Goal: Task Accomplishment & Management: Manage account settings

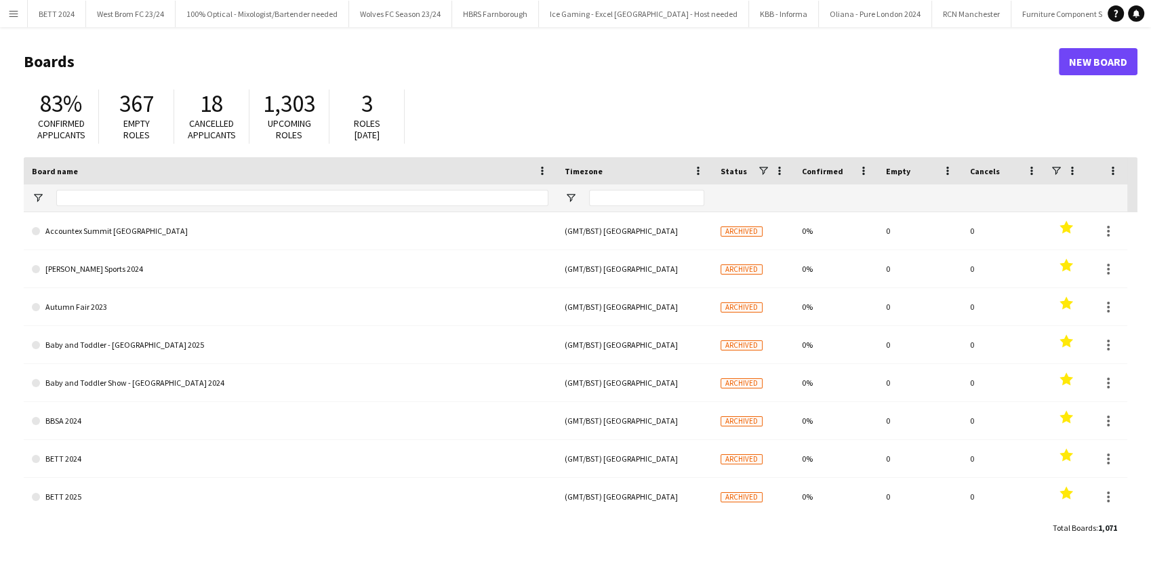
type input "***"
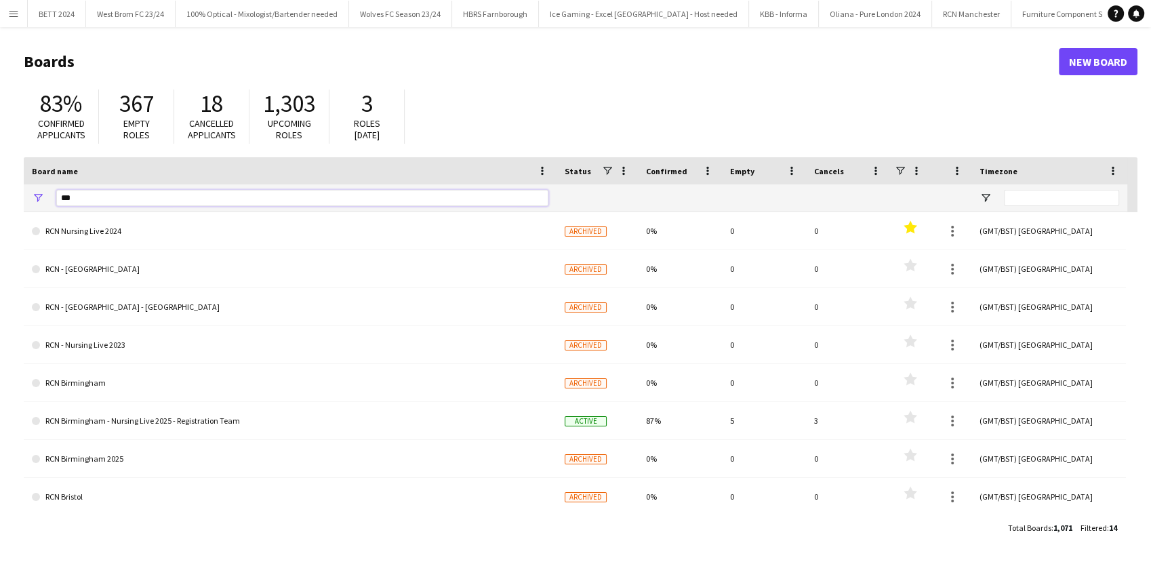
drag, startPoint x: 103, startPoint y: 193, endPoint x: 0, endPoint y: 188, distance: 103.2
click at [0, 188] on main "Boards New Board 83% Confirmed applicants 367 Empty roles 18 Cancelled applican…" at bounding box center [575, 294] width 1151 height 534
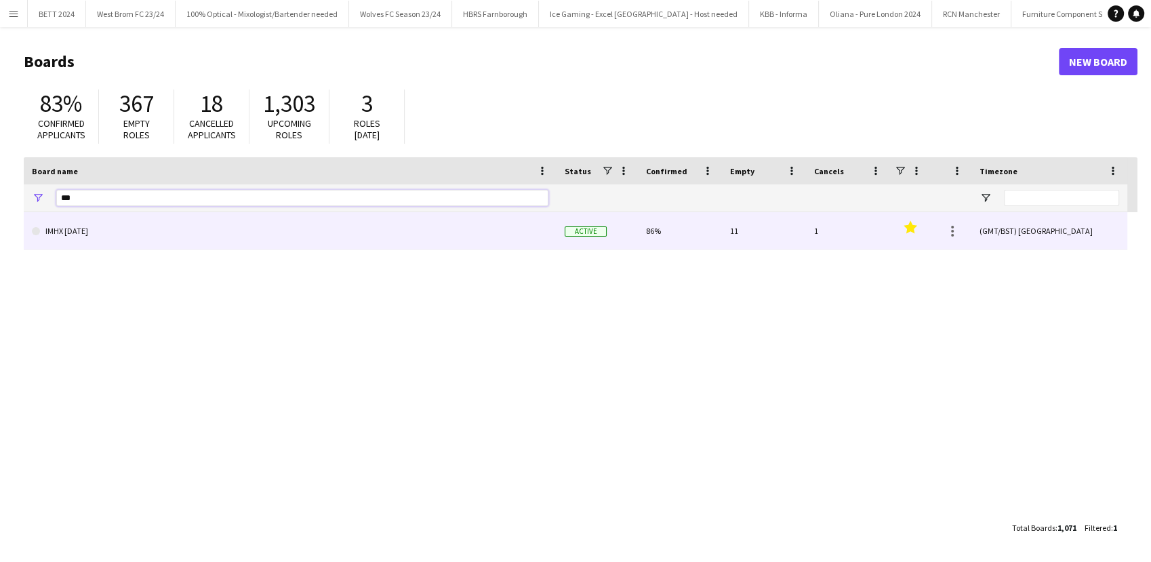
type input "***"
click at [70, 218] on link "IMHX [DATE]" at bounding box center [290, 231] width 517 height 38
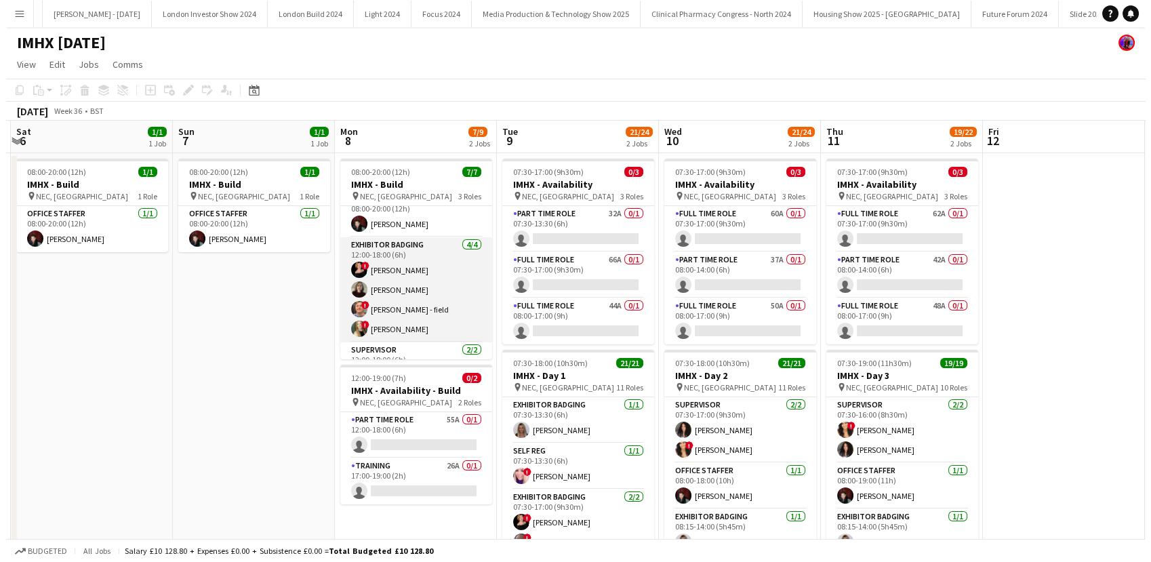
scroll to position [16, 0]
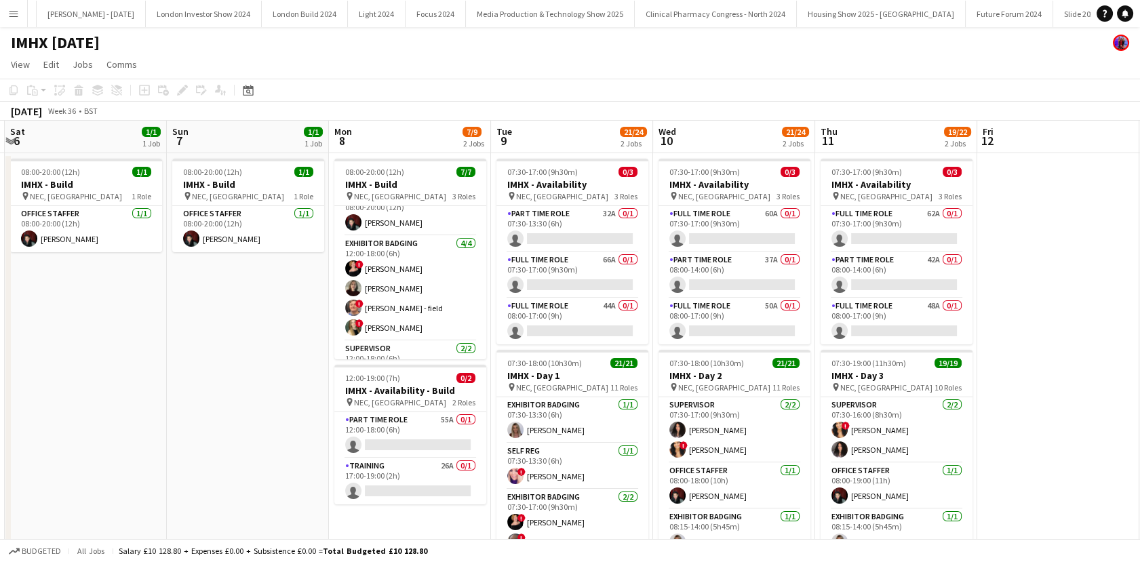
click at [5, 13] on button "Menu" at bounding box center [13, 13] width 27 height 27
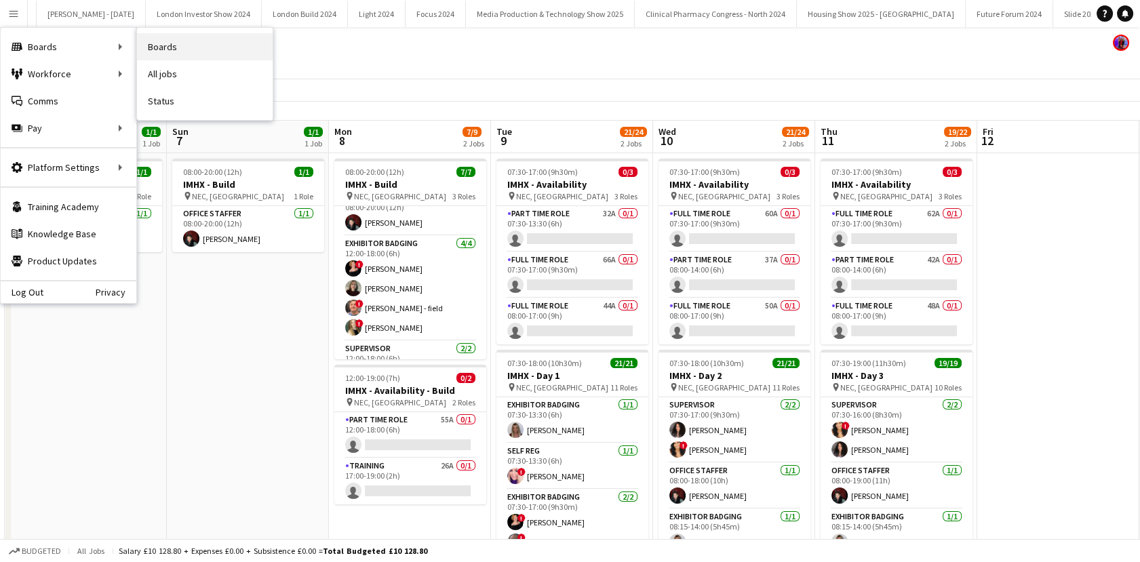
click at [161, 37] on link "Boards" at bounding box center [205, 46] width 136 height 27
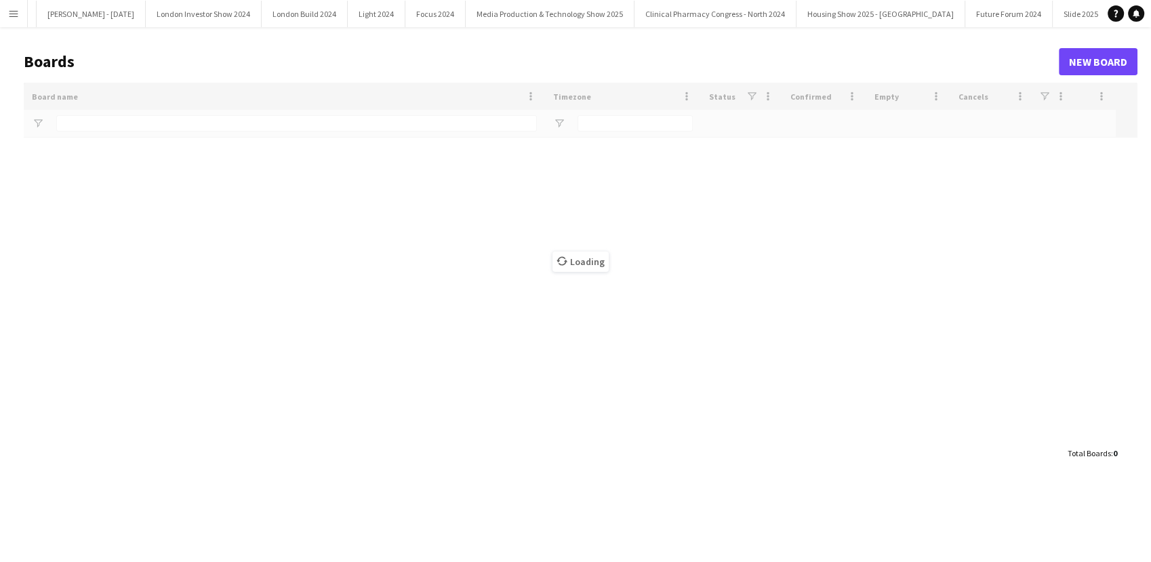
type input "***"
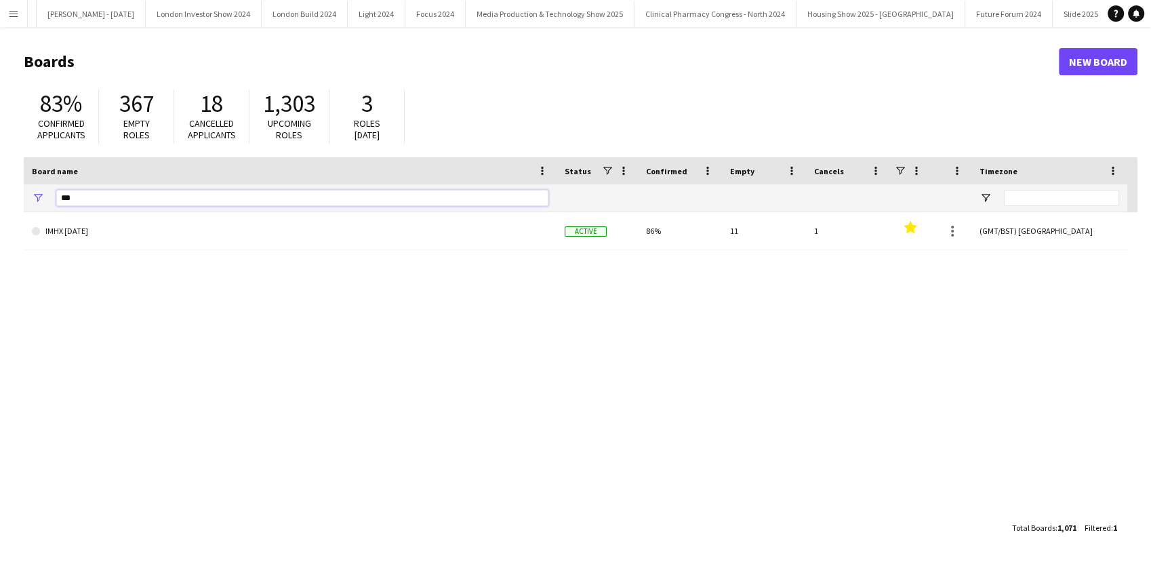
drag, startPoint x: 90, startPoint y: 190, endPoint x: 22, endPoint y: 184, distance: 68.7
click at [22, 184] on main "Boards New Board 83% Confirmed applicants 367 Empty roles 18 Cancelled applican…" at bounding box center [575, 294] width 1151 height 534
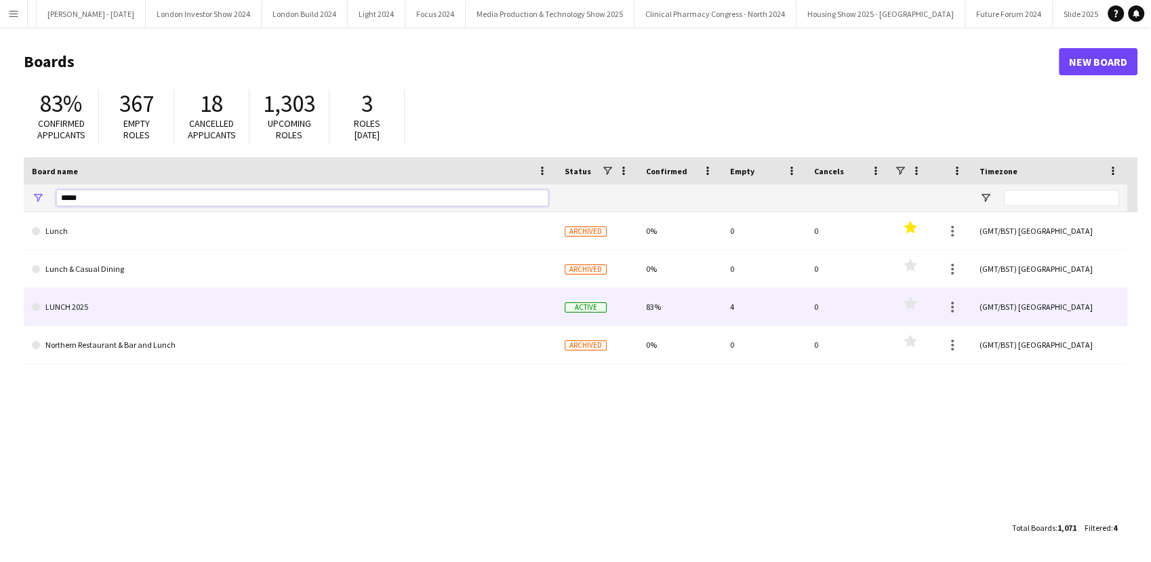
type input "*****"
click at [123, 290] on link "LUNCH 2025" at bounding box center [290, 307] width 517 height 38
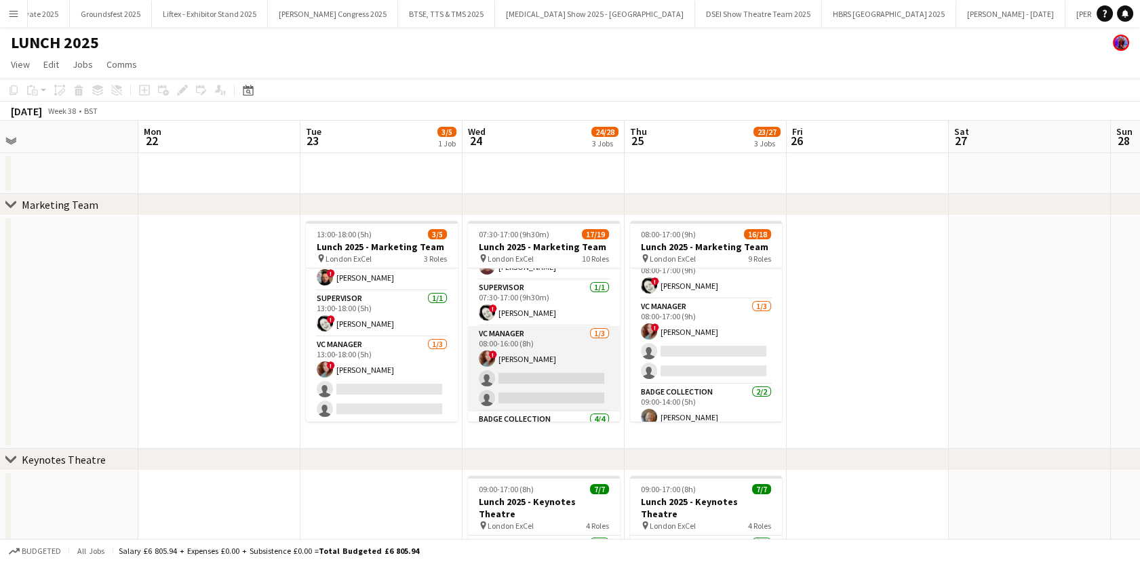
scroll to position [39, 0]
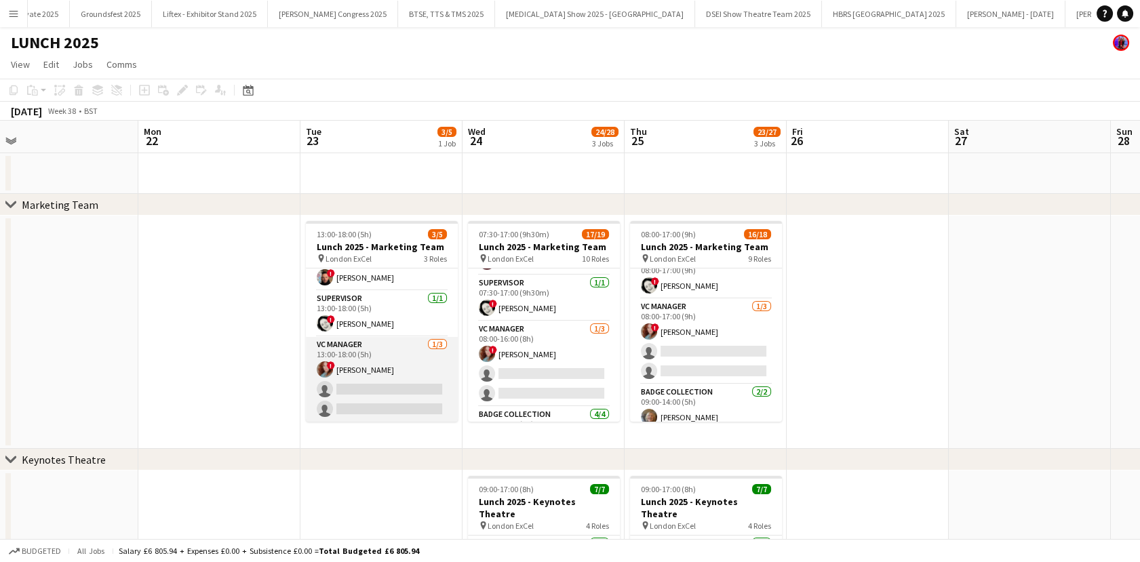
click at [342, 361] on app-card-role "VC Manager 1/3 13:00-18:00 (5h) ! Irina Sirbu single-neutral-actions single-neu…" at bounding box center [382, 379] width 152 height 85
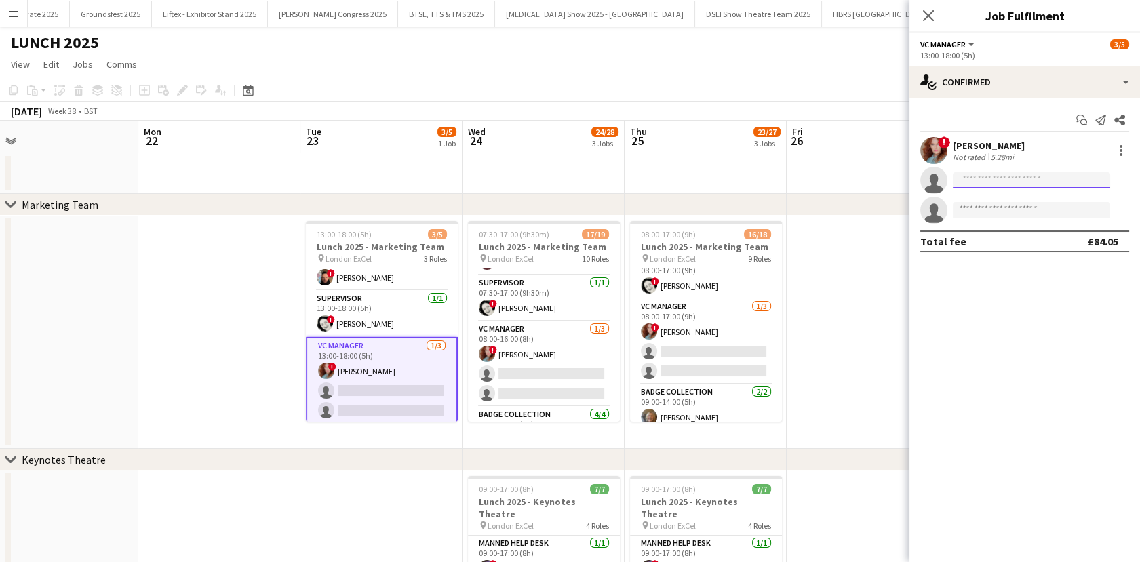
click at [990, 182] on input at bounding box center [1030, 180] width 157 height 16
type input "******"
click at [1001, 209] on span "iain-hawker@outlook.com" at bounding box center [1031, 210] width 136 height 11
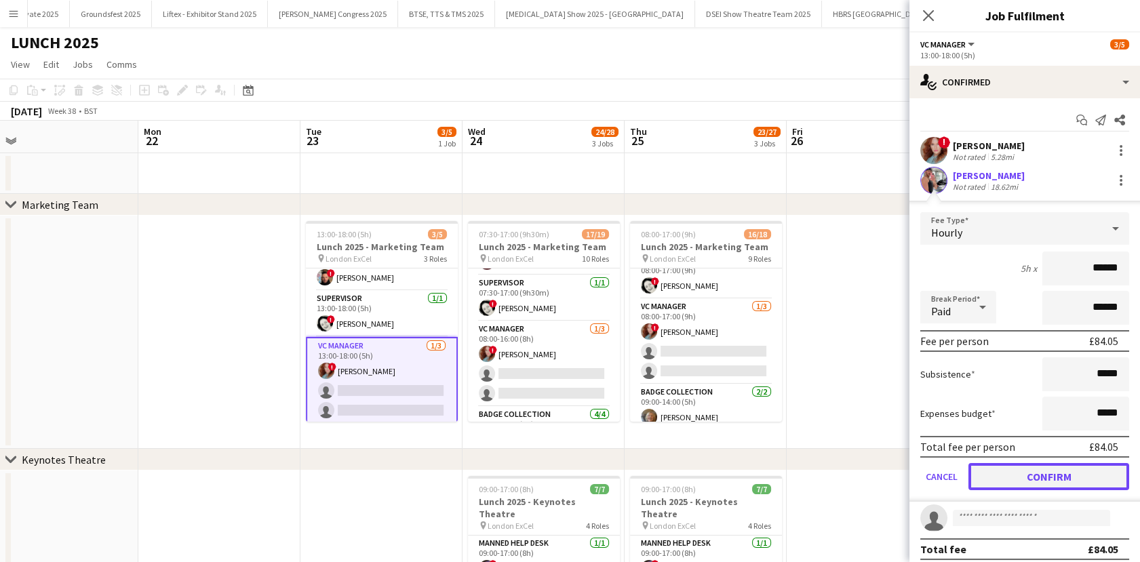
click at [1060, 471] on button "Confirm" at bounding box center [1048, 476] width 161 height 27
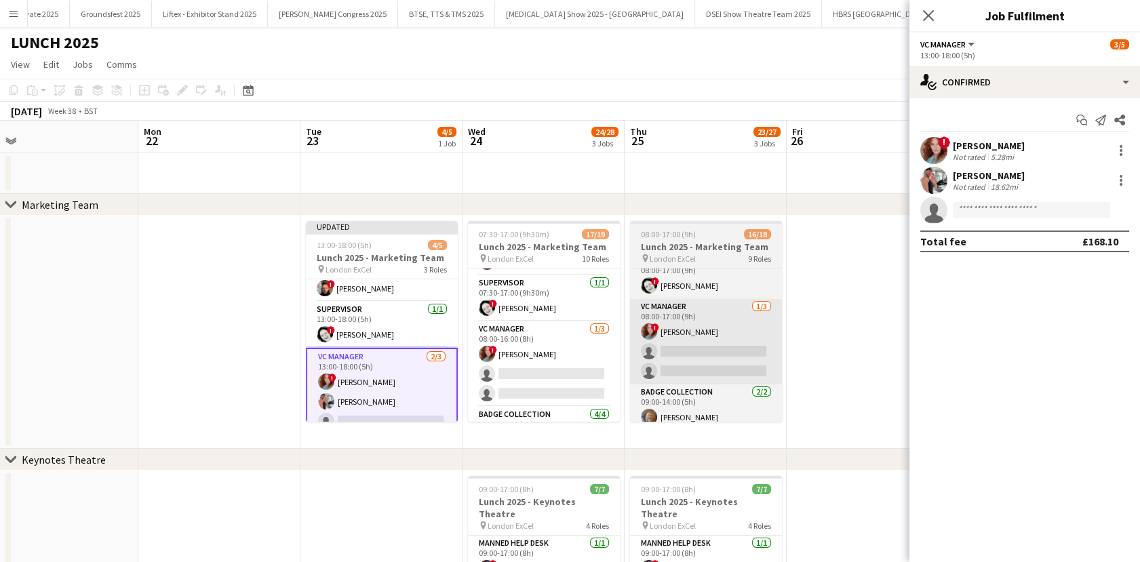
drag, startPoint x: 573, startPoint y: 356, endPoint x: 719, endPoint y: 335, distance: 147.9
click at [571, 356] on app-card-role "VC Manager 1/3 08:00-16:00 (8h) ! Irina Sirbu single-neutral-actions single-neu…" at bounding box center [544, 363] width 152 height 85
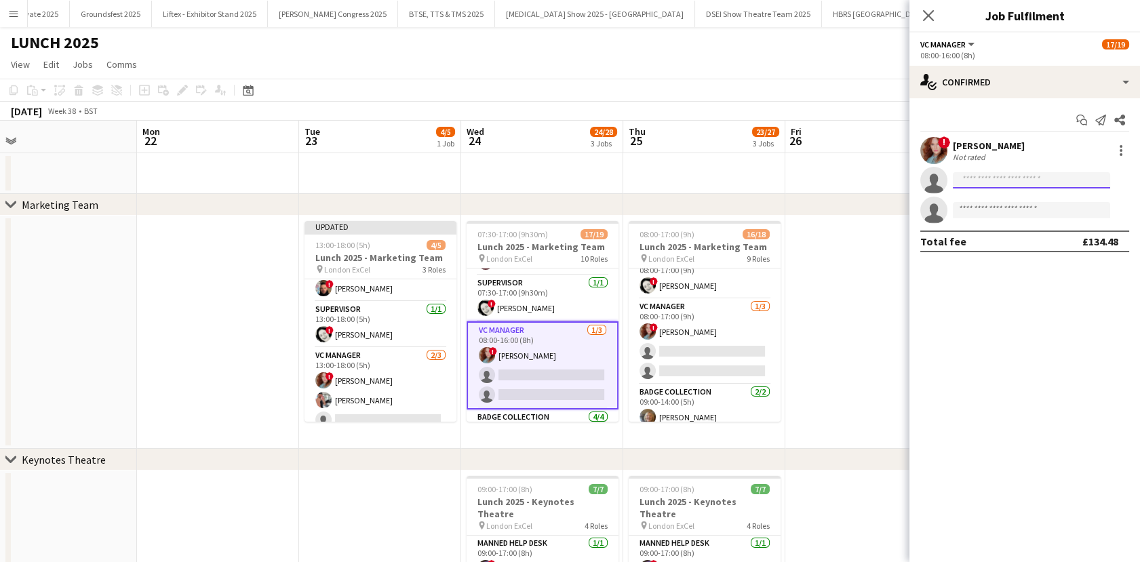
click at [979, 181] on input at bounding box center [1030, 180] width 157 height 16
type input "******"
click at [989, 214] on span "iain-hawker@outlook.com" at bounding box center [1031, 210] width 136 height 11
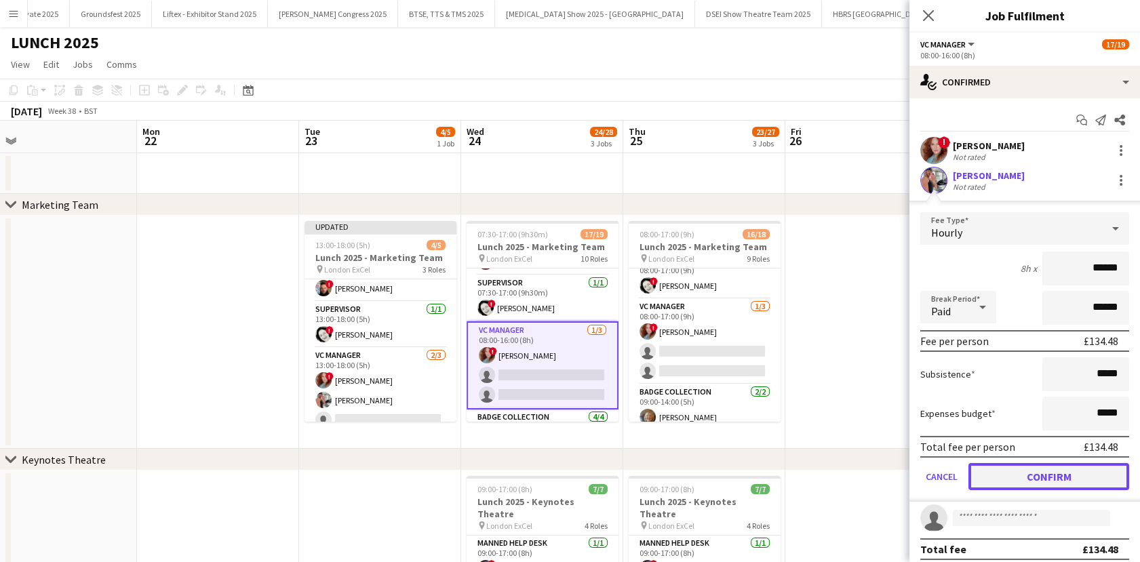
click at [1035, 463] on button "Confirm" at bounding box center [1048, 476] width 161 height 27
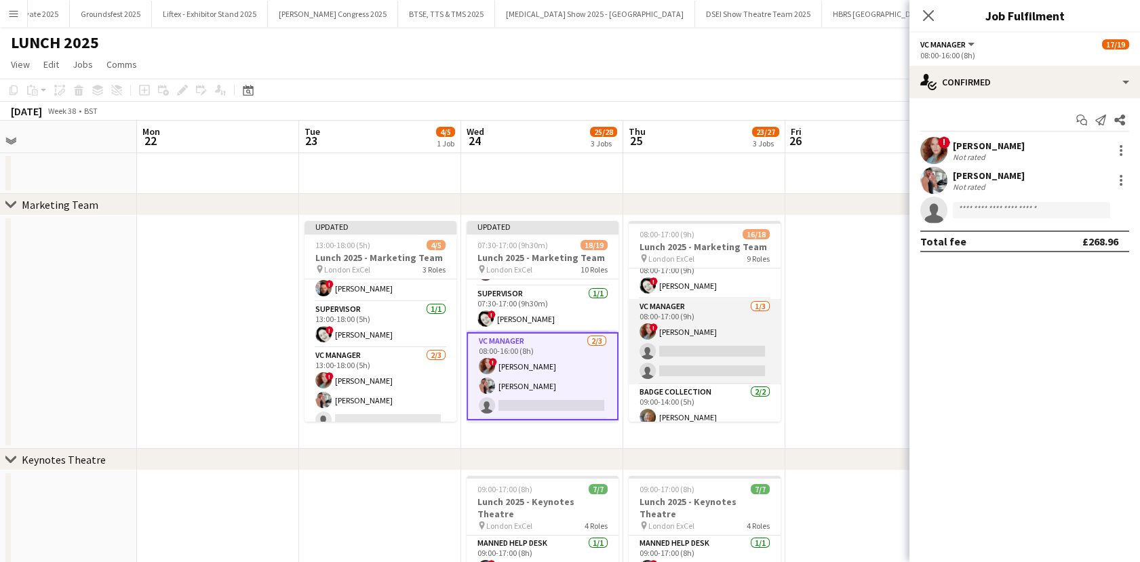
click at [743, 351] on app-card-role "VC Manager 1/3 08:00-17:00 (9h) ! Irina Sirbu single-neutral-actions single-neu…" at bounding box center [704, 341] width 152 height 85
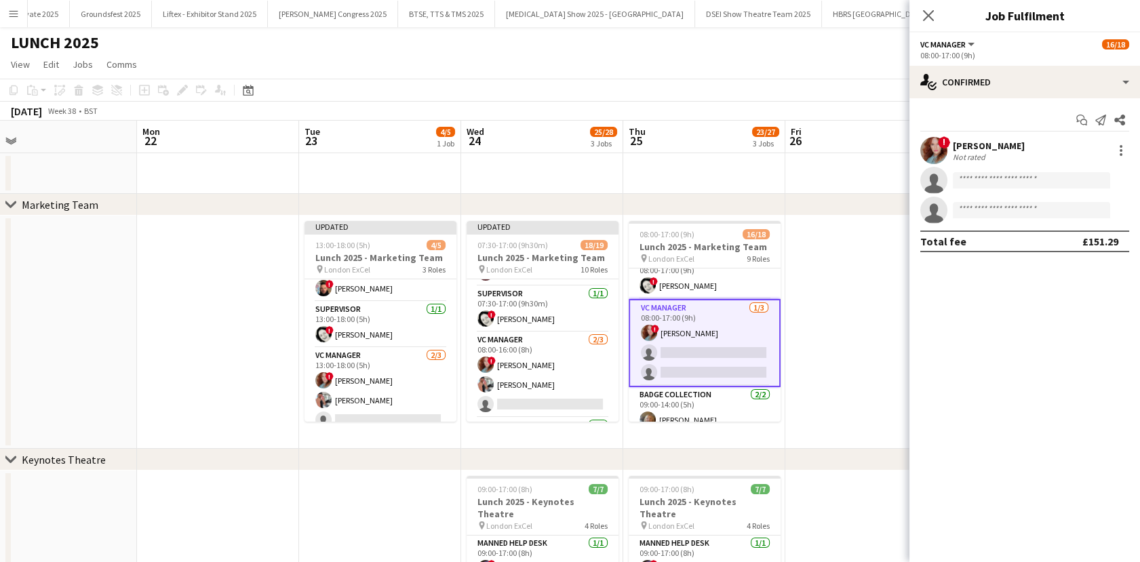
scroll to position [0, 513]
click at [1007, 184] on input at bounding box center [1030, 180] width 157 height 16
type input "*"
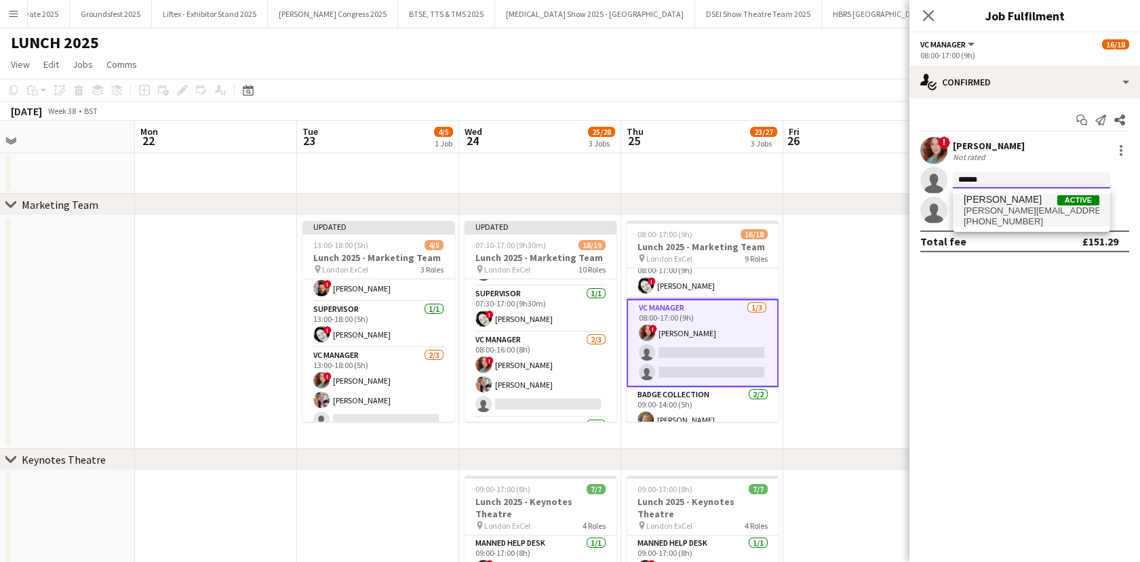
type input "******"
click at [1003, 197] on span "Iain Hawker" at bounding box center [1002, 200] width 78 height 12
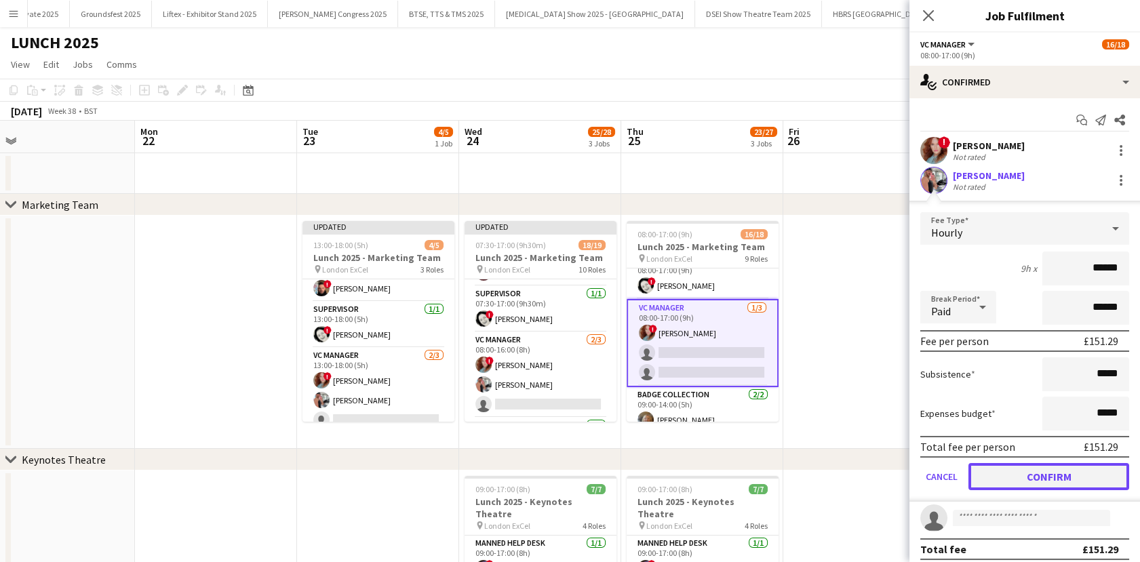
click at [1050, 478] on button "Confirm" at bounding box center [1048, 476] width 161 height 27
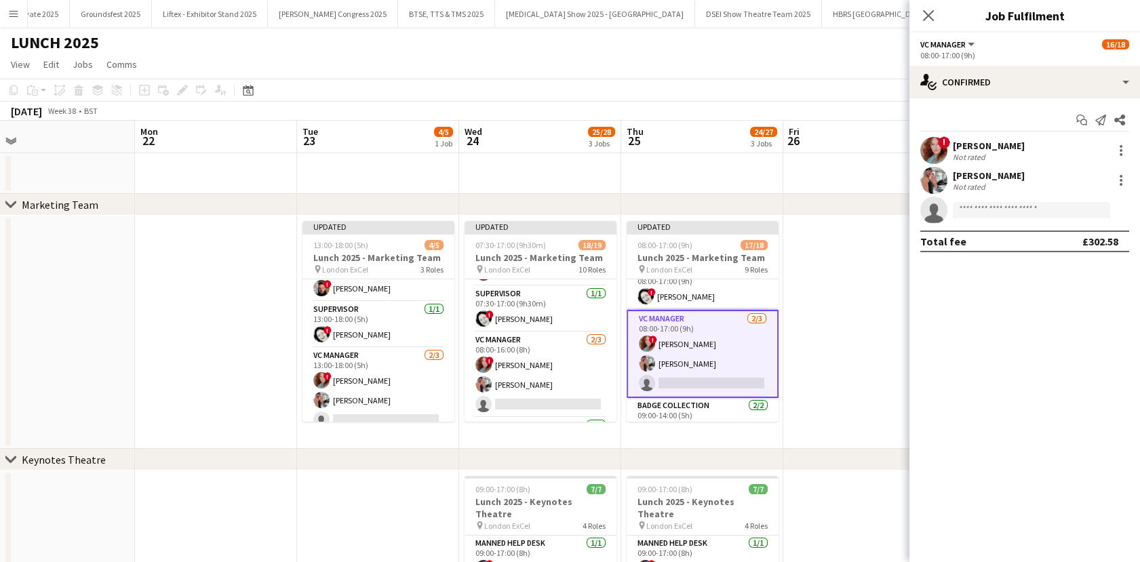
click at [851, 349] on app-date-cell at bounding box center [864, 332] width 162 height 233
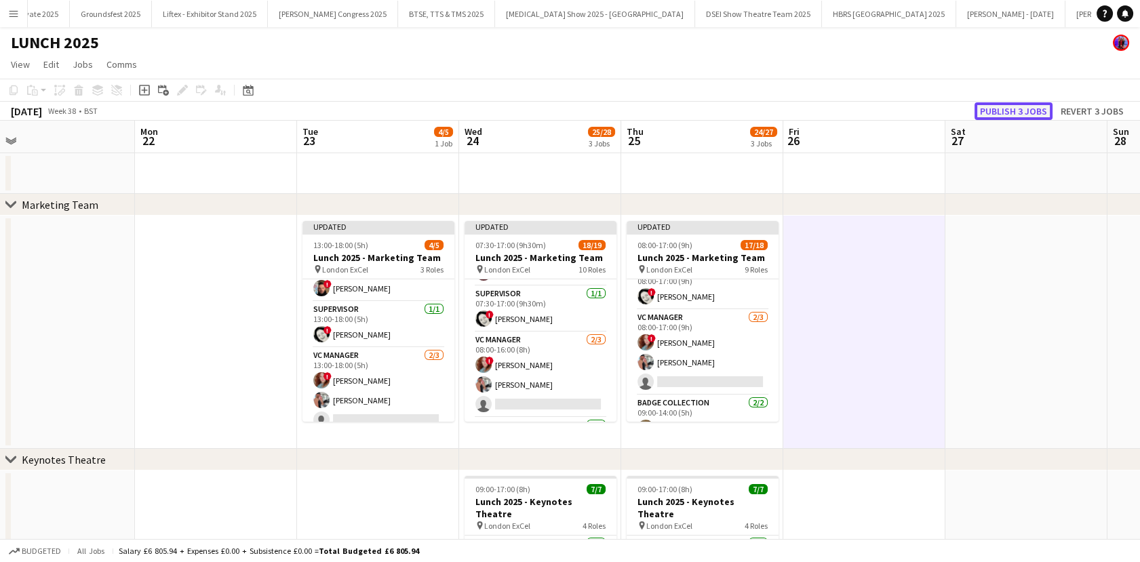
click at [1012, 102] on button "Publish 3 jobs" at bounding box center [1013, 111] width 78 height 18
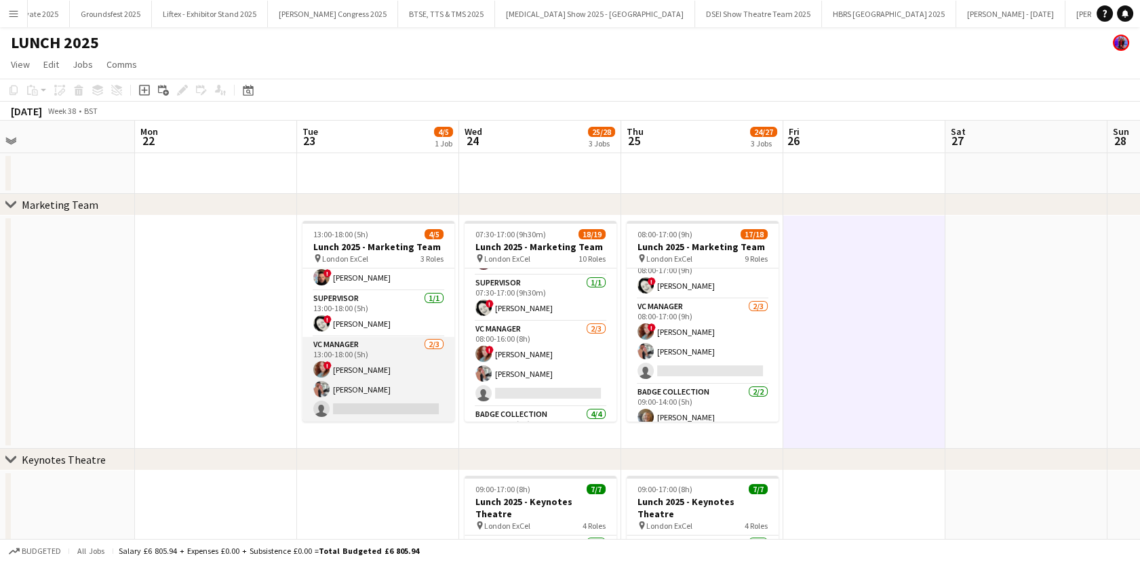
drag, startPoint x: 383, startPoint y: 382, endPoint x: 409, endPoint y: 381, distance: 25.8
click at [382, 382] on app-card-role "VC Manager 2/3 13:00-18:00 (5h) ! Irina Sirbu Iain Hawker single-neutral-actions" at bounding box center [378, 379] width 152 height 85
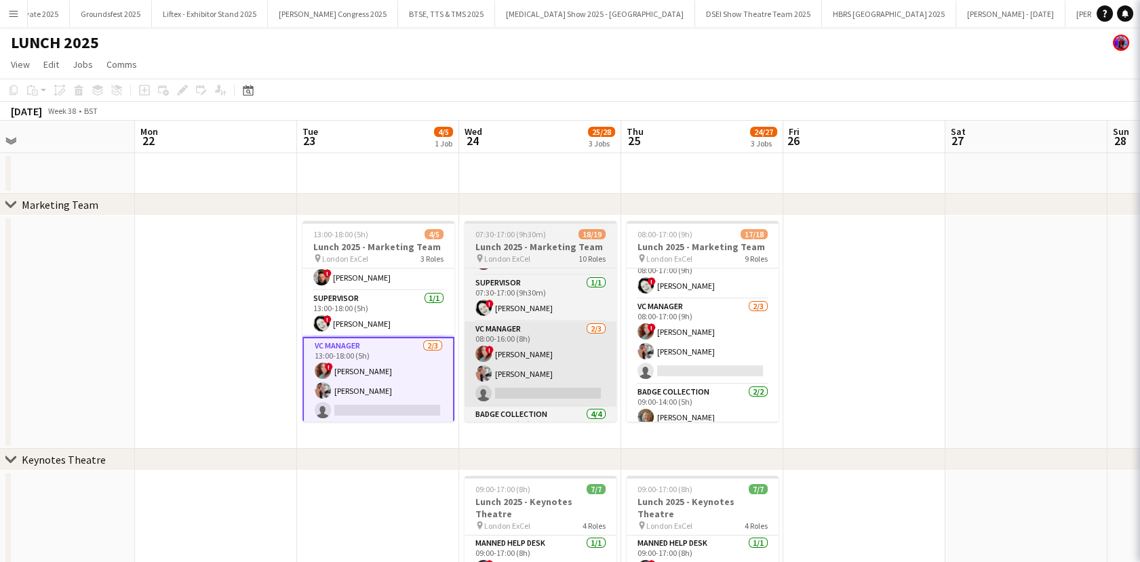
scroll to position [0, 514]
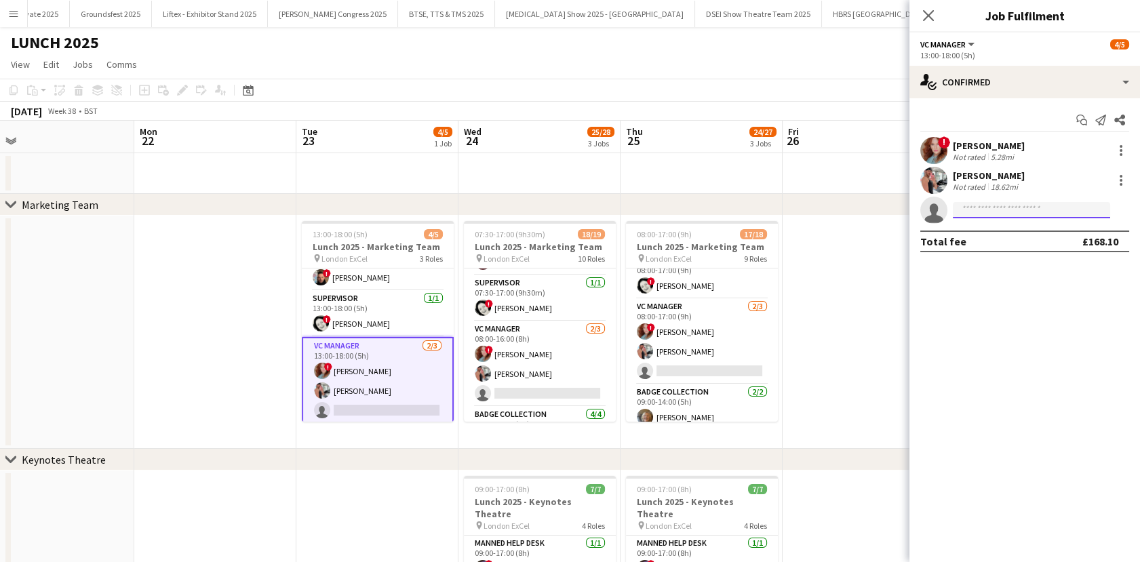
click at [1006, 207] on input at bounding box center [1030, 210] width 157 height 16
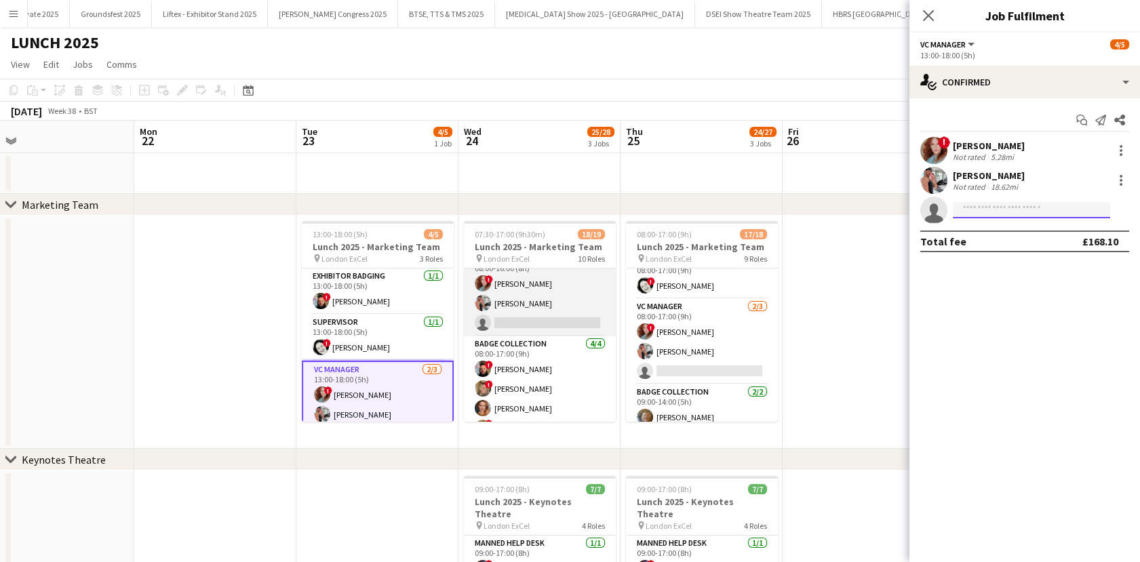
scroll to position [109, 0]
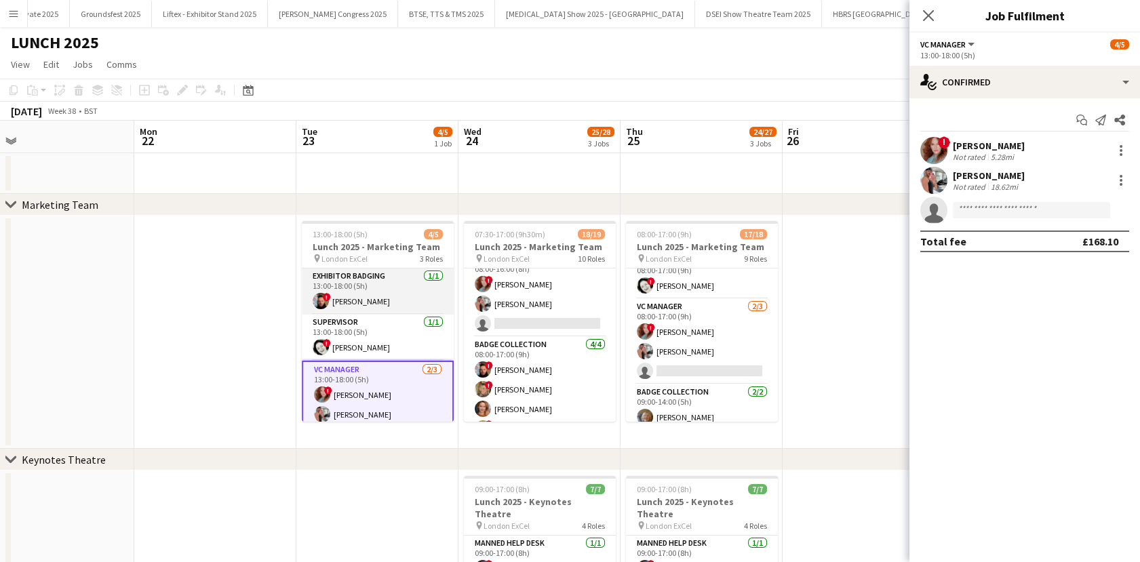
click at [382, 294] on app-card-role "Exhibitor Badging 1/1 13:00-18:00 (5h) ! Steven Nice" at bounding box center [378, 291] width 152 height 46
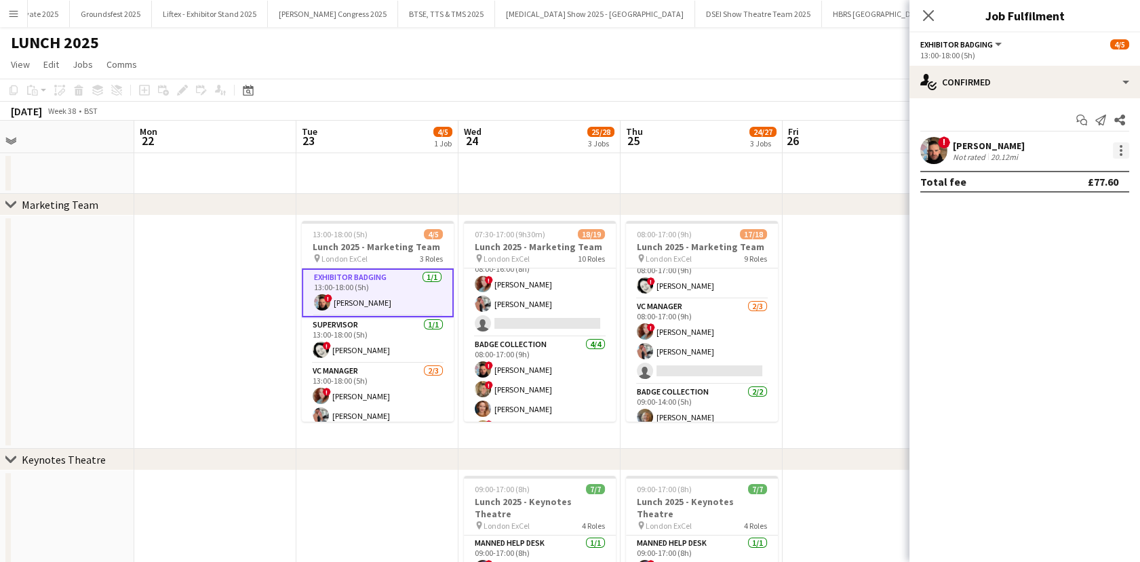
click at [1123, 155] on div at bounding box center [1120, 150] width 16 height 16
click at [1079, 214] on button "Switch crew" at bounding box center [1076, 208] width 106 height 33
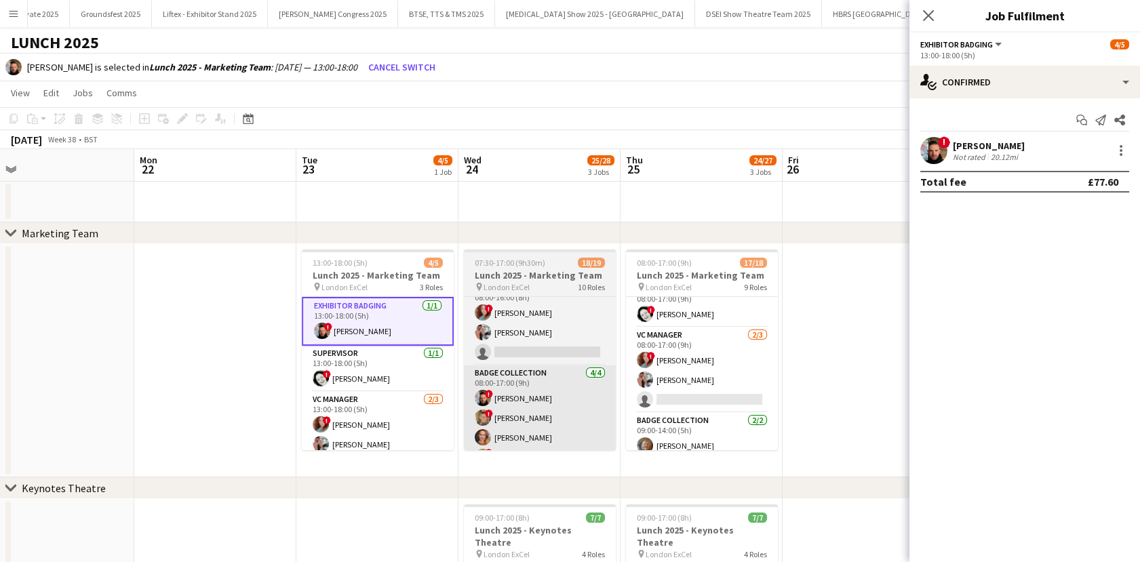
click at [367, 424] on app-card-role "VC Manager 2/3 13:00-18:00 (5h) ! Irina Sirbu Iain Hawker single-neutral-actions" at bounding box center [378, 434] width 152 height 85
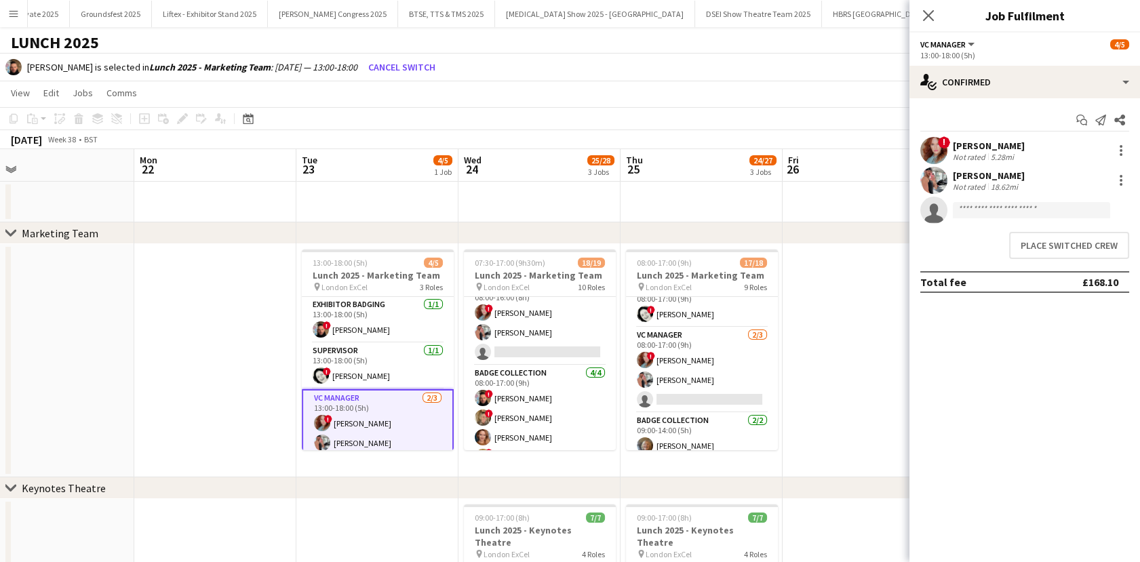
scroll to position [0, 515]
click at [1071, 239] on button "Place switched crew" at bounding box center [1069, 245] width 120 height 27
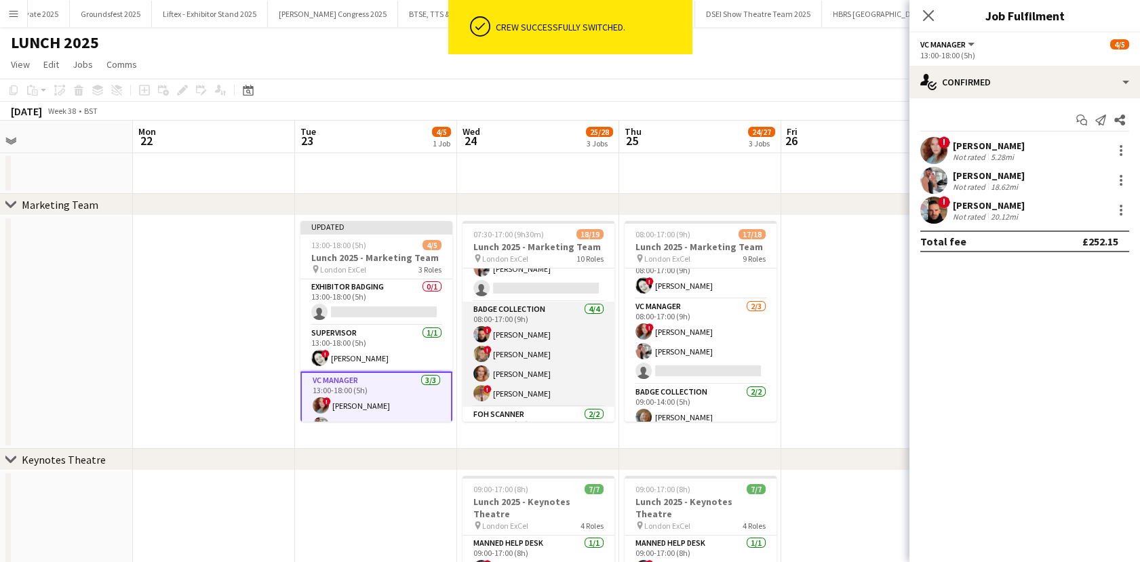
scroll to position [141, 0]
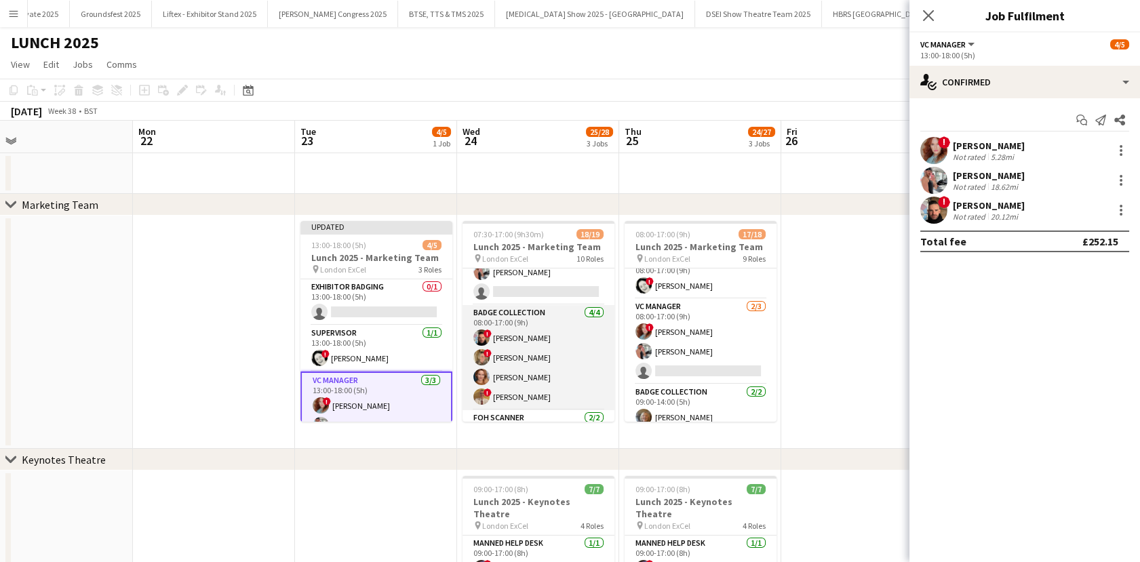
click at [517, 348] on app-card-role "Badge Collection 4/4 08:00-17:00 (9h) ! Steven Nice ! Faye Cornhouse Faye Bisho…" at bounding box center [538, 357] width 152 height 105
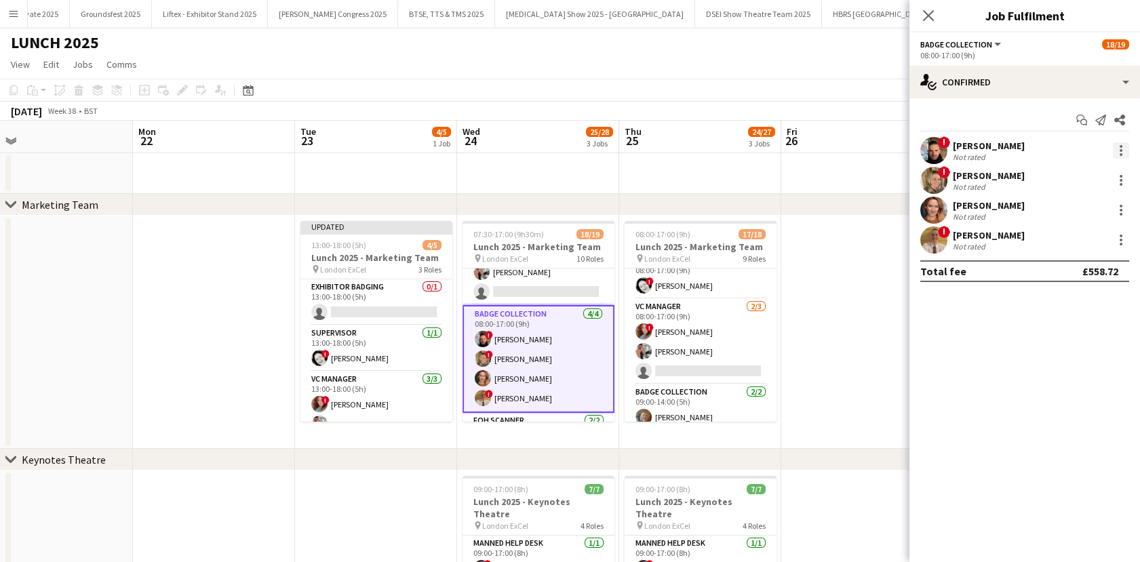
click at [1119, 154] on div at bounding box center [1120, 154] width 3 height 3
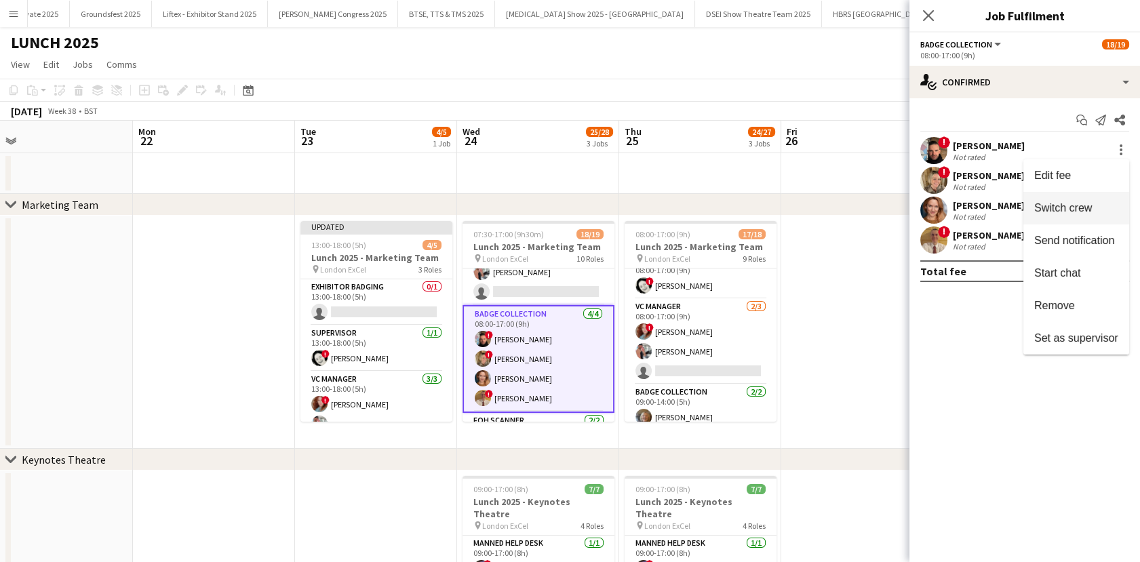
click at [1068, 215] on button "Switch crew" at bounding box center [1076, 208] width 106 height 33
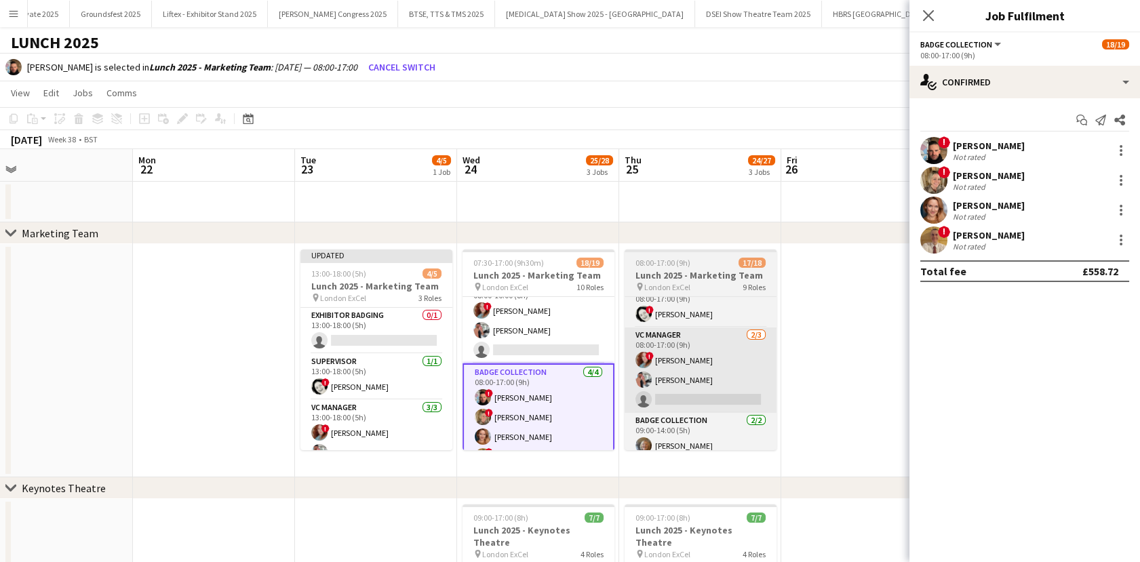
click at [526, 339] on app-card-role "VC Manager 2/3 08:00-16:00 (8h) ! Irina Sirbu Iain Hawker single-neutral-actions" at bounding box center [538, 320] width 152 height 85
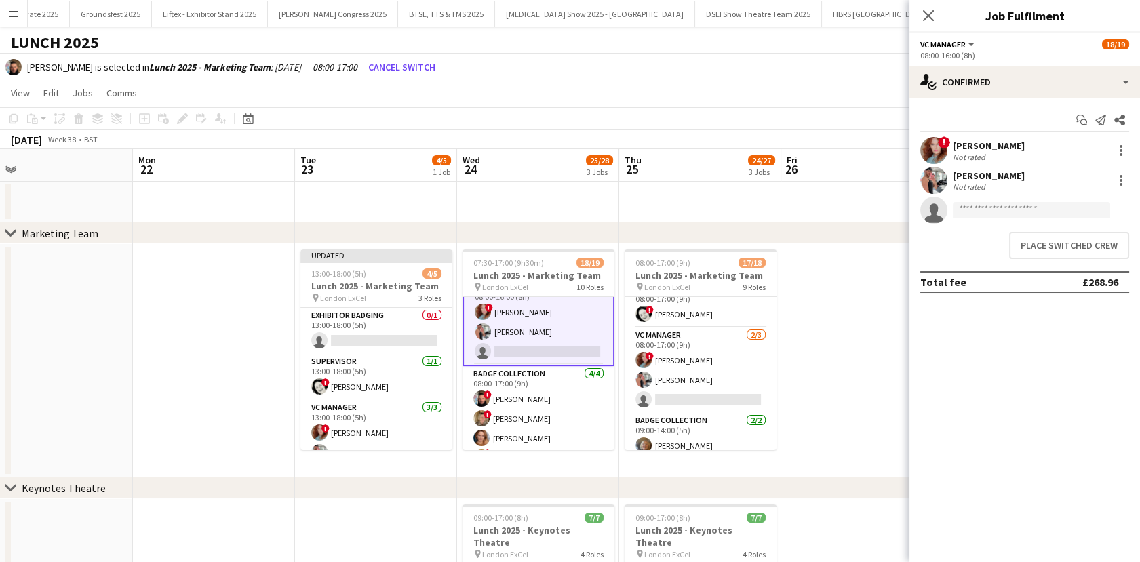
scroll to position [113, 0]
click at [1041, 243] on button "Place switched crew" at bounding box center [1069, 245] width 120 height 27
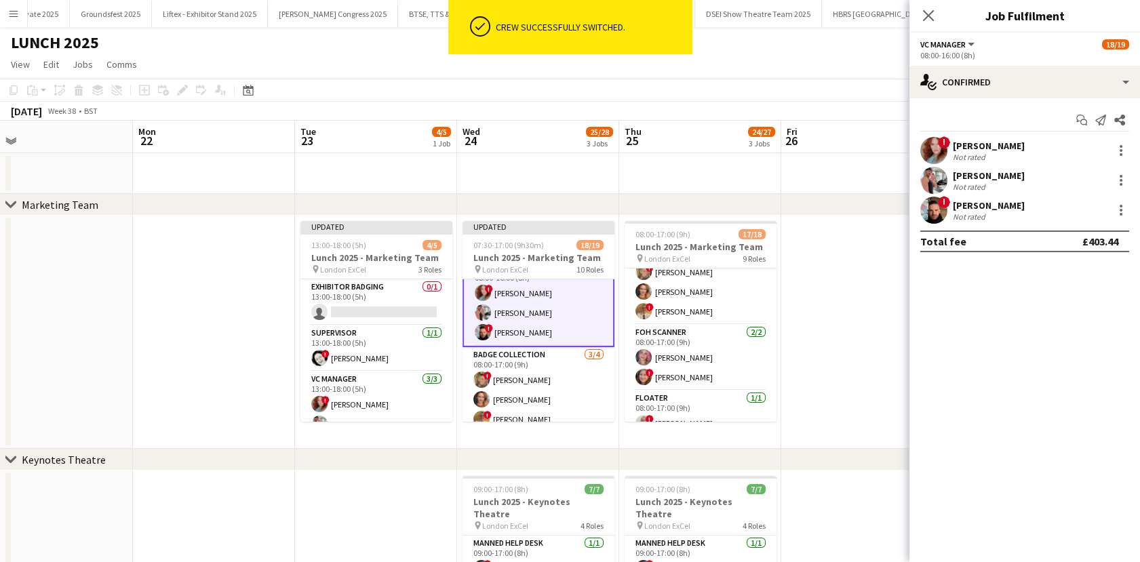
scroll to position [0, 0]
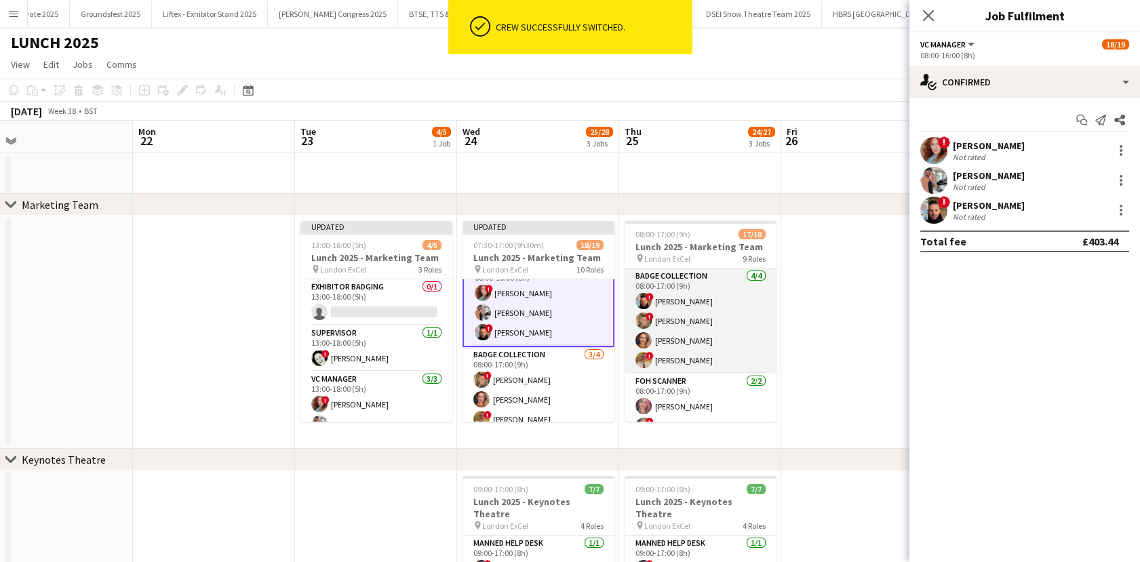
click at [674, 308] on app-card-role "Badge Collection 4/4 08:00-17:00 (9h) ! Steven Nice ! Faye Cornhouse Faye Bisho…" at bounding box center [700, 320] width 152 height 105
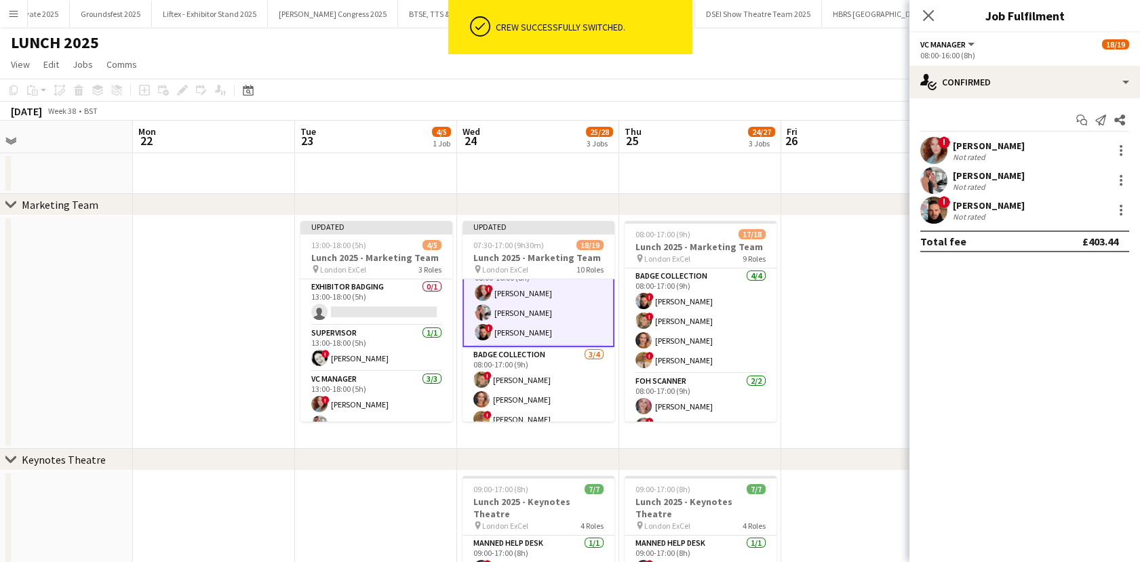
scroll to position [111, 0]
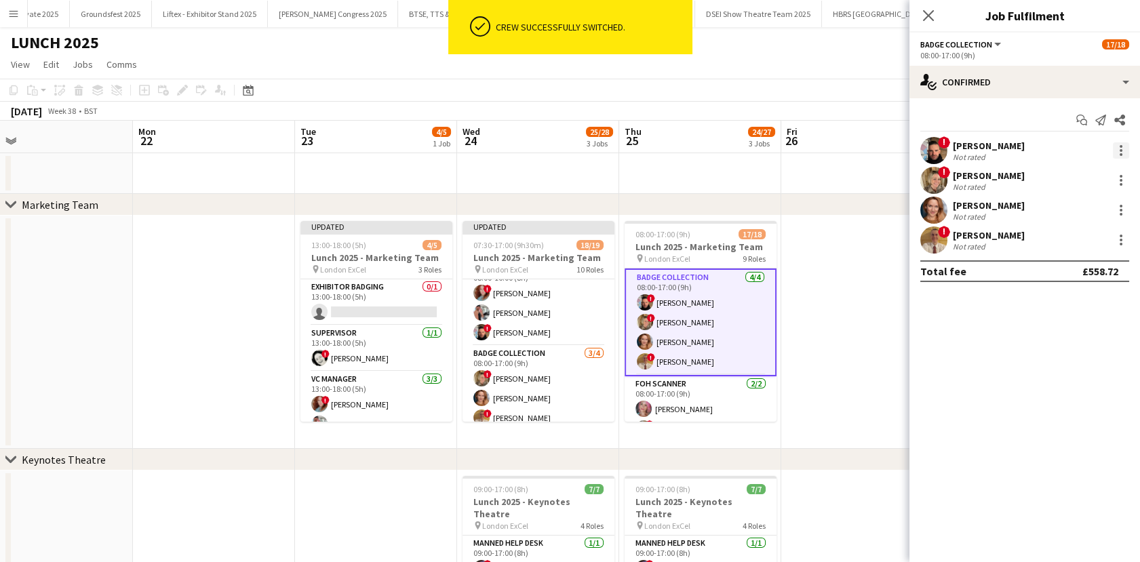
click at [1125, 150] on div at bounding box center [1120, 150] width 16 height 16
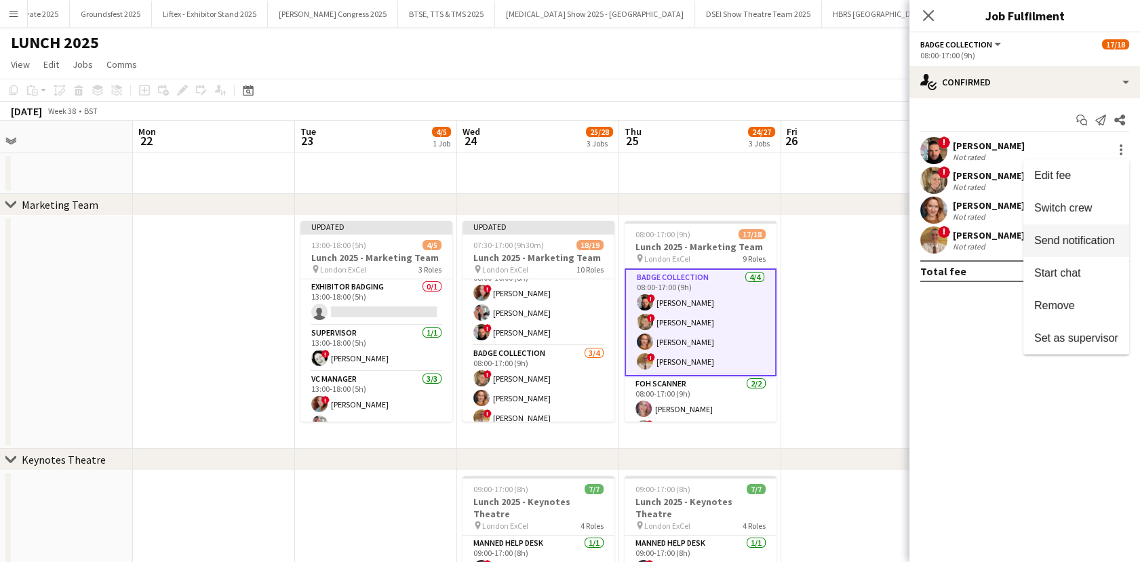
click at [1081, 207] on span "Switch crew" at bounding box center [1063, 208] width 58 height 12
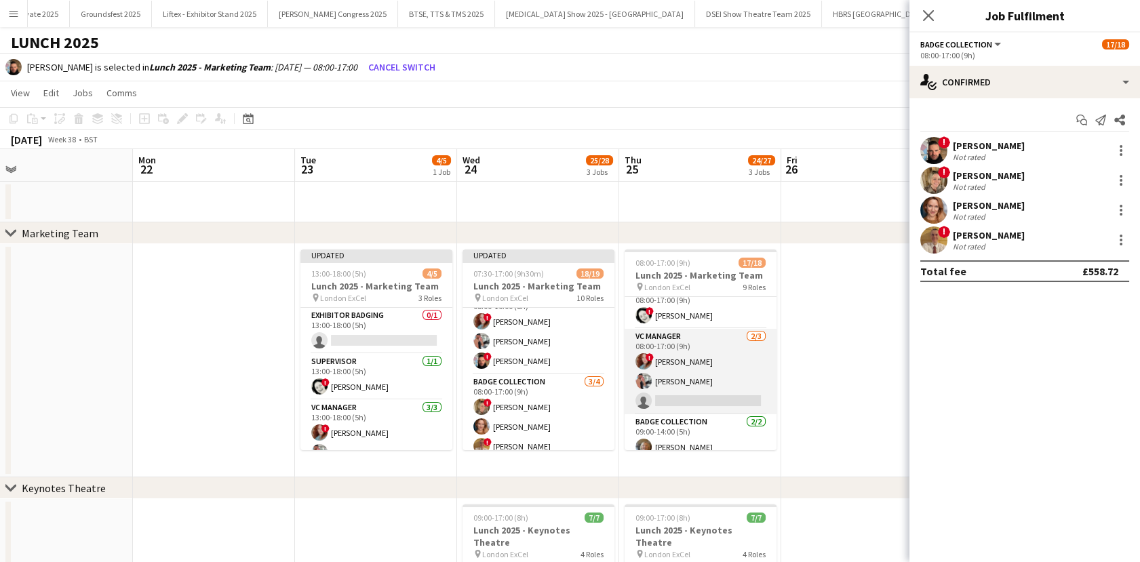
click at [685, 386] on app-card-role "VC Manager 2/3 08:00-17:00 (9h) ! Irina Sirbu Iain Hawker single-neutral-actions" at bounding box center [700, 371] width 152 height 85
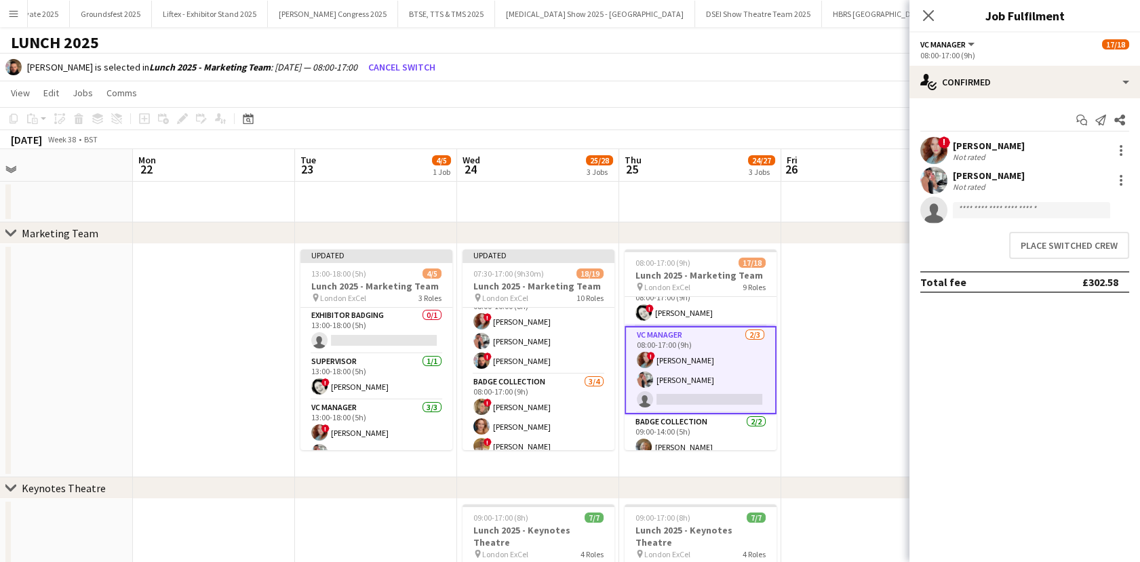
scroll to position [232, 0]
click at [1071, 254] on button "Place switched crew" at bounding box center [1069, 245] width 120 height 27
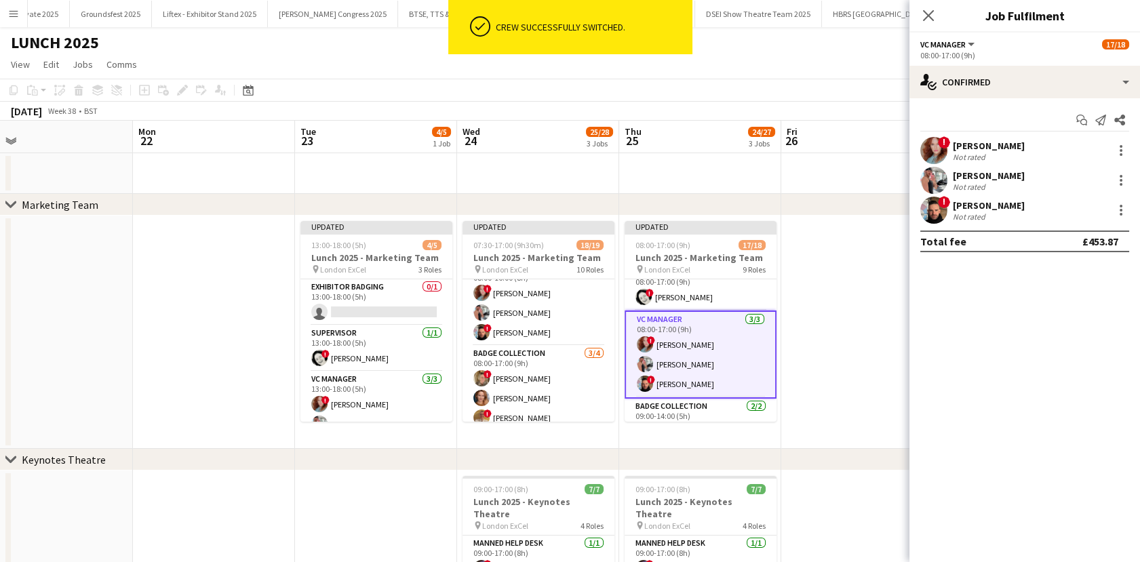
click at [826, 344] on app-date-cell at bounding box center [862, 332] width 162 height 233
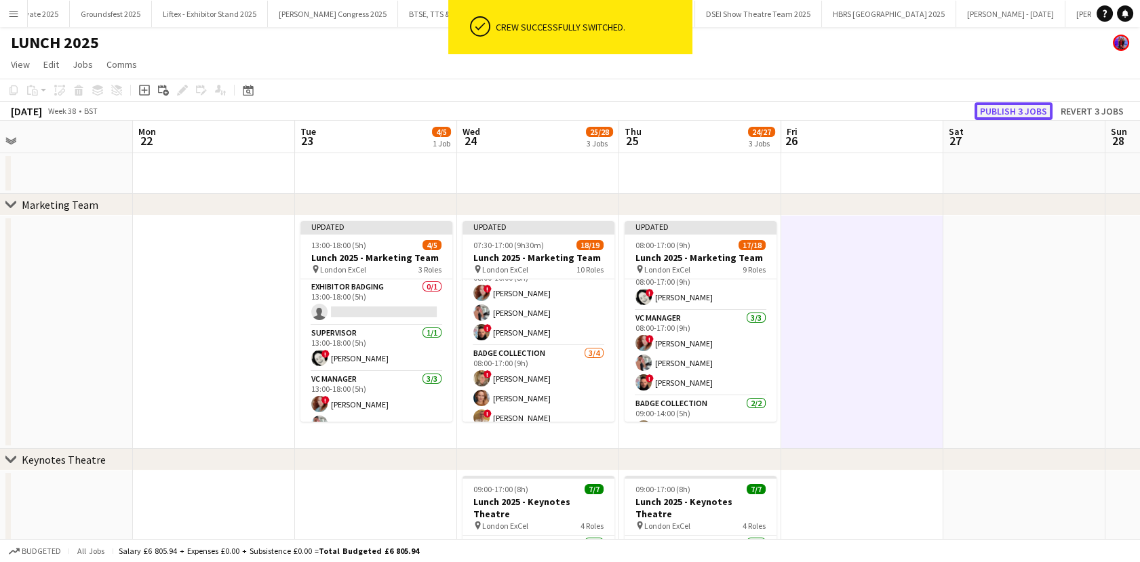
click at [1019, 113] on button "Publish 3 jobs" at bounding box center [1013, 111] width 78 height 18
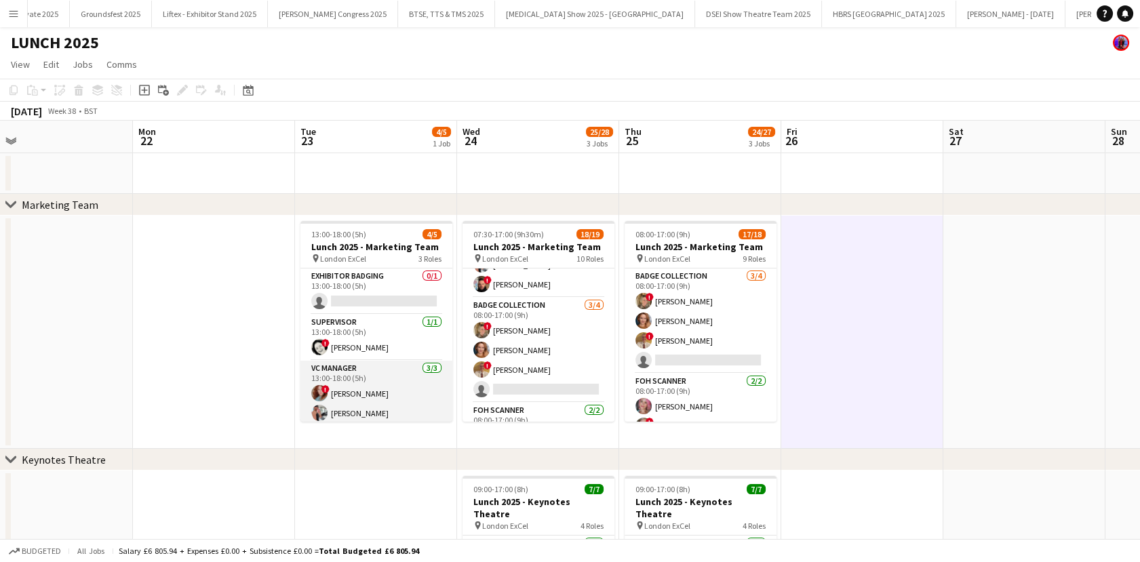
scroll to position [24, 0]
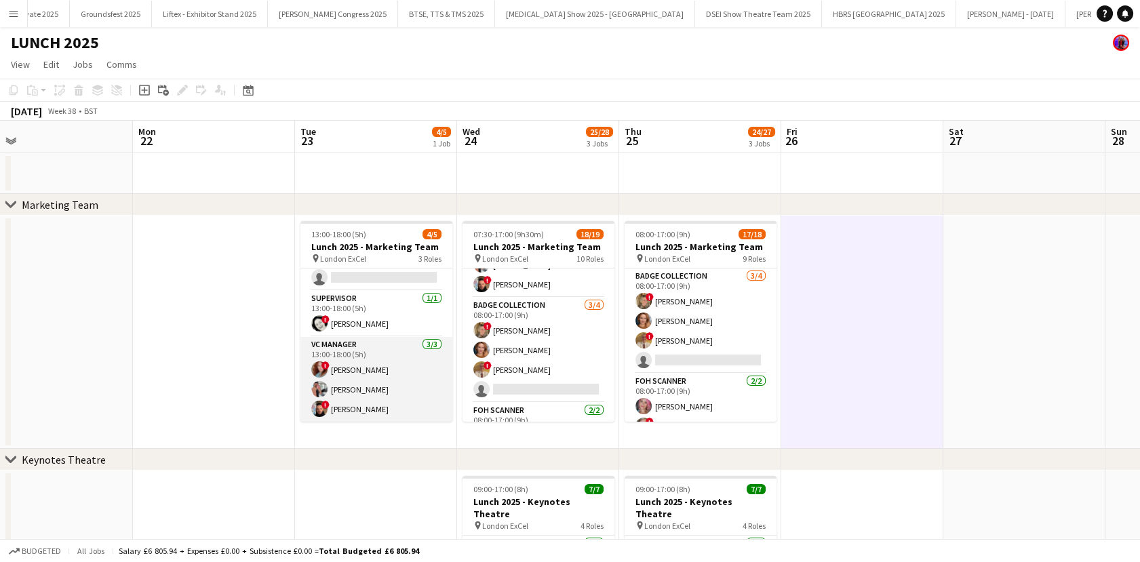
click at [359, 374] on app-card-role "VC Manager 3/3 13:00-18:00 (5h) ! Irina Sirbu Iain Hawker ! Steven Nice" at bounding box center [376, 379] width 152 height 85
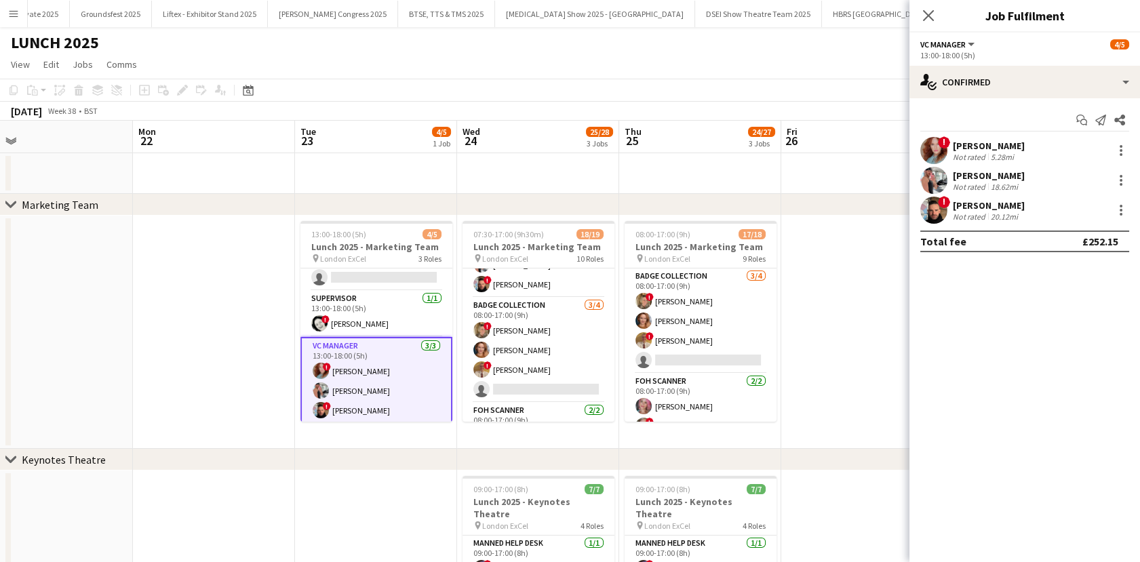
click at [978, 183] on div "Not rated" at bounding box center [969, 187] width 35 height 10
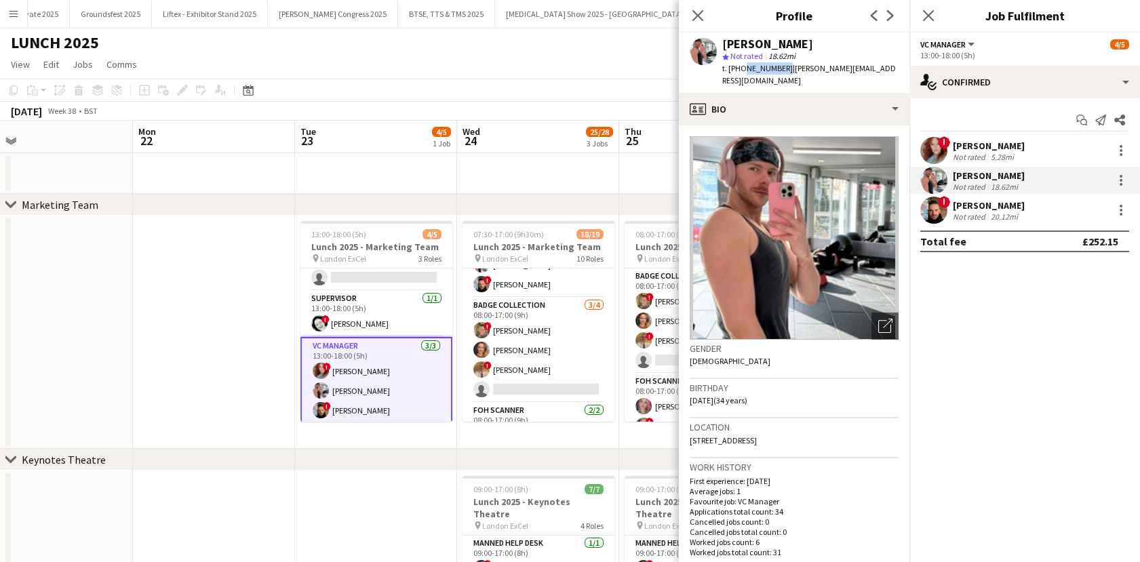
drag, startPoint x: 780, startPoint y: 66, endPoint x: 738, endPoint y: 69, distance: 42.1
click at [738, 69] on span "t. +447943113076" at bounding box center [757, 68] width 71 height 10
copy span "7943113076"
drag, startPoint x: 885, startPoint y: 67, endPoint x: 784, endPoint y: 68, distance: 101.0
click at [784, 68] on div "Iain Hawker star Not rated 18.62mi t. +447943113076 | iain-hawker@outlook.com" at bounding box center [794, 63] width 230 height 60
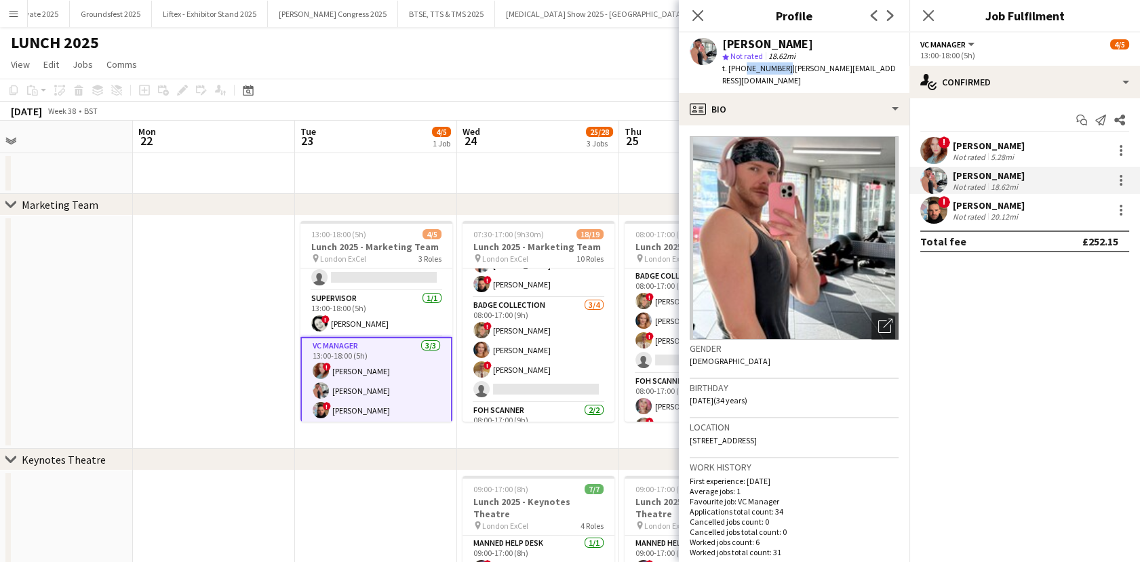
copy span "iain-hawker@outlook.com"
click at [180, 313] on app-date-cell at bounding box center [214, 332] width 162 height 233
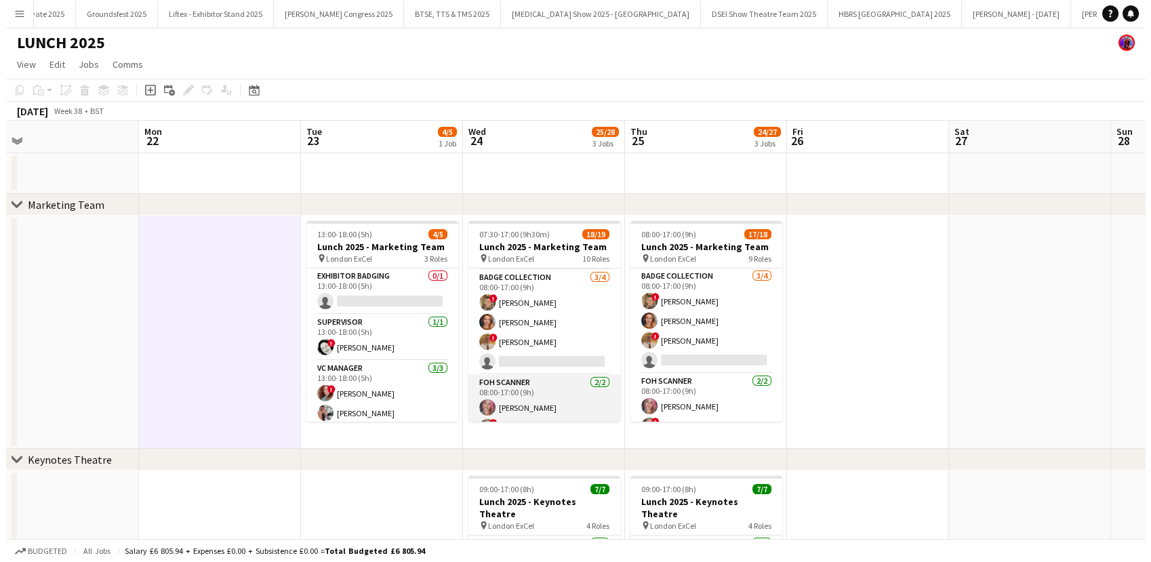
scroll to position [171, 0]
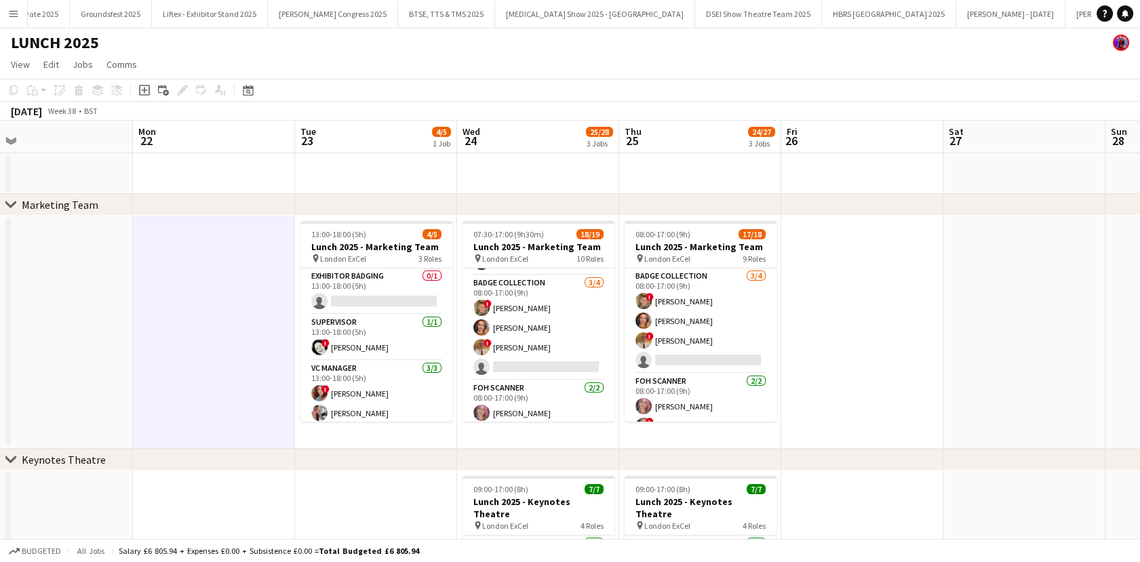
click at [0, 14] on html "Menu Boards Boards Boards All jobs Status Workforce Workforce My Workforce Recr…" at bounding box center [570, 467] width 1140 height 934
click at [5, 14] on button "Menu" at bounding box center [13, 13] width 27 height 27
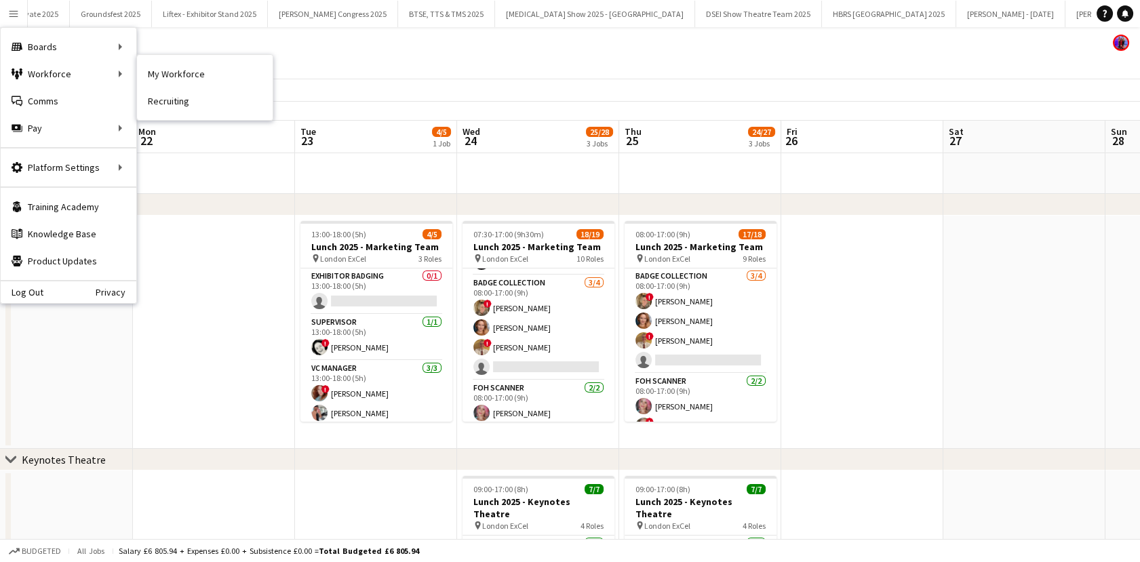
click at [169, 77] on link "My Workforce" at bounding box center [205, 73] width 136 height 27
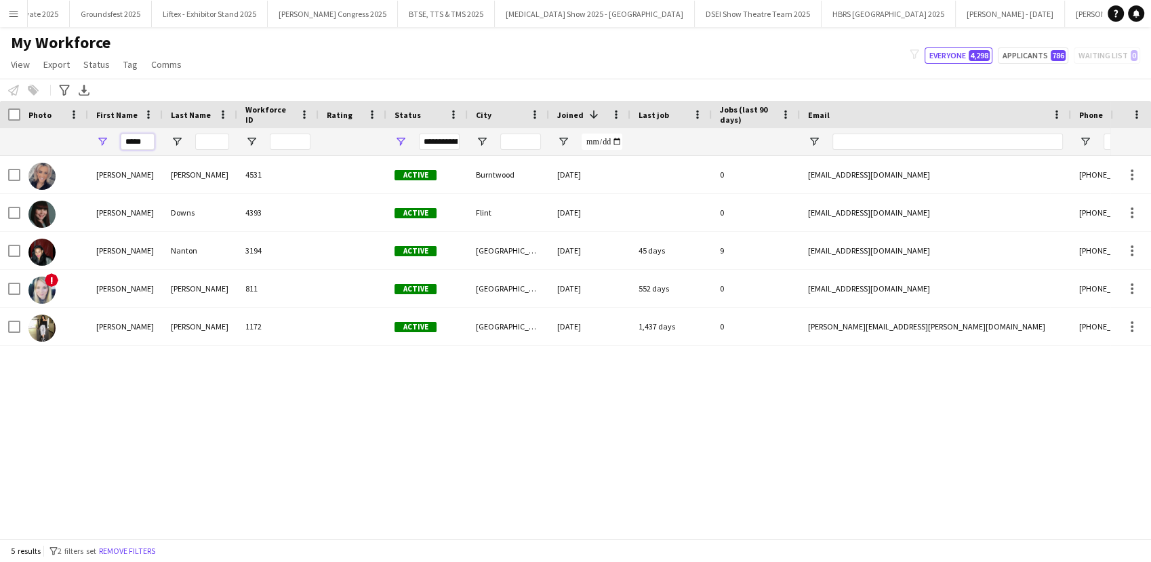
drag, startPoint x: 150, startPoint y: 138, endPoint x: 108, endPoint y: 142, distance: 42.2
click at [109, 142] on div "*****" at bounding box center [125, 141] width 75 height 27
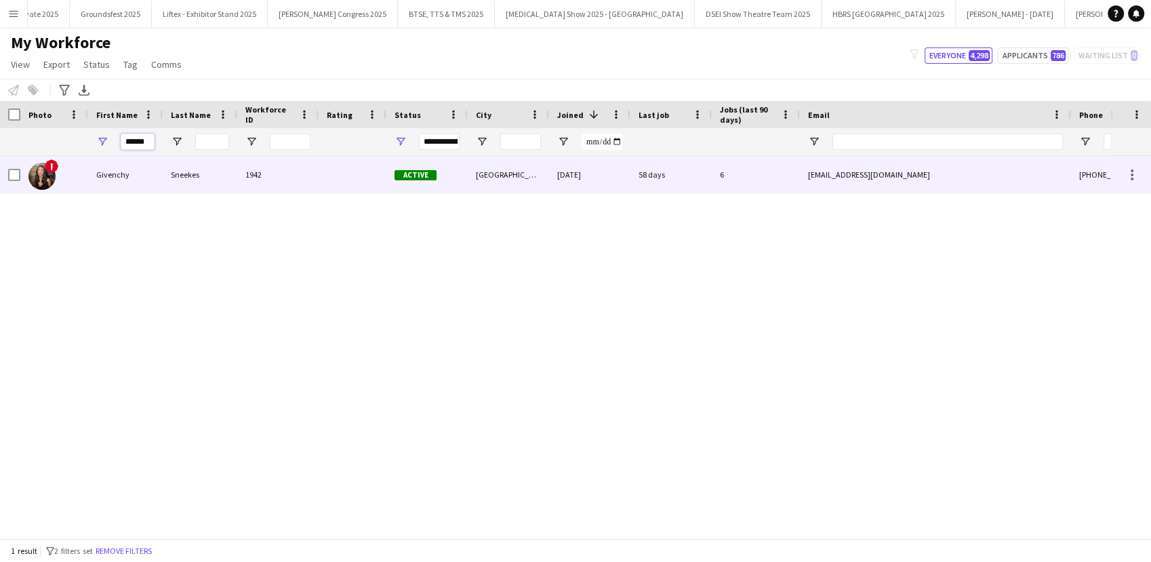
type input "******"
click at [60, 169] on div "!" at bounding box center [54, 174] width 68 height 37
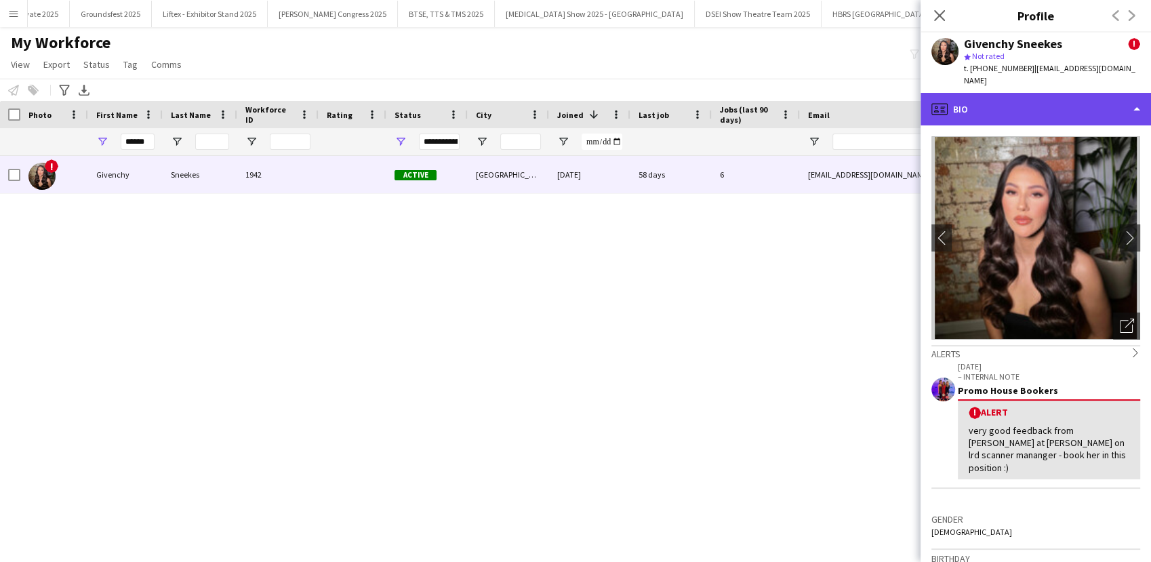
click at [1016, 94] on div "profile Bio" at bounding box center [1036, 109] width 230 height 33
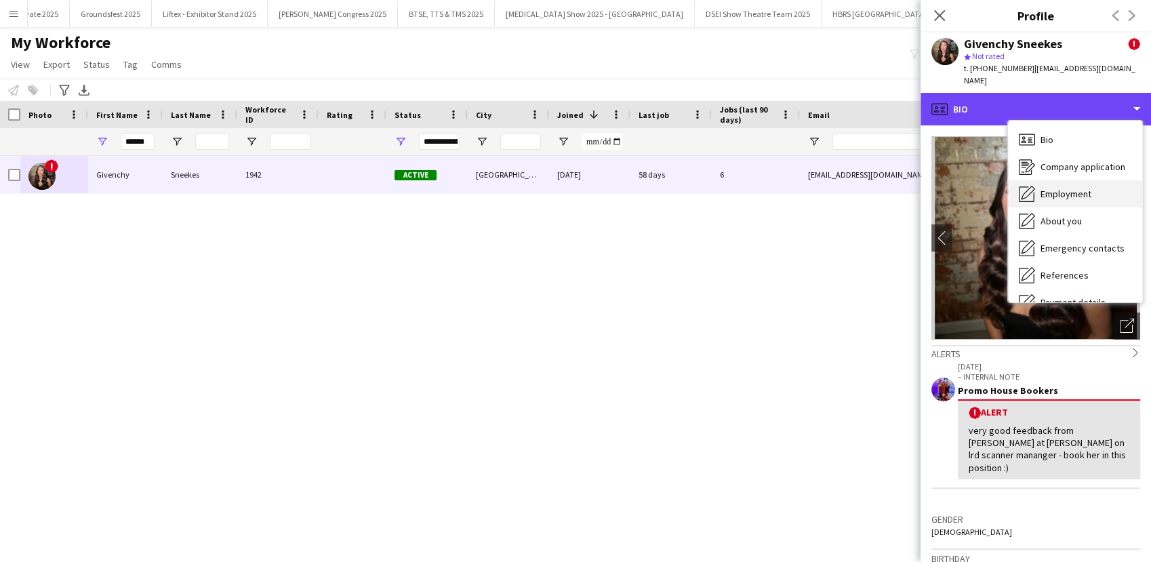
scroll to position [154, 0]
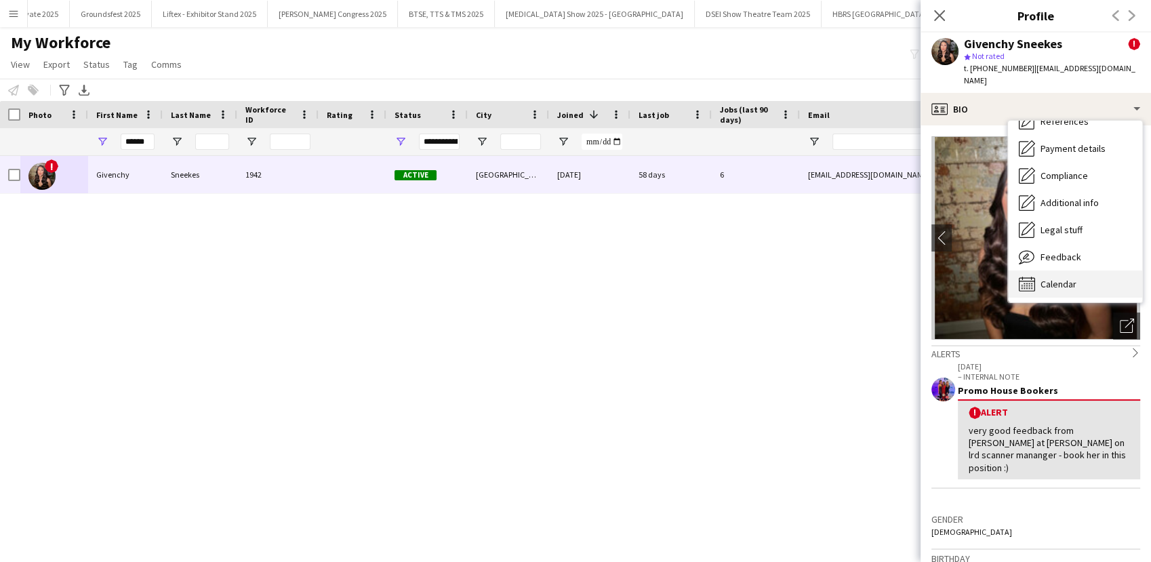
click at [1053, 270] on div "Calendar Calendar" at bounding box center [1075, 283] width 134 height 27
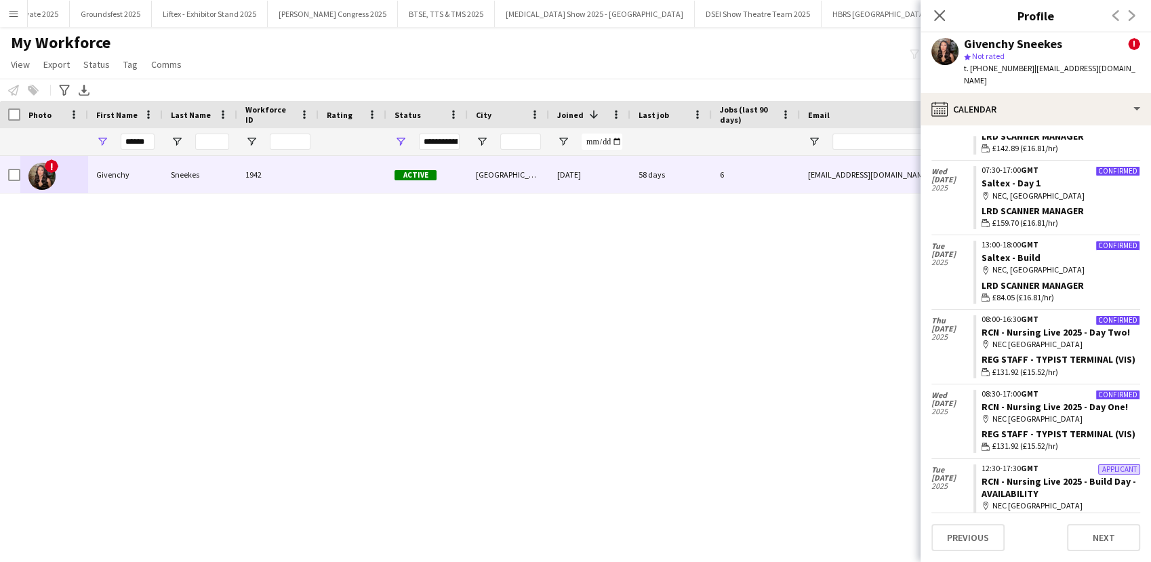
scroll to position [90, 0]
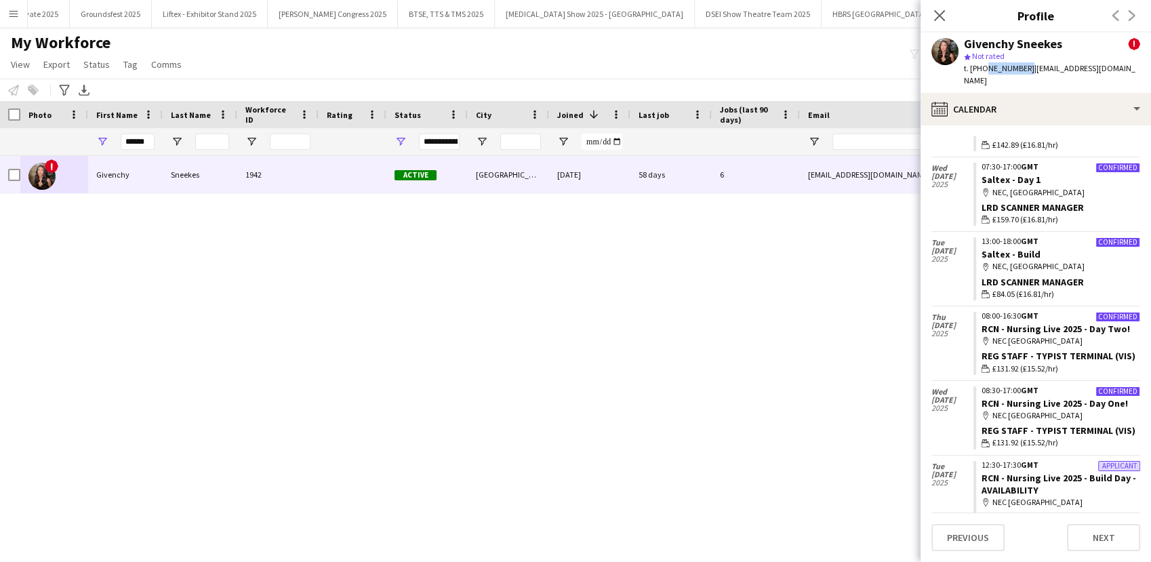
drag, startPoint x: 1023, startPoint y: 68, endPoint x: 984, endPoint y: 73, distance: 39.7
click at [984, 73] on span "t. +447377739332" at bounding box center [999, 68] width 71 height 10
copy span "7377739332"
drag, startPoint x: 150, startPoint y: 139, endPoint x: 100, endPoint y: 135, distance: 51.0
click at [100, 135] on div "******" at bounding box center [125, 141] width 75 height 27
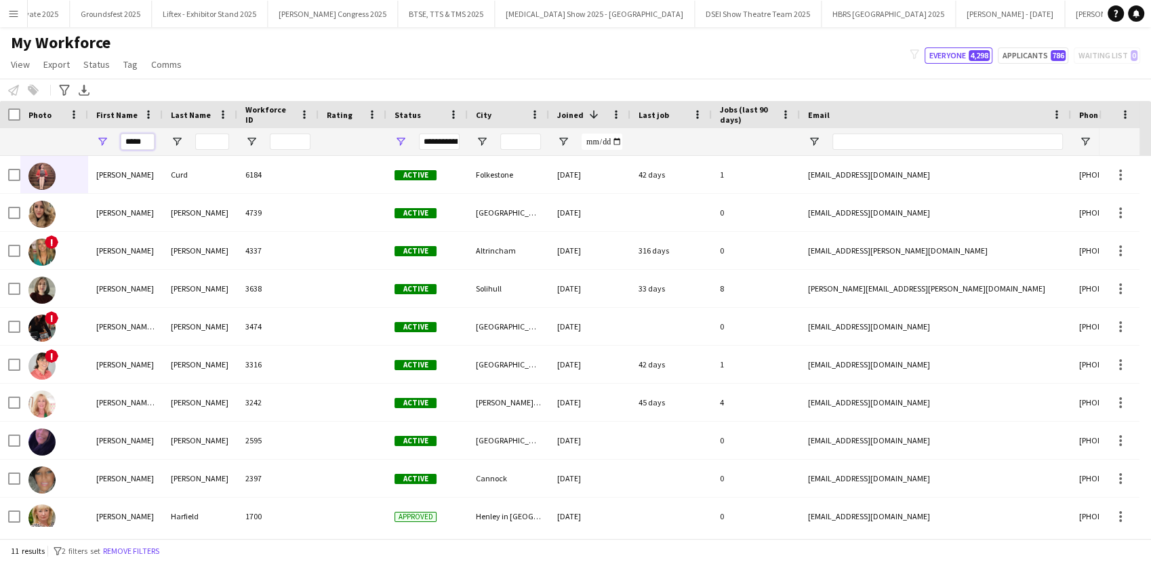
type input "*****"
click at [207, 138] on input "Last Name Filter Input" at bounding box center [212, 142] width 34 height 16
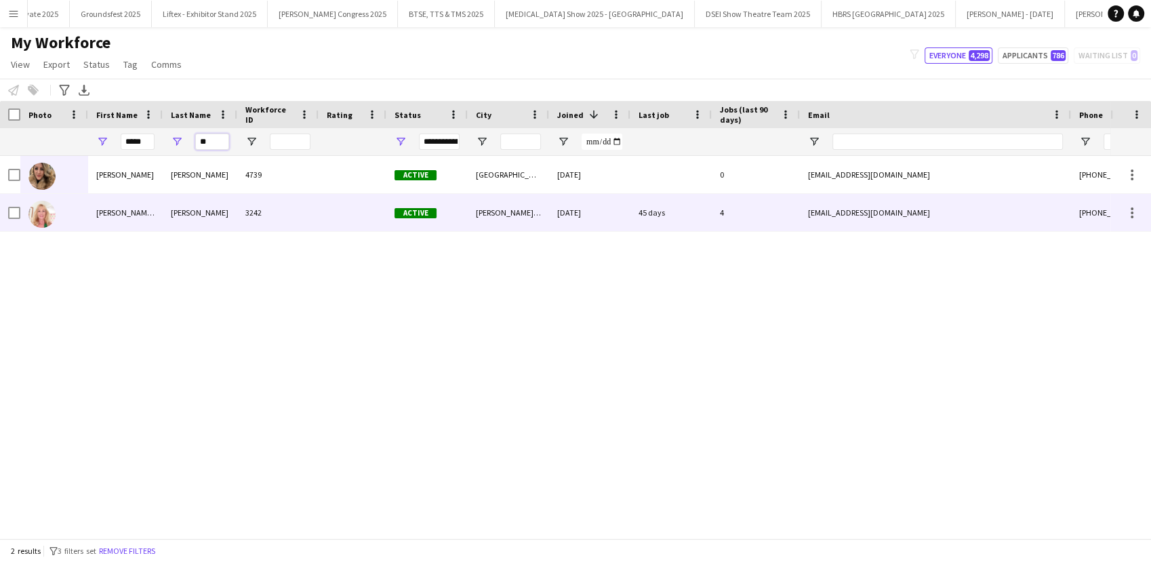
type input "**"
click at [119, 207] on div "Sally Ann" at bounding box center [125, 212] width 75 height 37
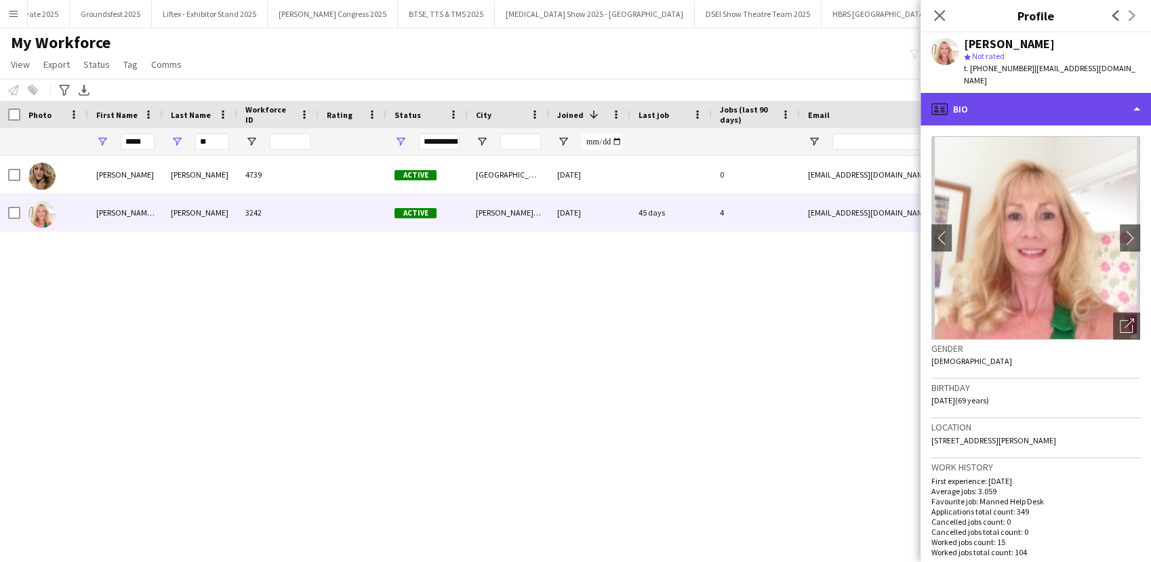
click at [1018, 99] on div "profile Bio" at bounding box center [1036, 109] width 230 height 33
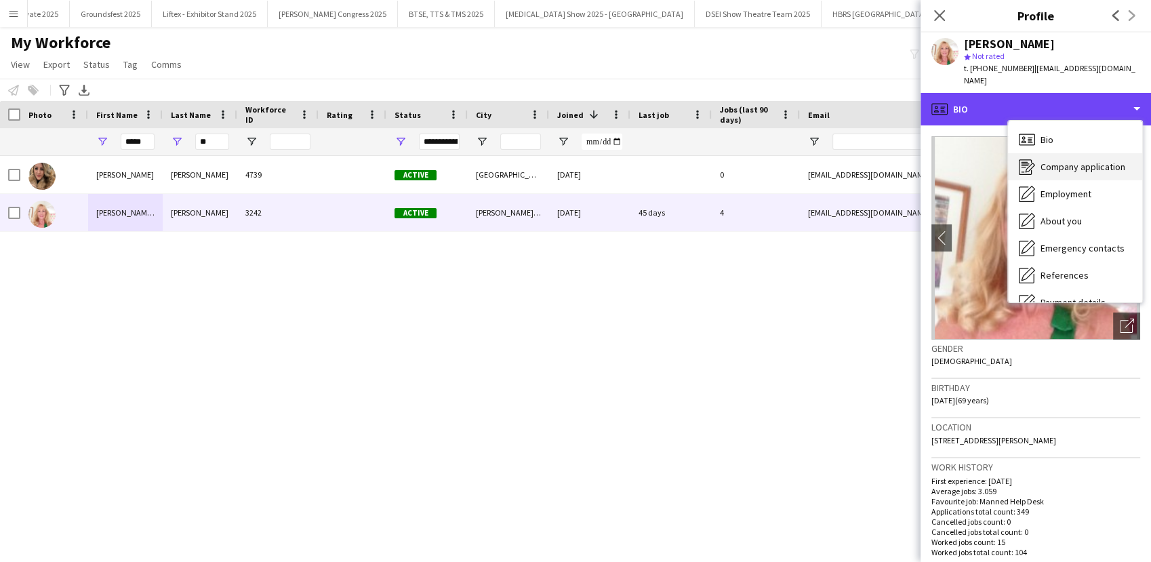
scroll to position [154, 0]
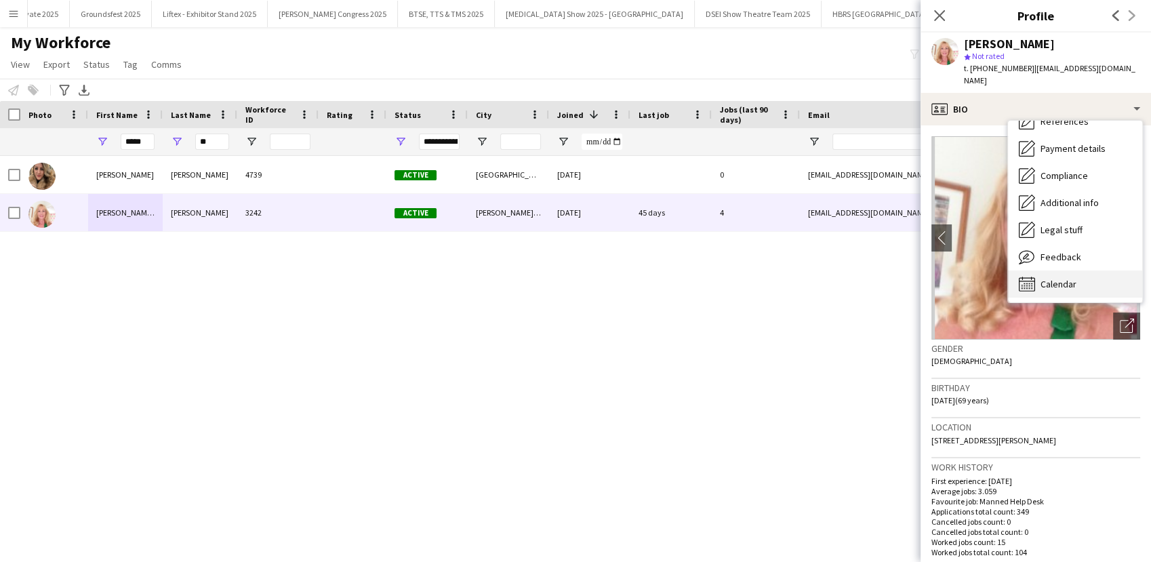
click at [1051, 270] on div "Calendar Calendar" at bounding box center [1075, 283] width 134 height 27
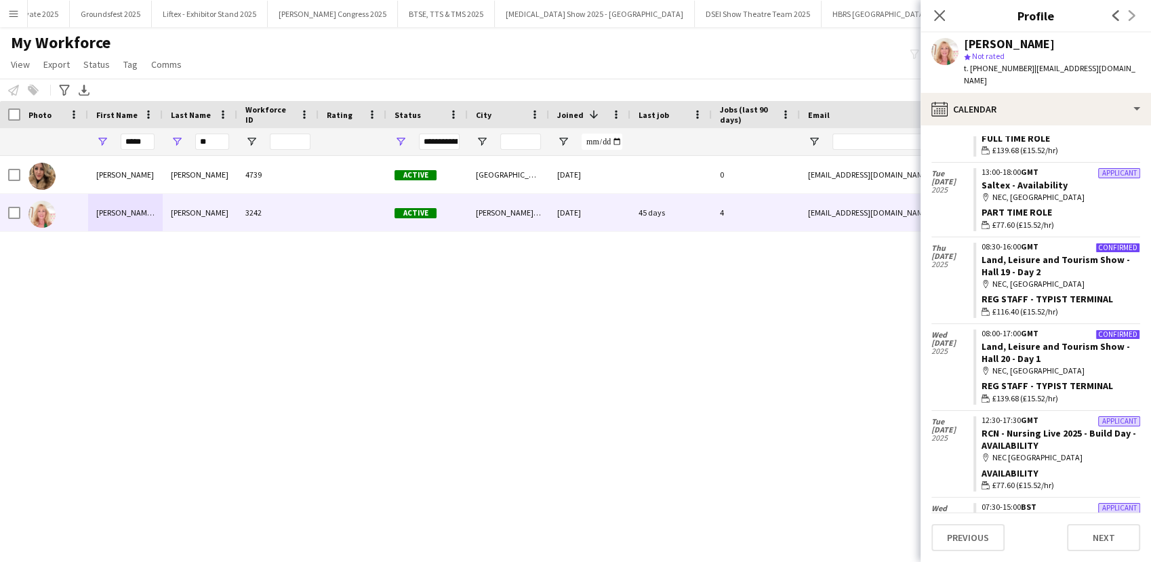
scroll to position [228, 0]
click at [807, 344] on div "Sally Burgess 4739 Active Birmingham 24-01-2024 0 sallyburgessuk@hotmail.com +4…" at bounding box center [555, 341] width 1110 height 371
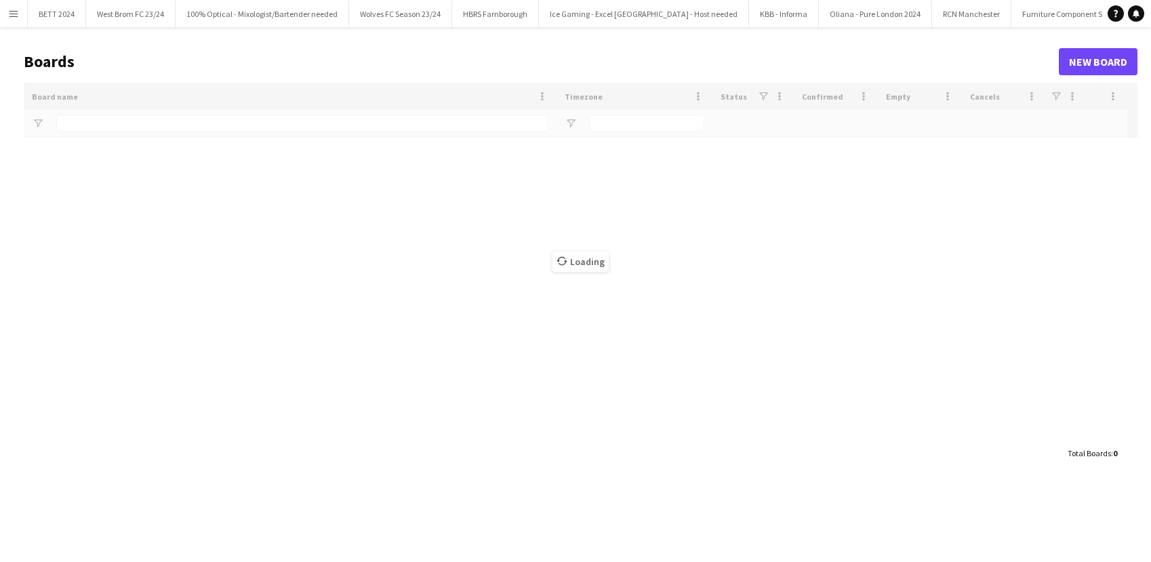
type input "********"
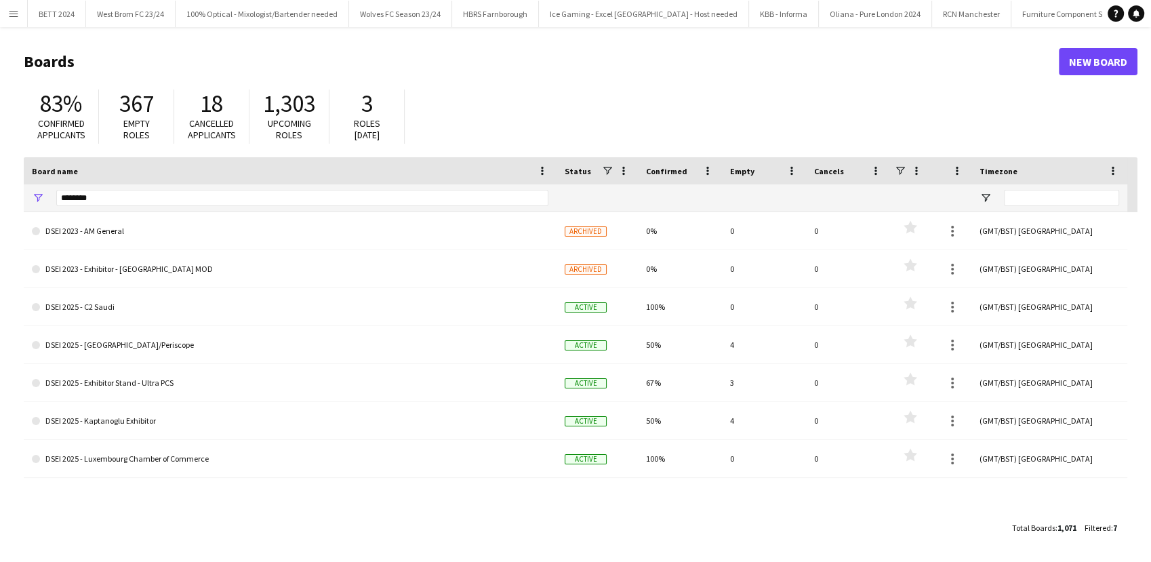
click at [1, 12] on button "Menu" at bounding box center [13, 13] width 27 height 27
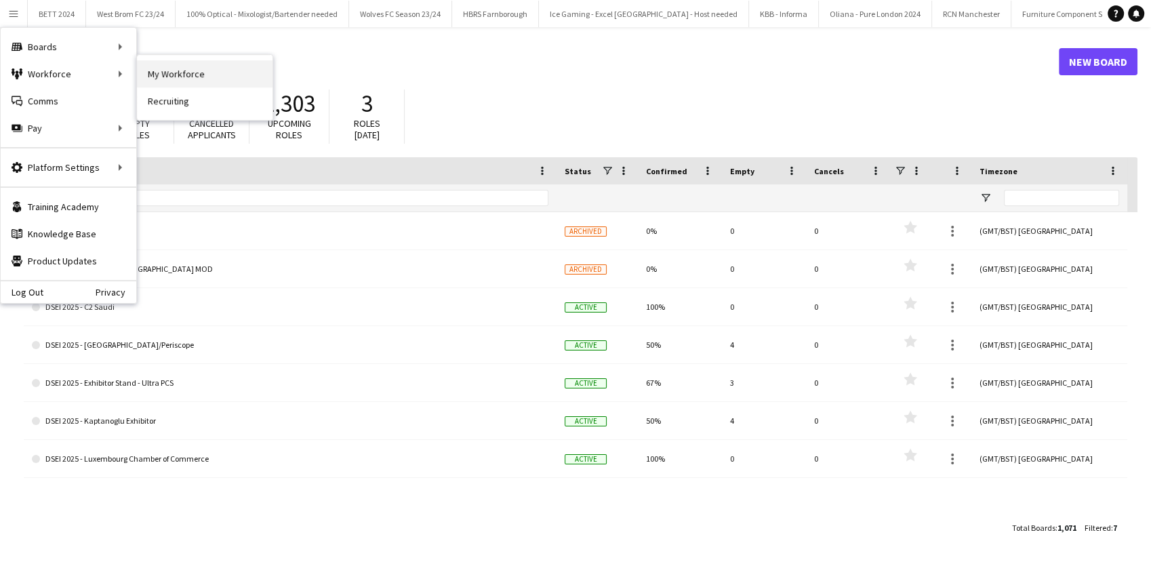
click at [224, 71] on link "My Workforce" at bounding box center [205, 73] width 136 height 27
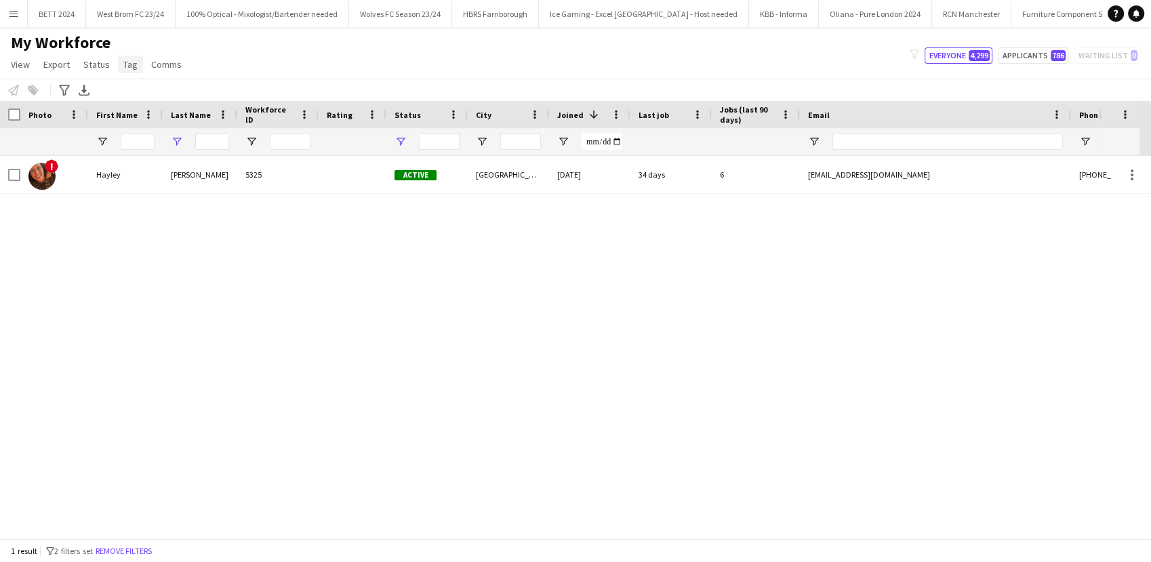
type input "****"
type input "**********"
click at [136, 67] on link "Tag" at bounding box center [130, 65] width 25 height 18
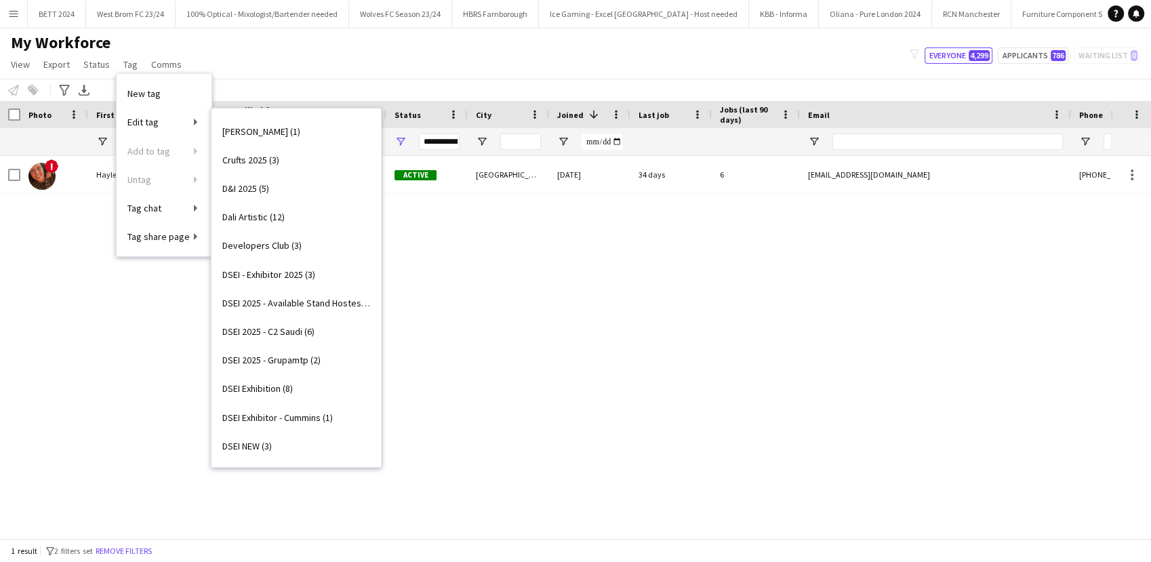
scroll to position [454, 0]
click at [287, 327] on span "DSEI 2025 - C2 Saudi (6)" at bounding box center [268, 332] width 92 height 12
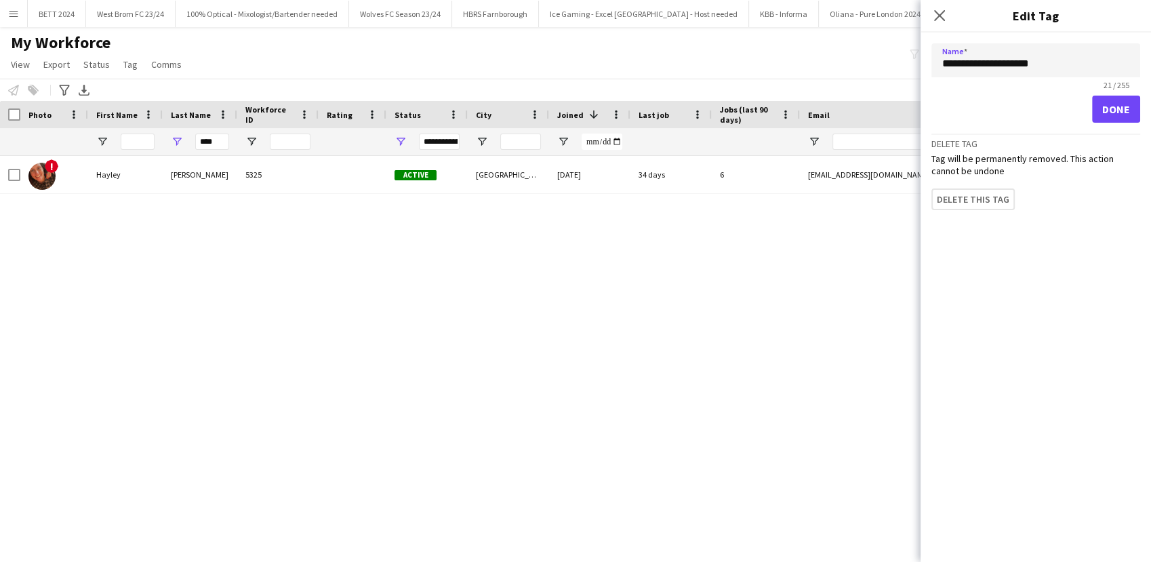
click at [331, 286] on div "! [PERSON_NAME] 5325 Active [GEOGRAPHIC_DATA] [DATE] 34 days 6 [EMAIL_ADDRESS][…" at bounding box center [555, 341] width 1110 height 371
click at [1124, 111] on button "Done" at bounding box center [1116, 109] width 48 height 27
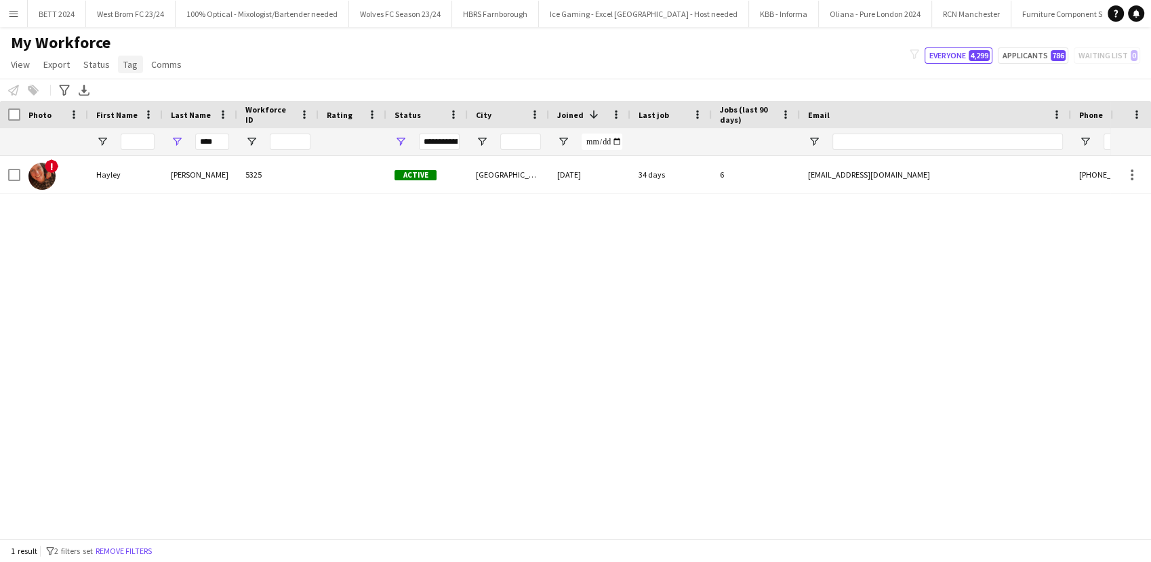
click at [128, 68] on span "Tag" at bounding box center [130, 64] width 14 height 12
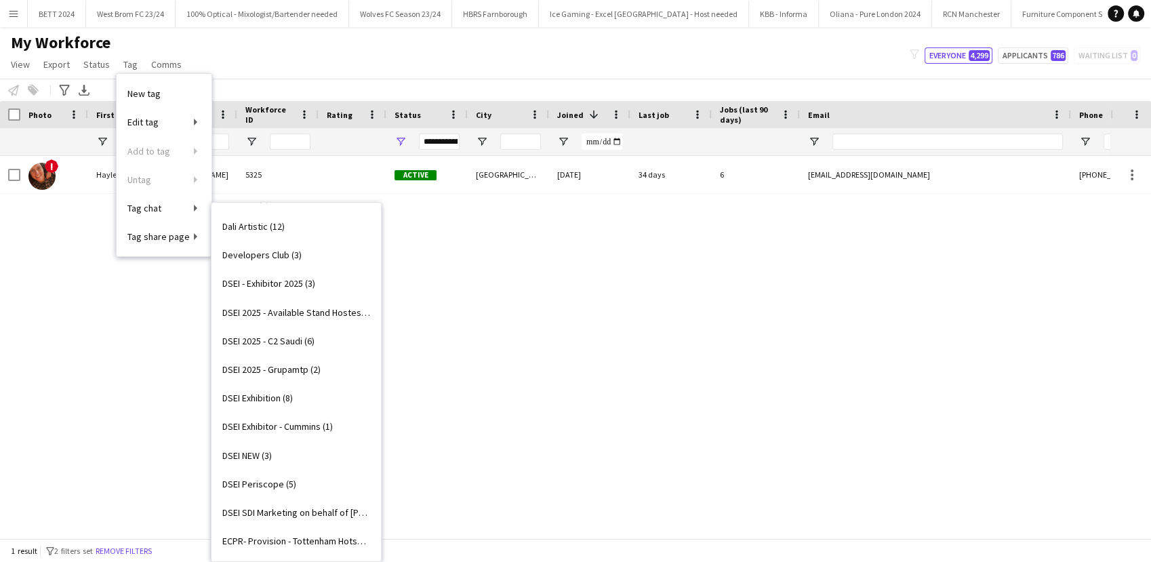
scroll to position [529, 0]
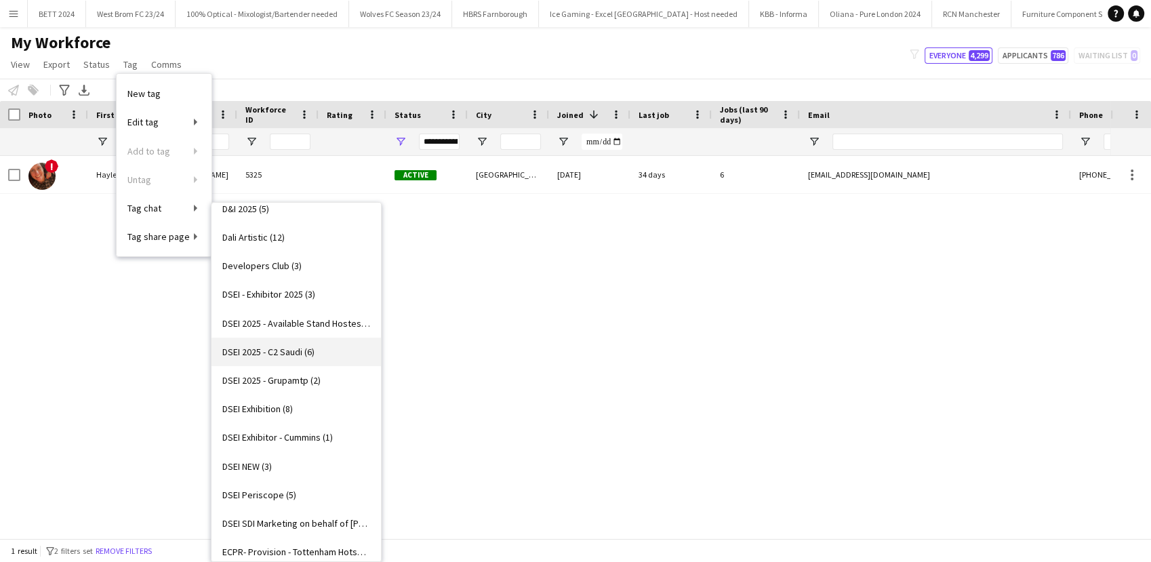
click at [283, 346] on span "DSEI 2025 - C2 Saudi (6)" at bounding box center [268, 352] width 92 height 12
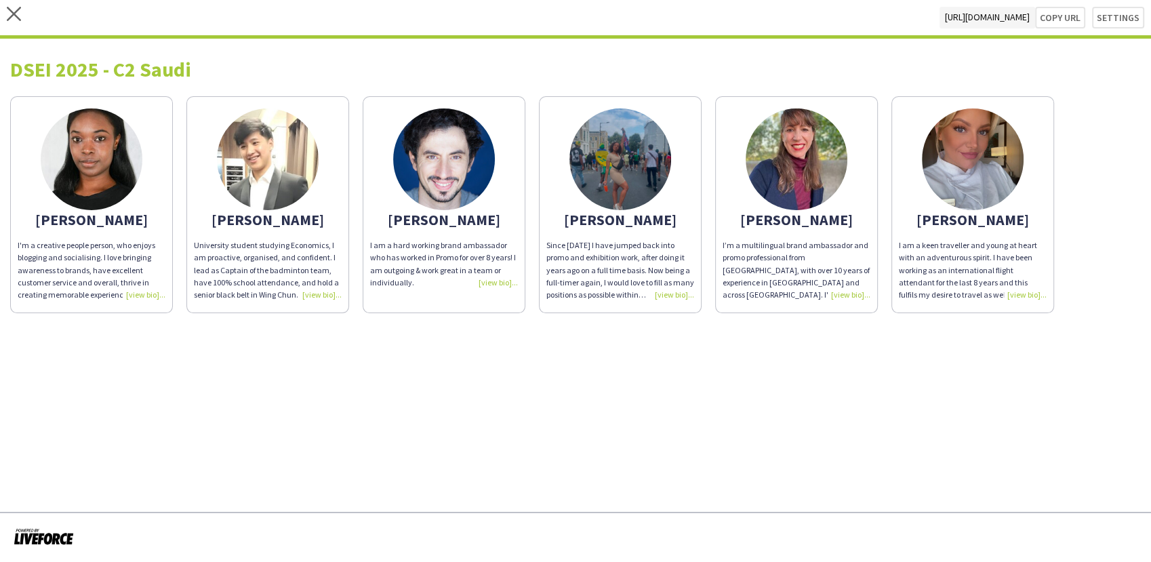
click at [146, 296] on div "I'm a creative people person, who enjoys blogging and socialising. I love bring…" at bounding box center [92, 270] width 148 height 62
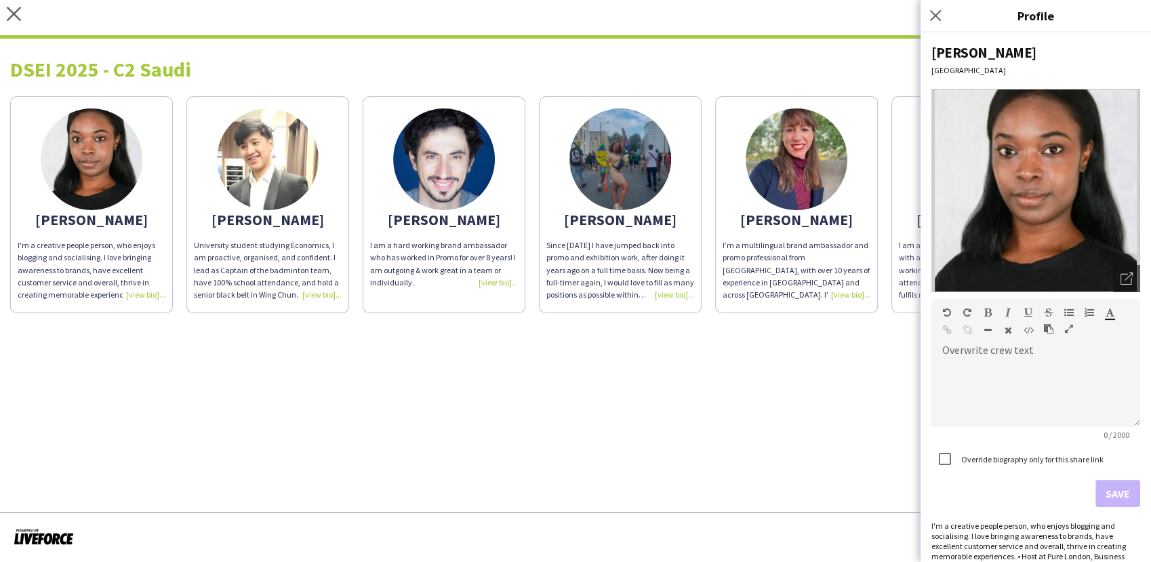
scroll to position [60, 0]
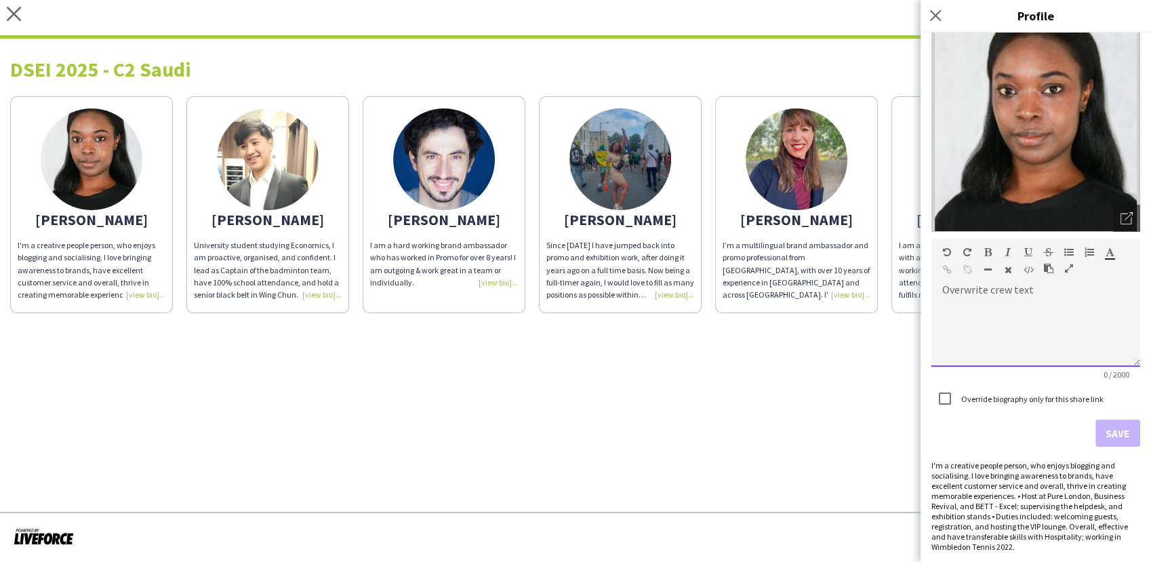
click at [968, 304] on div at bounding box center [1035, 333] width 209 height 68
click at [1017, 333] on div "**********" at bounding box center [1029, 333] width 197 height 68
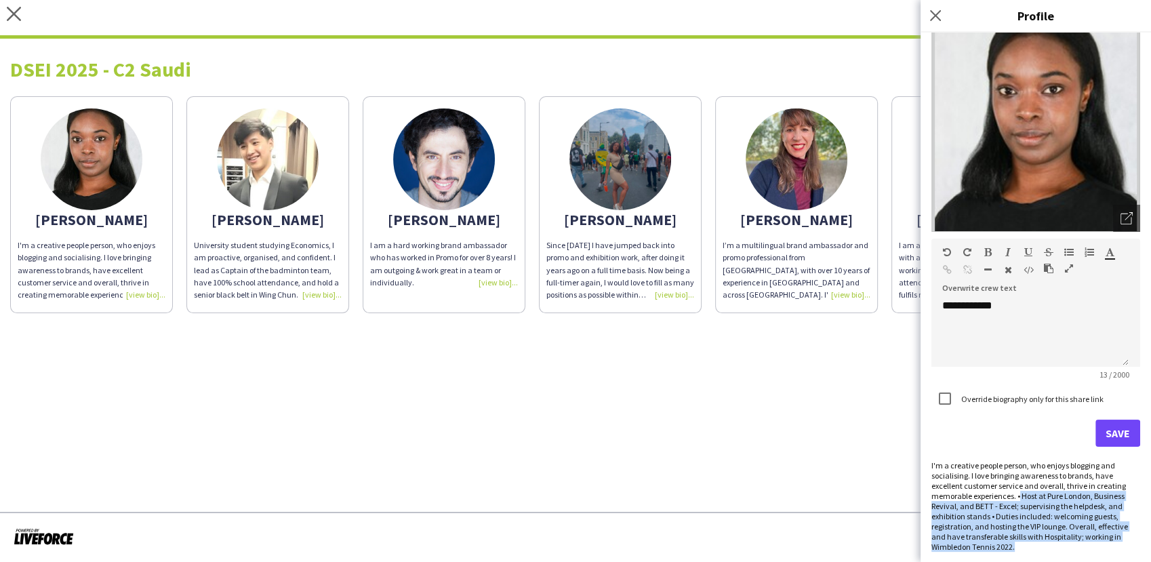
drag, startPoint x: 1026, startPoint y: 553, endPoint x: 1020, endPoint y: 496, distance: 56.6
click at [1020, 496] on div "**********" at bounding box center [1036, 297] width 230 height 529
copy div "Host at Pure London, Business Revival, and BETT - Excel; supervising the helpde…"
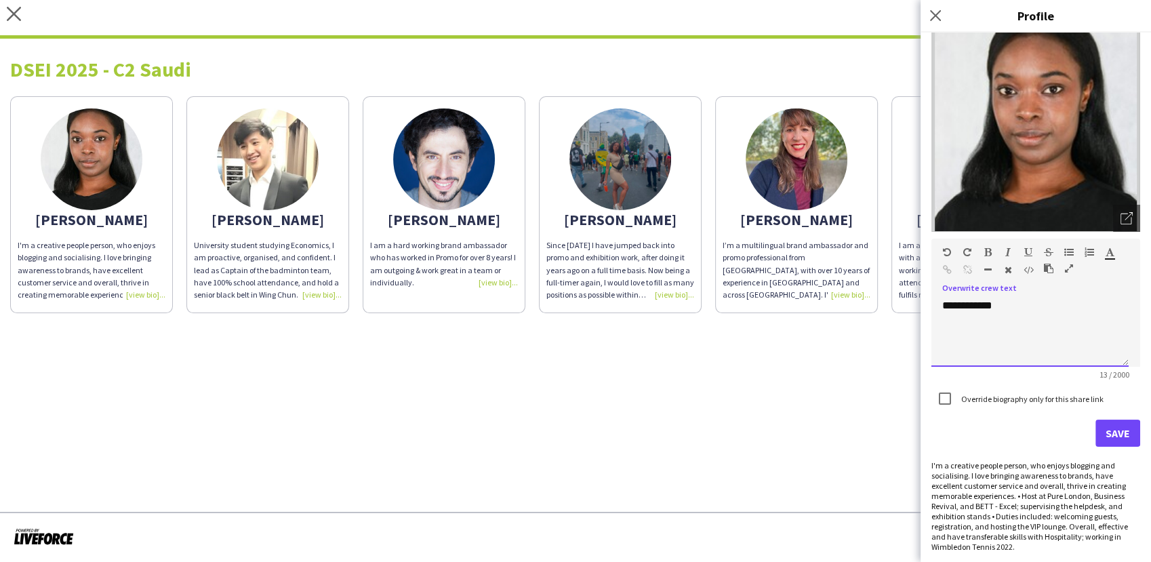
click at [1023, 309] on div "**********" at bounding box center [1029, 333] width 197 height 68
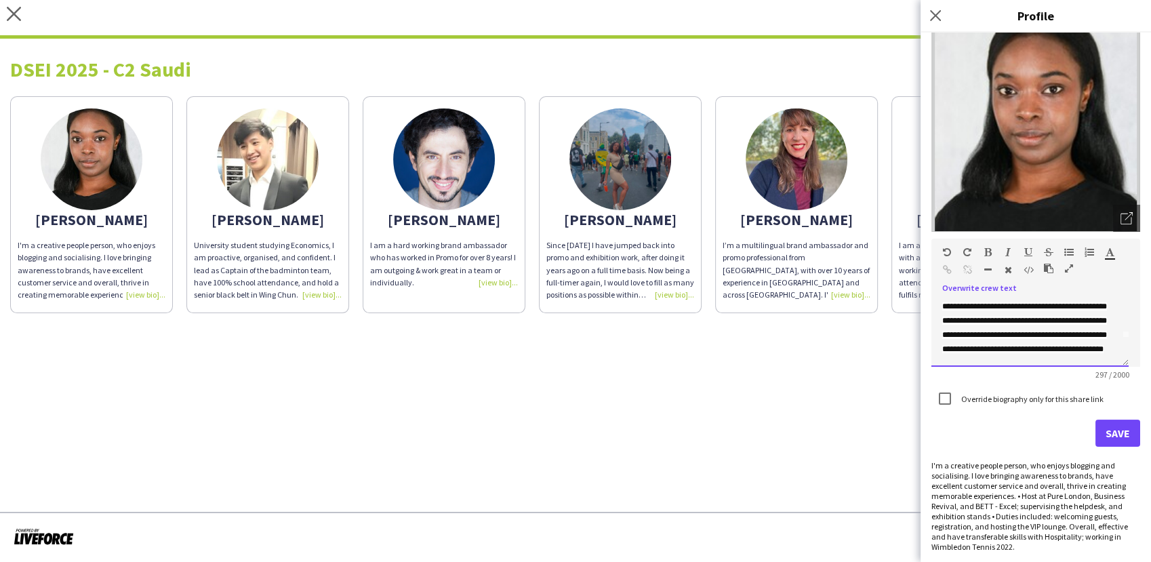
scroll to position [0, 0]
click at [1106, 426] on button "Save" at bounding box center [1118, 433] width 45 height 27
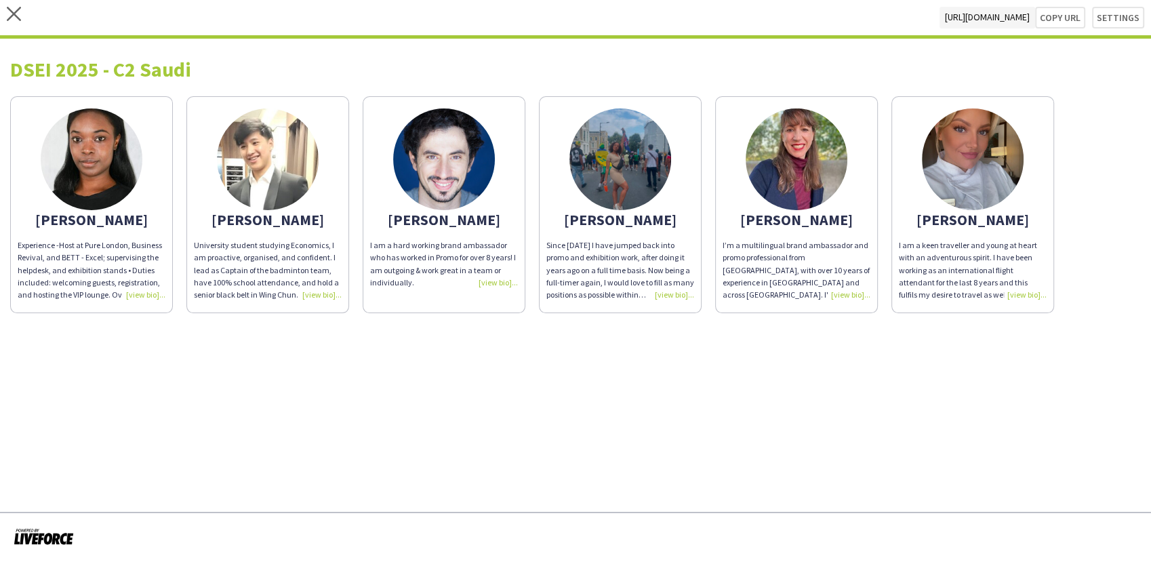
click at [147, 294] on div "Experience - Host at [GEOGRAPHIC_DATA], Business Revival, and BETT - Excel; sup…" at bounding box center [92, 270] width 148 height 62
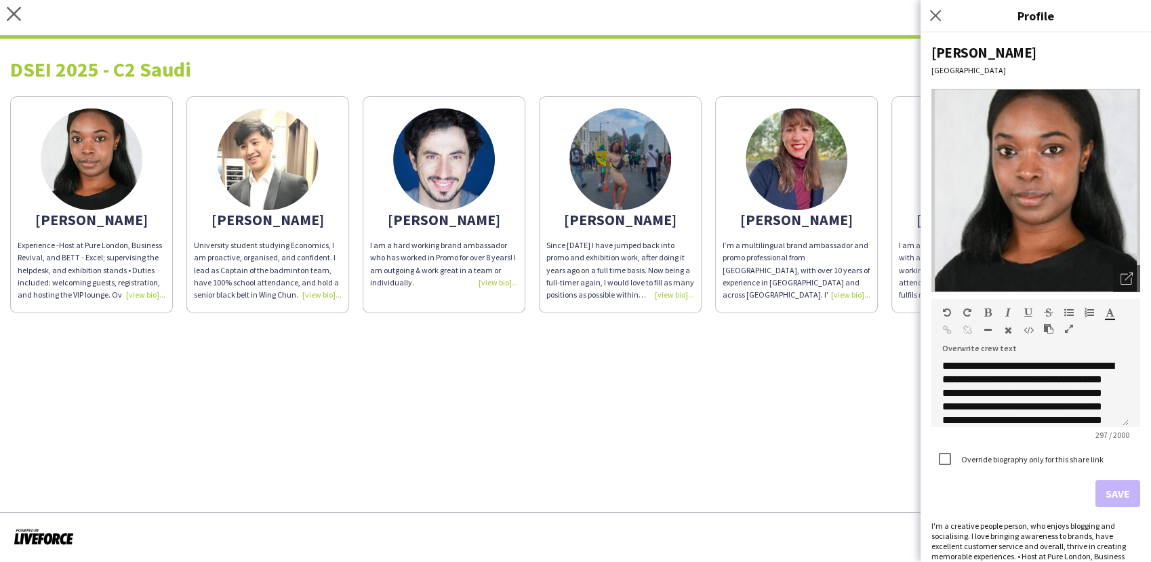
click at [139, 295] on div "Experience - Host at [GEOGRAPHIC_DATA], Business Revival, and BETT - Excel; sup…" at bounding box center [92, 270] width 148 height 62
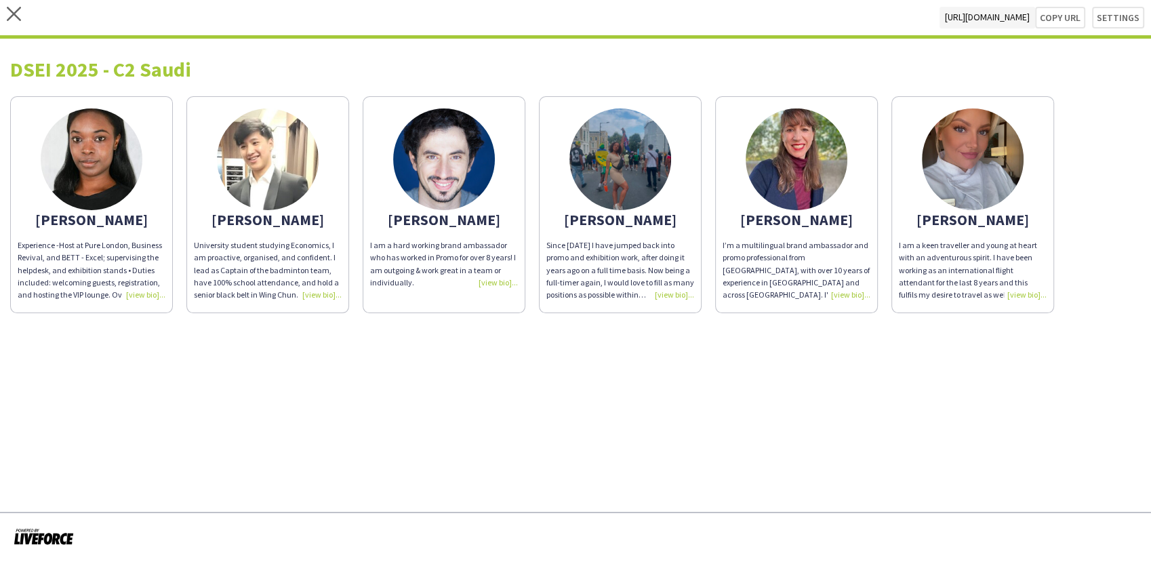
click at [491, 285] on div "I am a hard working brand ambassador who has worked in Promo for over 8 years! …" at bounding box center [444, 263] width 148 height 49
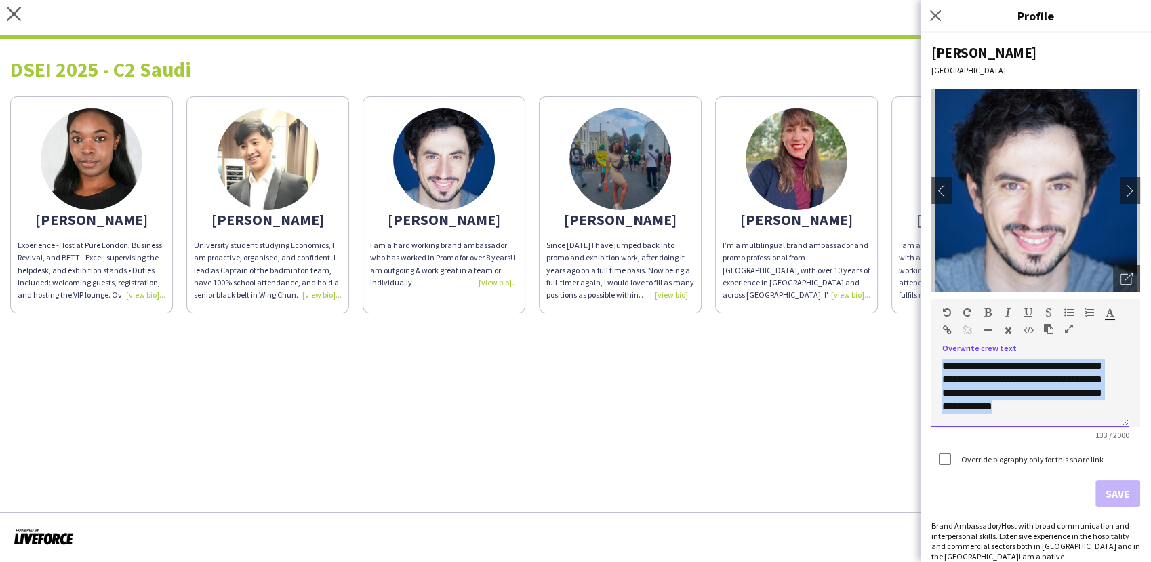
drag, startPoint x: 1096, startPoint y: 411, endPoint x: 933, endPoint y: 350, distance: 174.6
click at [933, 350] on div "**********" at bounding box center [1035, 388] width 209 height 77
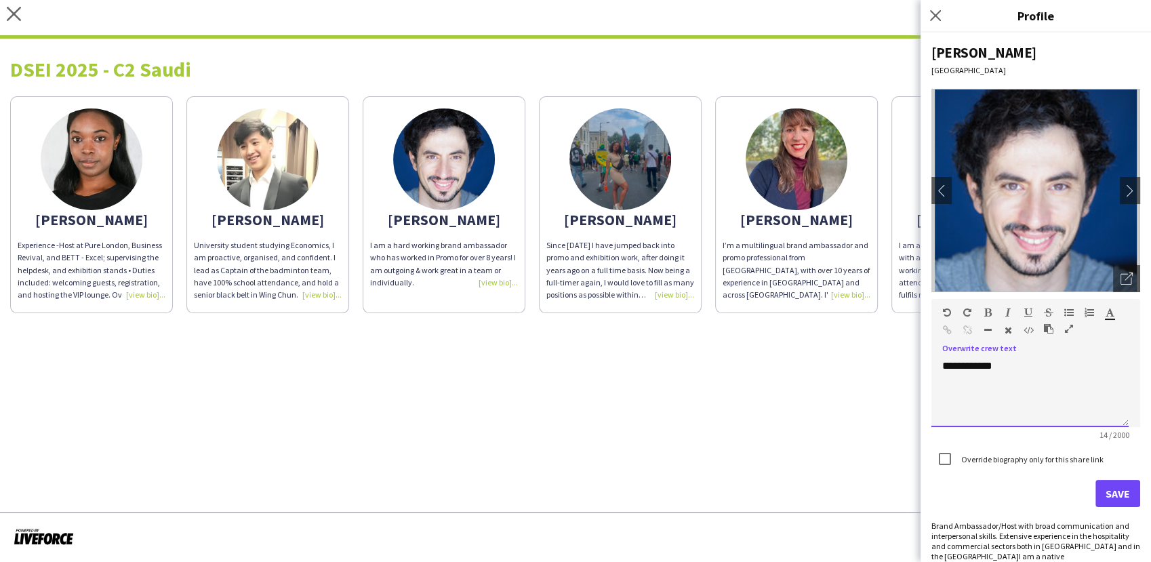
scroll to position [15, 0]
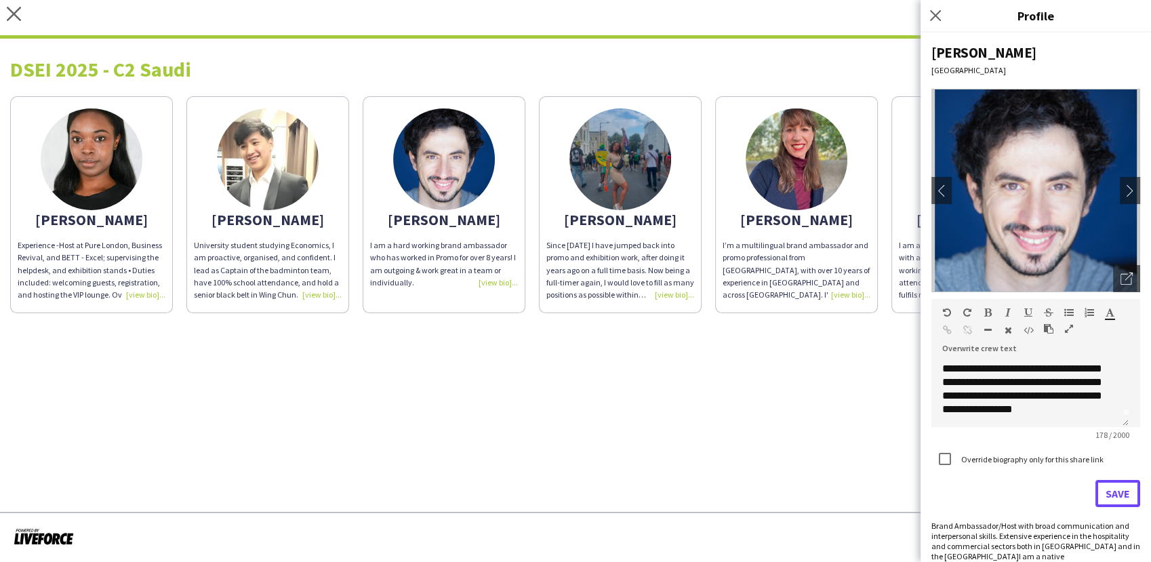
click at [1096, 489] on button "Save" at bounding box center [1118, 493] width 45 height 27
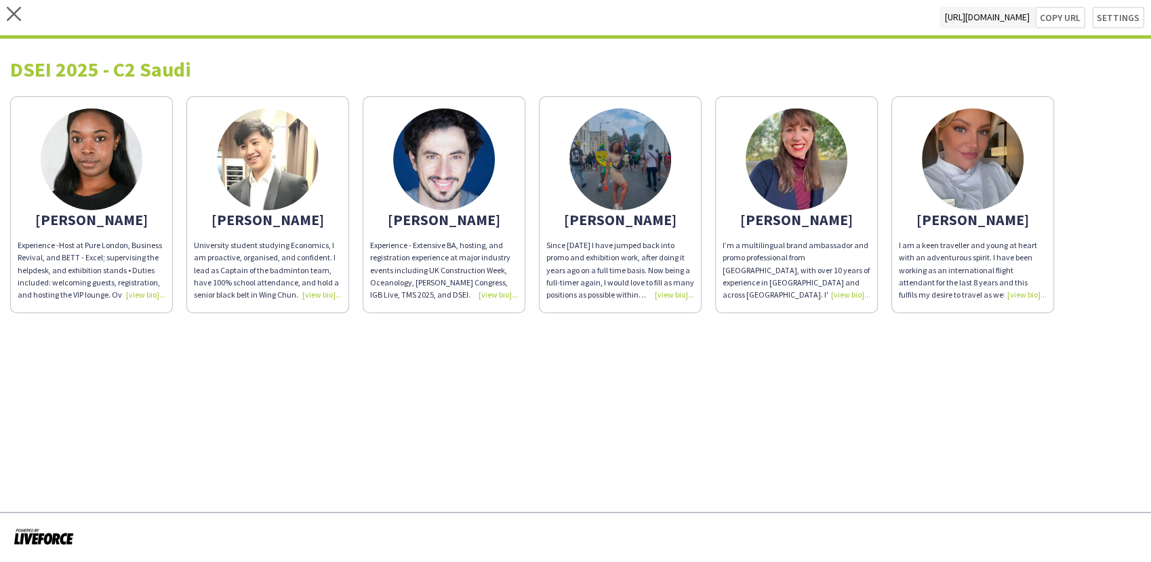
click at [665, 294] on div "Since [DATE] I have jumped back into promo and exhibition work, after doing it …" at bounding box center [620, 270] width 148 height 62
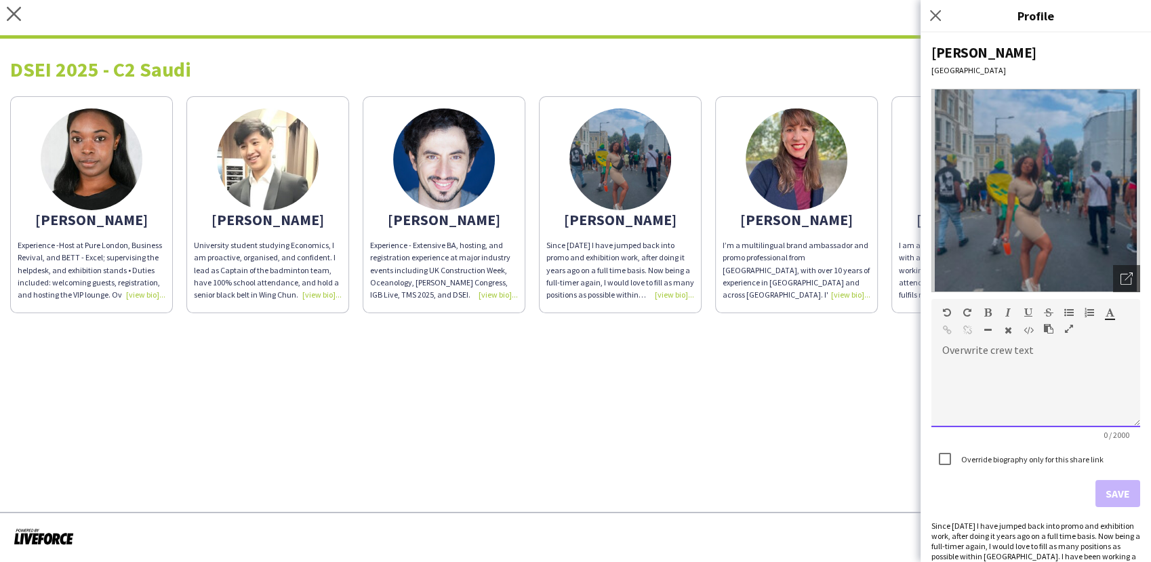
click at [967, 361] on div at bounding box center [1035, 393] width 209 height 68
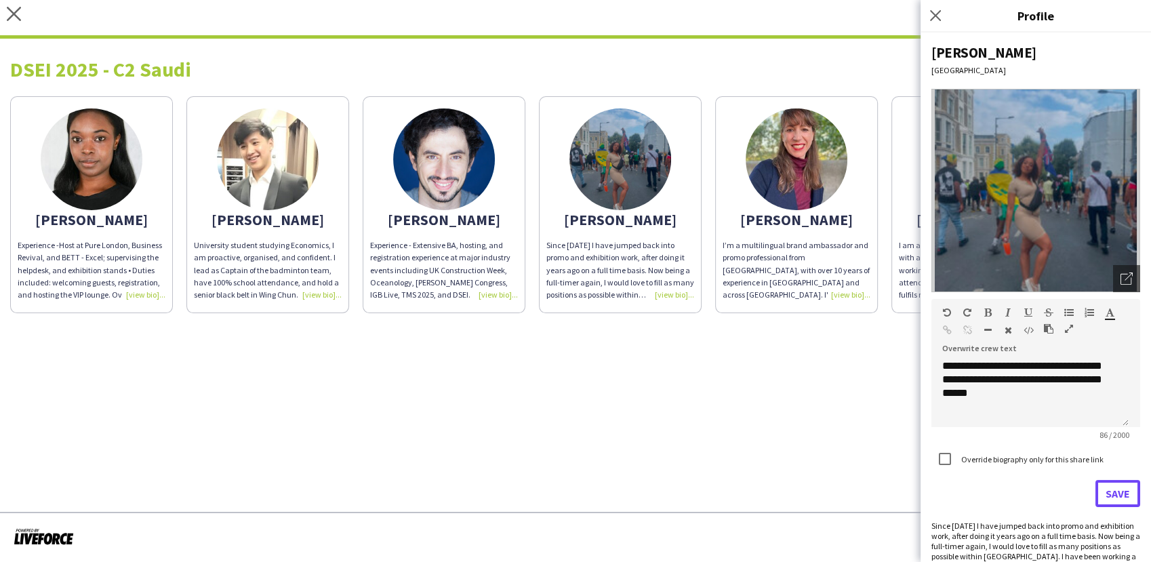
click at [1103, 487] on button "Save" at bounding box center [1118, 493] width 45 height 27
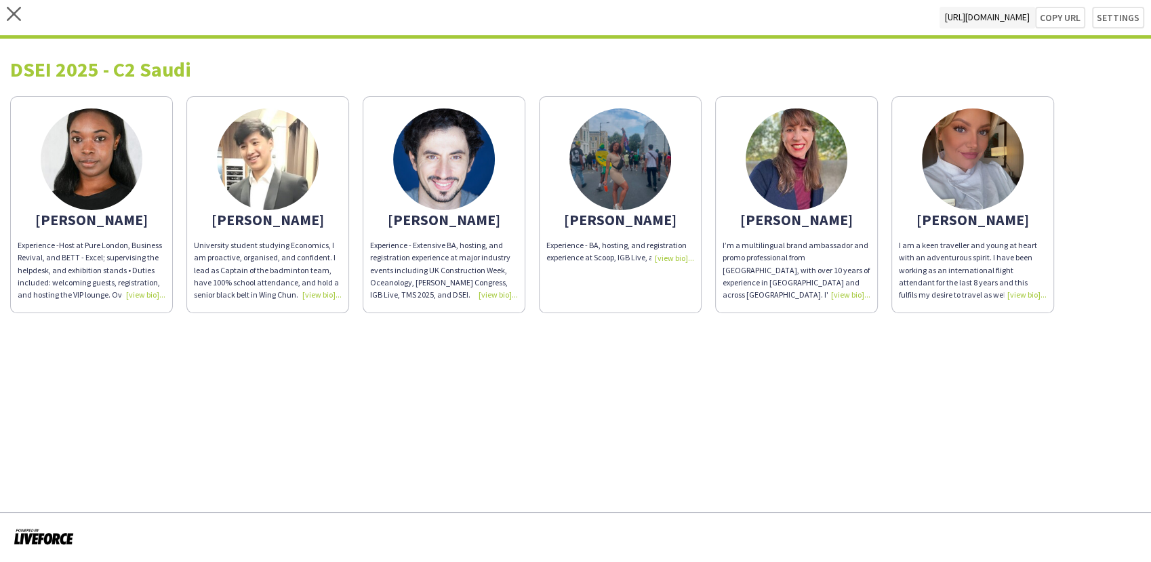
click at [671, 256] on div "Experience - BA, hosting, and registration experience at Scoop, IGB Live, and E…" at bounding box center [620, 251] width 148 height 24
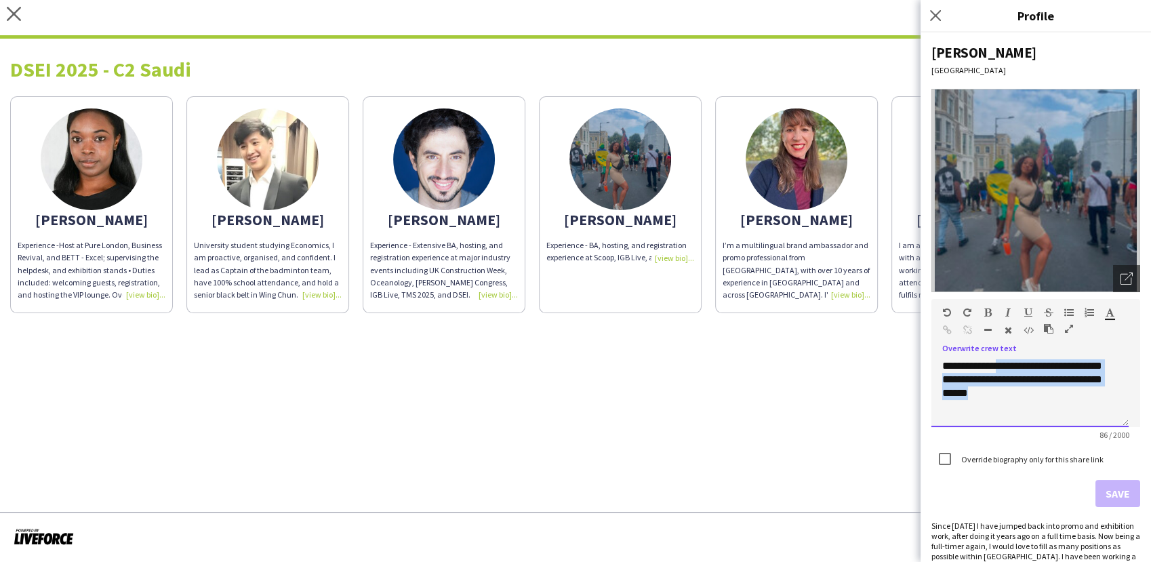
drag, startPoint x: 1038, startPoint y: 393, endPoint x: 1001, endPoint y: 366, distance: 46.1
click at [1001, 366] on div "**********" at bounding box center [1029, 393] width 197 height 68
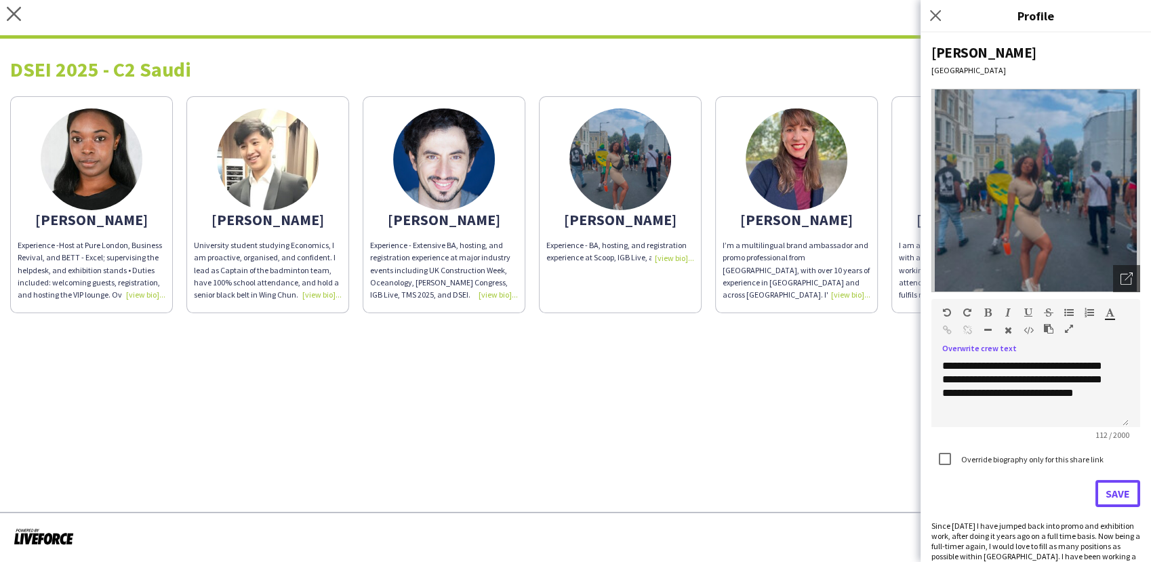
click at [1109, 490] on button "Save" at bounding box center [1118, 493] width 45 height 27
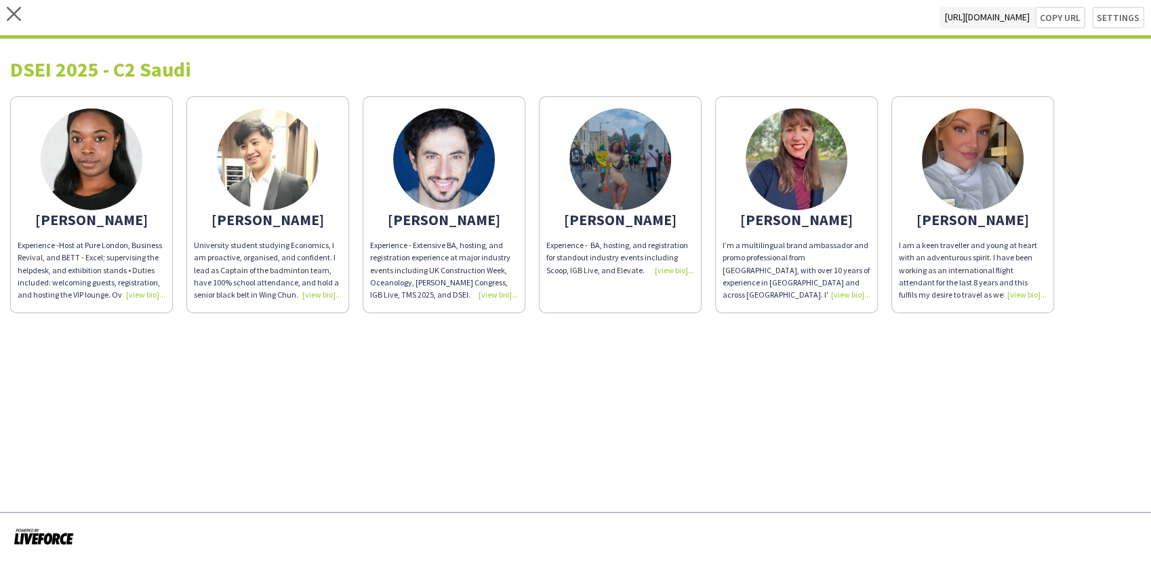
click at [853, 293] on div "I’m a multilingual brand ambassador and promo professional from [GEOGRAPHIC_DAT…" at bounding box center [797, 270] width 148 height 62
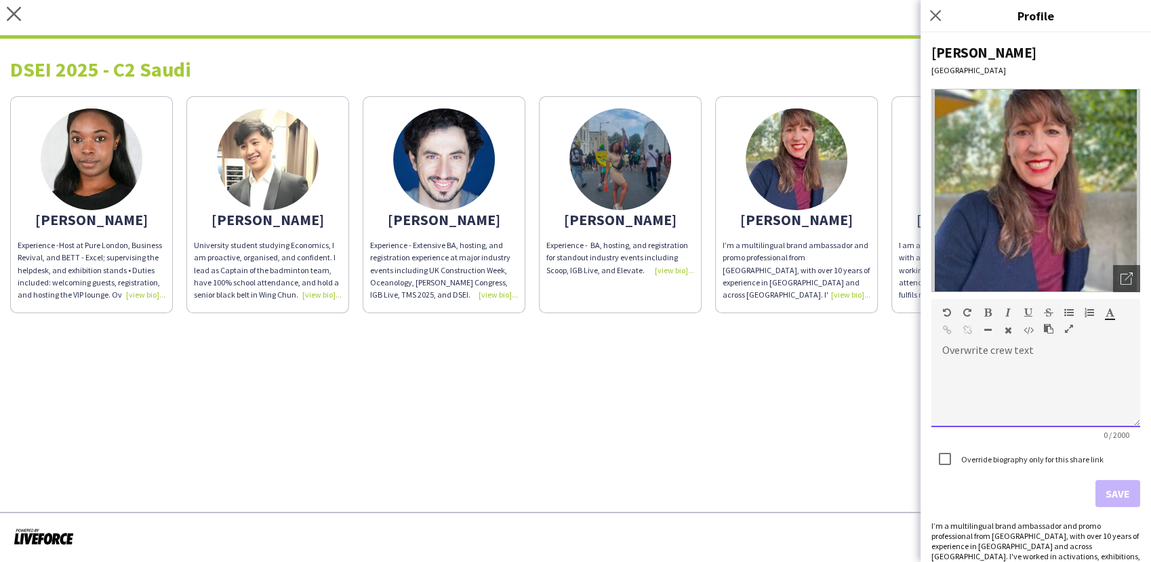
click at [965, 350] on div at bounding box center [1035, 388] width 209 height 77
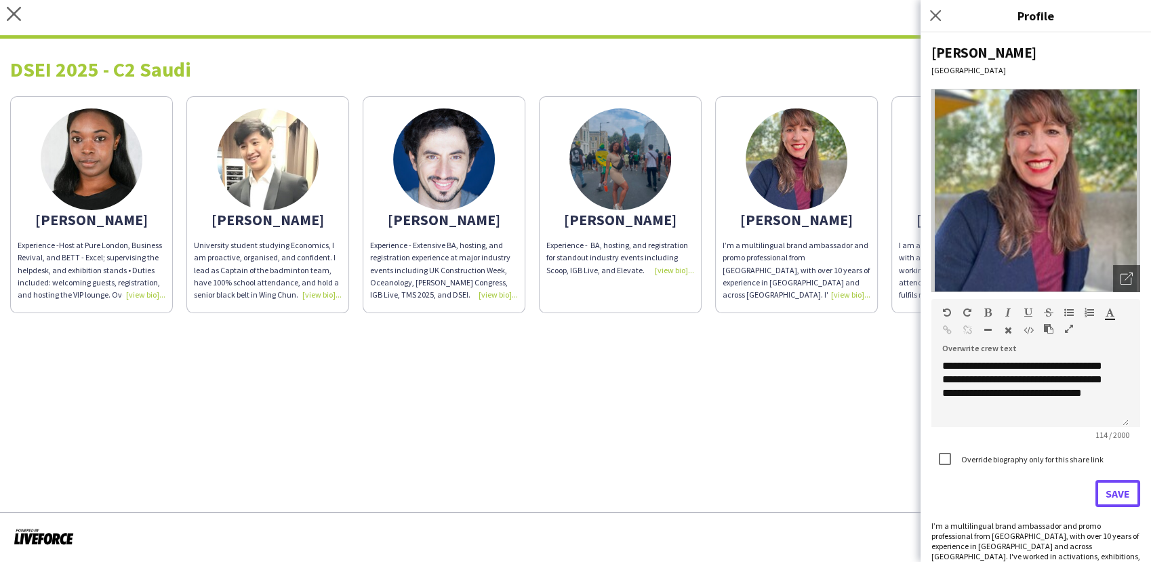
click at [1101, 489] on button "Save" at bounding box center [1118, 493] width 45 height 27
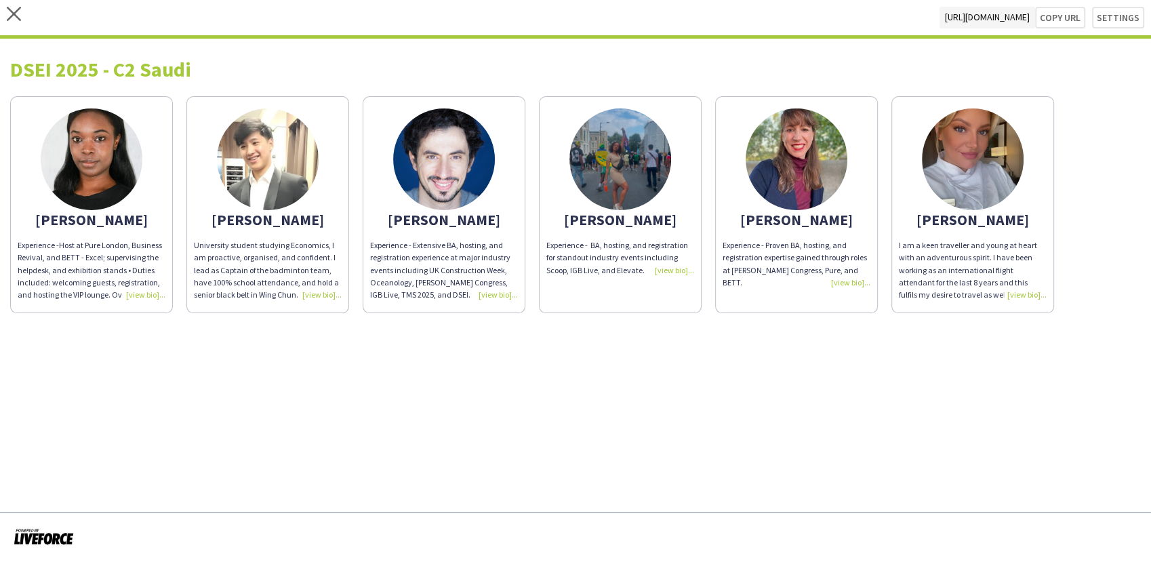
click at [826, 424] on app-share-pages "close [URL][DOMAIN_NAME] Copy url Settings DSEI 2025 - C2 Saudi [PERSON_NAME] I…" at bounding box center [575, 281] width 1151 height 562
click at [1020, 297] on div "I am a keen traveller and young at heart with an adventurous spirit. I have bee…" at bounding box center [973, 270] width 148 height 62
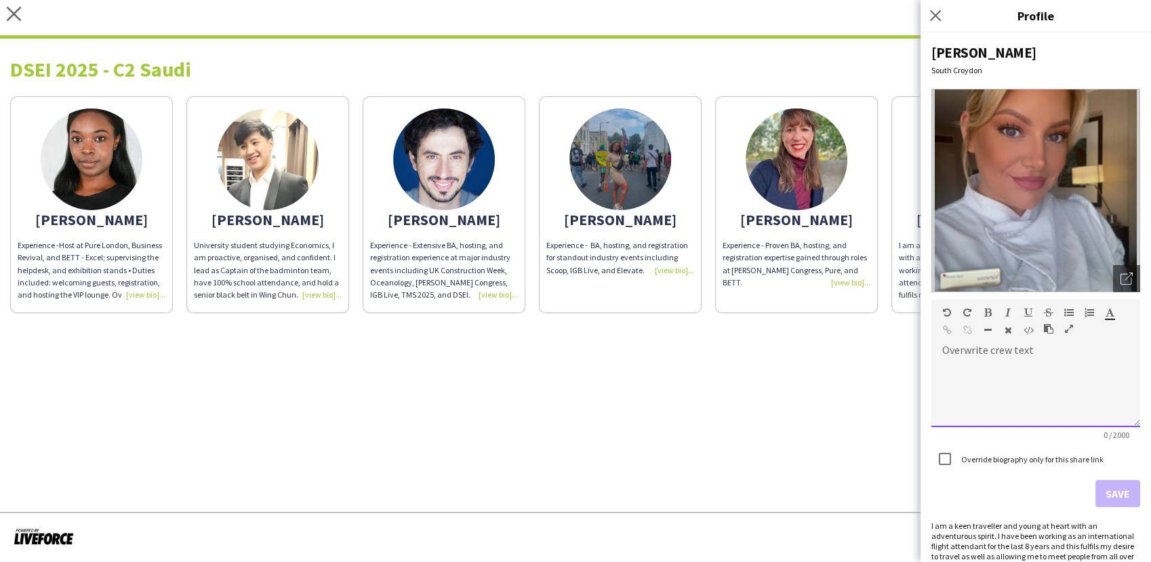
click at [1030, 357] on div at bounding box center [1035, 388] width 209 height 77
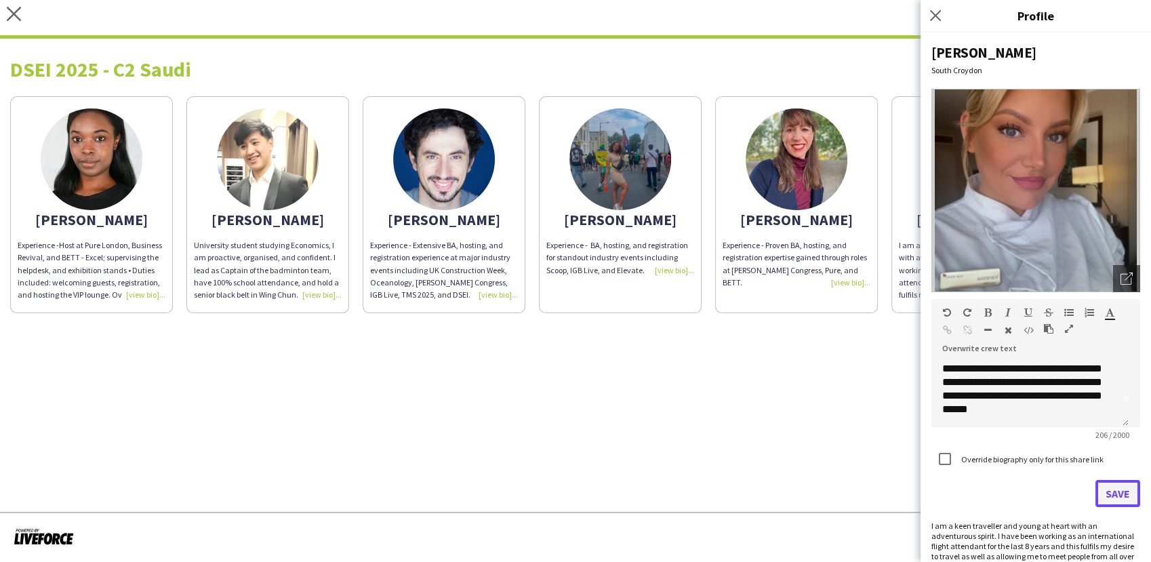
click at [1117, 491] on button "Save" at bounding box center [1118, 493] width 45 height 27
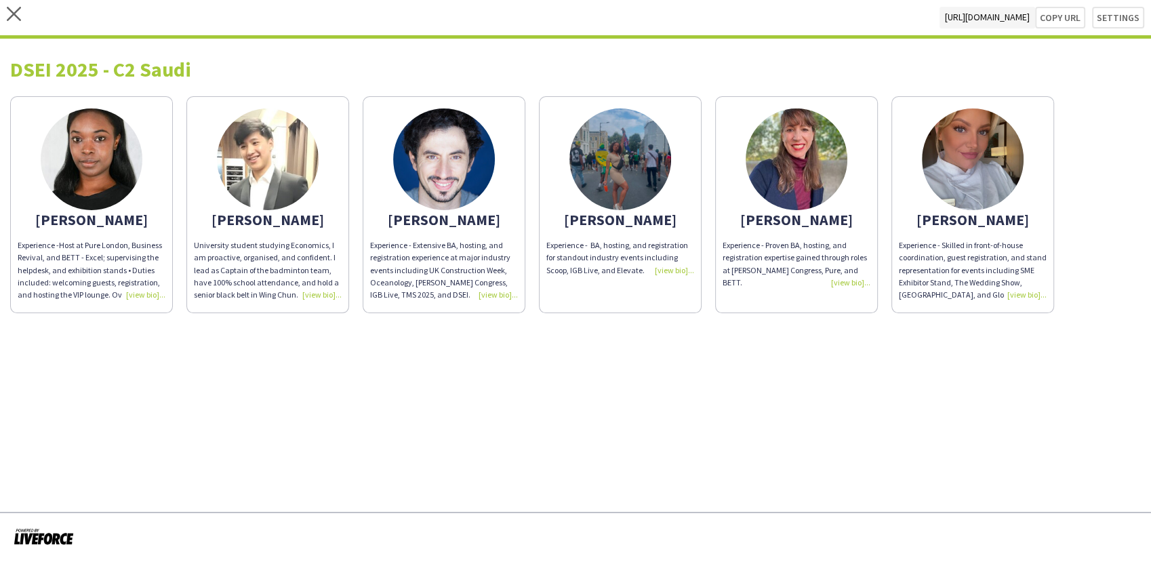
click at [782, 443] on app-share-pages "close [URL][DOMAIN_NAME] Copy url Settings DSEI 2025 - C2 Saudi [PERSON_NAME] I…" at bounding box center [575, 281] width 1151 height 562
click at [325, 292] on div "University student studying Economics, I am proactive, organised, and confident…" at bounding box center [268, 270] width 148 height 62
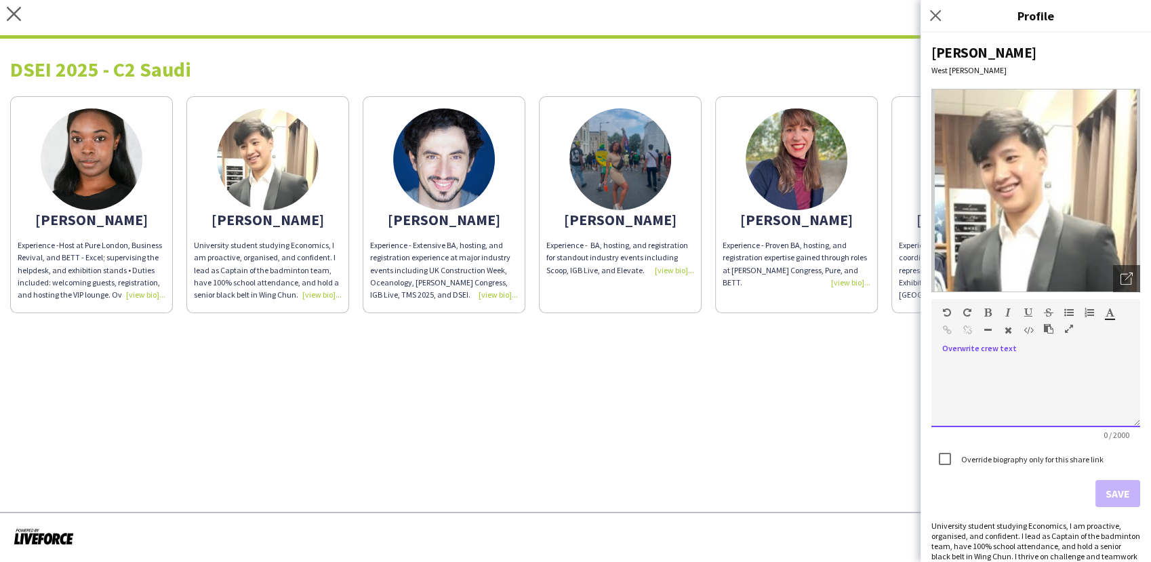
click at [978, 359] on div at bounding box center [1035, 393] width 209 height 68
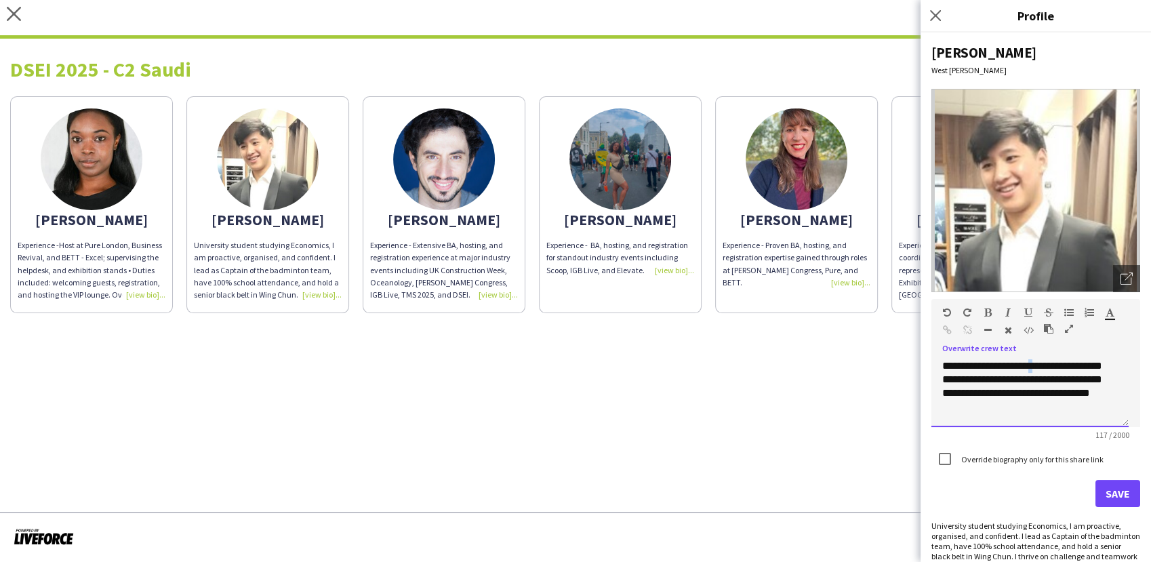
drag, startPoint x: 1046, startPoint y: 366, endPoint x: 1036, endPoint y: 365, distance: 10.3
click at [1036, 365] on div "**********" at bounding box center [1029, 393] width 197 height 68
drag, startPoint x: 1048, startPoint y: 367, endPoint x: 1000, endPoint y: 368, distance: 48.2
click at [1000, 368] on div "**********" at bounding box center [1029, 393] width 197 height 68
click at [1106, 486] on button "Save" at bounding box center [1118, 493] width 45 height 27
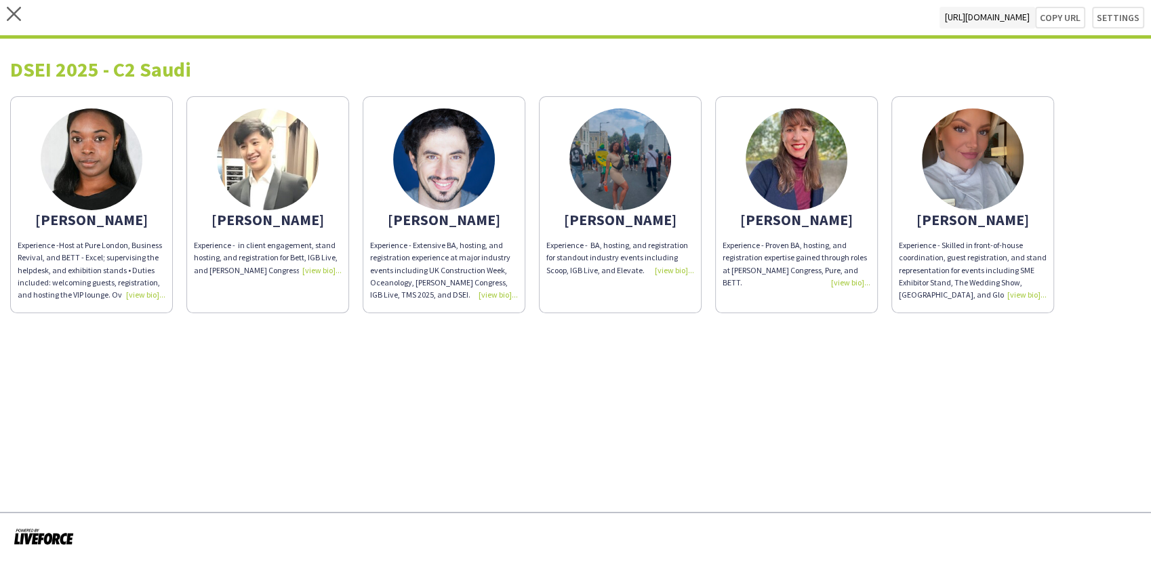
click at [866, 415] on app-share-pages "close [URL][DOMAIN_NAME] Copy url Settings DSEI 2025 - C2 Saudi [PERSON_NAME] I…" at bounding box center [575, 281] width 1151 height 562
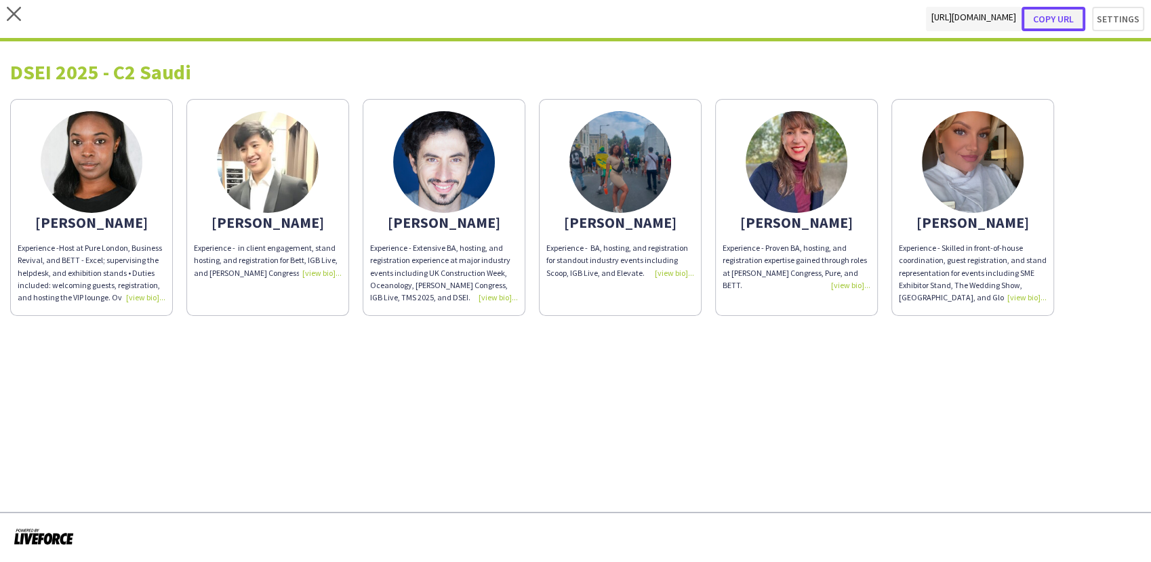
click at [1055, 16] on button "Copy url" at bounding box center [1054, 19] width 64 height 24
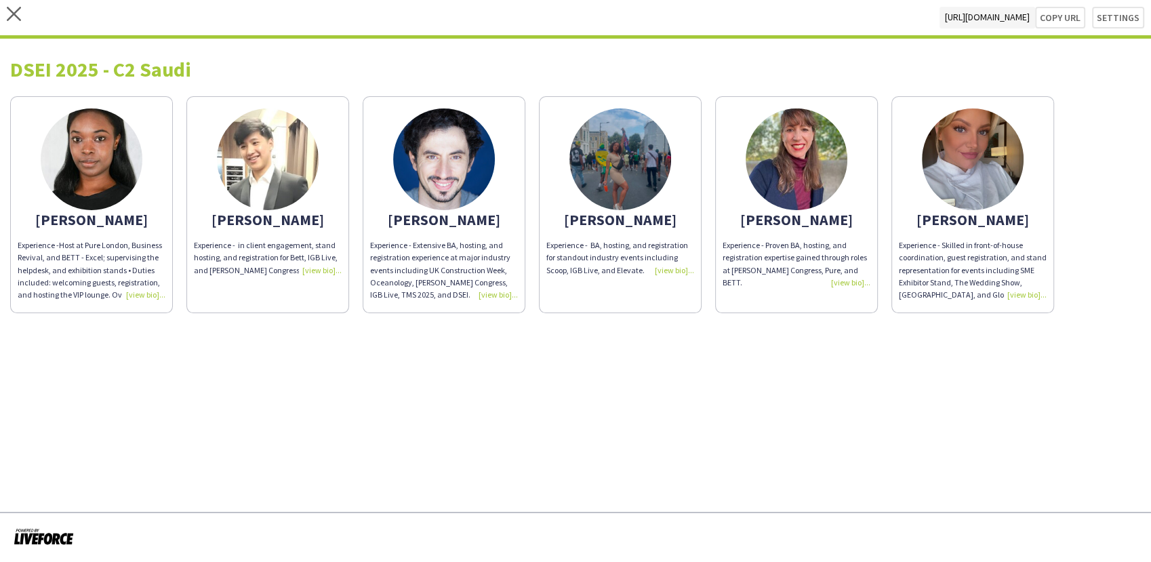
click at [5, 14] on div "close [URL][DOMAIN_NAME] Copy url Settings" at bounding box center [575, 19] width 1151 height 39
click at [11, 12] on icon at bounding box center [14, 14] width 14 height 14
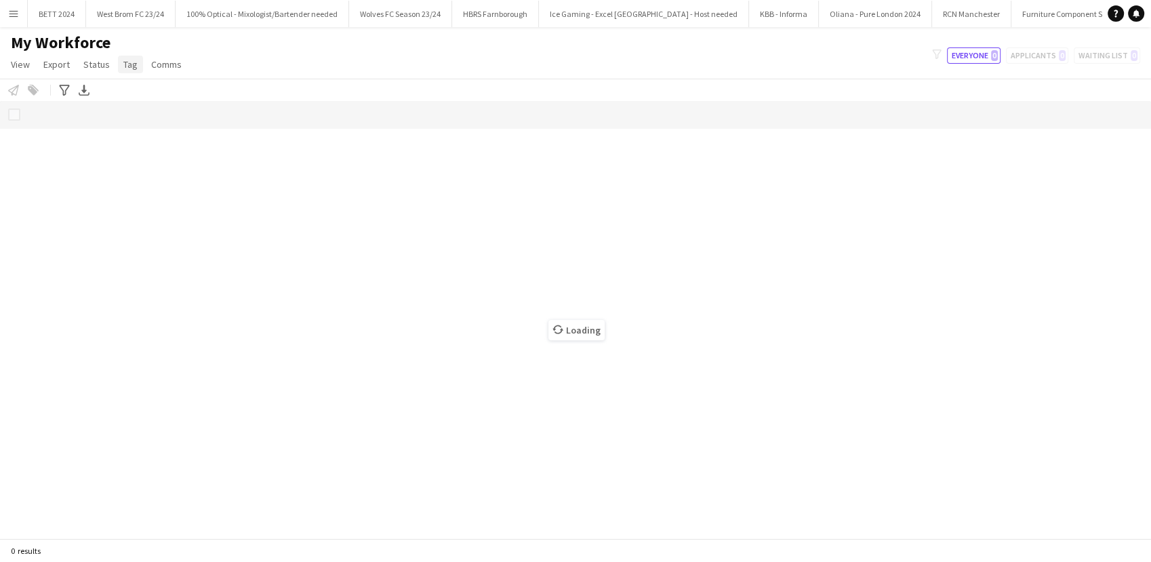
click at [129, 58] on span "Tag" at bounding box center [130, 64] width 14 height 12
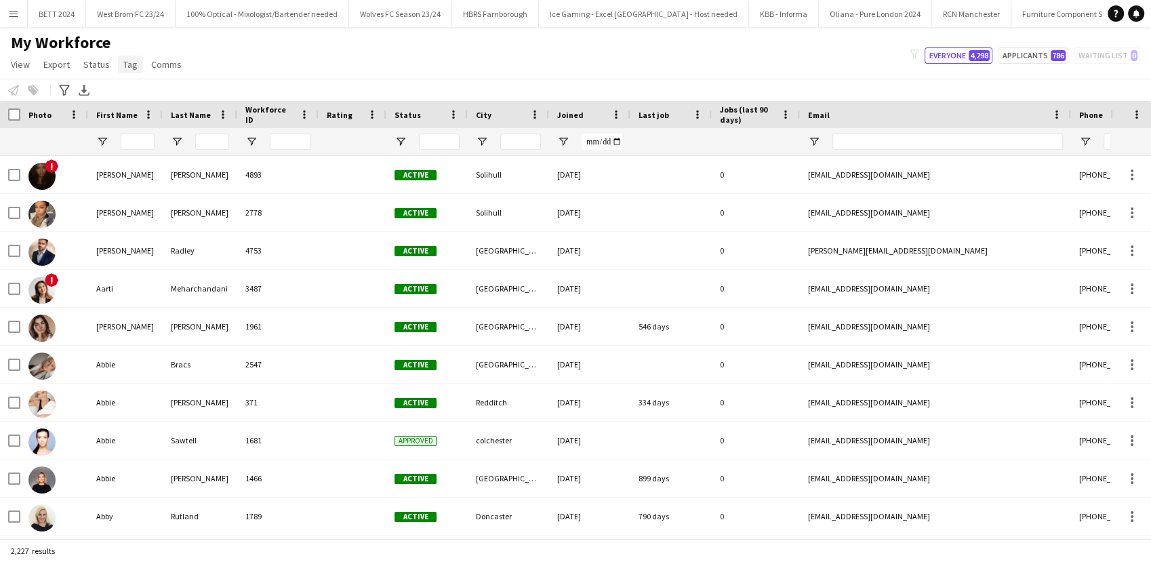
type input "****"
type input "**********"
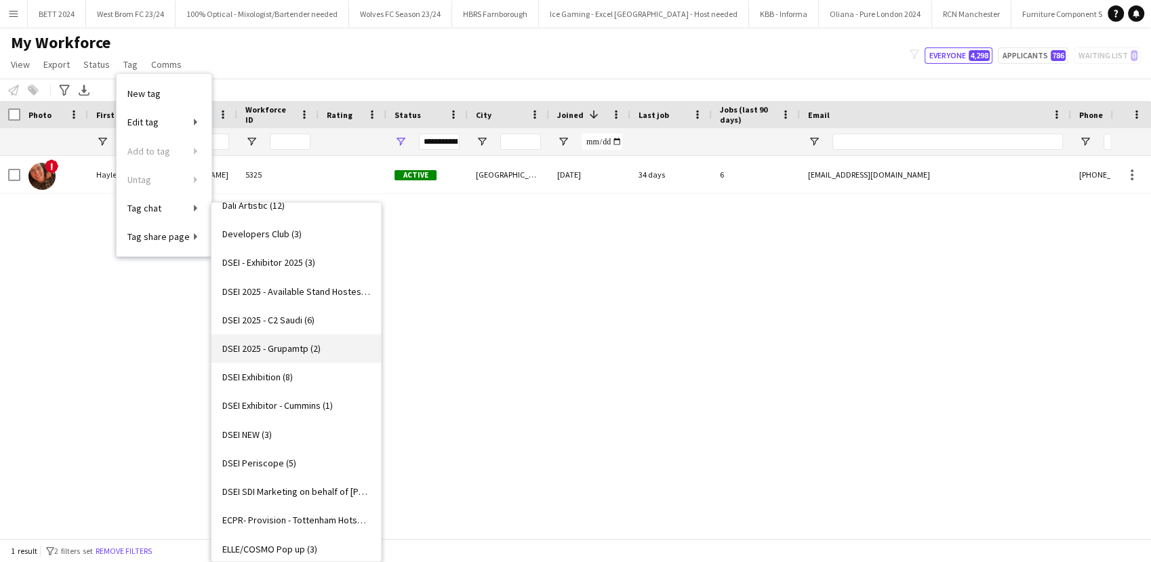
scroll to position [563, 0]
click at [261, 320] on span "DSEI 2025 - C2 Saudi (6)" at bounding box center [268, 318] width 92 height 12
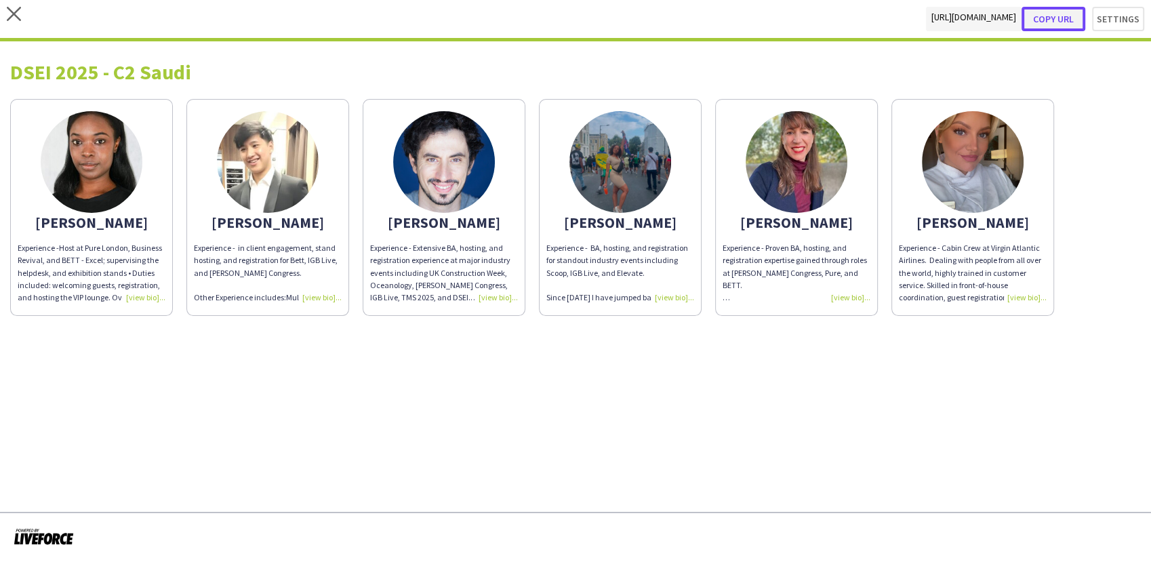
click at [1056, 21] on button "Copy url" at bounding box center [1054, 19] width 64 height 24
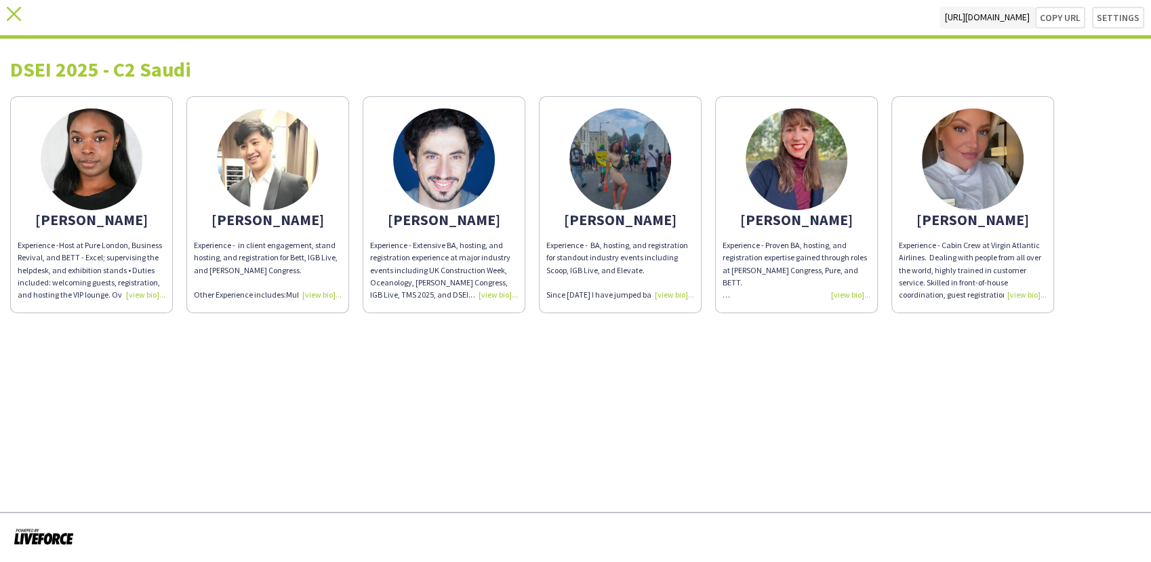
click at [9, 22] on app-icon "close" at bounding box center [14, 18] width 14 height 22
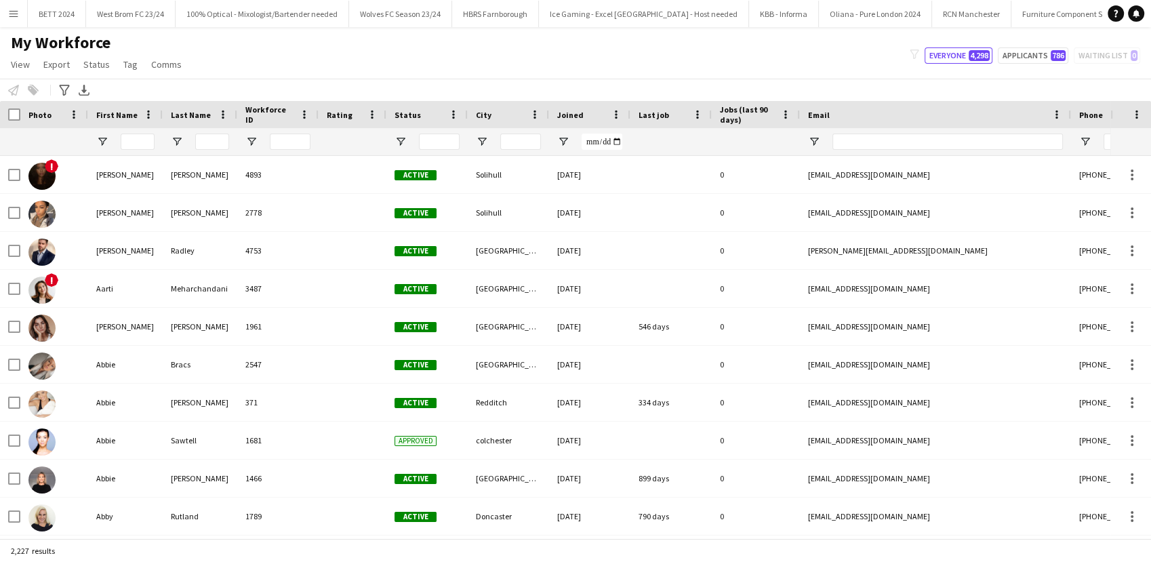
click at [16, 14] on app-icon "Menu" at bounding box center [13, 13] width 11 height 11
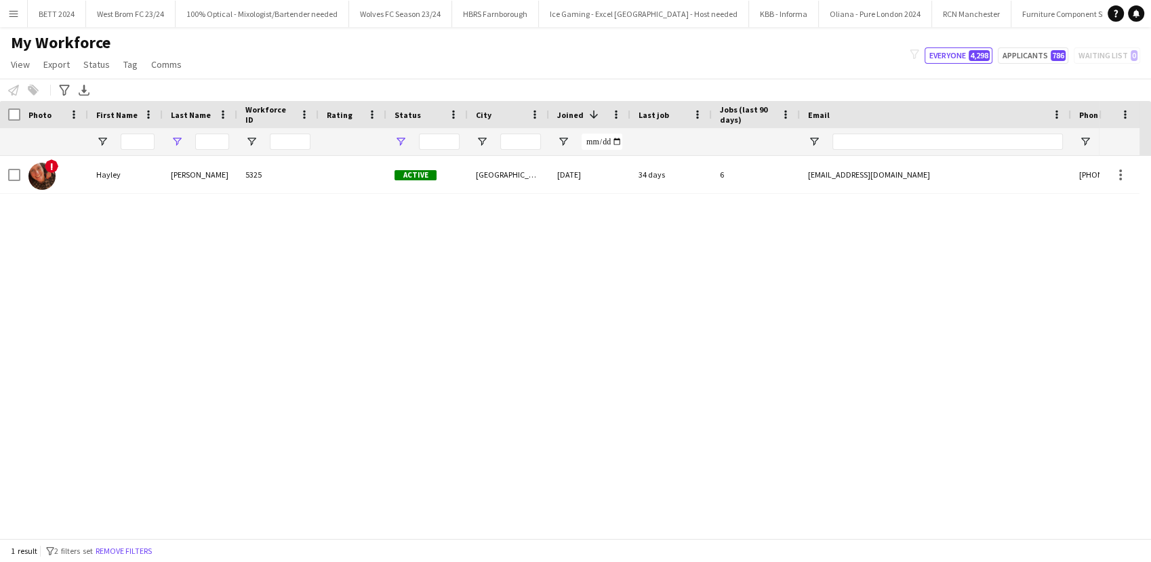
type input "****"
type input "**********"
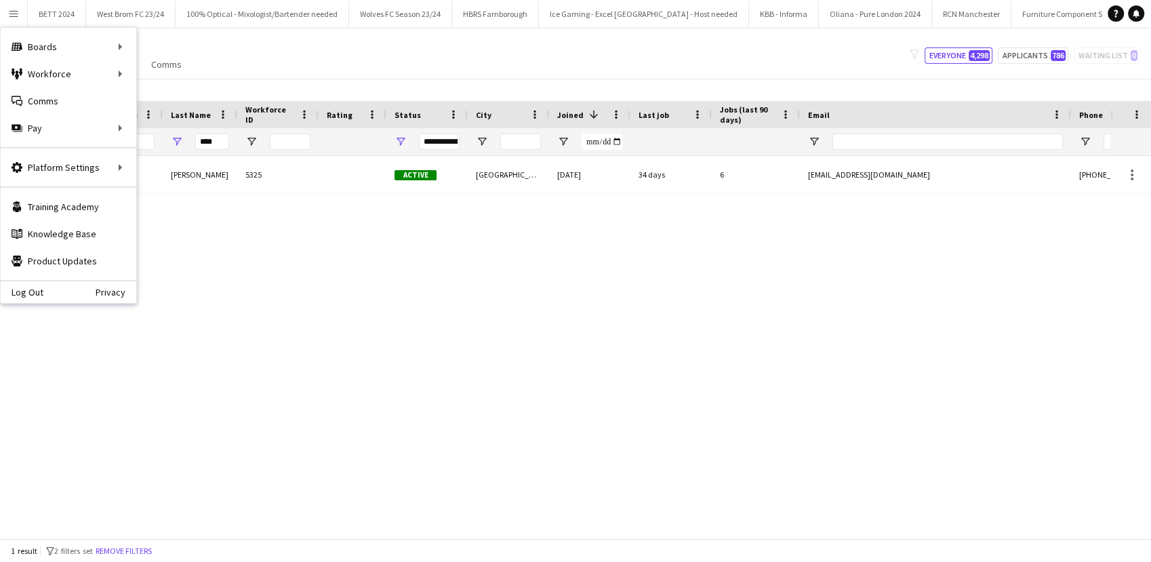
click at [252, 76] on div "My Workforce View Views Default view New view Update view Delete view Edit name…" at bounding box center [575, 56] width 1151 height 46
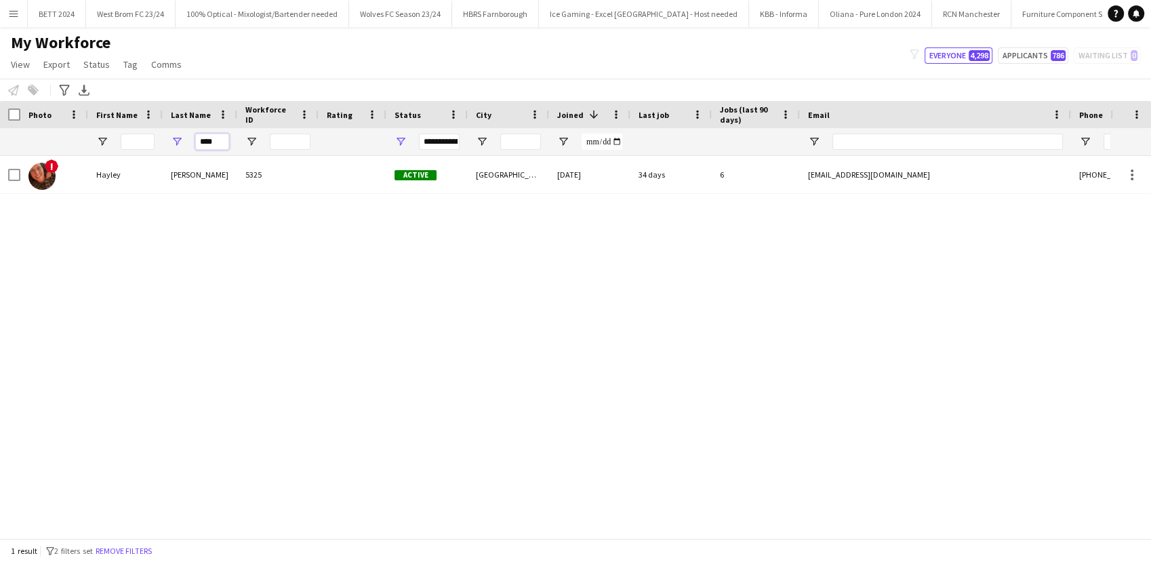
drag, startPoint x: 222, startPoint y: 141, endPoint x: 172, endPoint y: 146, distance: 50.4
click at [172, 146] on div "****" at bounding box center [200, 141] width 75 height 27
click at [131, 144] on input "First Name Filter Input" at bounding box center [138, 142] width 34 height 16
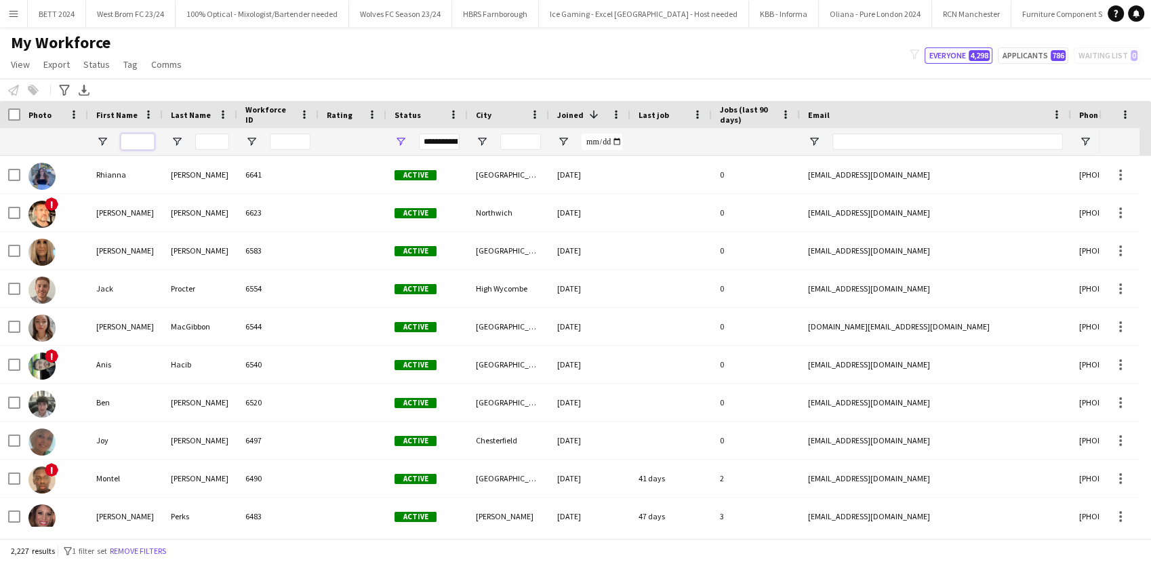
click at [132, 143] on input "First Name Filter Input" at bounding box center [138, 142] width 34 height 16
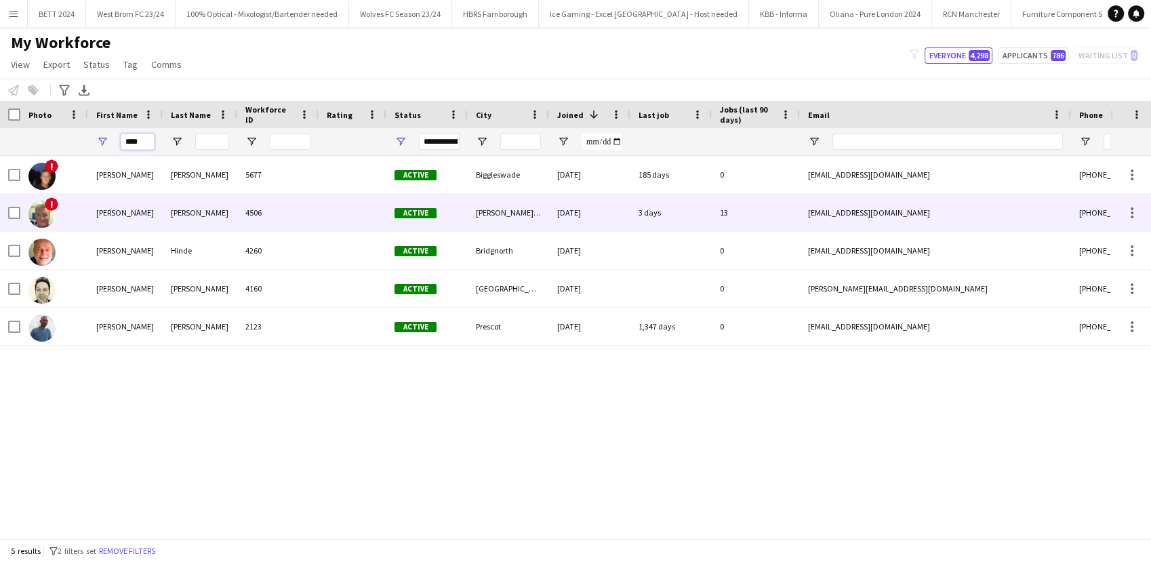
type input "****"
click at [71, 199] on div "!" at bounding box center [54, 212] width 68 height 37
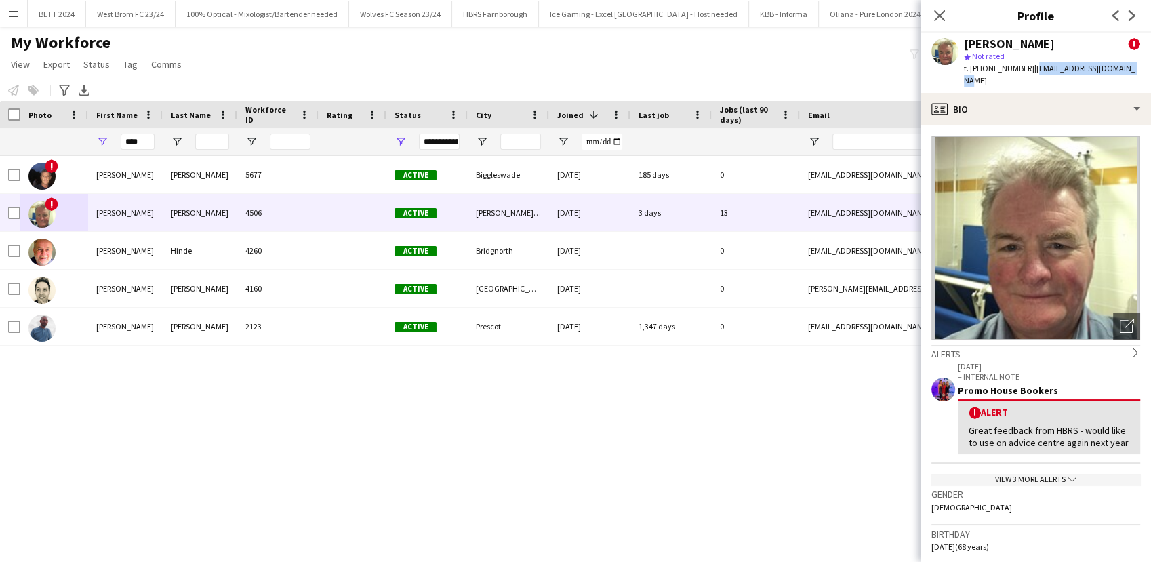
drag, startPoint x: 1133, startPoint y: 68, endPoint x: 1034, endPoint y: 79, distance: 100.2
click at [1034, 79] on div "[PERSON_NAME] ! star Not rated t. [PHONE_NUMBER] | [EMAIL_ADDRESS][DOMAIN_NAME]" at bounding box center [1036, 63] width 230 height 60
copy span "[EMAIL_ADDRESS][DOMAIN_NAME]"
click at [16, 11] on app-icon "Menu" at bounding box center [13, 13] width 11 height 11
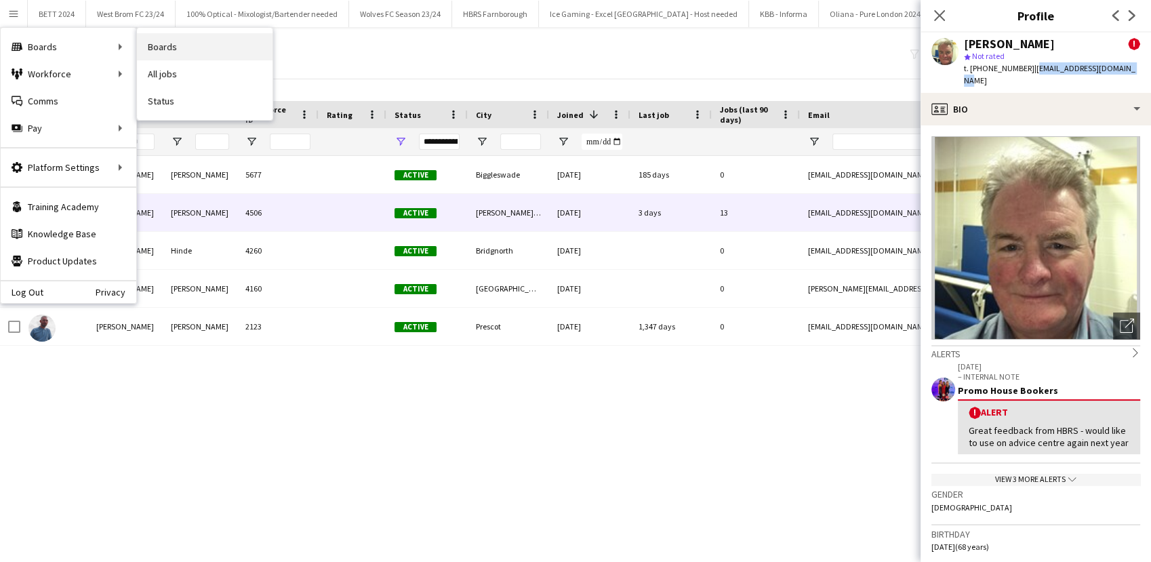
click at [172, 41] on link "Boards" at bounding box center [205, 46] width 136 height 27
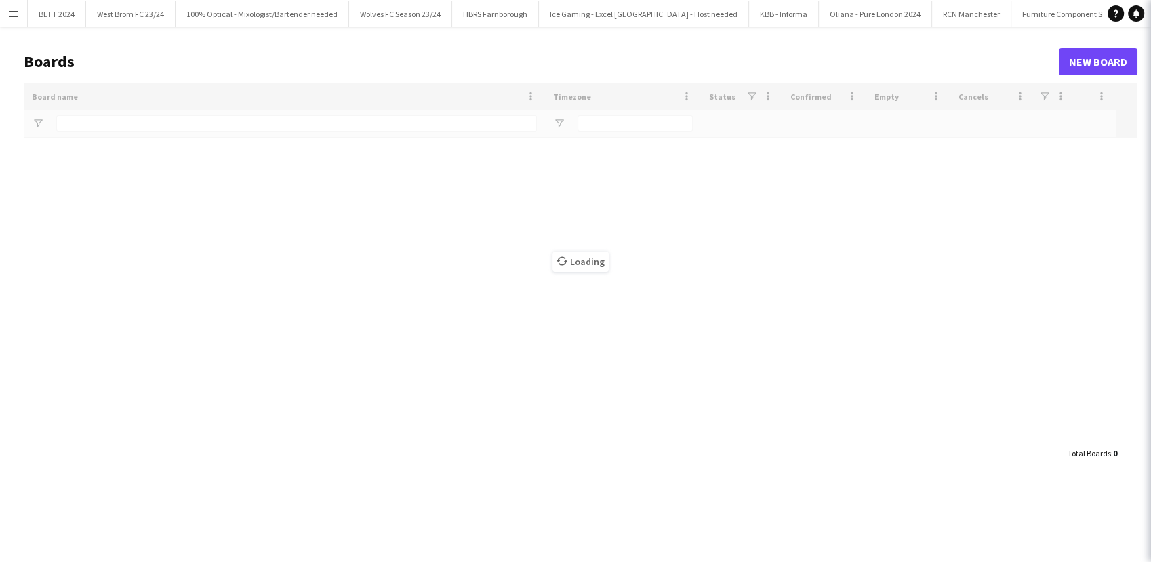
type input "****"
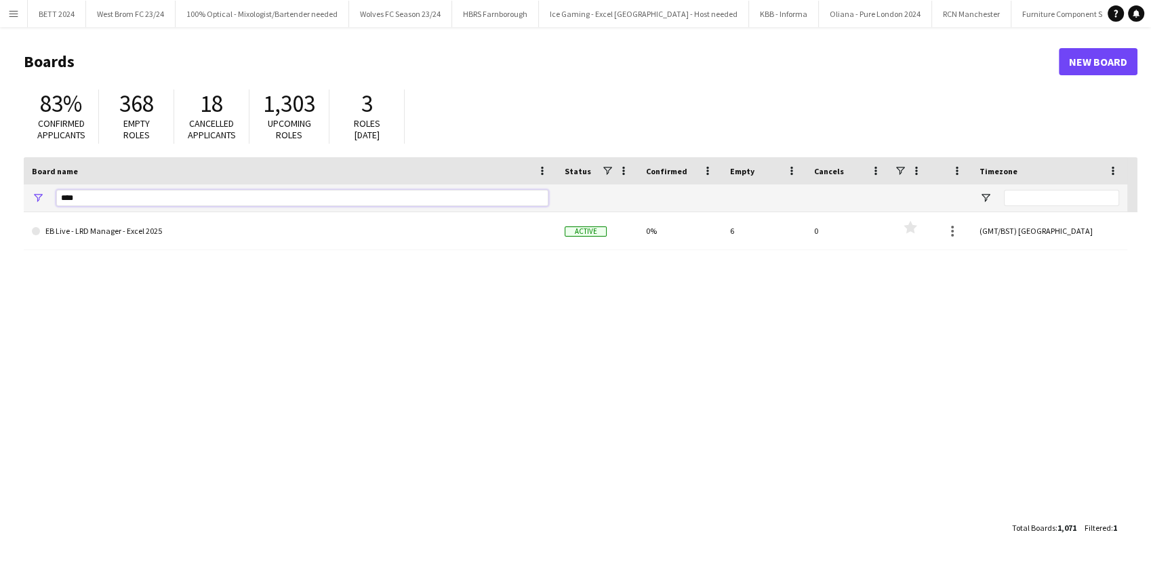
drag, startPoint x: 89, startPoint y: 193, endPoint x: 38, endPoint y: 189, distance: 51.6
click at [38, 188] on div "****" at bounding box center [290, 197] width 533 height 27
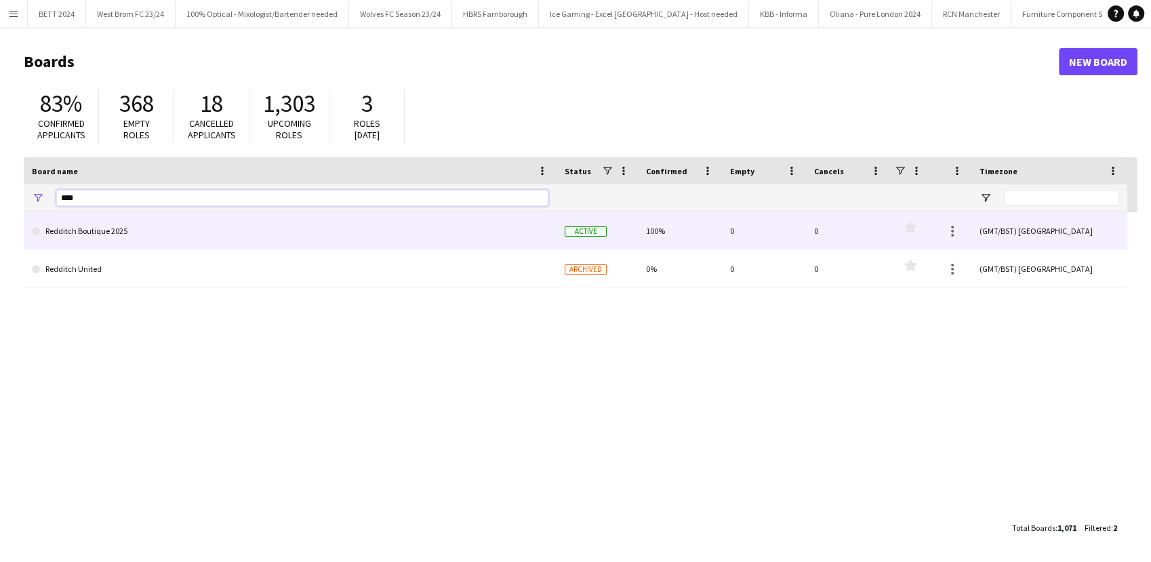
type input "****"
click at [136, 235] on link "Redditch Boutique 2025" at bounding box center [290, 231] width 517 height 38
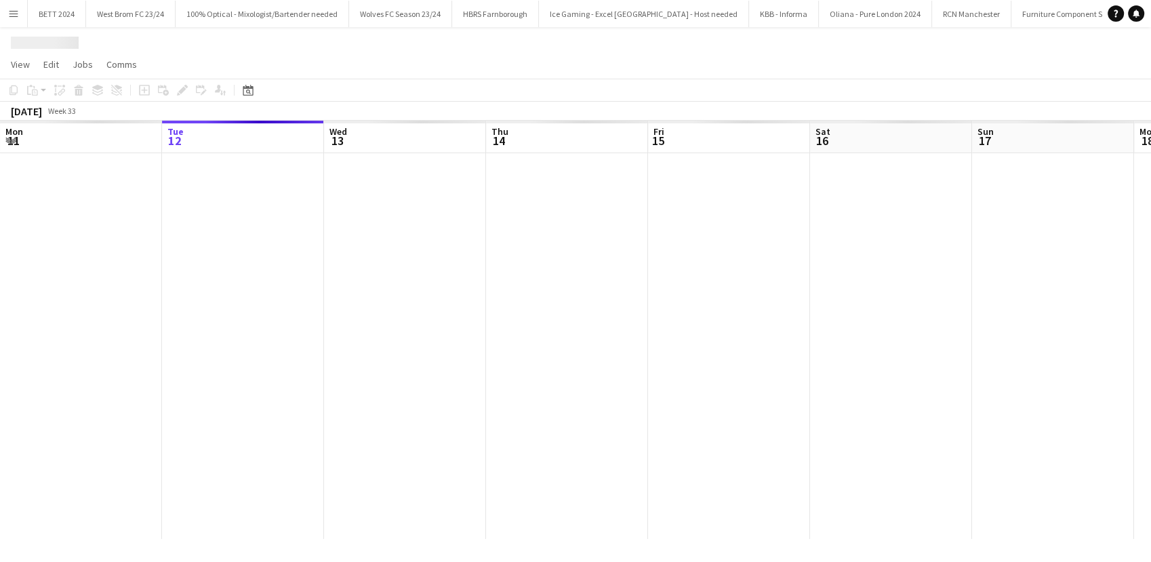
scroll to position [0, 37451]
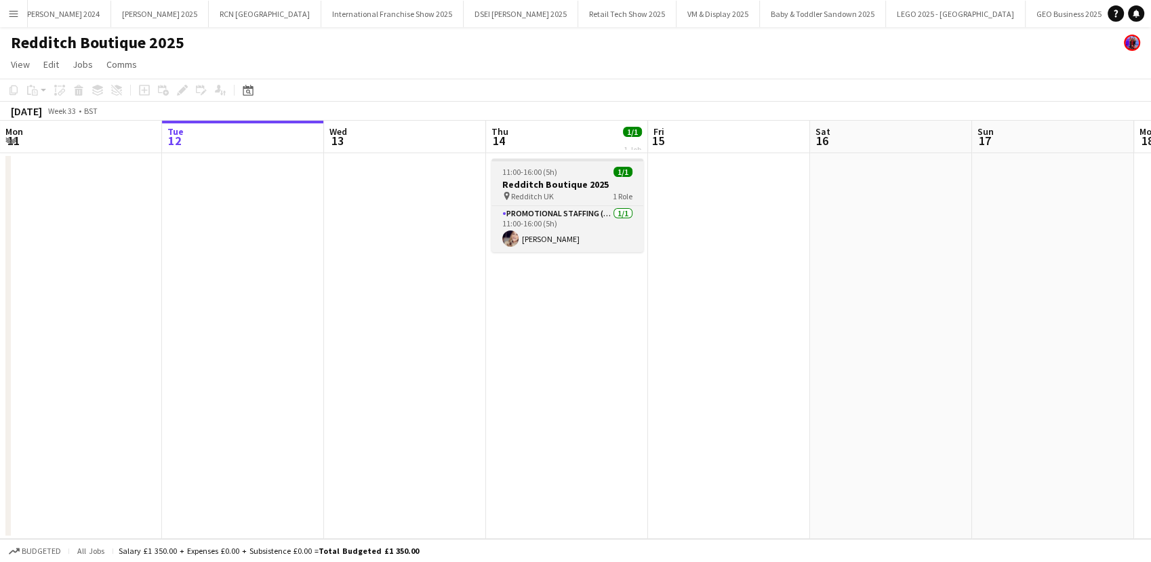
click at [552, 197] on span "Redditch UK" at bounding box center [532, 196] width 43 height 10
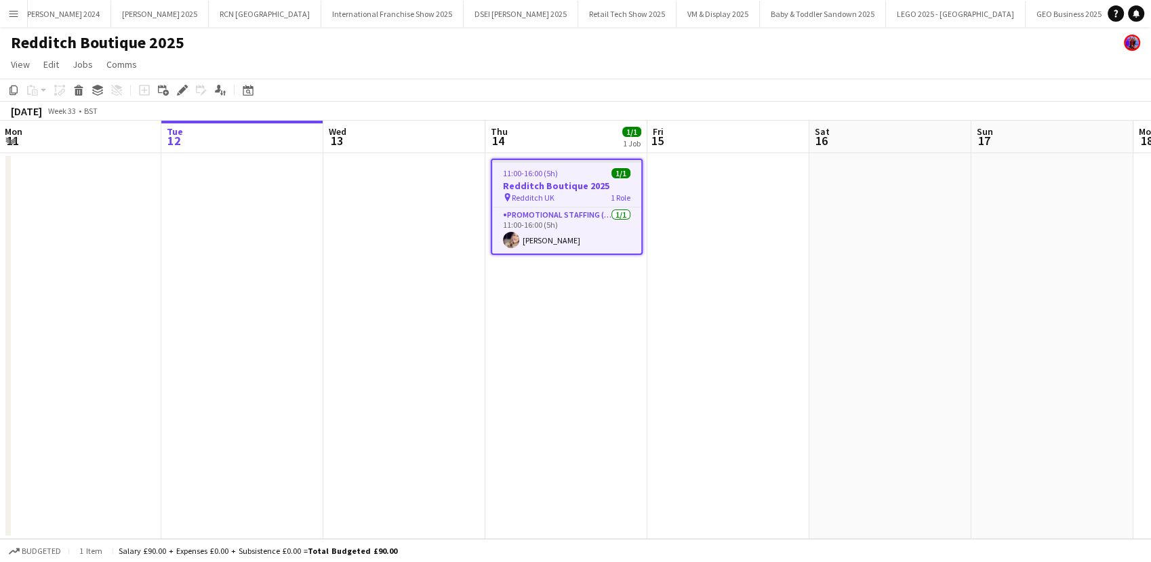
drag, startPoint x: 181, startPoint y: 84, endPoint x: 781, endPoint y: 145, distance: 603.1
click at [181, 85] on icon "Edit" at bounding box center [182, 90] width 11 height 11
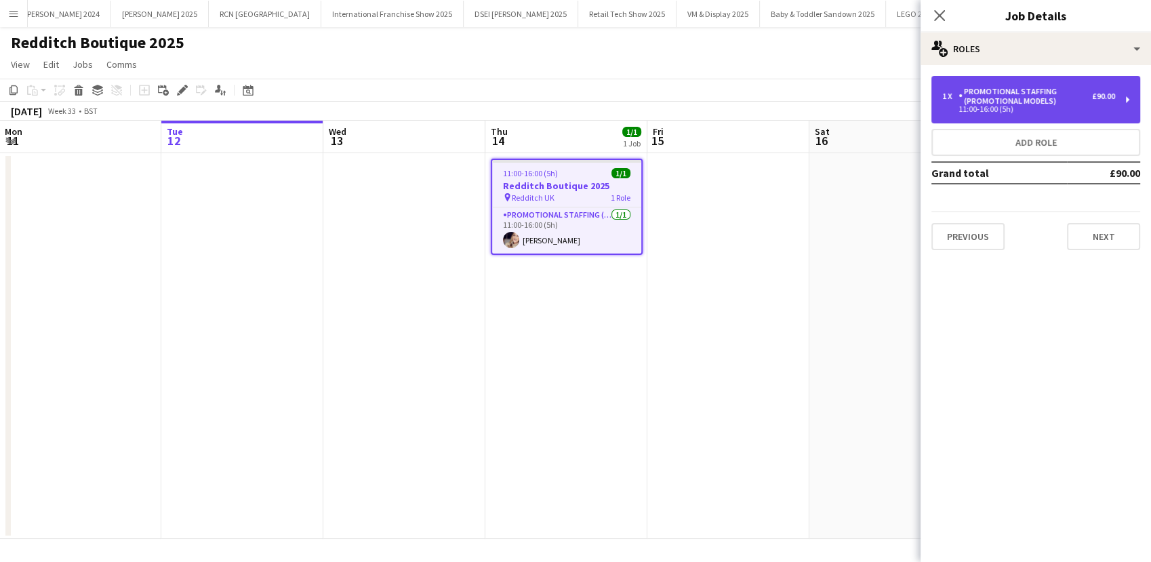
click at [1036, 96] on div "Promotional Staffing (Promotional models)" at bounding box center [1026, 96] width 134 height 19
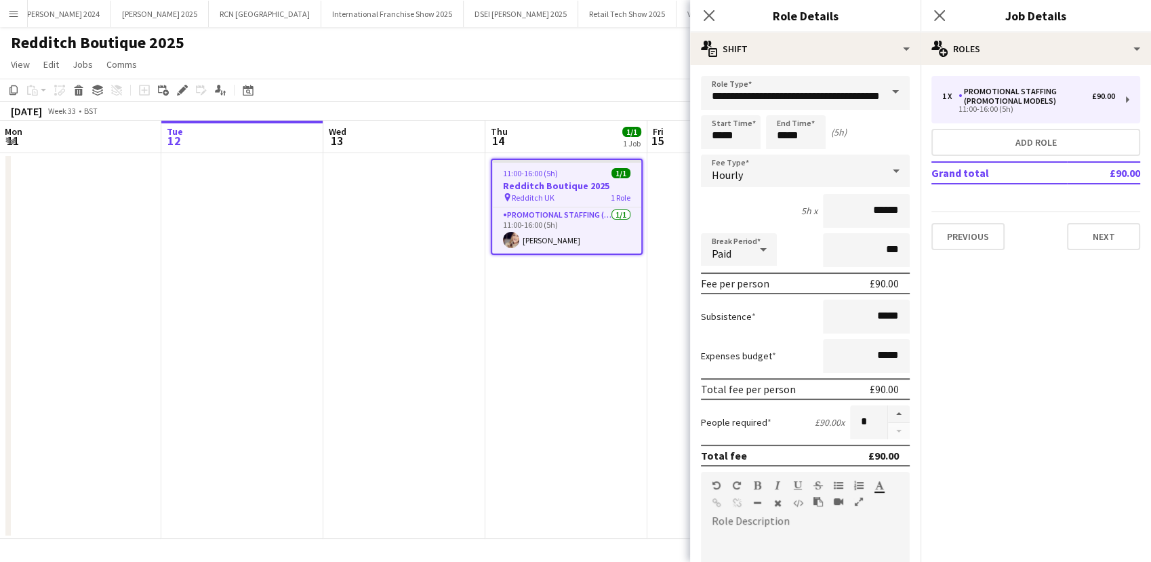
click at [563, 328] on app-date-cell "11:00-16:00 (5h) 1/1 Redditch Boutique 2025 pin Redditch UK 1 Role Promotional …" at bounding box center [566, 346] width 162 height 386
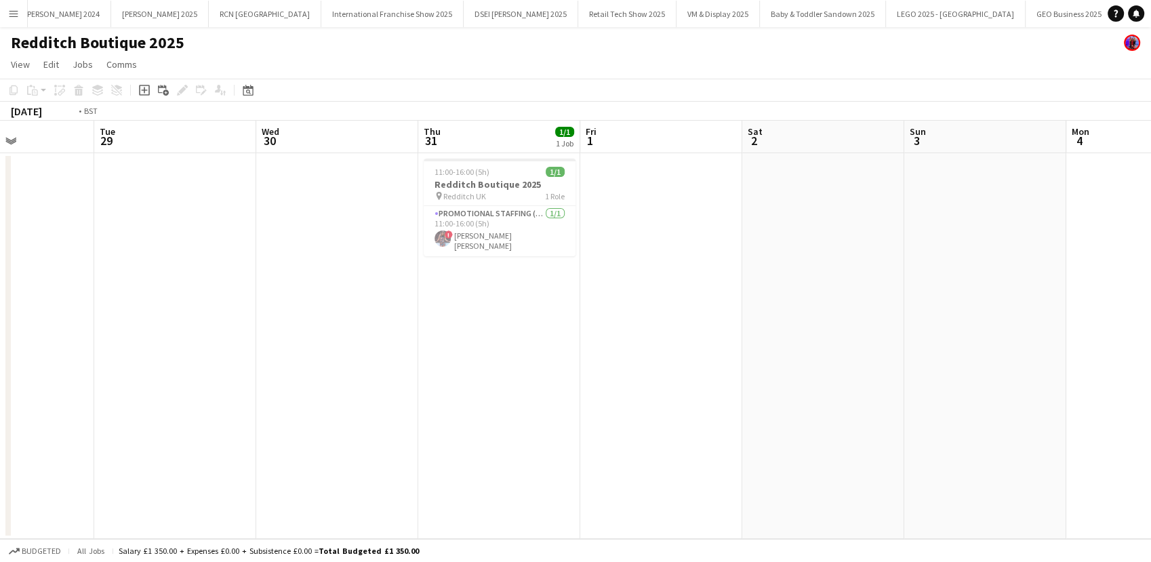
scroll to position [0, 399]
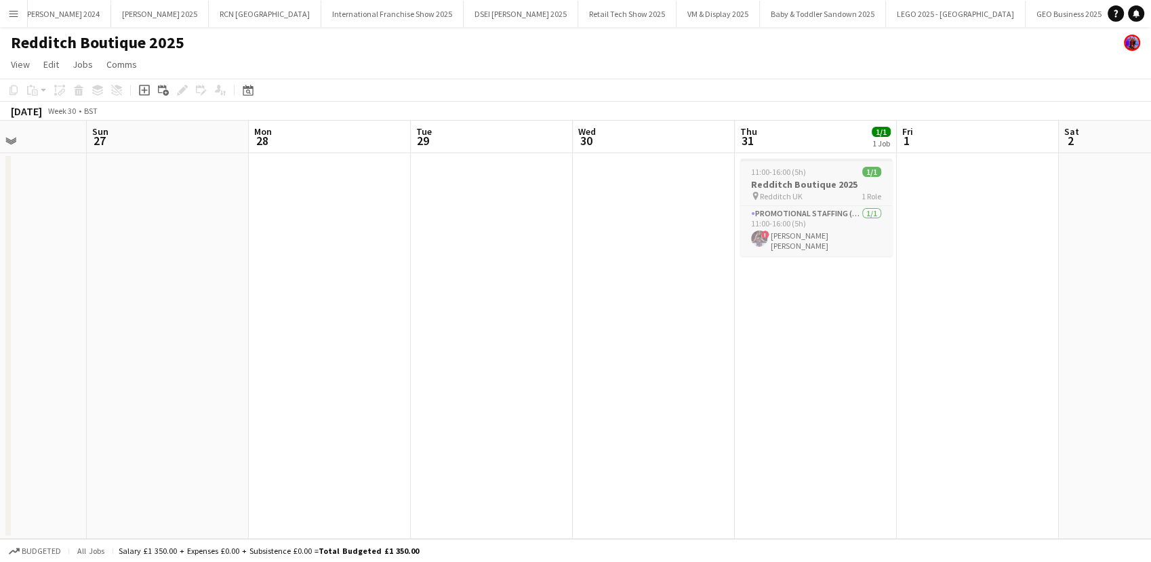
click at [760, 194] on span "Redditch UK" at bounding box center [781, 196] width 43 height 10
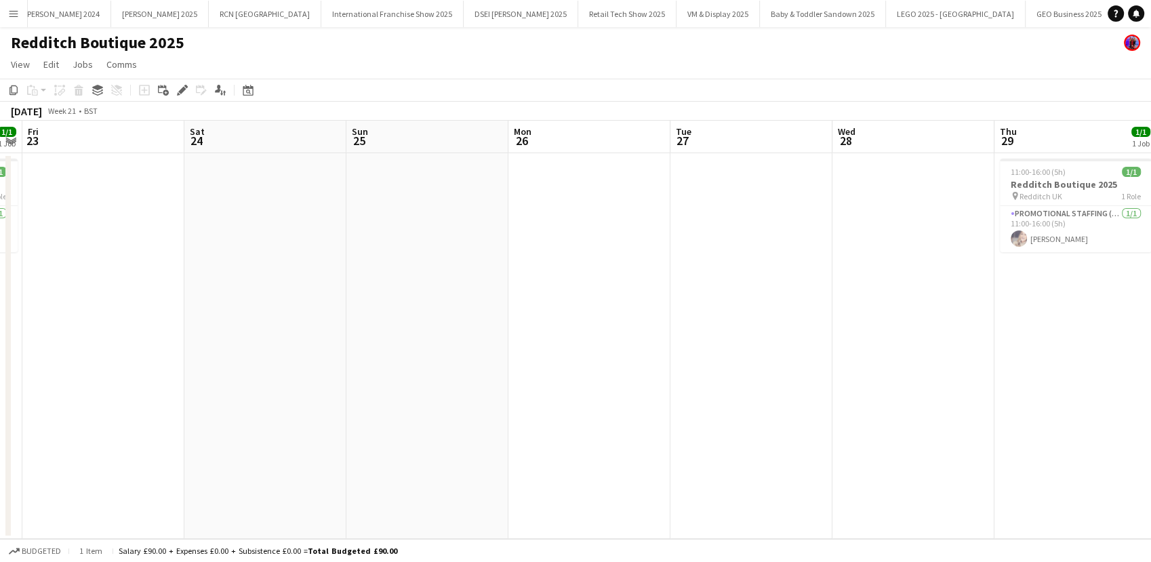
scroll to position [0, 576]
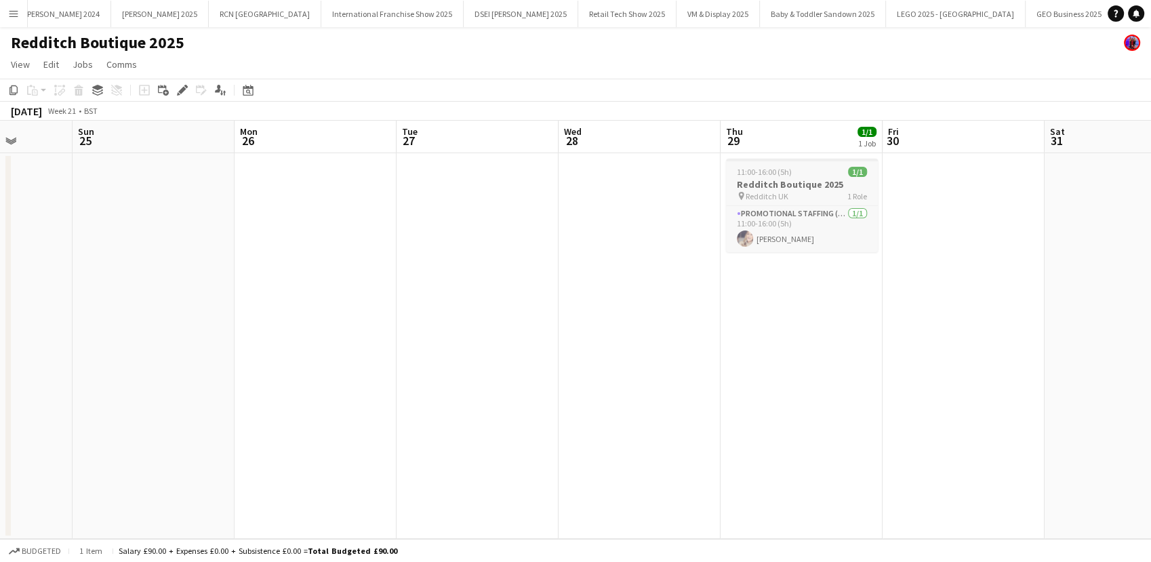
click at [800, 202] on app-job-card "11:00-16:00 (5h) 1/1 Redditch Boutique 2025 pin Redditch UK 1 Role Promotional …" at bounding box center [802, 206] width 152 height 94
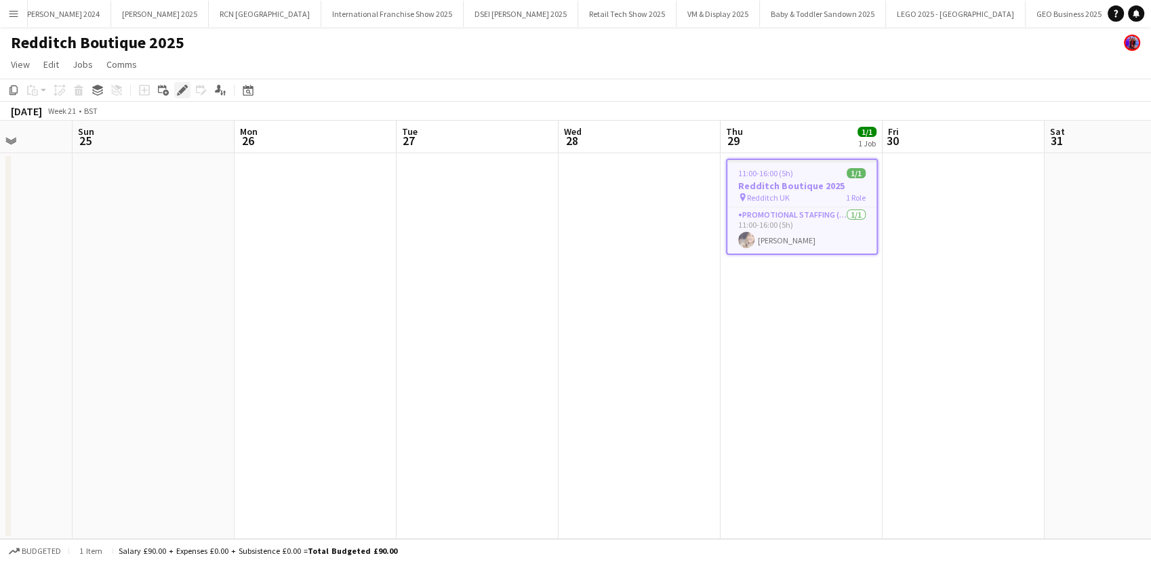
click at [179, 87] on icon "Edit" at bounding box center [182, 90] width 11 height 11
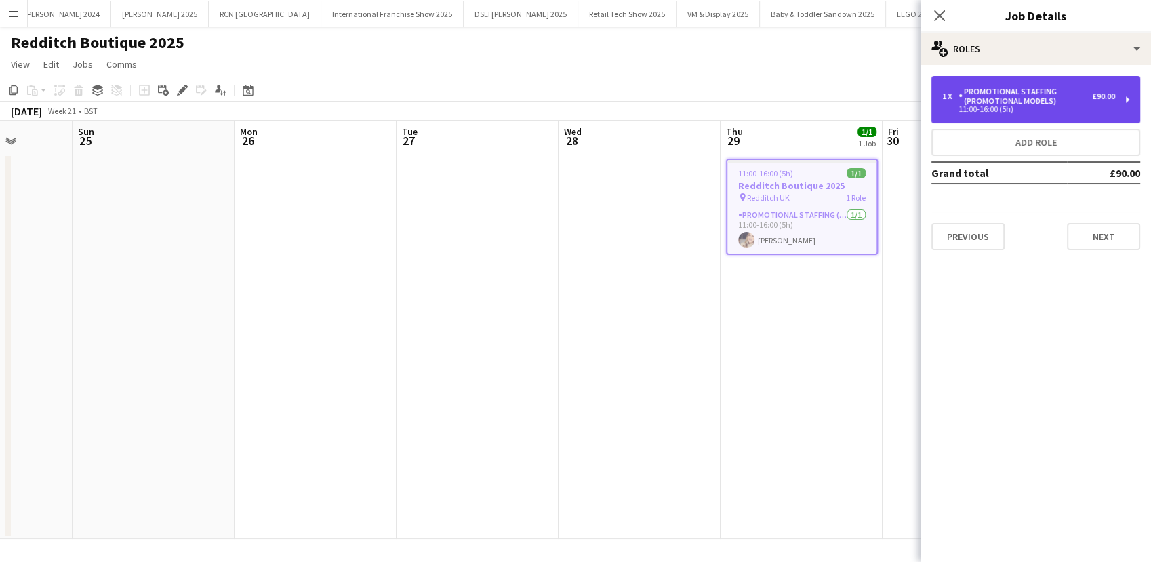
click at [1011, 100] on div "Promotional Staffing (Promotional models)" at bounding box center [1026, 96] width 134 height 19
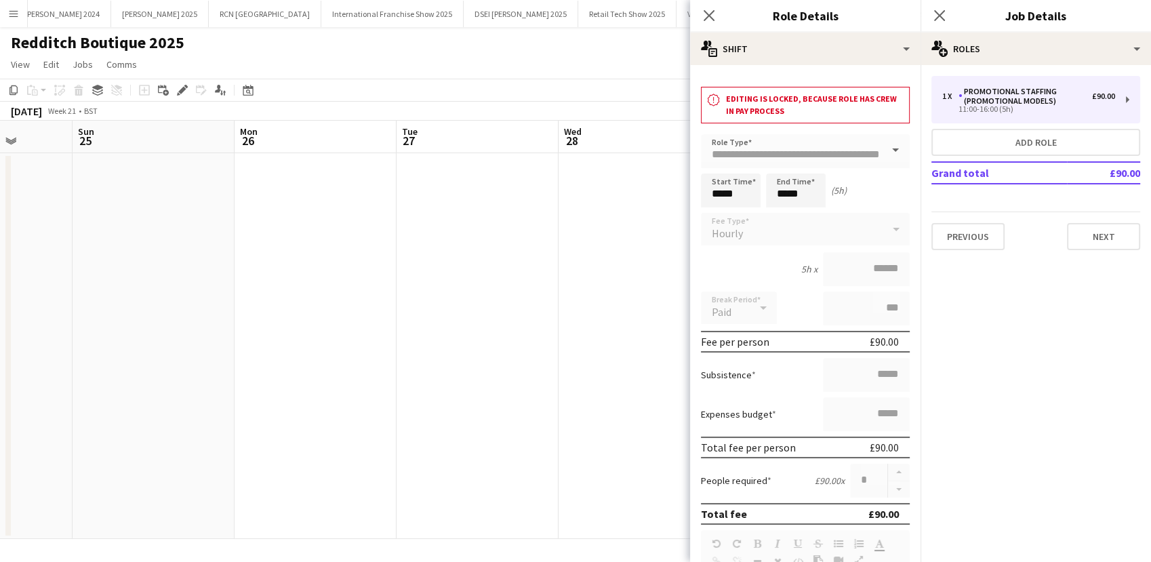
click at [464, 318] on app-date-cell at bounding box center [478, 346] width 162 height 386
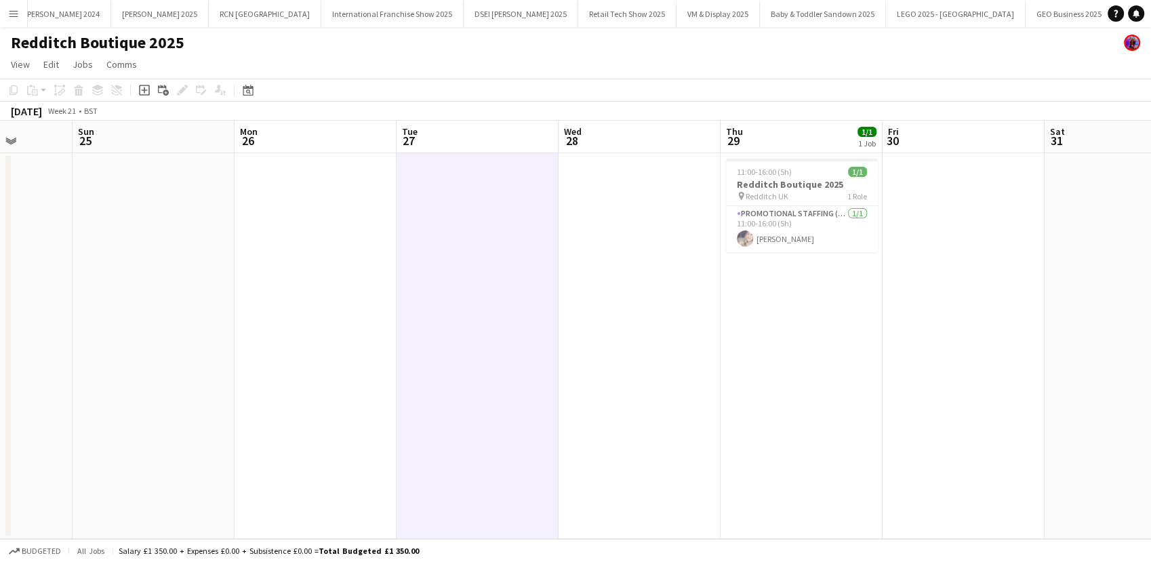
click at [7, 8] on button "Menu" at bounding box center [13, 13] width 27 height 27
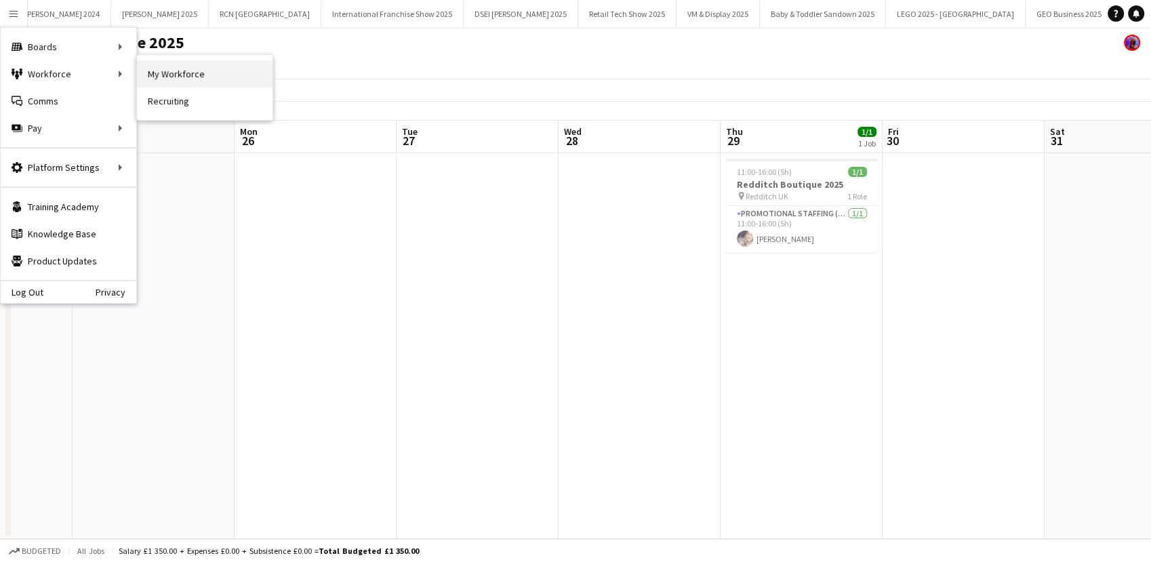
click at [168, 74] on link "My Workforce" at bounding box center [205, 73] width 136 height 27
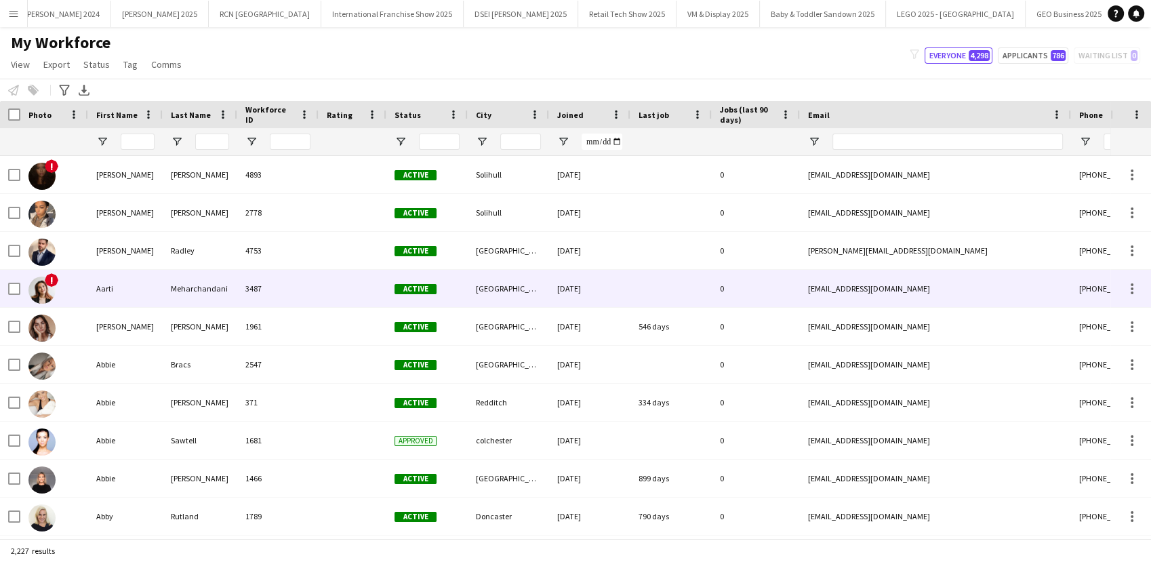
type input "****"
type input "**********"
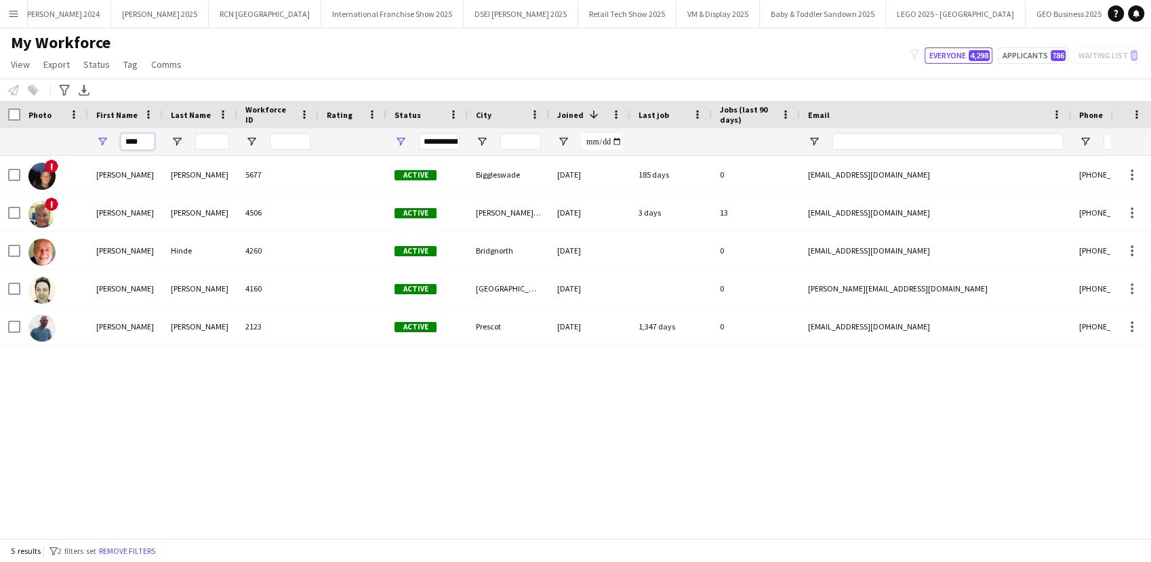
drag, startPoint x: 142, startPoint y: 141, endPoint x: 114, endPoint y: 138, distance: 27.9
click at [115, 138] on div "****" at bounding box center [125, 141] width 75 height 27
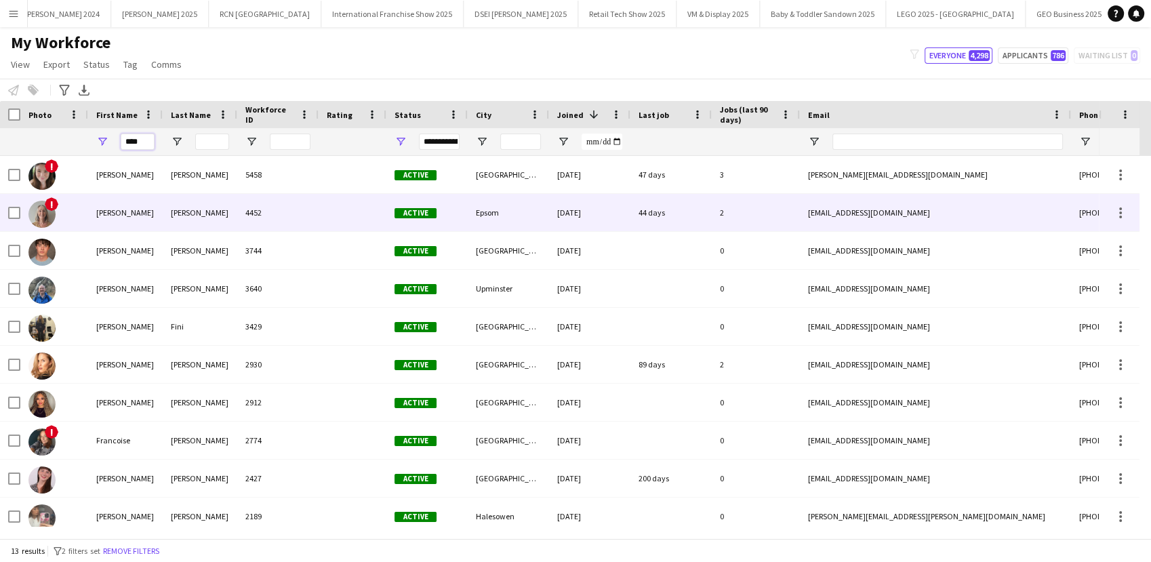
type input "****"
click at [93, 209] on div "[PERSON_NAME]" at bounding box center [125, 212] width 75 height 37
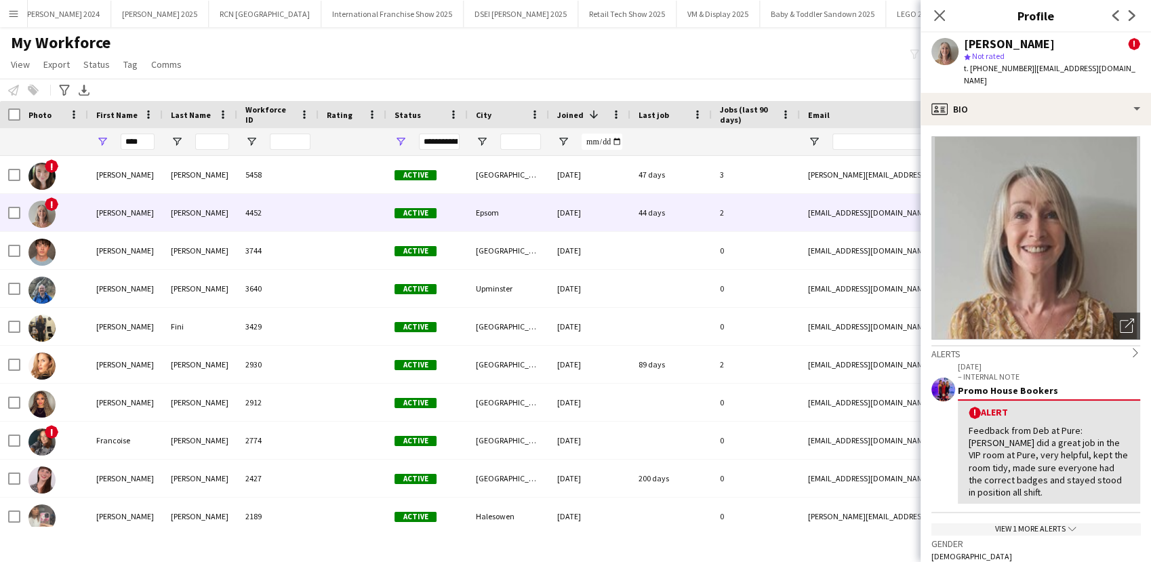
click at [1104, 125] on app-crew-profile-bio "Open photos pop-in Alerts chevron-right [DATE] – INTERNAL NOTE Promo House Book…" at bounding box center [1036, 343] width 230 height 437
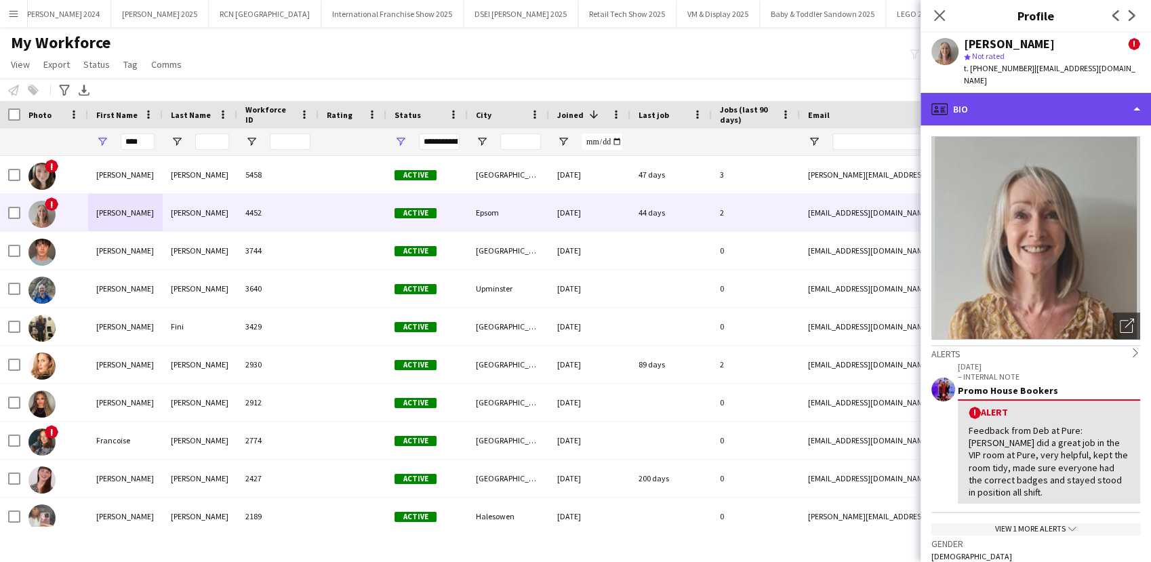
click at [1071, 106] on div "profile Bio" at bounding box center [1036, 109] width 230 height 33
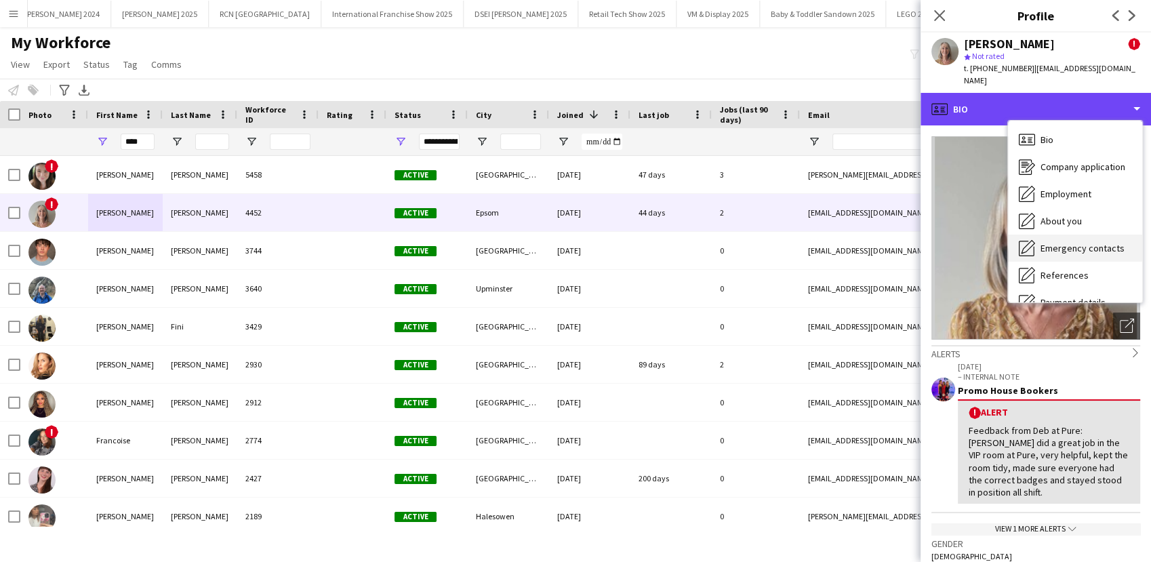
scroll to position [154, 0]
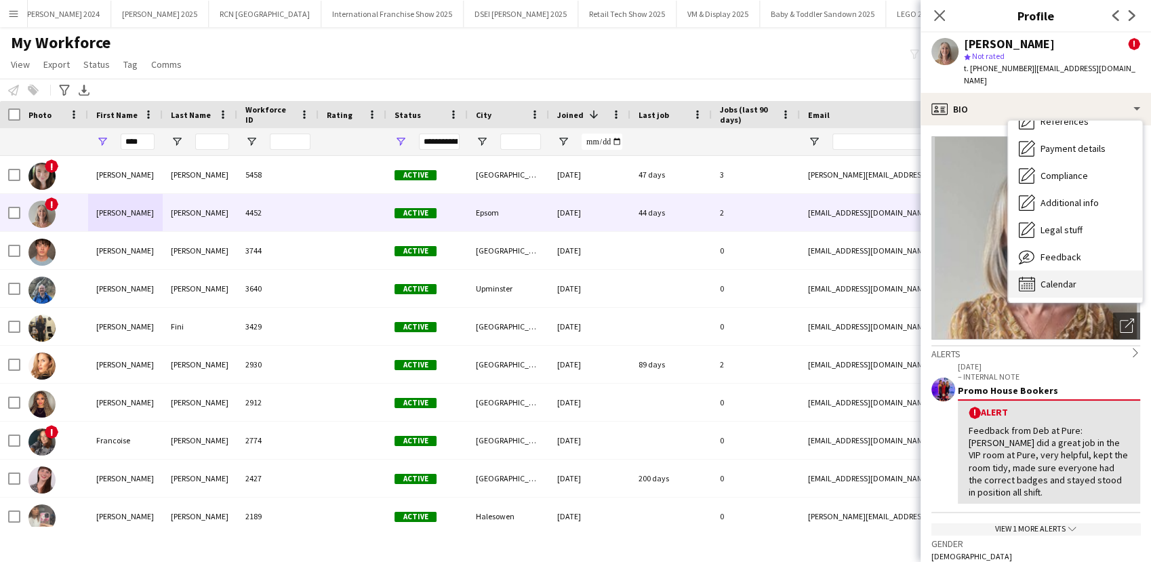
click at [1076, 281] on div "Calendar Calendar" at bounding box center [1075, 283] width 134 height 27
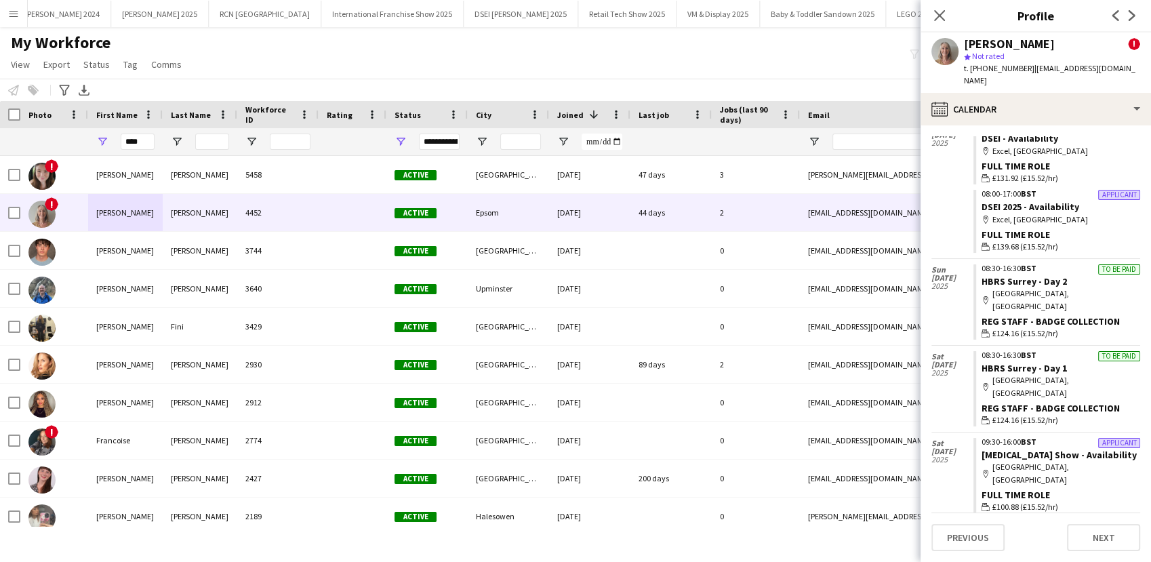
scroll to position [472, 0]
drag, startPoint x: 146, startPoint y: 147, endPoint x: 98, endPoint y: 142, distance: 49.0
click at [98, 142] on div "****" at bounding box center [125, 141] width 75 height 27
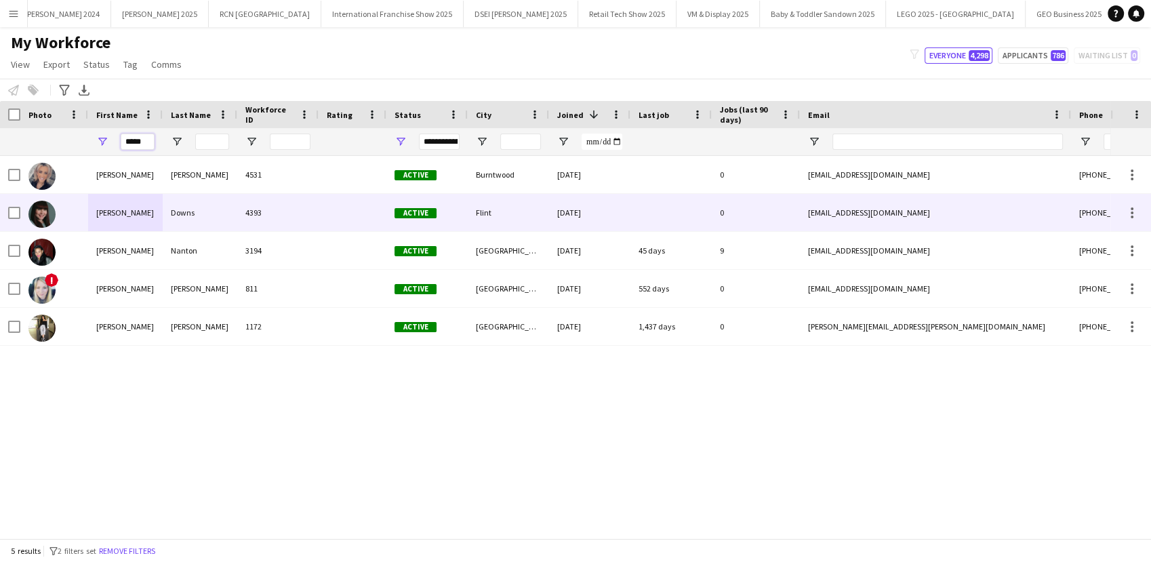
type input "*****"
click at [60, 216] on div at bounding box center [54, 212] width 68 height 37
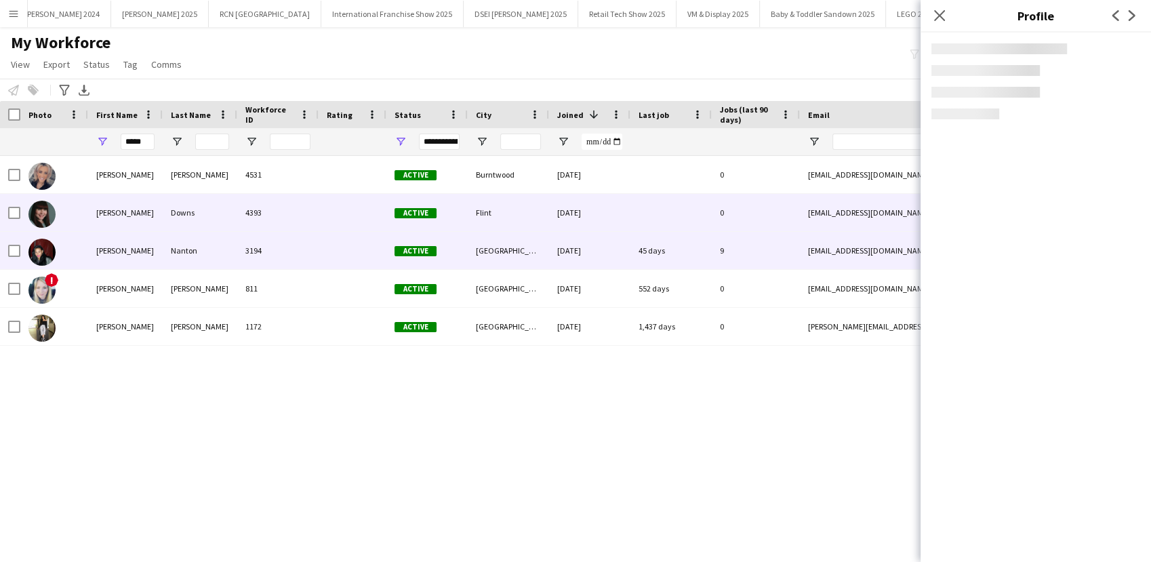
click at [76, 260] on div at bounding box center [54, 250] width 68 height 37
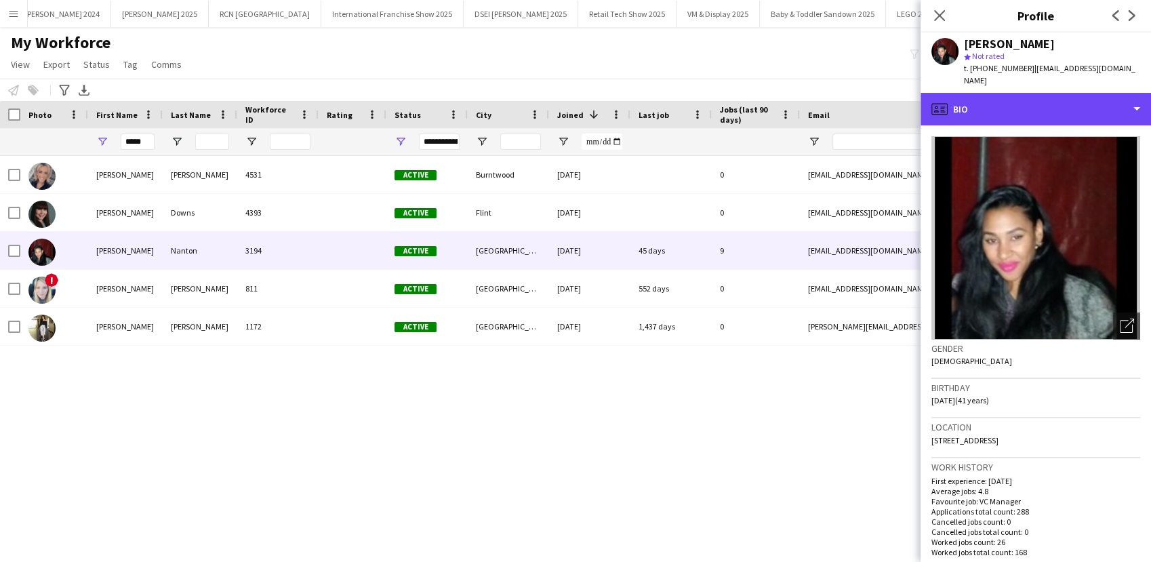
drag, startPoint x: 1031, startPoint y: 85, endPoint x: 1030, endPoint y: 146, distance: 60.4
click at [1031, 93] on div "profile Bio" at bounding box center [1036, 109] width 230 height 33
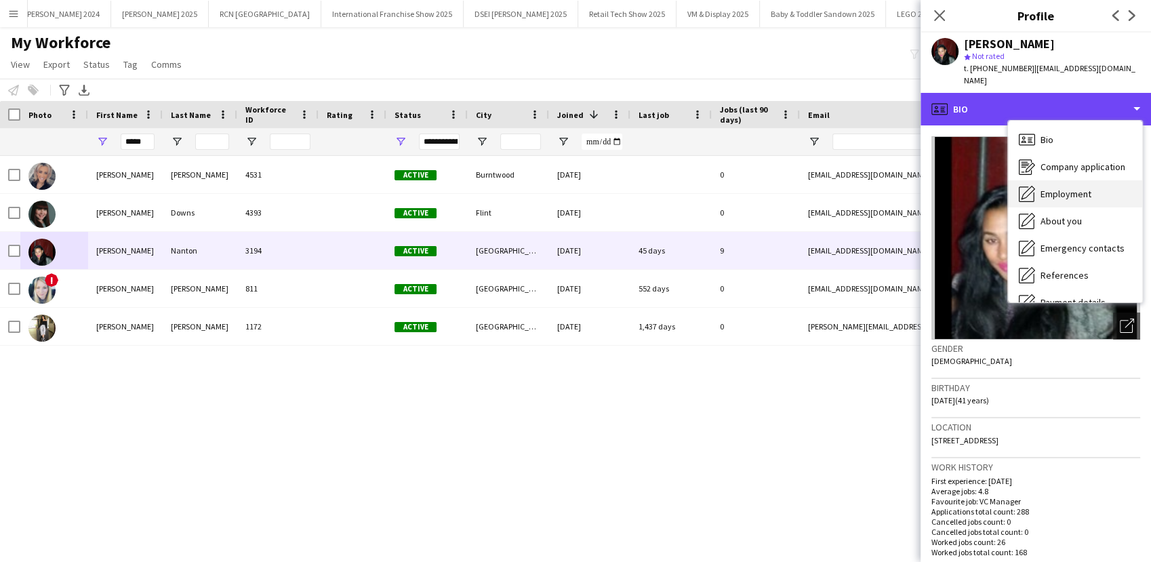
scroll to position [154, 0]
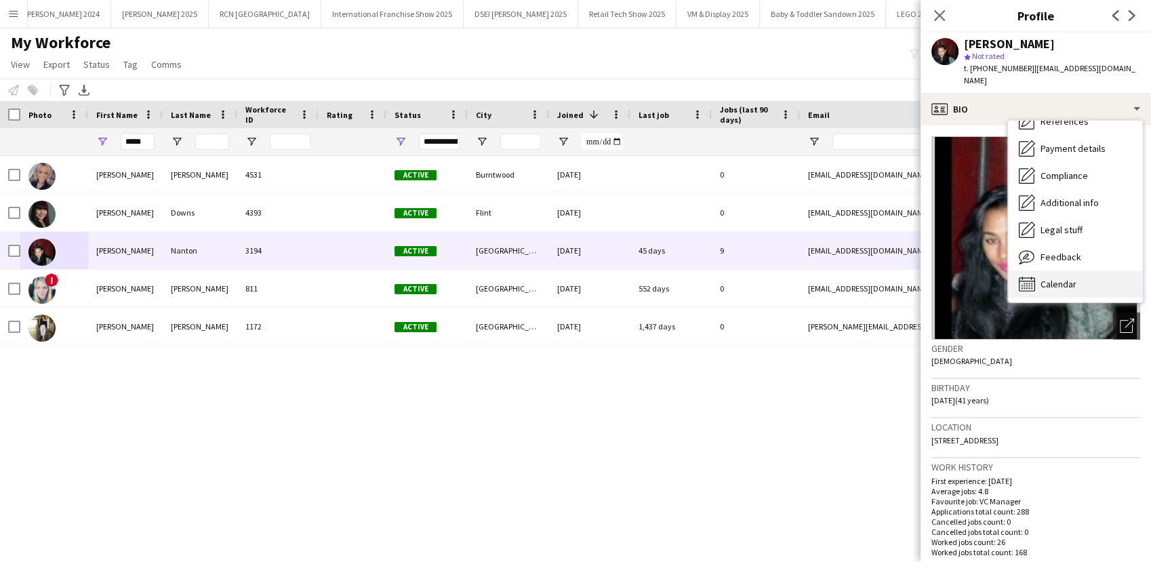
click at [1041, 278] on span "Calendar" at bounding box center [1059, 284] width 36 height 12
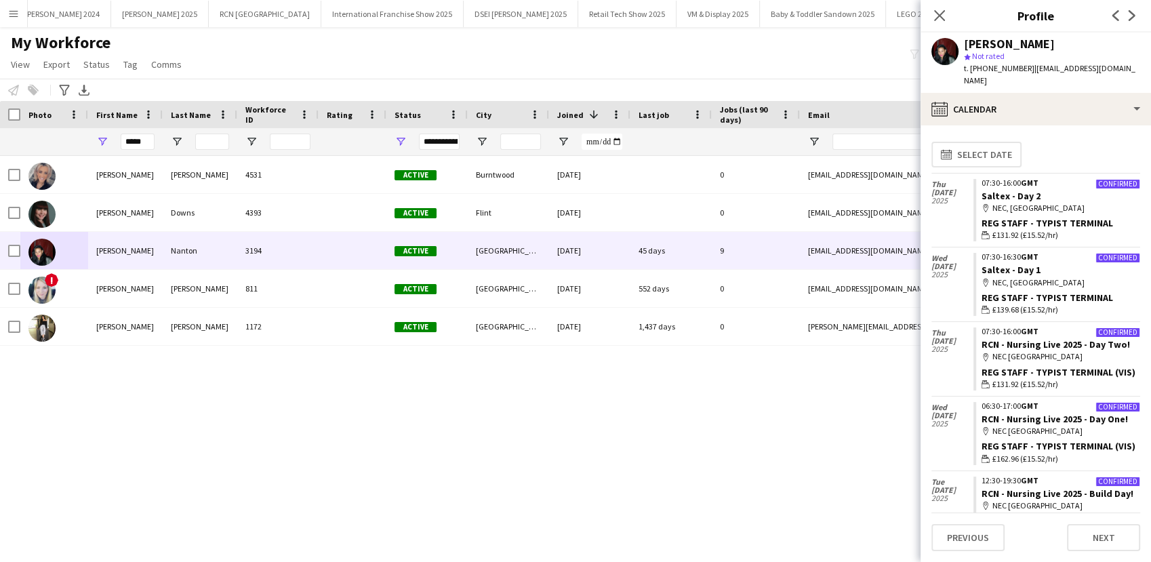
click at [4, 4] on button "Menu" at bounding box center [13, 13] width 27 height 27
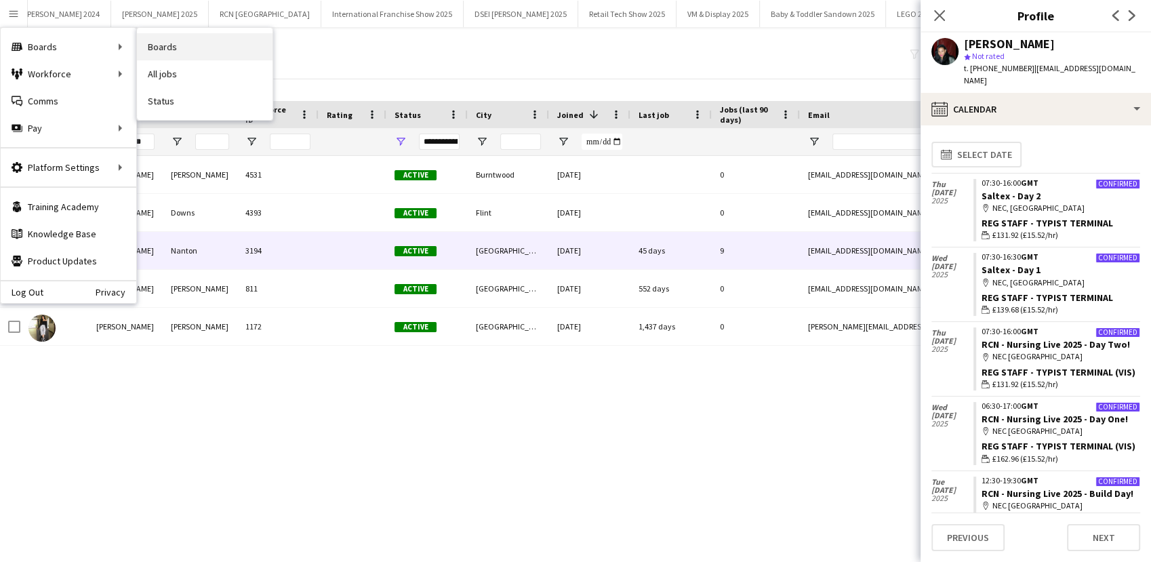
click at [201, 42] on link "Boards" at bounding box center [205, 46] width 136 height 27
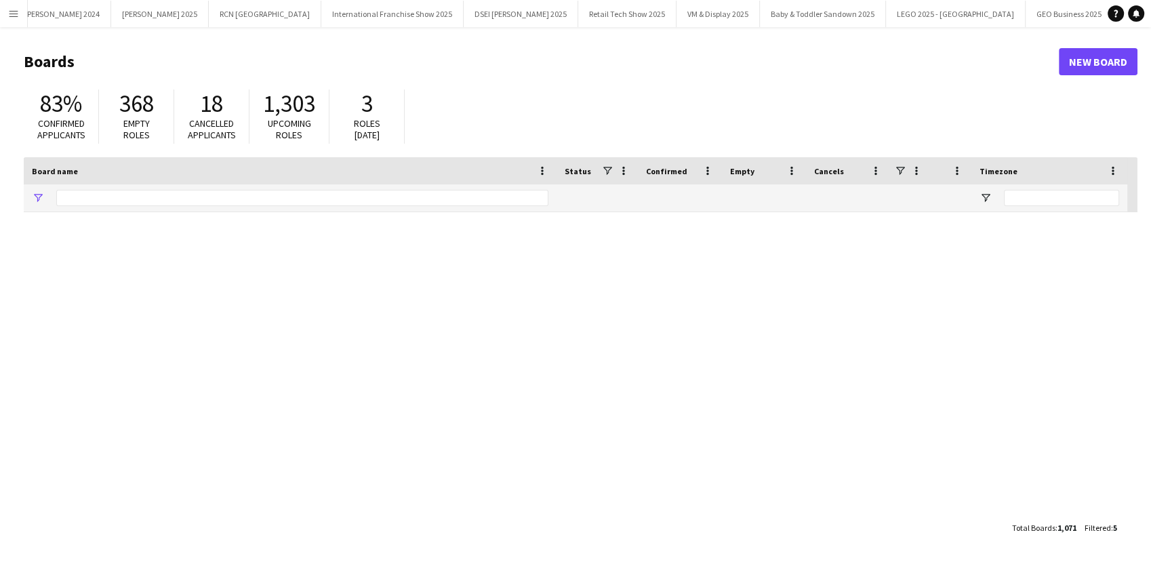
type input "*******"
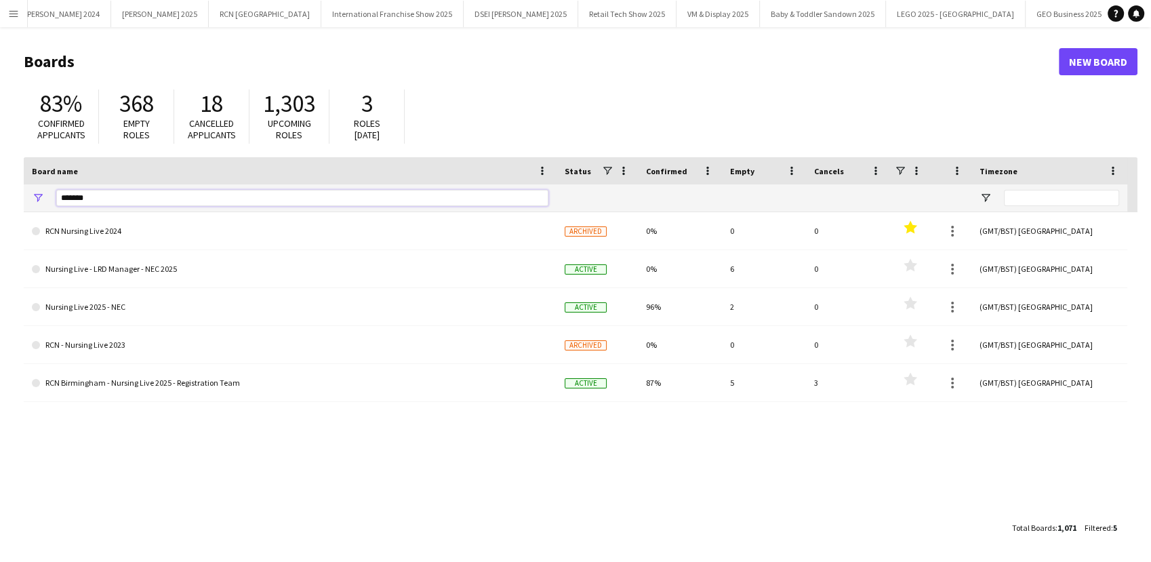
drag, startPoint x: 114, startPoint y: 200, endPoint x: 31, endPoint y: 202, distance: 83.4
click at [31, 202] on div "*******" at bounding box center [290, 197] width 533 height 27
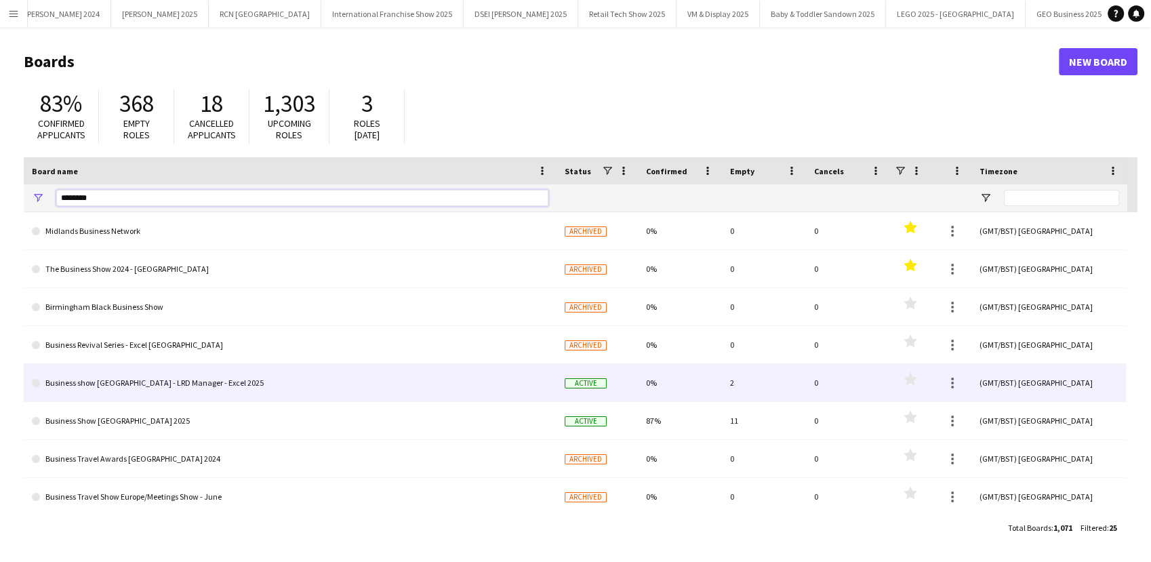
type input "********"
click at [153, 380] on link "Business show [GEOGRAPHIC_DATA] - LRD Manager - Excel 2025" at bounding box center [290, 383] width 517 height 38
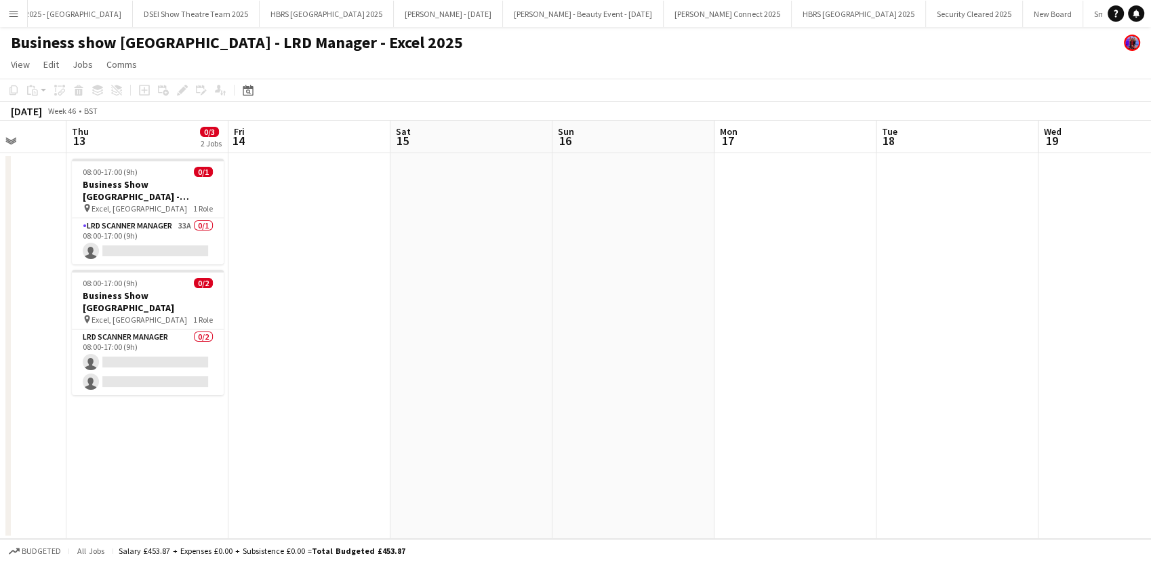
scroll to position [0, 358]
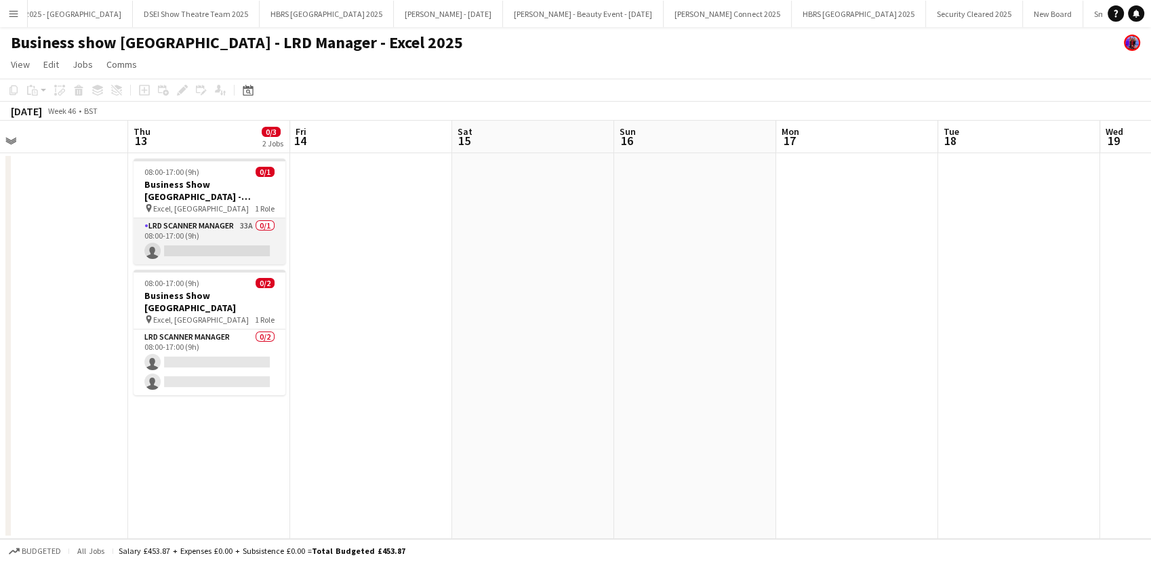
click at [256, 259] on app-card-role "LRD Scanner Manager 33A 0/1 08:00-17:00 (9h) single-neutral-actions" at bounding box center [210, 241] width 152 height 46
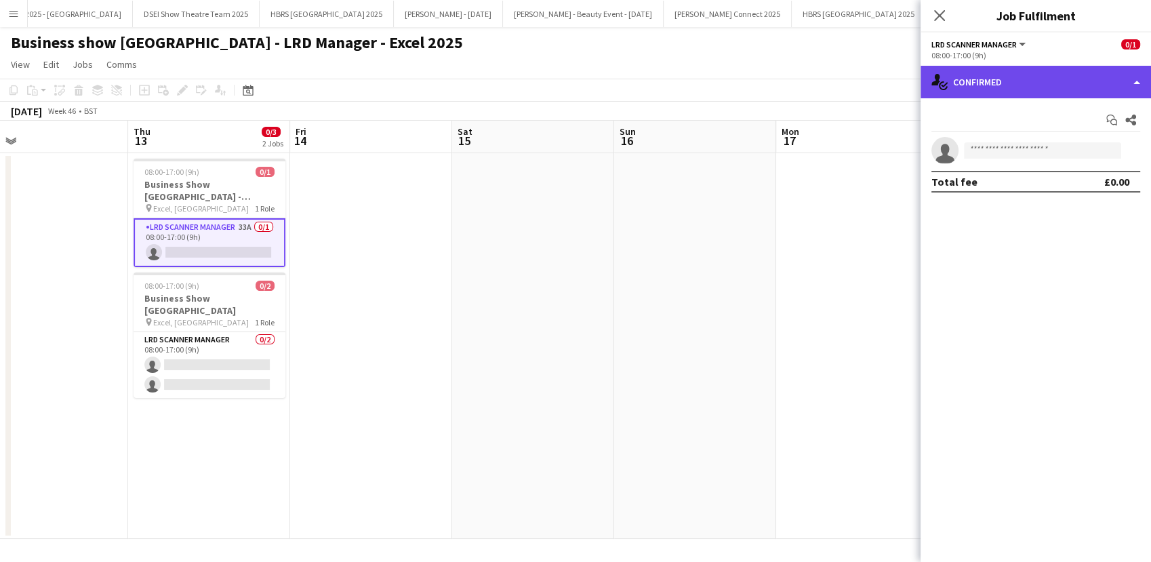
click at [1057, 89] on div "single-neutral-actions-check-2 Confirmed" at bounding box center [1036, 82] width 230 height 33
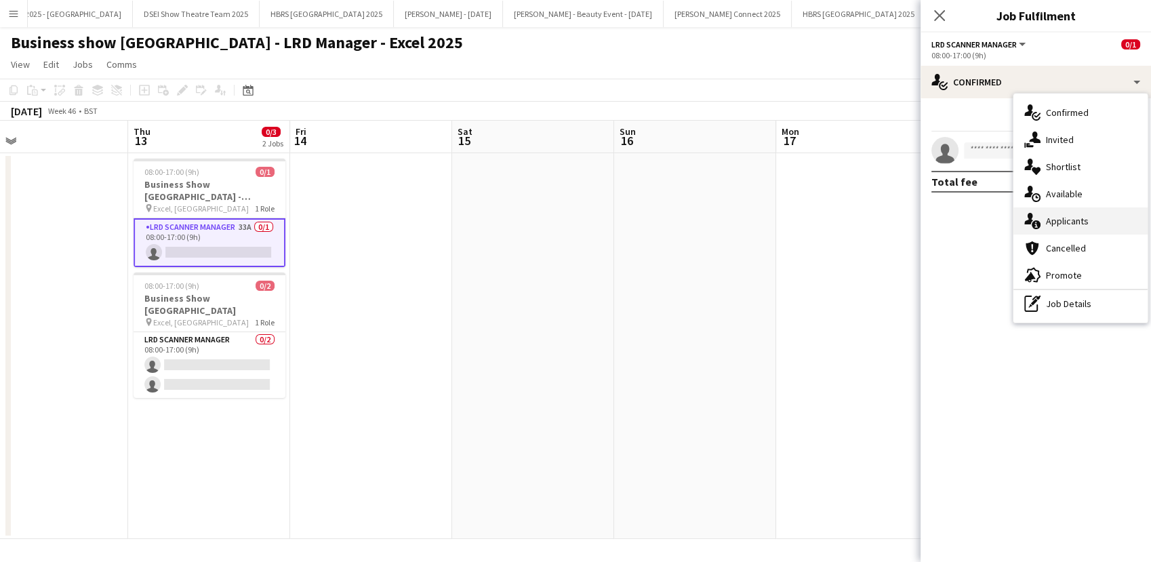
click at [1075, 213] on div "single-neutral-actions-information Applicants" at bounding box center [1080, 220] width 134 height 27
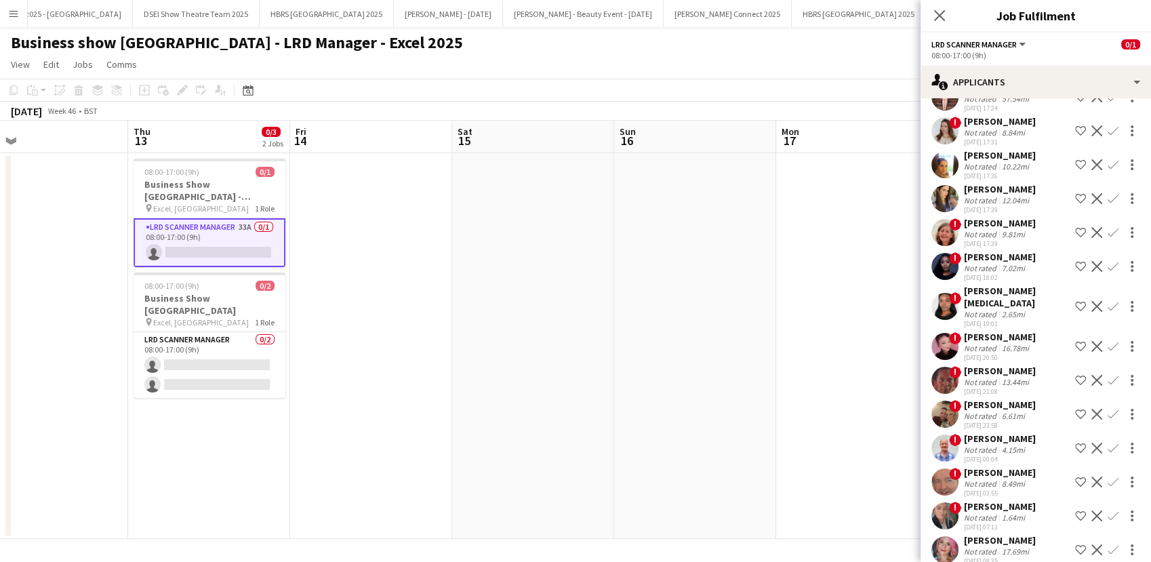
scroll to position [0, 0]
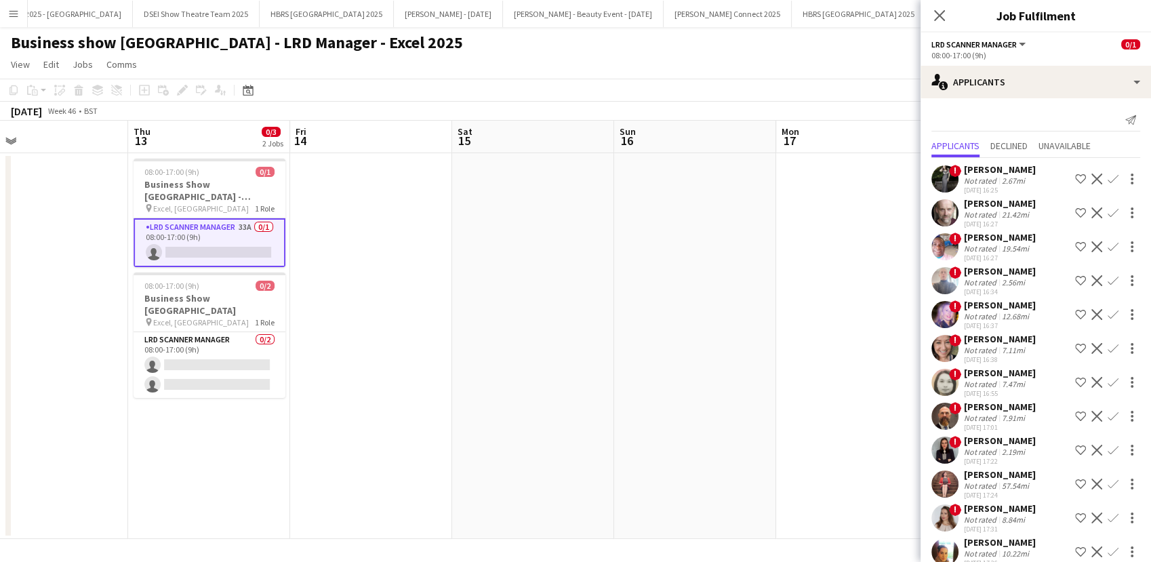
click at [635, 344] on app-date-cell at bounding box center [695, 346] width 162 height 386
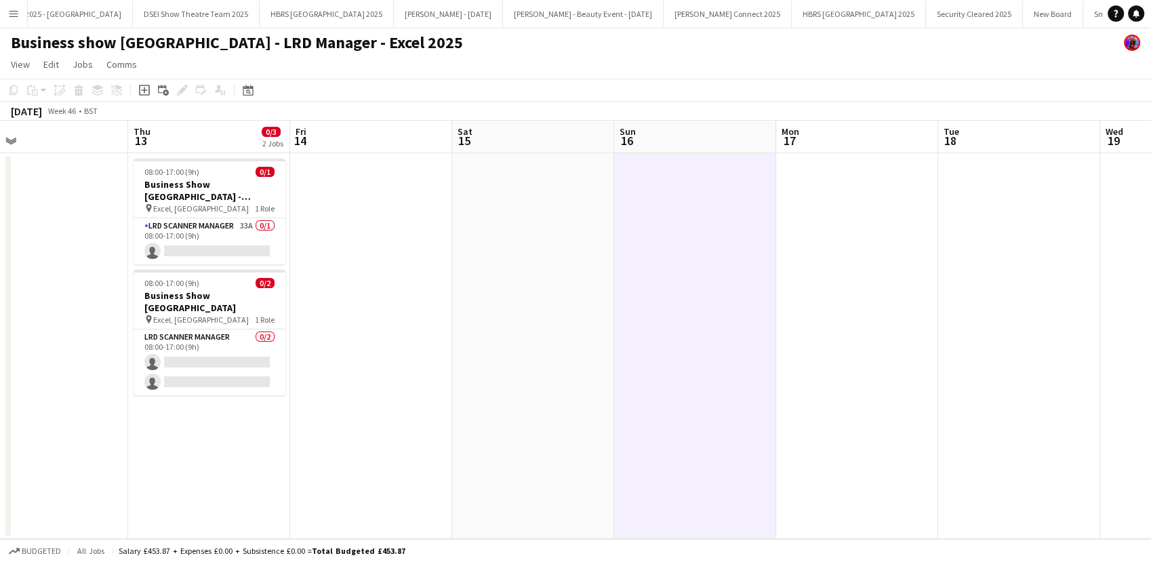
click at [13, 14] on app-icon "Menu" at bounding box center [13, 13] width 11 height 11
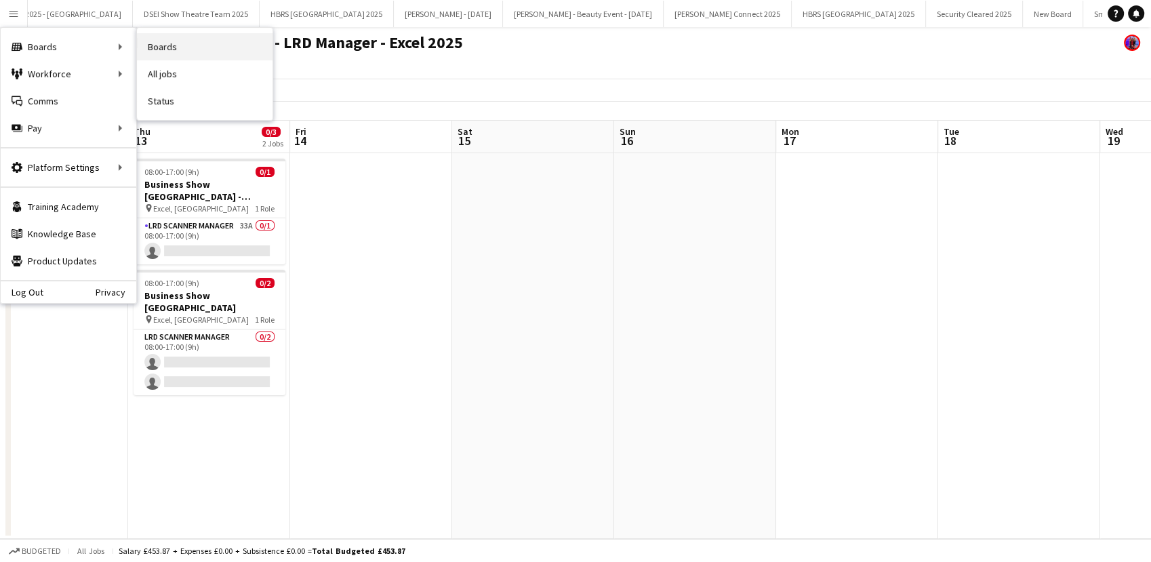
click at [159, 41] on link "Boards" at bounding box center [205, 46] width 136 height 27
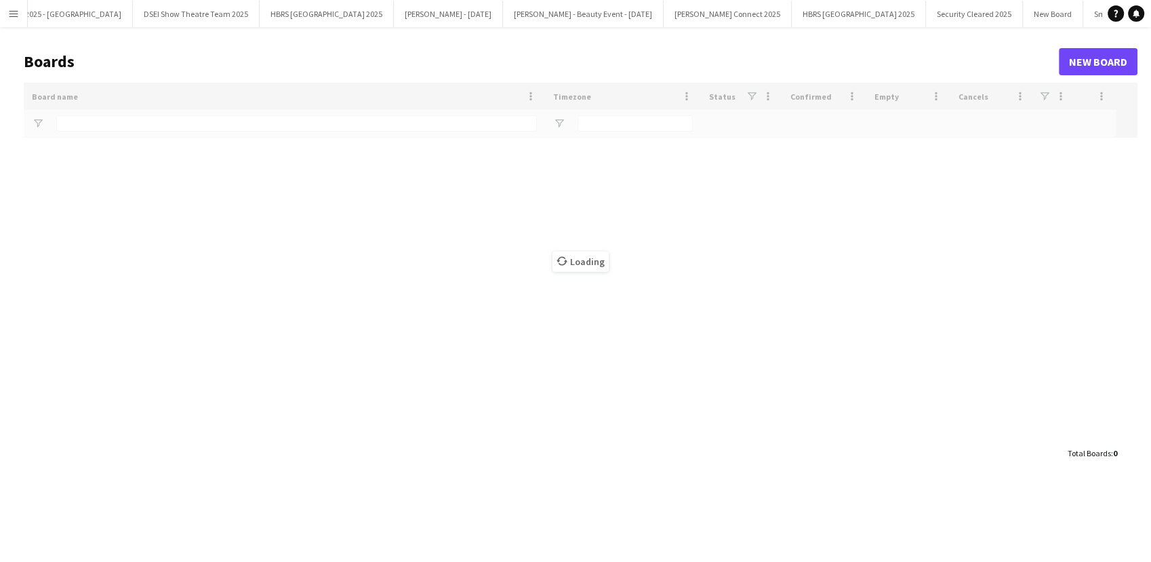
scroll to position [0, 43502]
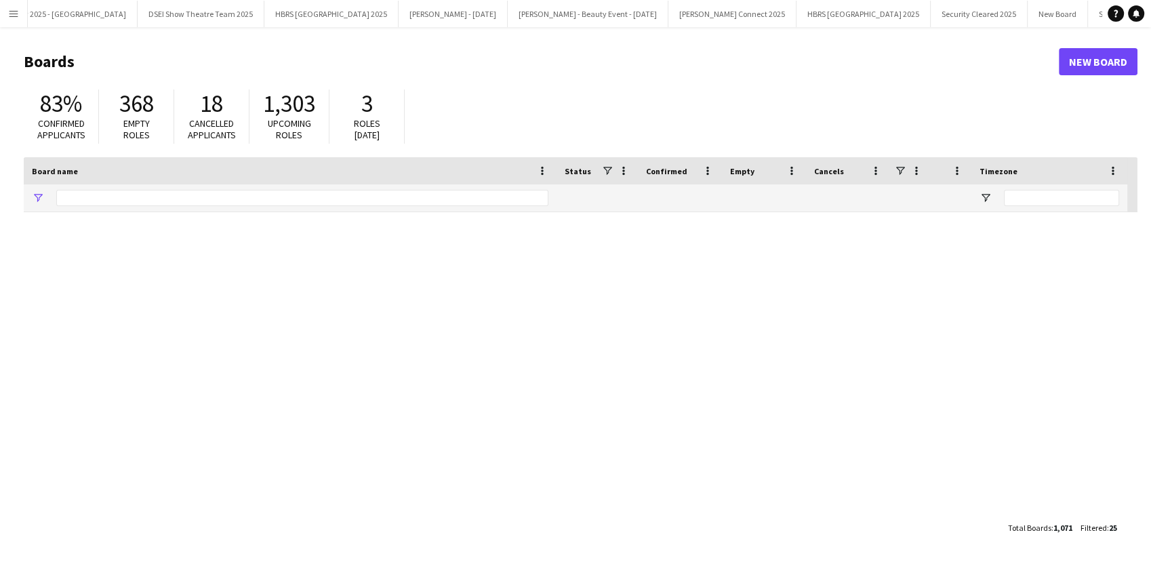
type input "********"
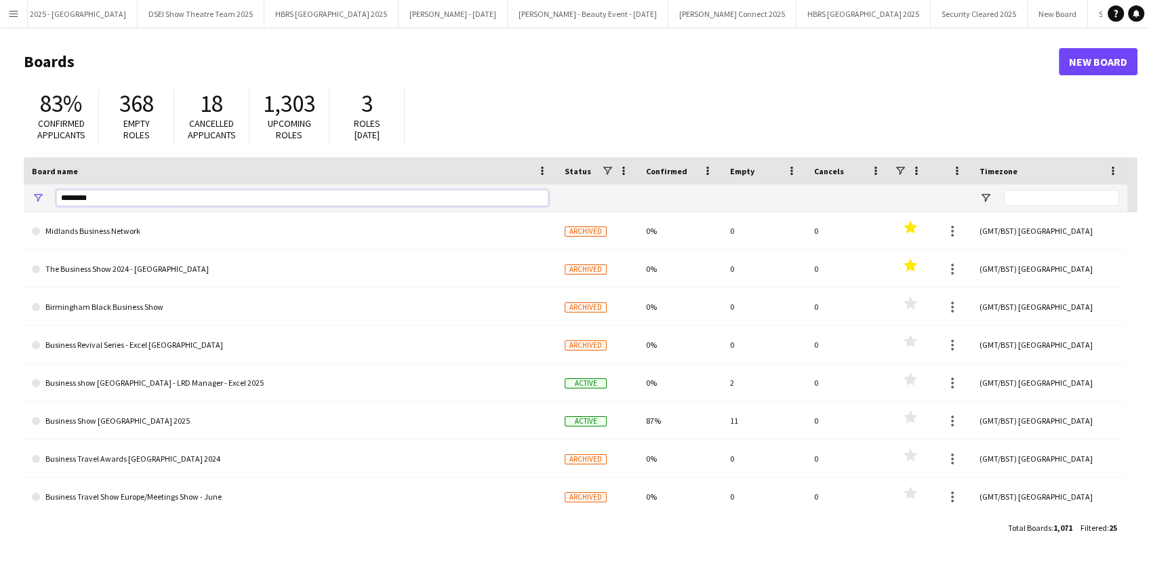
drag, startPoint x: 96, startPoint y: 198, endPoint x: 30, endPoint y: 197, distance: 65.8
click at [30, 197] on div "********" at bounding box center [290, 197] width 533 height 27
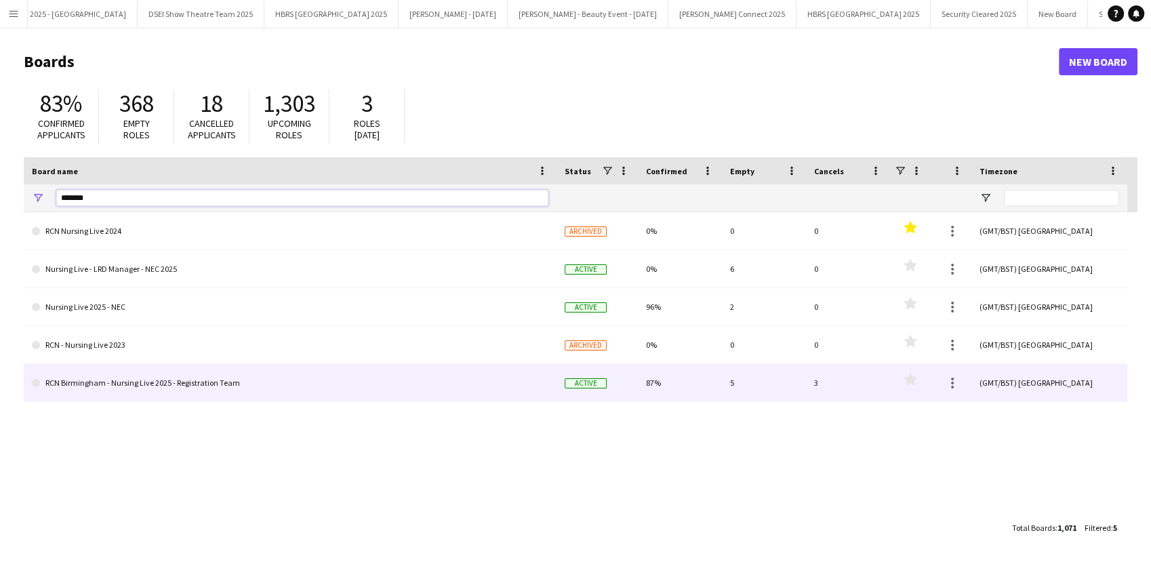
type input "*******"
click at [239, 380] on link "RCN Birmingham - Nursing Live 2025 - Registration Team" at bounding box center [290, 383] width 517 height 38
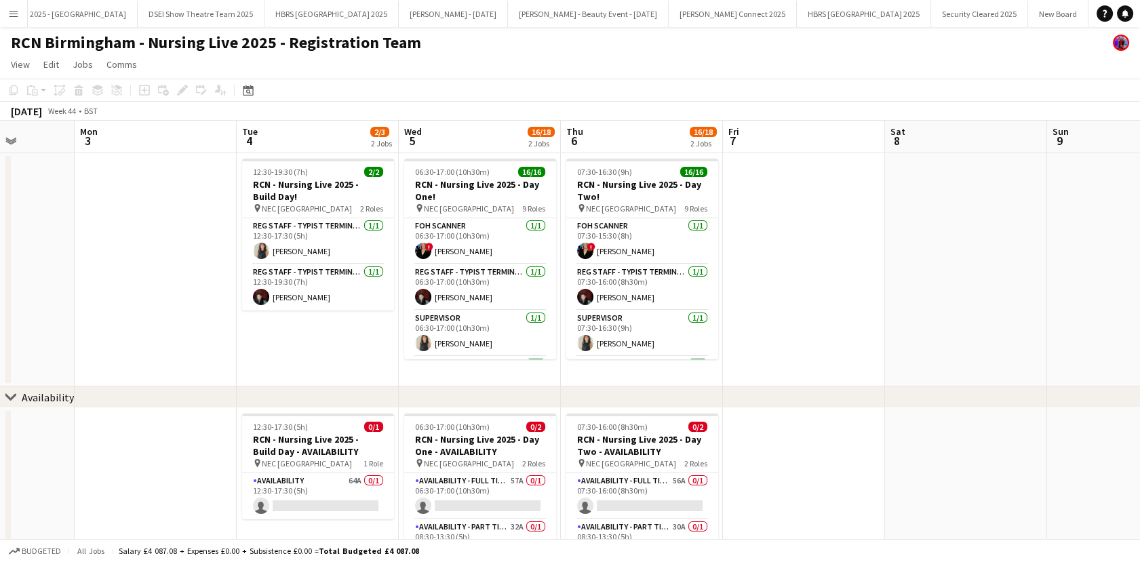
click at [348, 488] on app-card-role "Availability 64A 0/1 12:30-17:30 (5h) single-neutral-actions" at bounding box center [318, 496] width 152 height 46
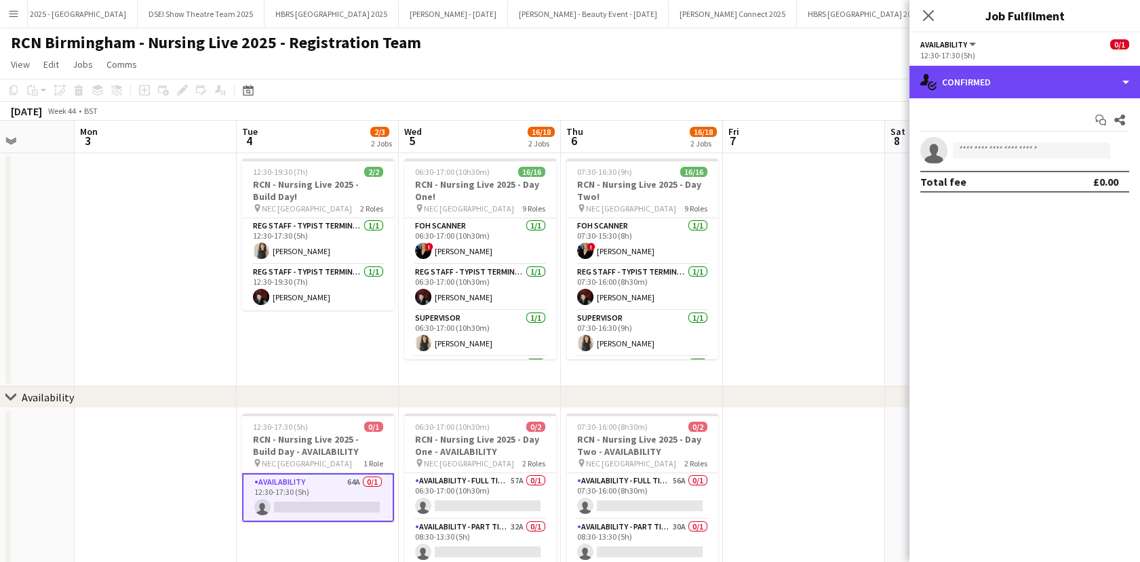
drag, startPoint x: 988, startPoint y: 79, endPoint x: 995, endPoint y: 102, distance: 23.4
click at [988, 79] on div "single-neutral-actions-check-2 Confirmed" at bounding box center [1024, 82] width 230 height 33
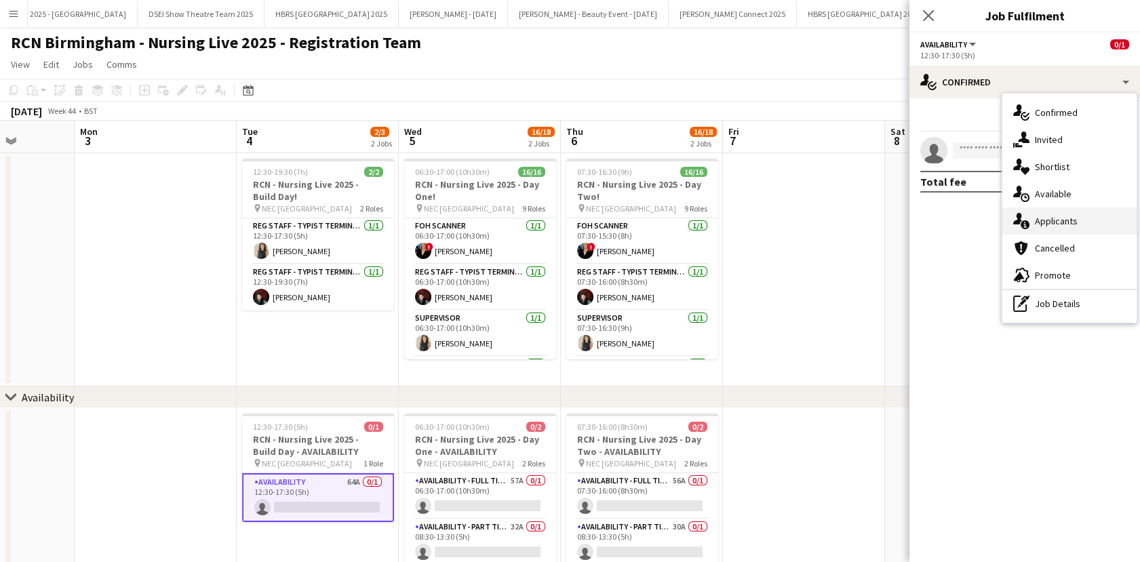
click at [1034, 222] on div "single-neutral-actions-information Applicants" at bounding box center [1069, 220] width 134 height 27
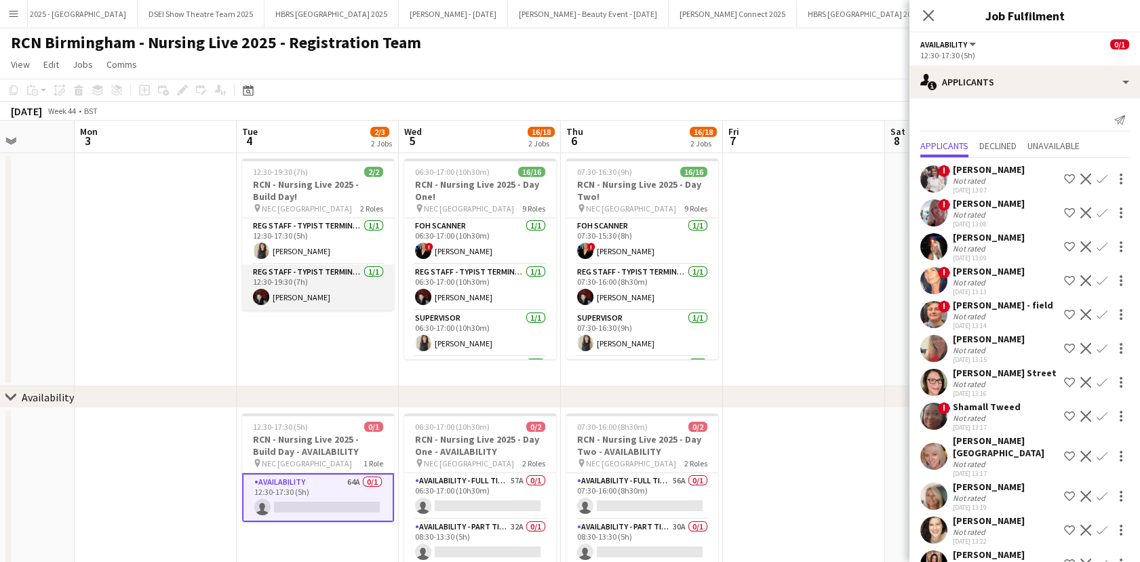
click at [294, 284] on app-card-role "Reg Staff - Typist Terminal (EXH) [DATE] 12:30-19:30 (7h) [PERSON_NAME]" at bounding box center [318, 287] width 152 height 46
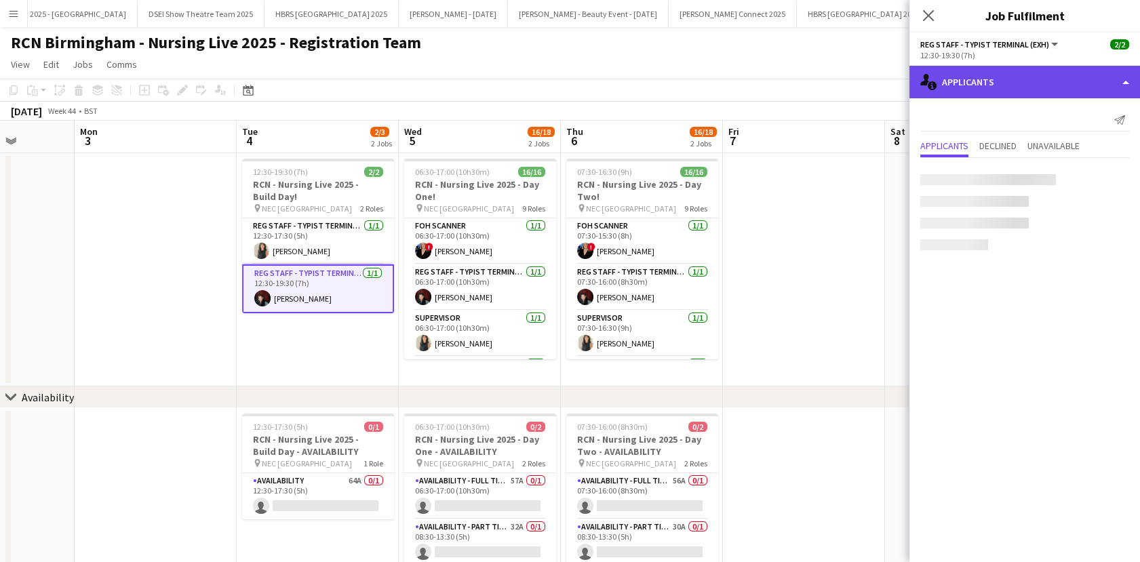
click at [1053, 68] on div "single-neutral-actions-information Applicants" at bounding box center [1024, 82] width 230 height 33
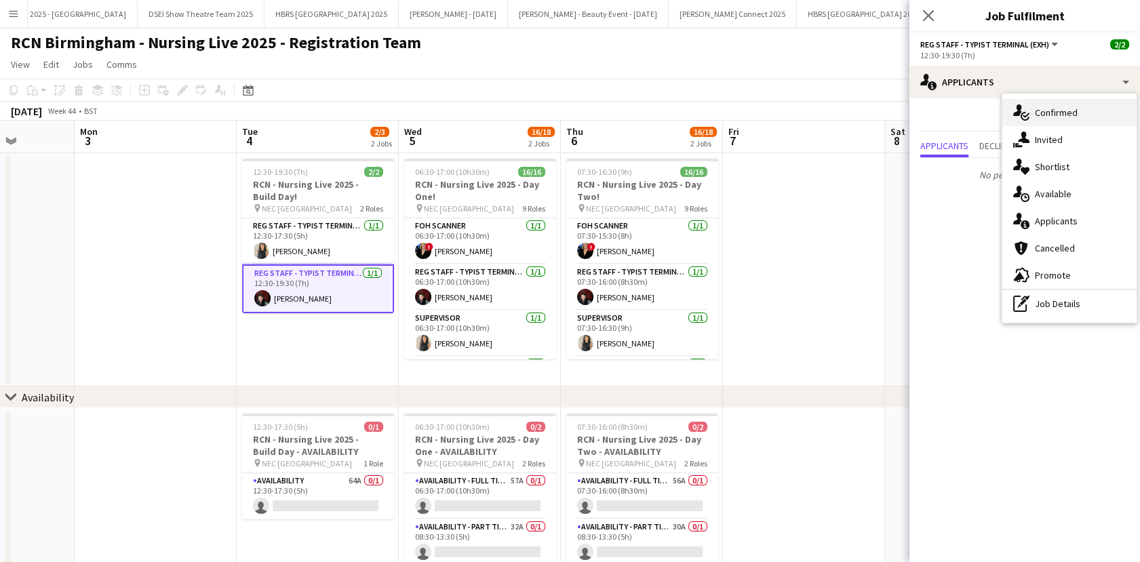
click at [1075, 111] on div "single-neutral-actions-check-2 Confirmed" at bounding box center [1069, 112] width 134 height 27
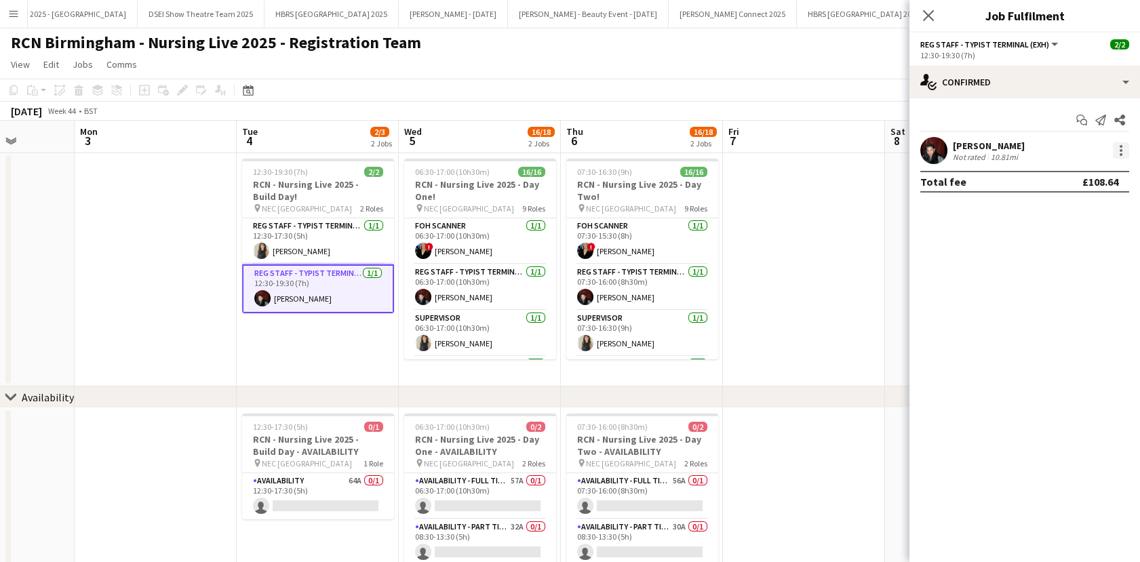
click at [1121, 152] on div at bounding box center [1120, 150] width 16 height 16
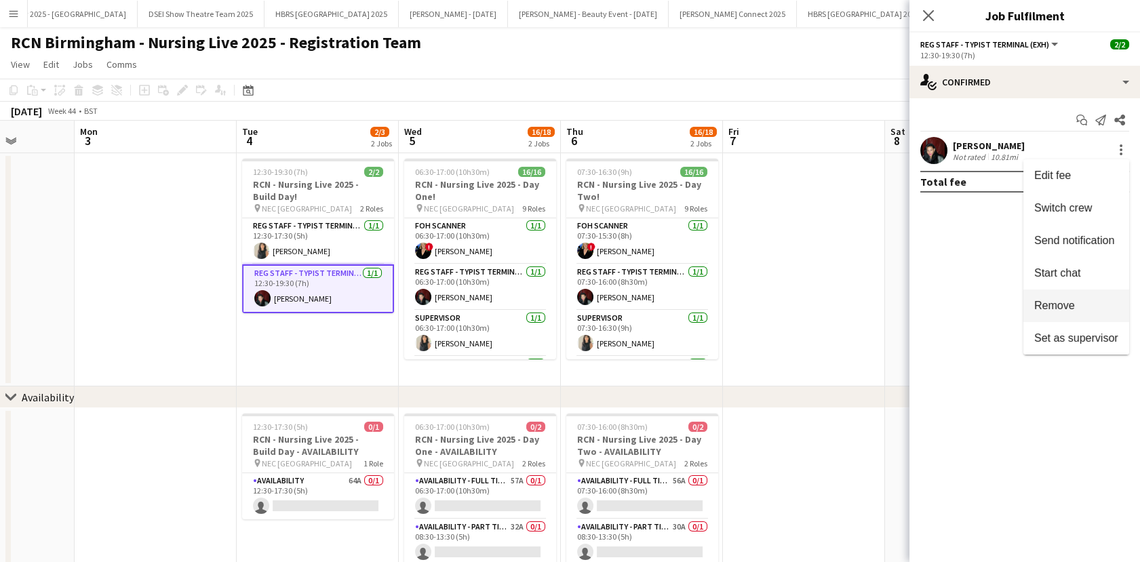
click at [1075, 297] on button "Remove" at bounding box center [1076, 305] width 106 height 33
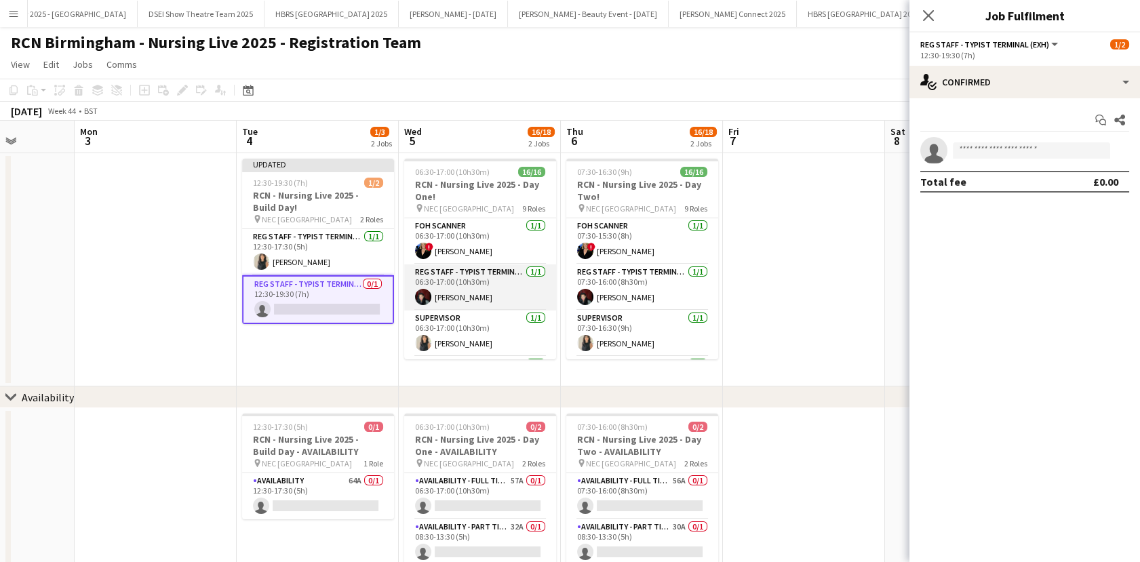
click at [469, 294] on app-card-role "Reg Staff - Typist Terminal (VIS) [DATE] 06:30-17:00 (10h30m) [PERSON_NAME]" at bounding box center [480, 287] width 152 height 46
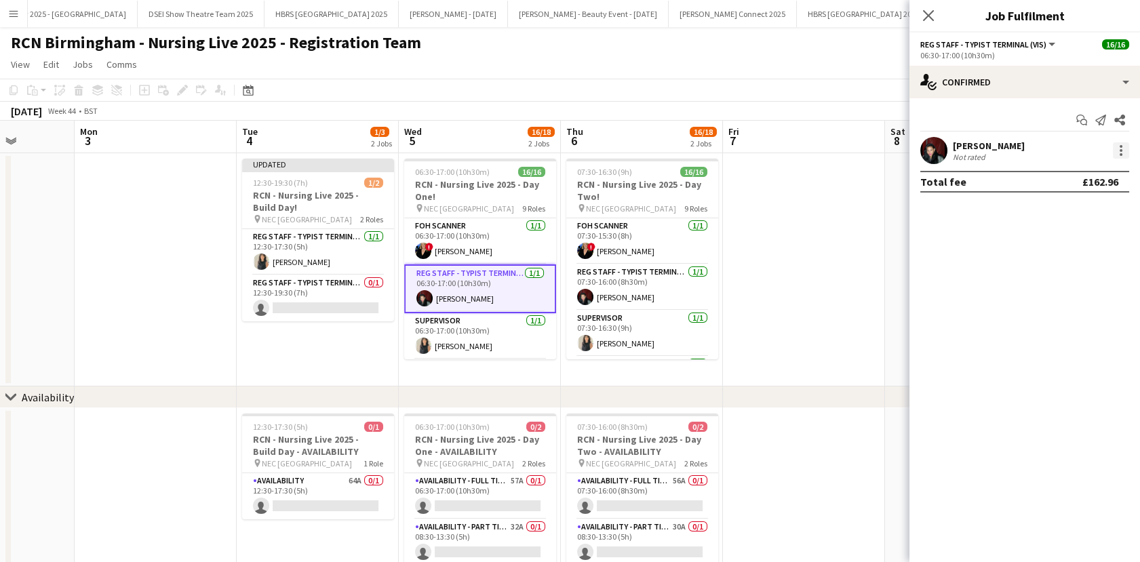
click at [1120, 153] on div at bounding box center [1120, 154] width 3 height 3
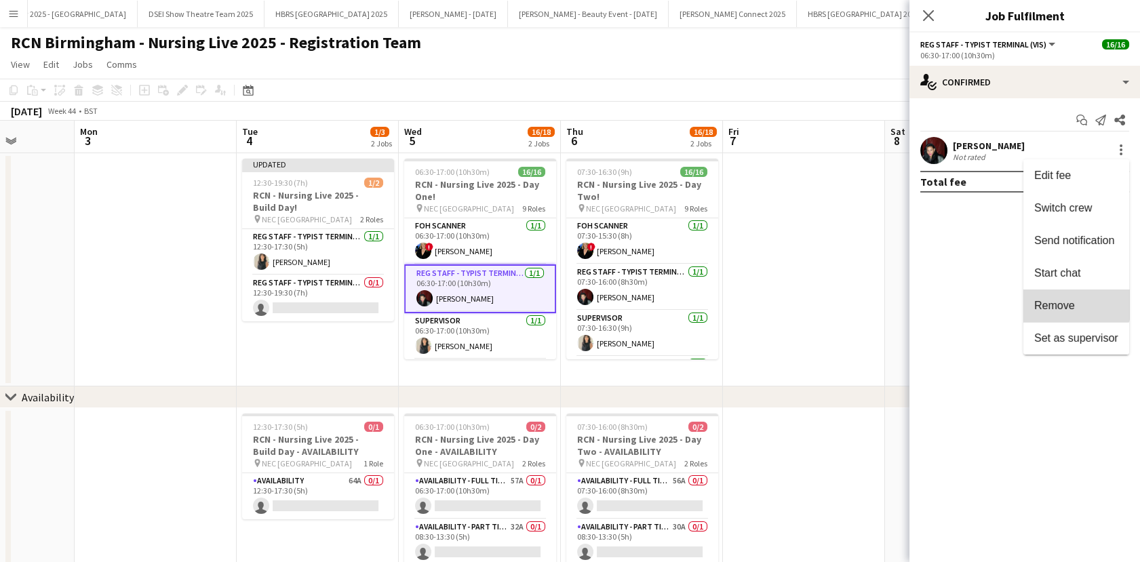
click at [1063, 301] on span "Remove" at bounding box center [1054, 306] width 41 height 12
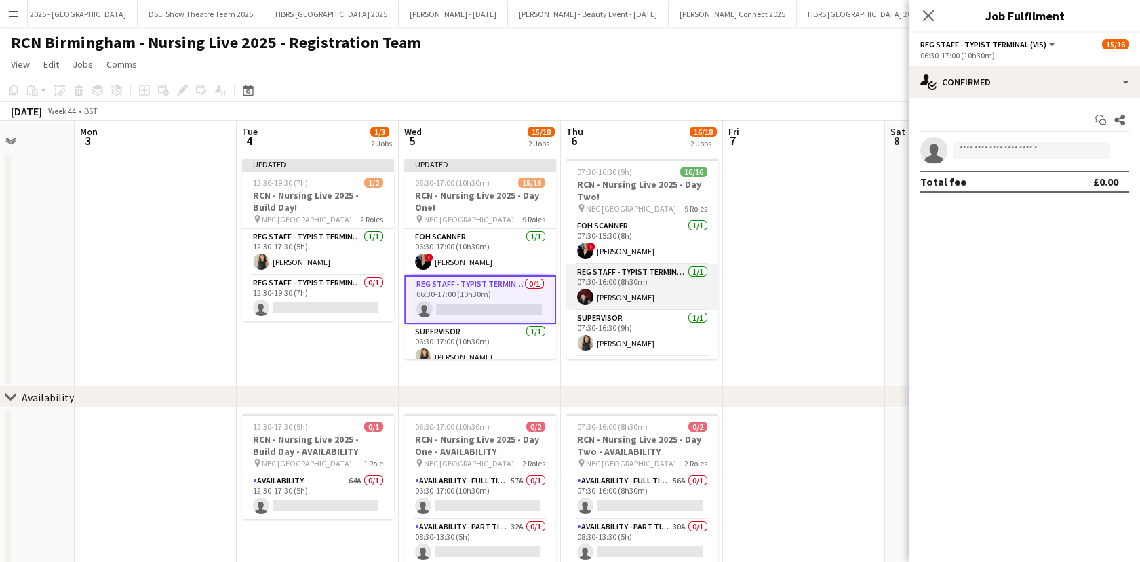
click at [647, 281] on app-card-role "Reg Staff - Typist Terminal (VIS) [DATE] 07:30-16:00 (8h30m) [PERSON_NAME]" at bounding box center [642, 287] width 152 height 46
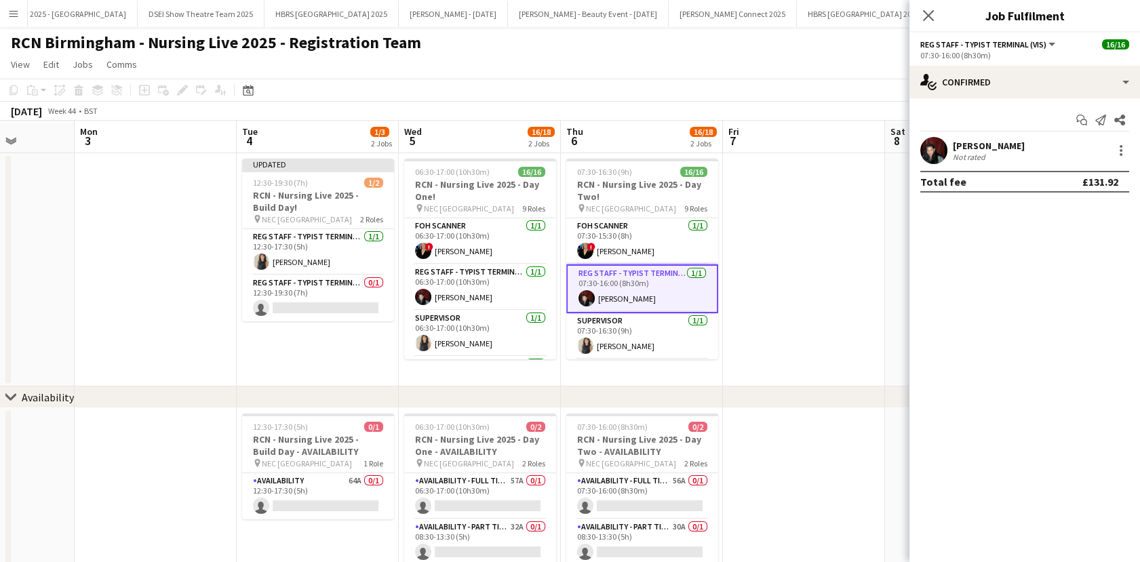
scroll to position [0, 412]
click at [1125, 150] on div at bounding box center [1120, 150] width 16 height 16
click at [1056, 322] on button "Set as supervisor" at bounding box center [1076, 338] width 106 height 33
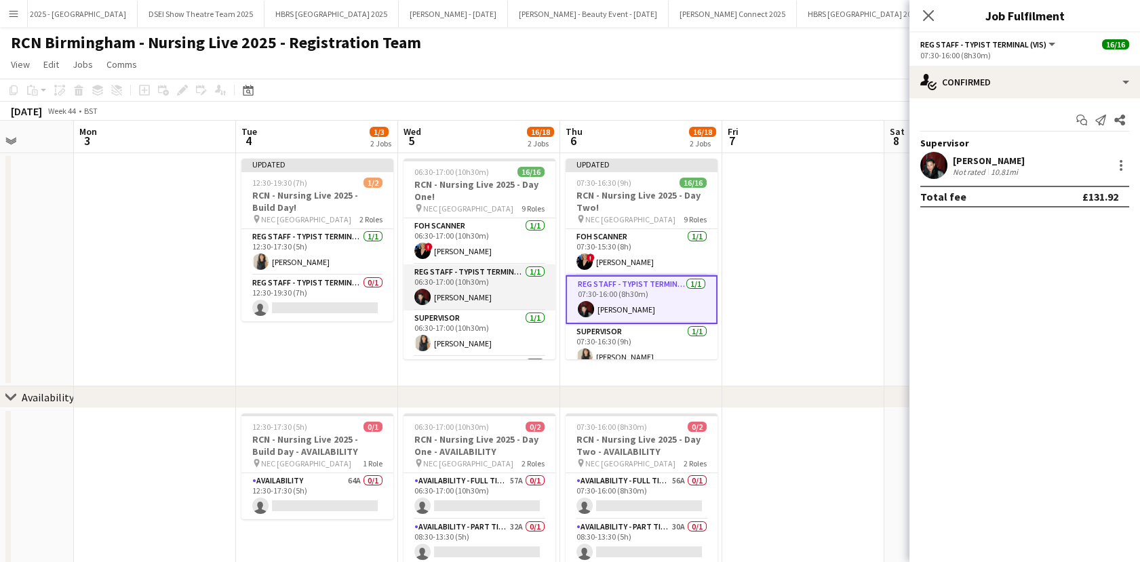
click at [482, 287] on app-card-role "Reg Staff - Typist Terminal (VIS) [DATE] 06:30-17:00 (10h30m) [PERSON_NAME]" at bounding box center [479, 287] width 152 height 46
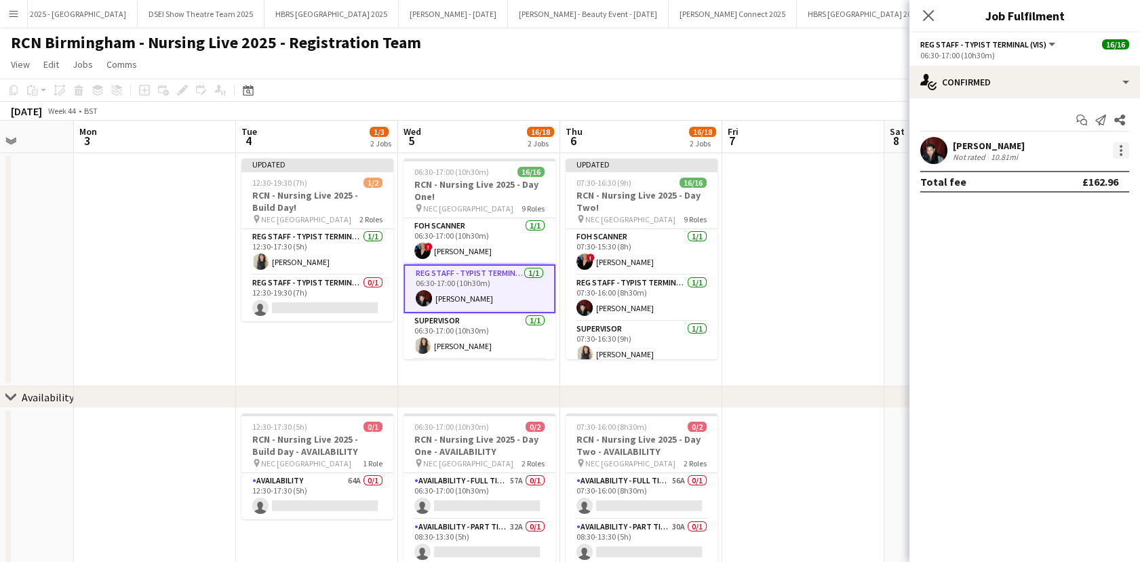
click at [1119, 153] on div at bounding box center [1120, 150] width 16 height 16
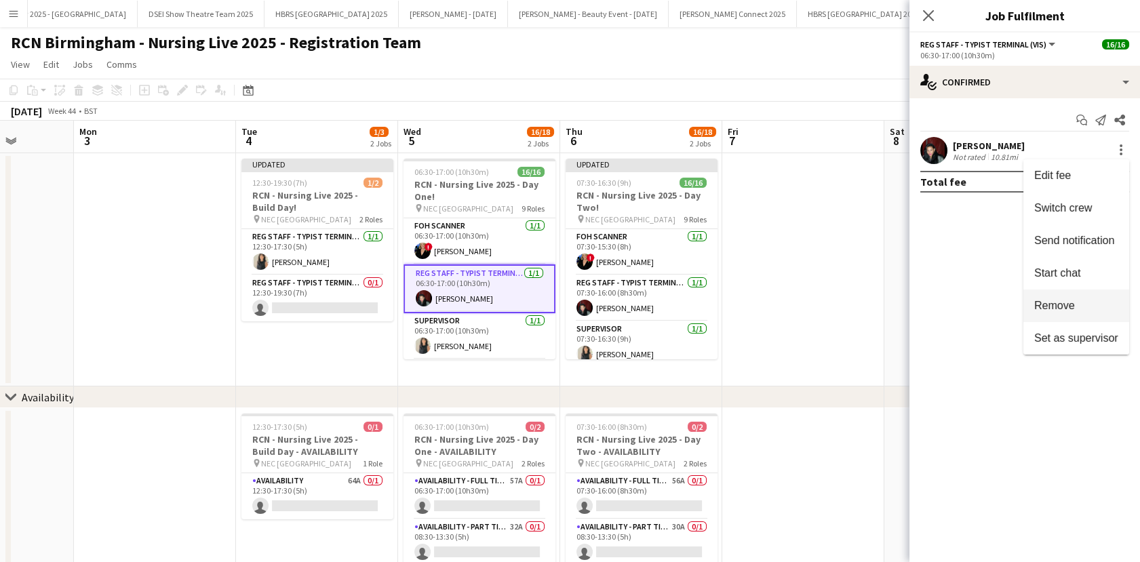
click at [1043, 303] on span "Remove" at bounding box center [1054, 306] width 41 height 12
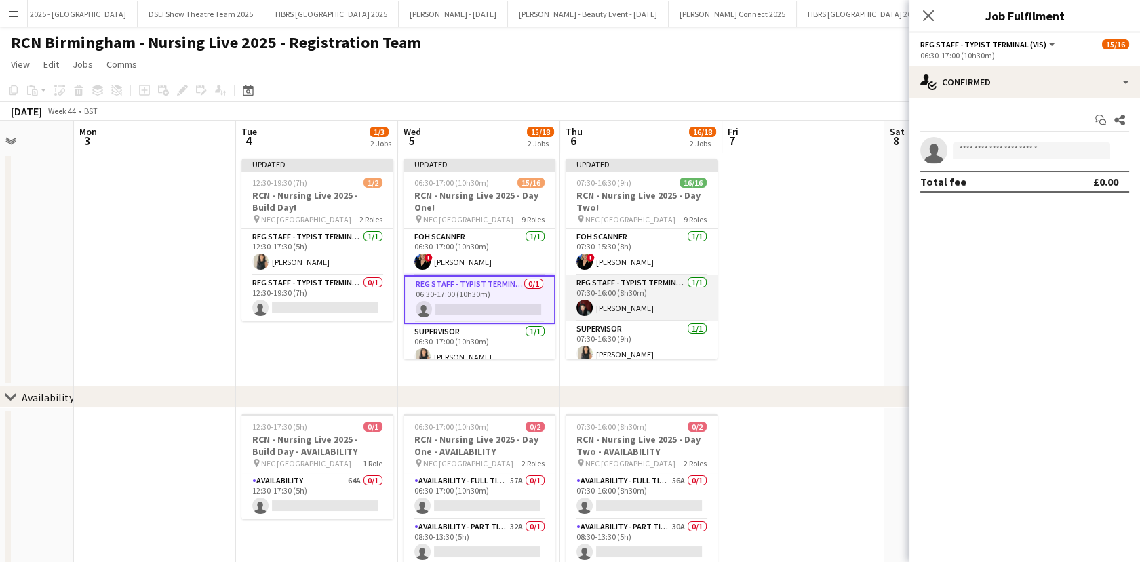
click at [641, 293] on app-card-role "Reg Staff - Typist Terminal (VIS) [DATE] 07:30-16:00 (8h30m) [PERSON_NAME]" at bounding box center [641, 298] width 152 height 46
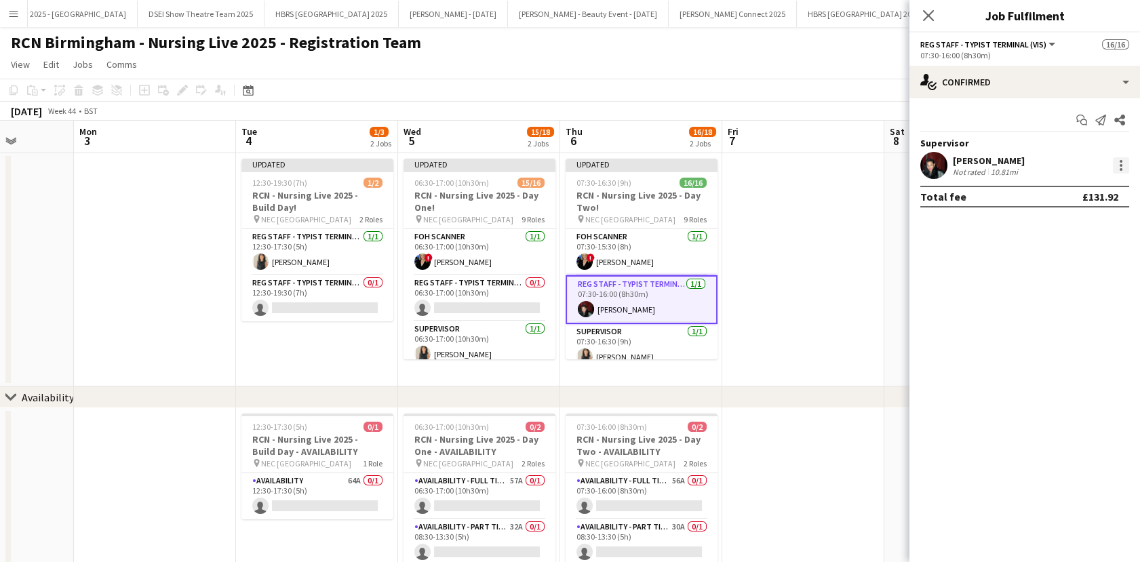
click at [1121, 165] on div at bounding box center [1120, 165] width 3 height 3
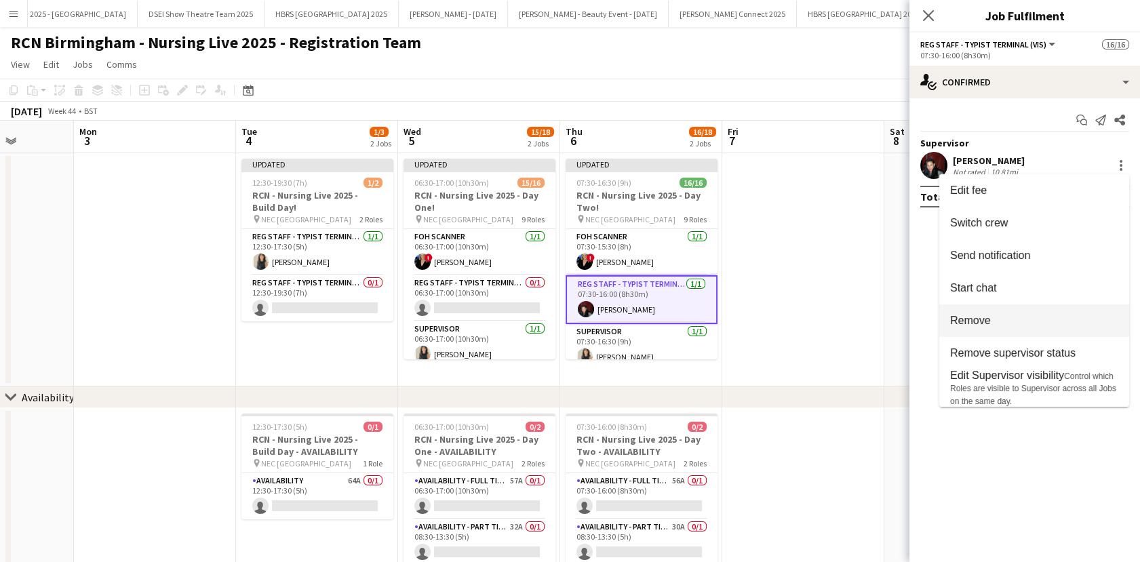
click at [1028, 326] on span "Remove" at bounding box center [1034, 321] width 168 height 12
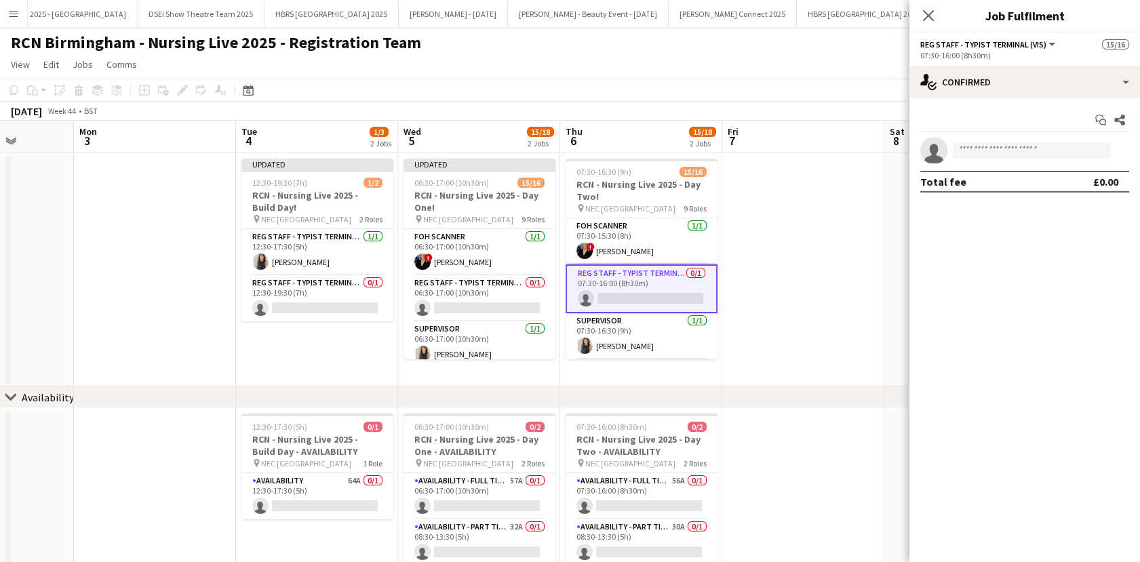
click at [828, 280] on app-date-cell at bounding box center [803, 269] width 162 height 233
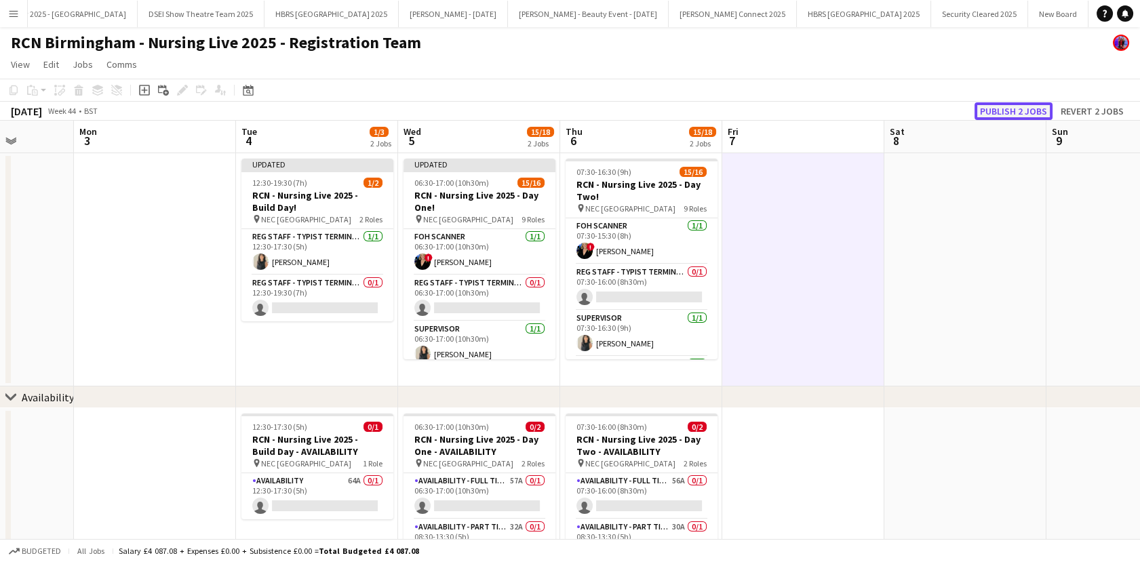
click at [1025, 106] on button "Publish 2 jobs" at bounding box center [1013, 111] width 78 height 18
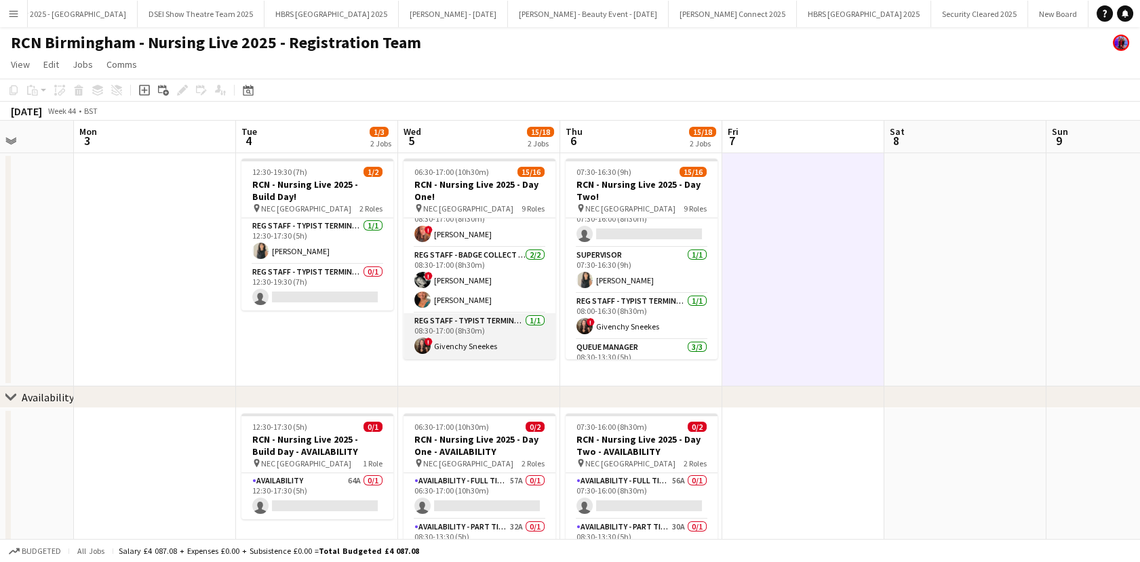
scroll to position [3, 0]
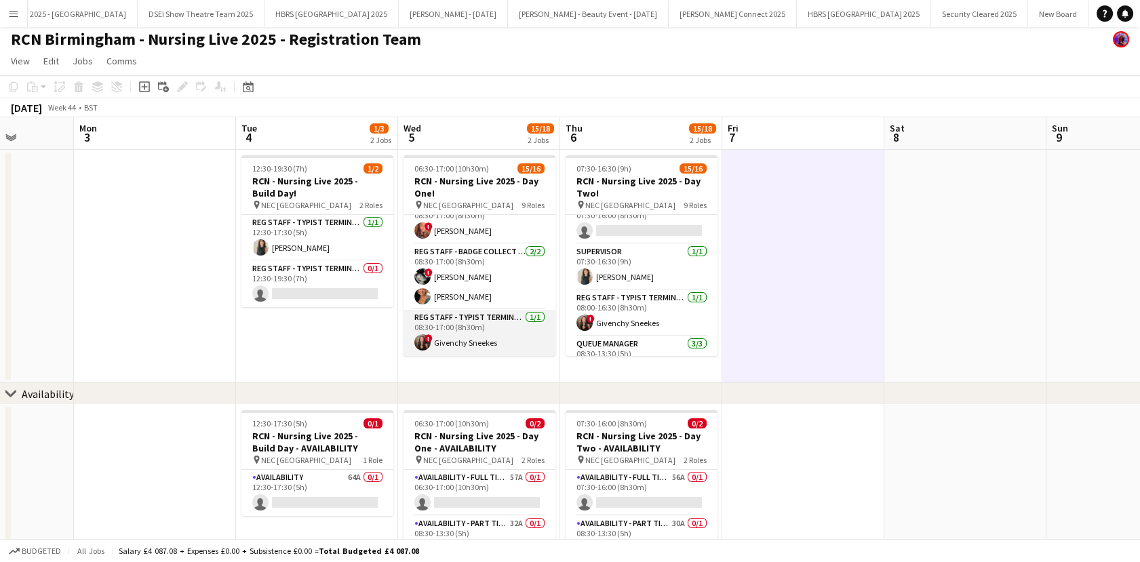
click at [480, 323] on app-card-role "Reg Staff - Typist Terminal (VIS) [DATE] 08:30-17:00 (8h30m) ! Givenchy Sneekes" at bounding box center [479, 333] width 152 height 46
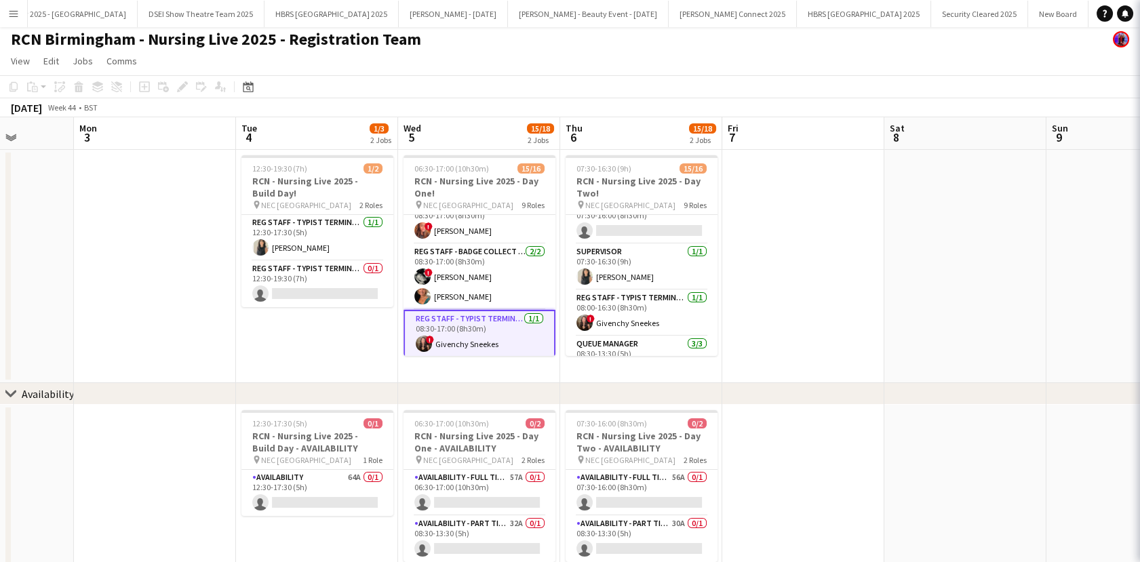
scroll to position [0, 411]
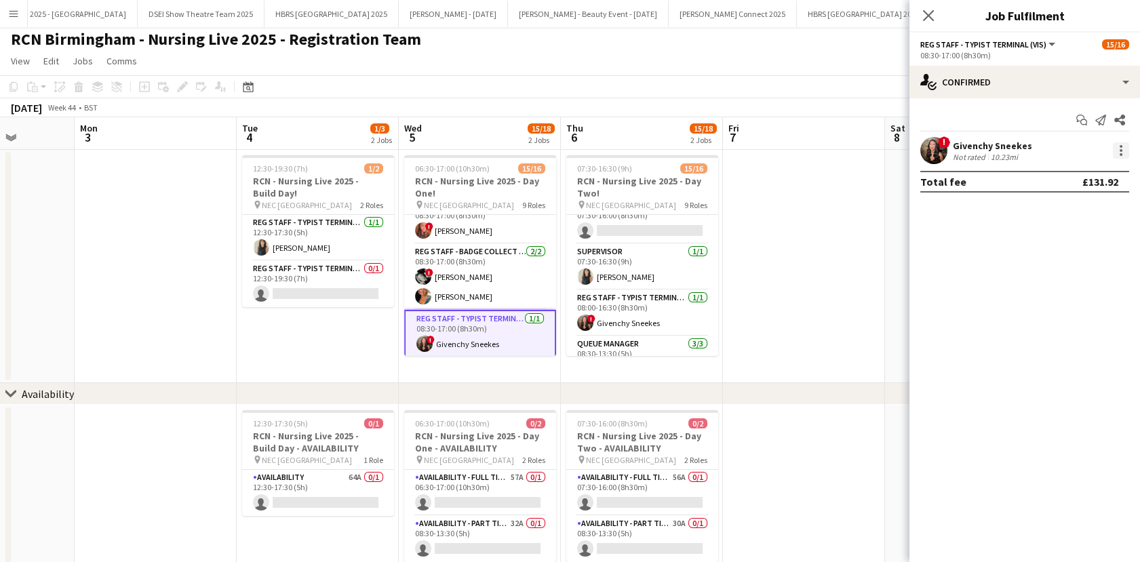
click at [1122, 150] on div at bounding box center [1120, 150] width 3 height 3
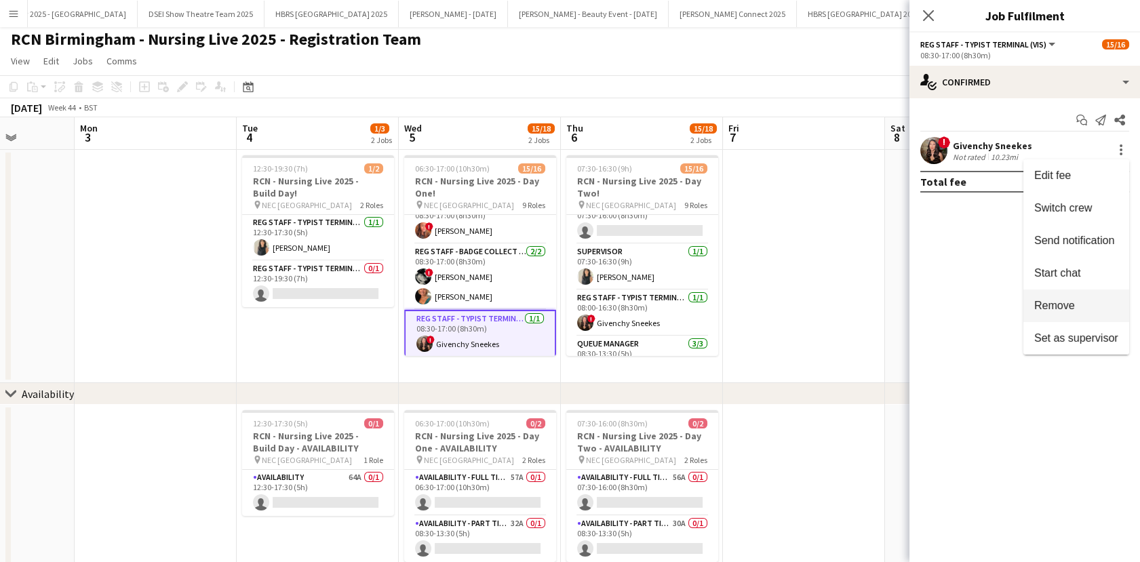
click at [1075, 306] on span "Remove" at bounding box center [1076, 306] width 84 height 12
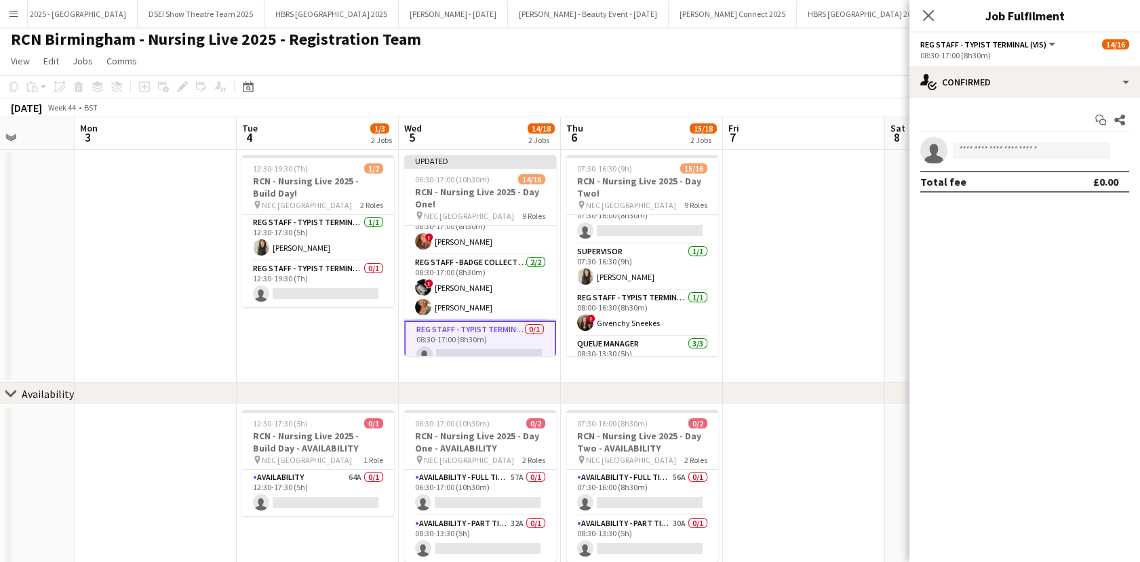
drag, startPoint x: 627, startPoint y: 325, endPoint x: 731, endPoint y: 291, distance: 109.8
click at [626, 325] on app-card-role "Reg Staff - Typist Terminal (VIS) [DATE] 08:00-16:30 (8h30m) ! Givenchy Sneekes" at bounding box center [642, 313] width 152 height 46
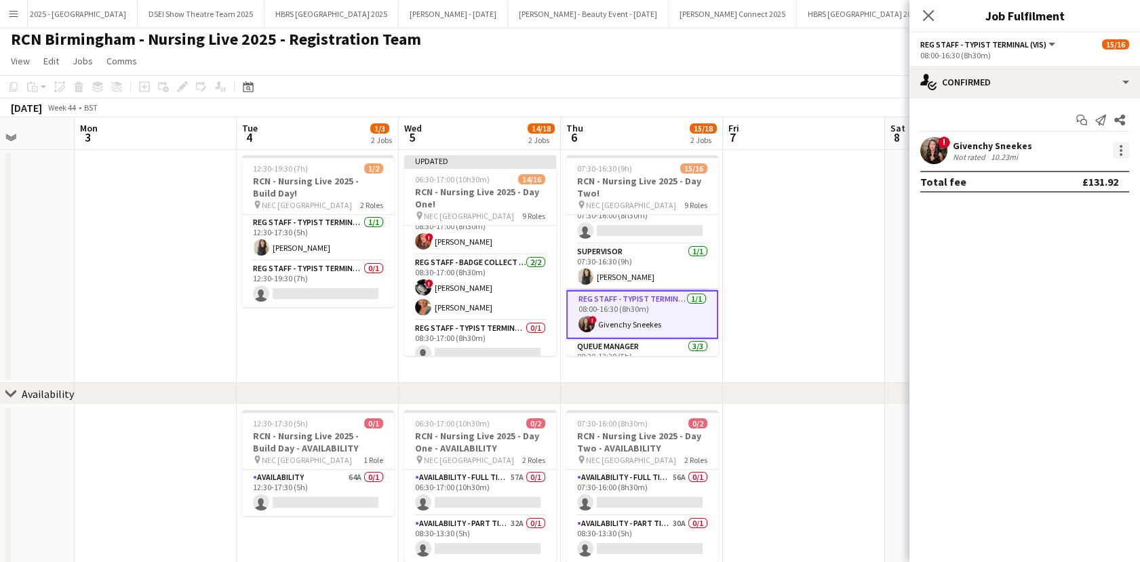
click at [1120, 153] on div at bounding box center [1120, 154] width 3 height 3
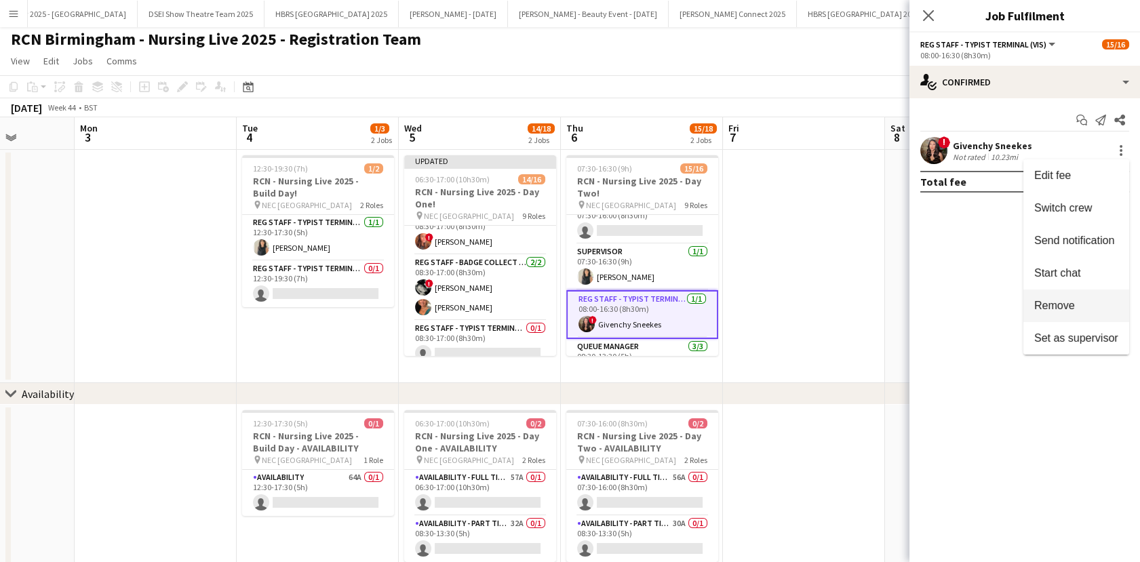
click at [1078, 300] on span "Remove" at bounding box center [1076, 306] width 84 height 12
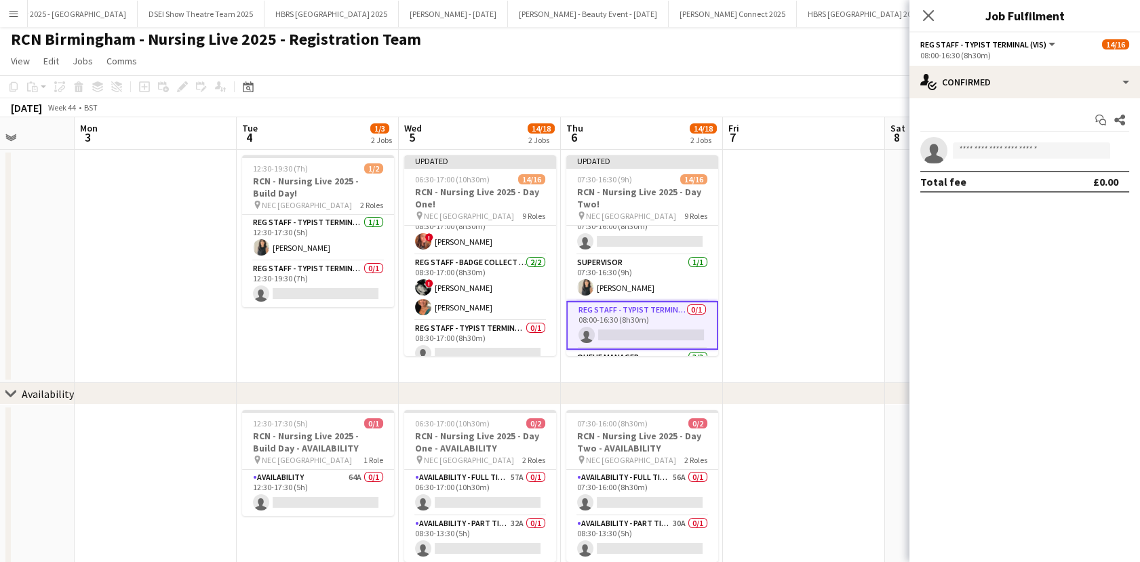
click at [803, 272] on app-date-cell at bounding box center [804, 266] width 162 height 233
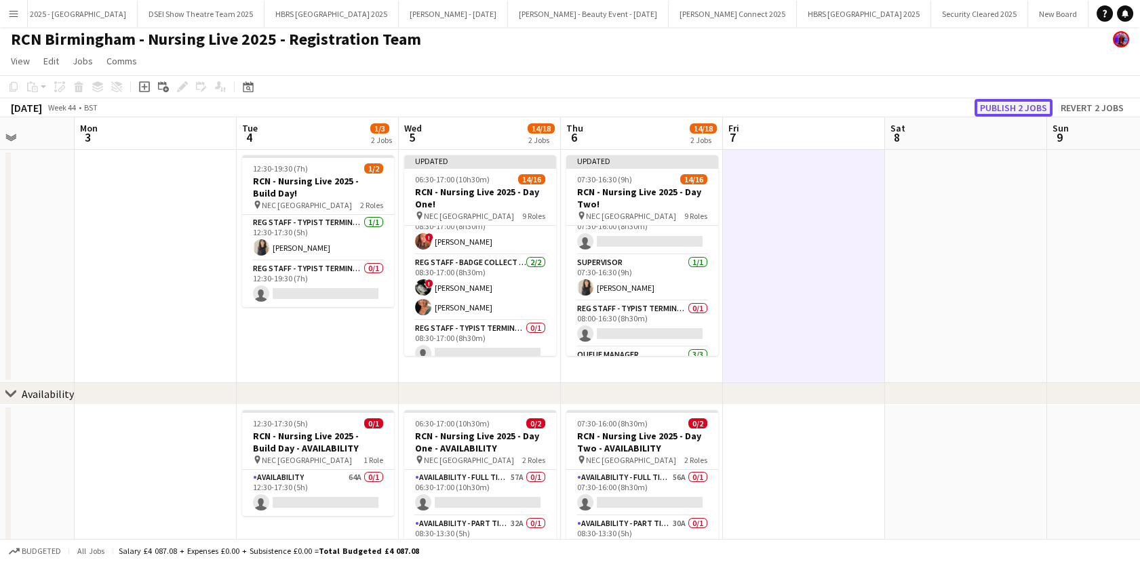
click at [1022, 108] on button "Publish 2 jobs" at bounding box center [1013, 108] width 78 height 18
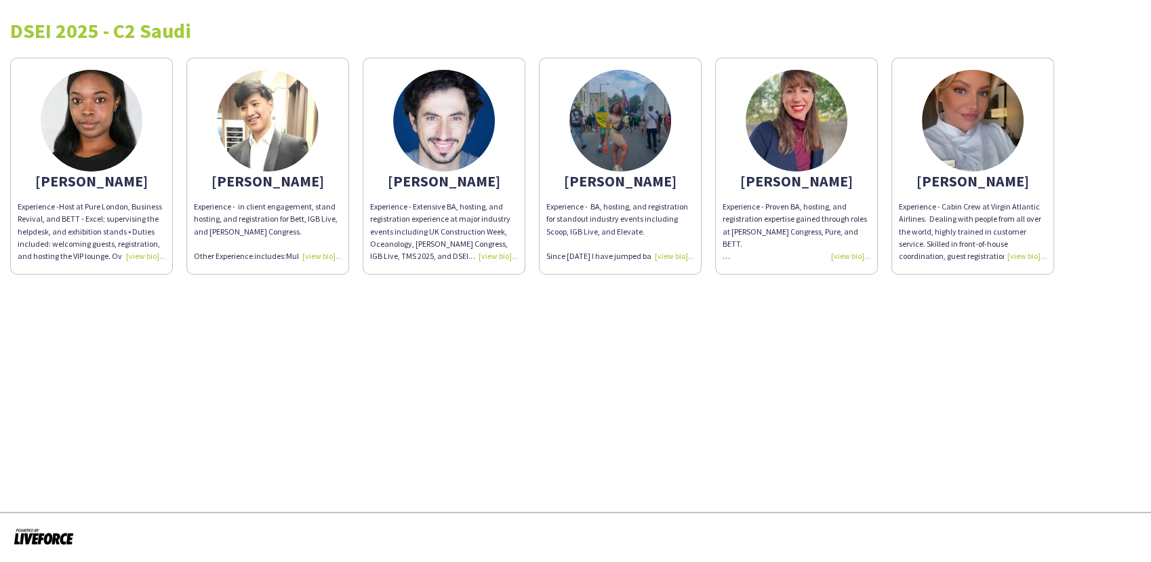
click at [676, 256] on div "Experience - BA, hosting, and registration for standout industry events includi…" at bounding box center [620, 232] width 148 height 62
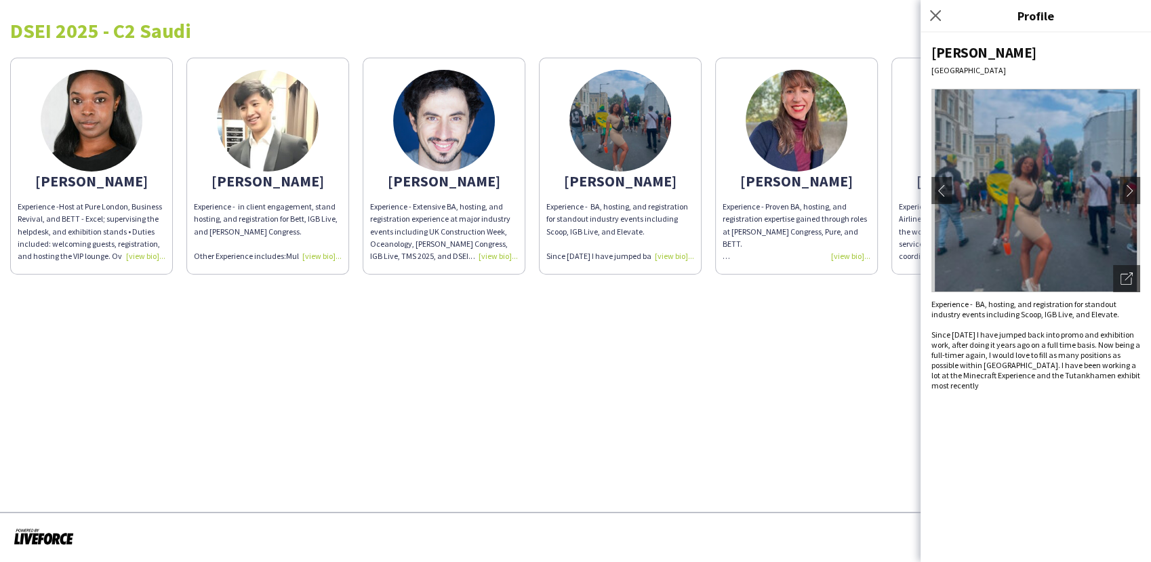
click at [676, 256] on div "Experience - BA, hosting, and registration for standout industry events includi…" at bounding box center [620, 232] width 148 height 62
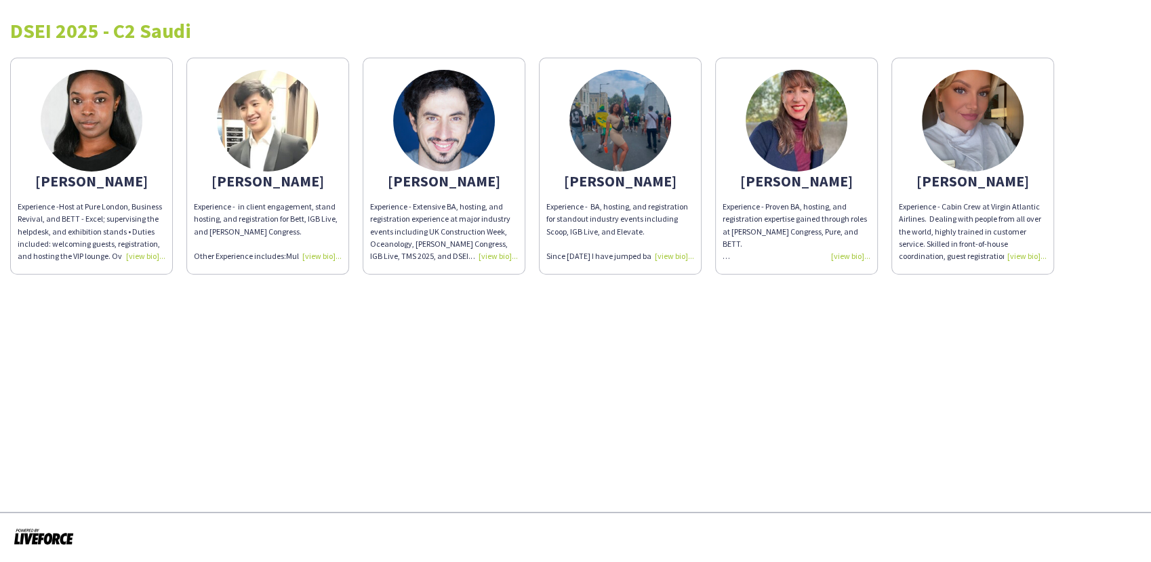
click at [854, 253] on div "Experience - Proven BA, hosting, and registration expertise gained through role…" at bounding box center [797, 232] width 148 height 62
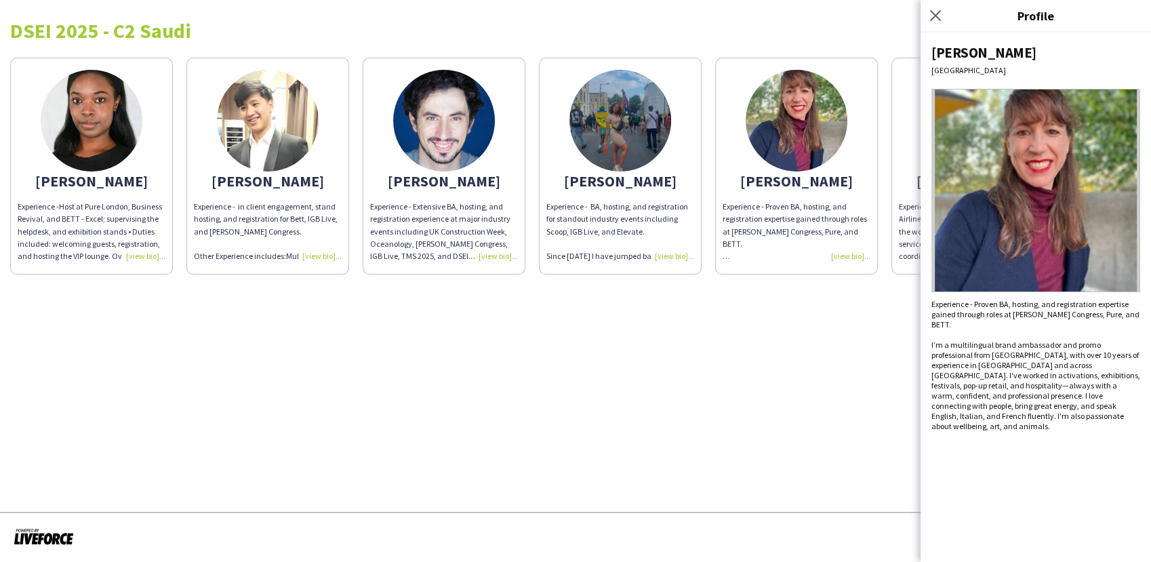
click at [854, 253] on div "Experience - Proven BA, hosting, and registration expertise gained through role…" at bounding box center [797, 232] width 148 height 62
